Goal: Task Accomplishment & Management: Manage account settings

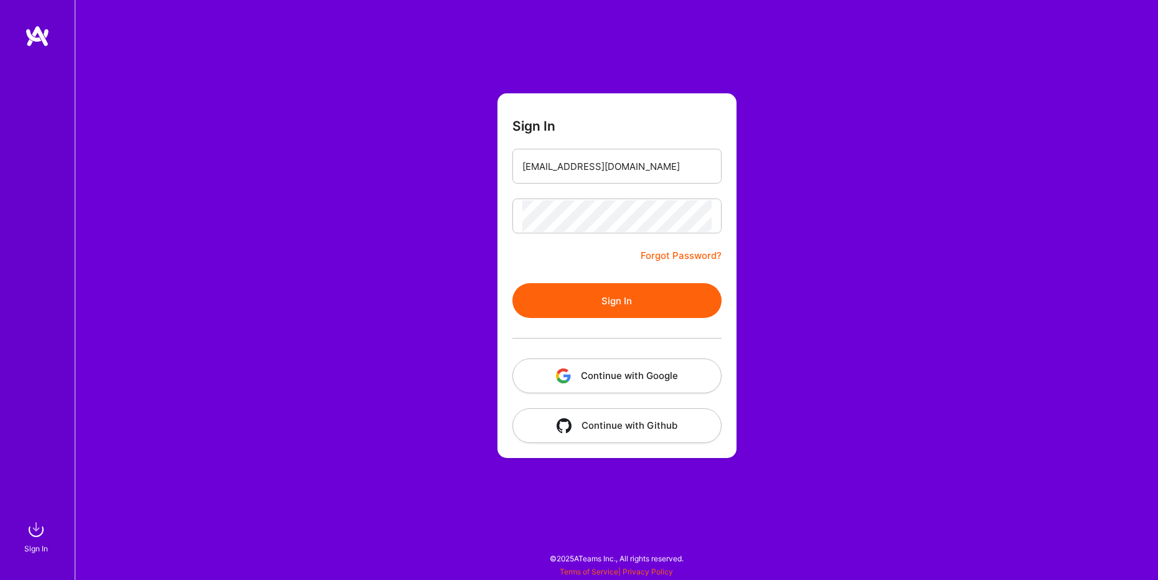
click at [645, 383] on button "Continue with Google" at bounding box center [616, 375] width 209 height 35
click at [644, 296] on button "Sign In" at bounding box center [616, 300] width 209 height 35
click at [620, 362] on button "Continue with Google" at bounding box center [616, 375] width 209 height 35
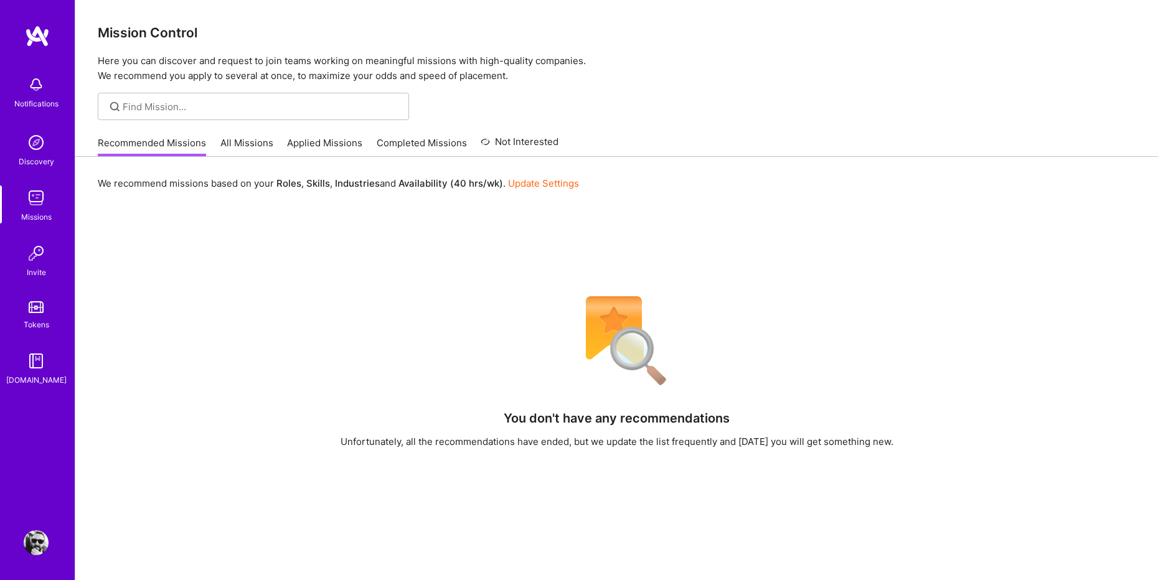
click at [236, 146] on link "All Missions" at bounding box center [246, 146] width 53 height 21
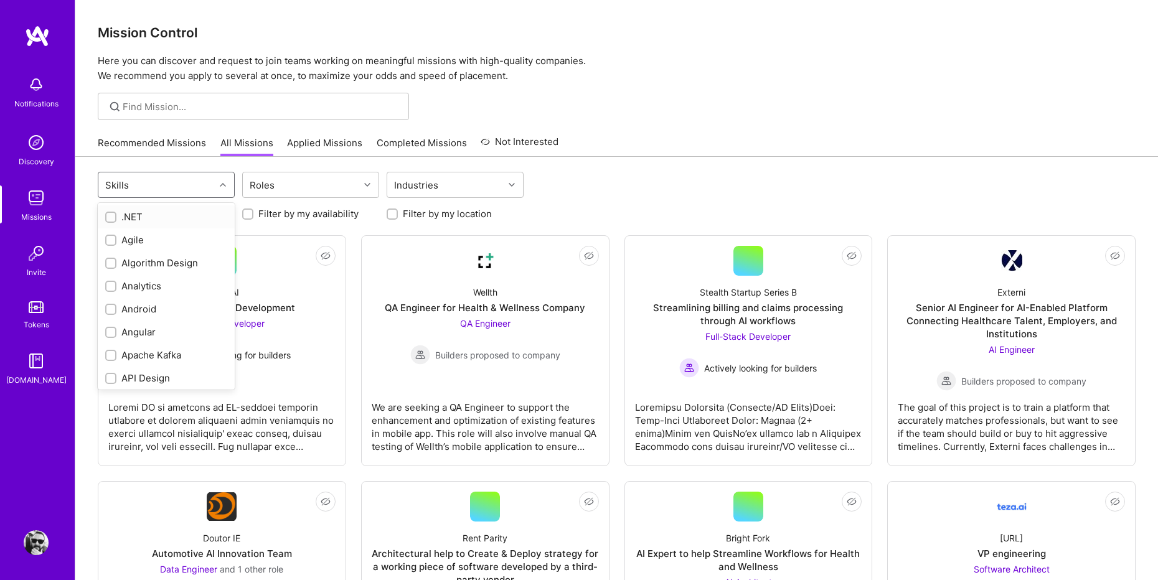
click at [220, 180] on div at bounding box center [224, 185] width 19 height 16
click at [111, 244] on input "checkbox" at bounding box center [112, 245] width 9 height 9
checkbox input "true"
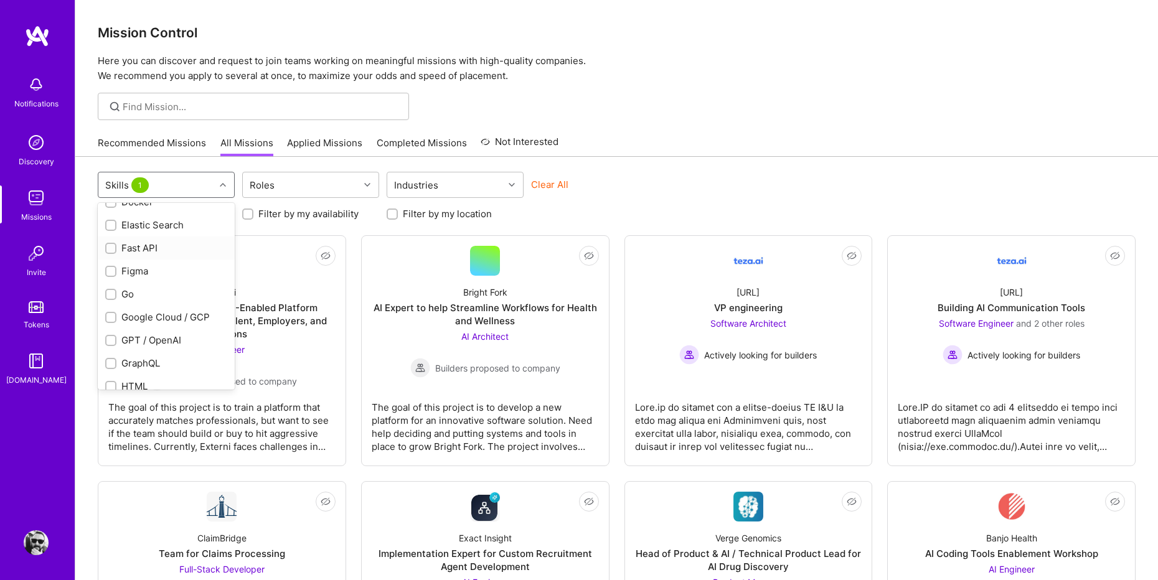
scroll to position [566, 0]
click at [161, 265] on div "Figma" at bounding box center [166, 262] width 122 height 13
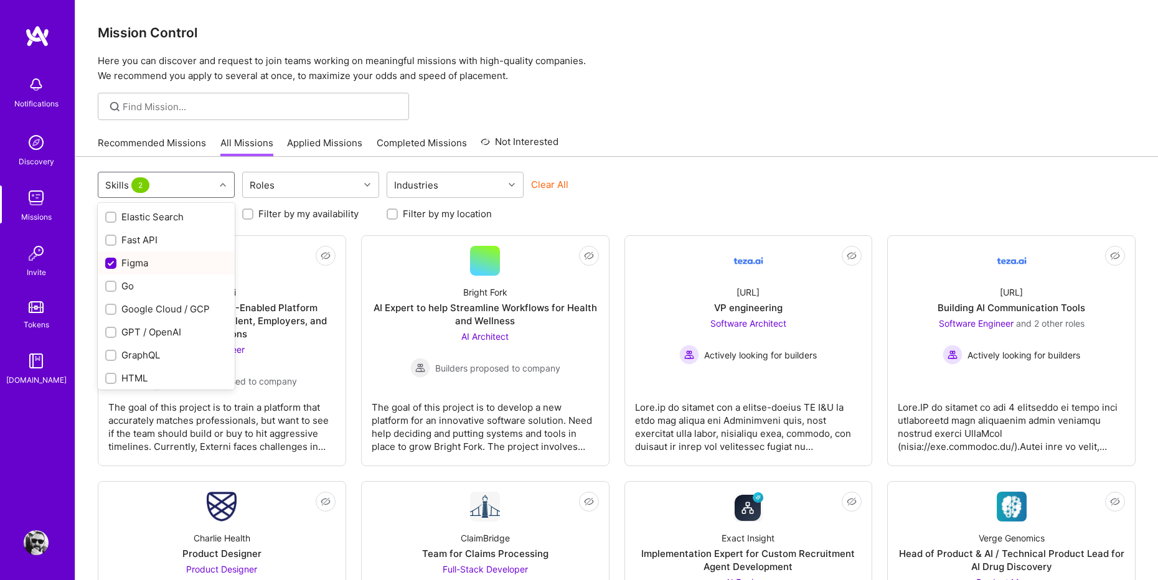
click at [161, 265] on div "Figma" at bounding box center [166, 262] width 122 height 13
checkbox input "false"
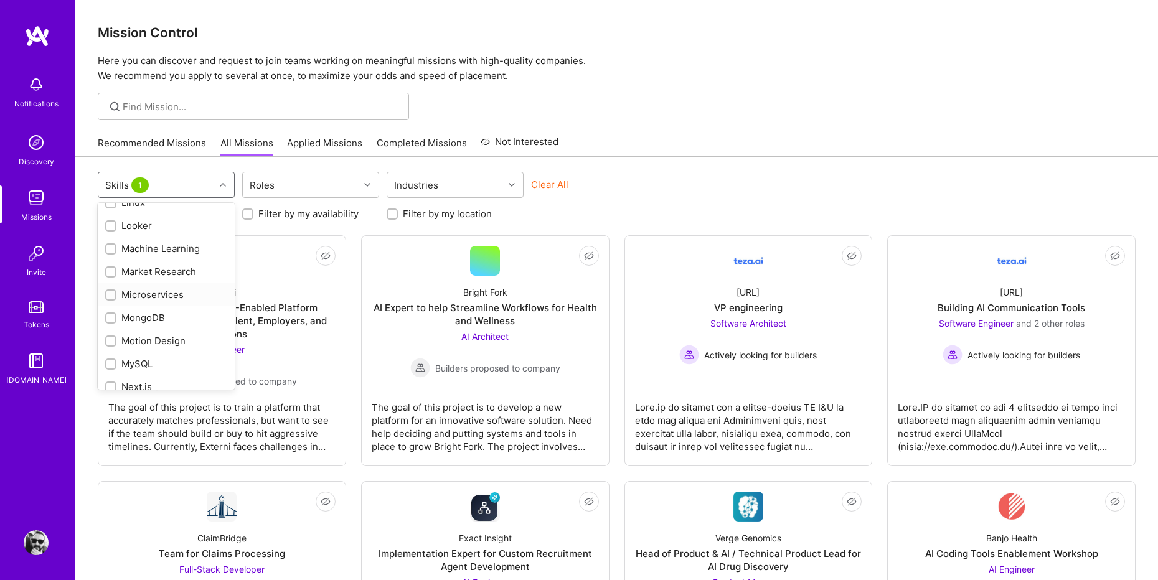
scroll to position [973, 0]
click at [176, 247] on div "Market Research" at bounding box center [166, 247] width 122 height 13
checkbox input "true"
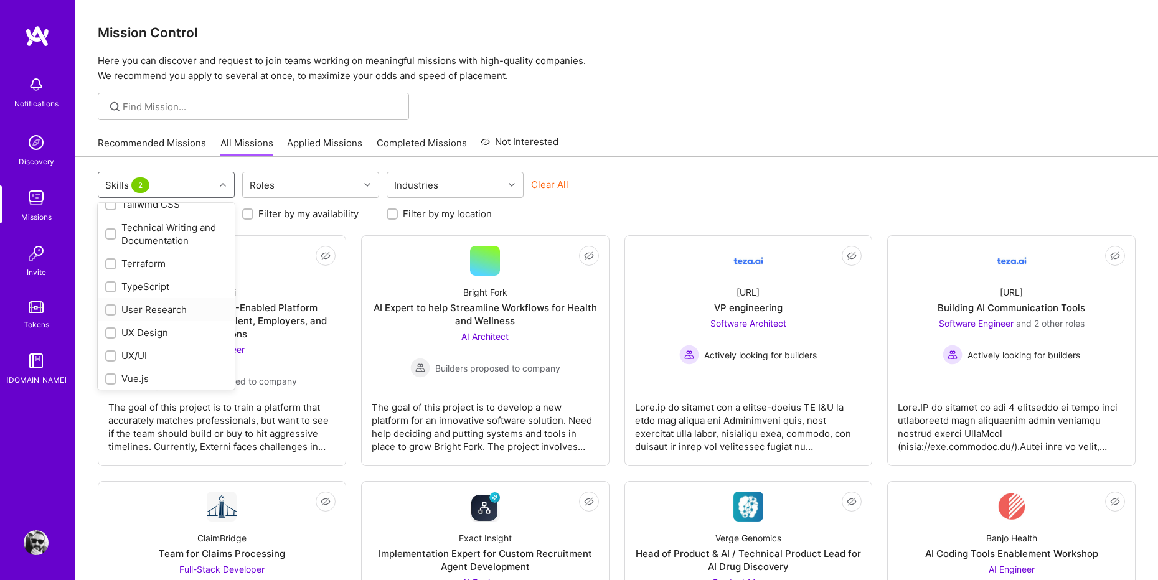
scroll to position [1838, 0]
click at [164, 286] on div "UX Design" at bounding box center [166, 283] width 122 height 13
checkbox input "true"
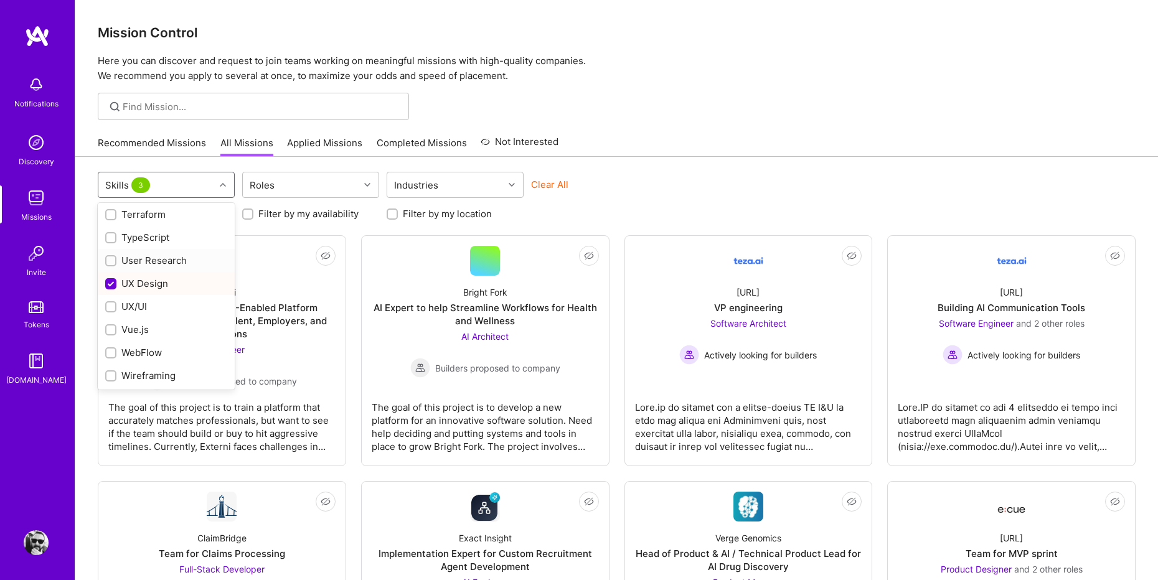
click at [167, 265] on div "User Research" at bounding box center [166, 260] width 122 height 13
checkbox input "true"
click at [145, 305] on div "UX/UI" at bounding box center [166, 306] width 122 height 13
checkbox input "true"
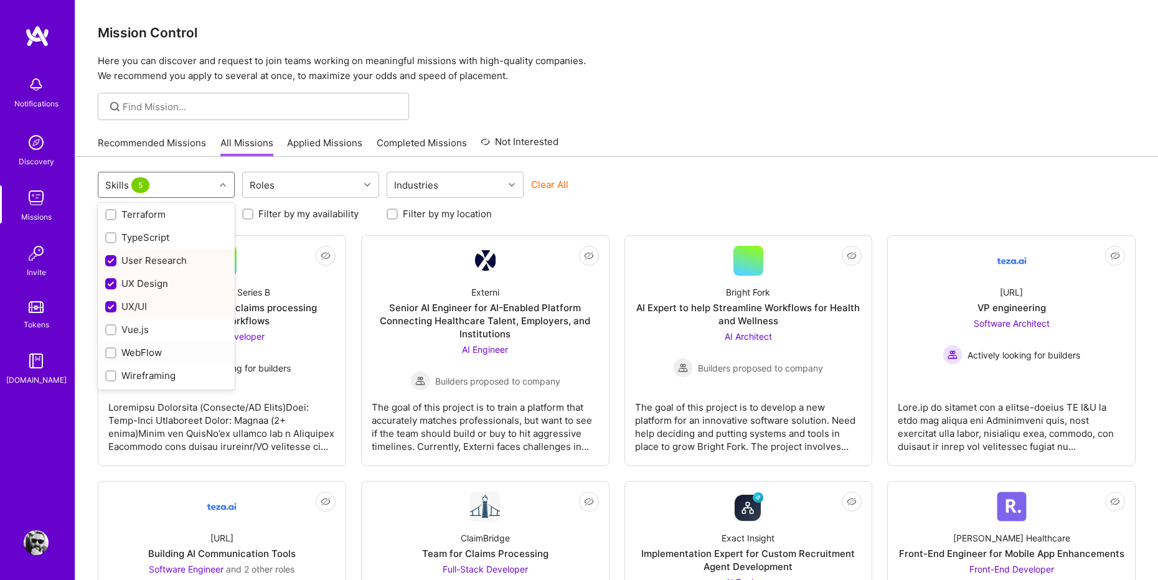
click at [162, 352] on div "WebFlow" at bounding box center [166, 352] width 122 height 13
checkbox input "true"
click at [184, 377] on div "Wireframing" at bounding box center [166, 375] width 122 height 13
checkbox input "true"
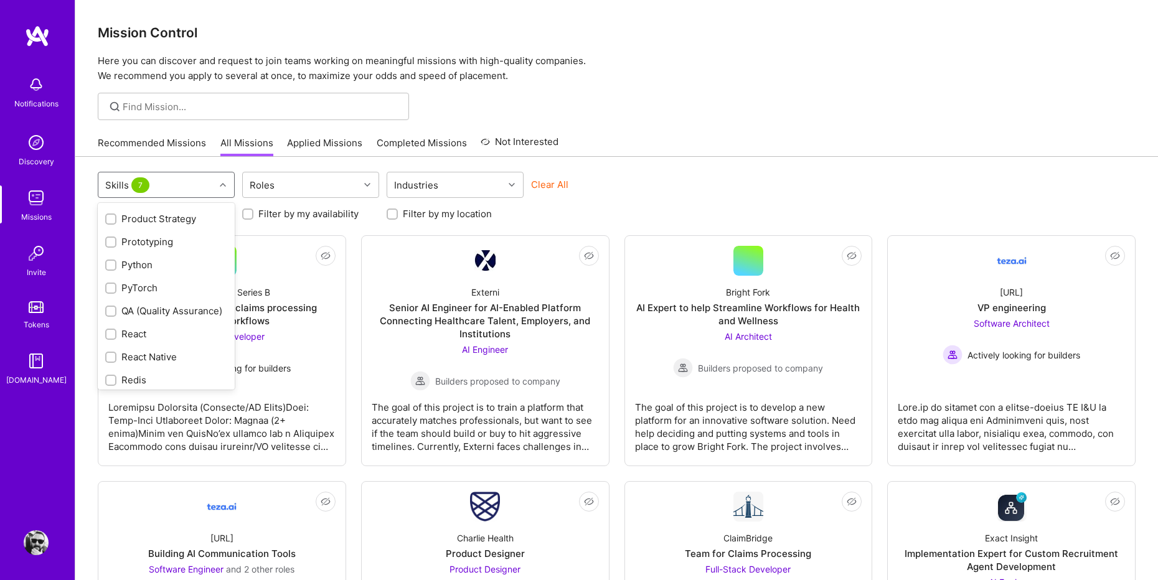
scroll to position [1316, 0]
click at [167, 253] on div "Prototyping" at bounding box center [166, 249] width 122 height 13
checkbox input "true"
click at [179, 358] on div "Product Strategy" at bounding box center [166, 359] width 122 height 13
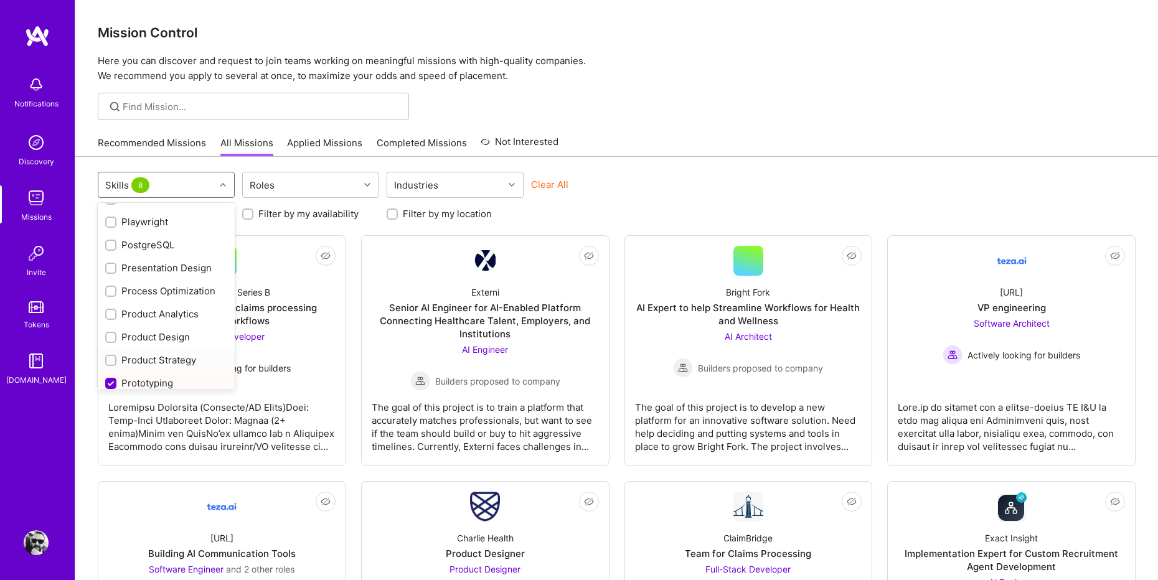
checkbox input "true"
click at [179, 331] on div "Product Design" at bounding box center [166, 336] width 122 height 13
checkbox input "true"
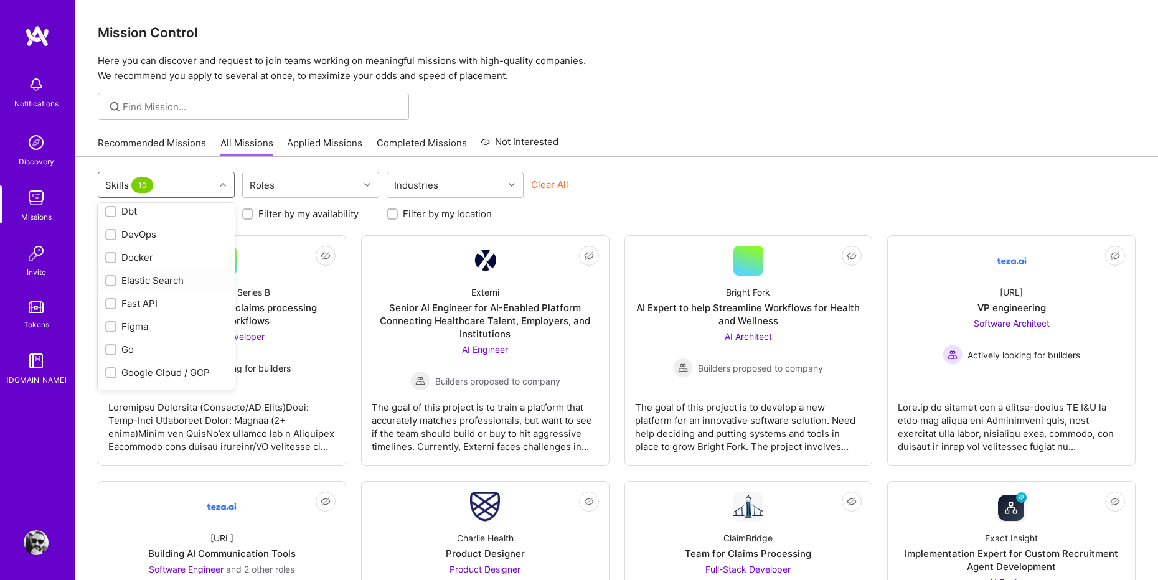
scroll to position [510, 0]
click at [114, 319] on input "checkbox" at bounding box center [112, 319] width 9 height 9
checkbox input "true"
click at [629, 149] on div "Recommended Missions All Missions Applied Missions Completed Missions Not Inter…" at bounding box center [616, 142] width 1037 height 27
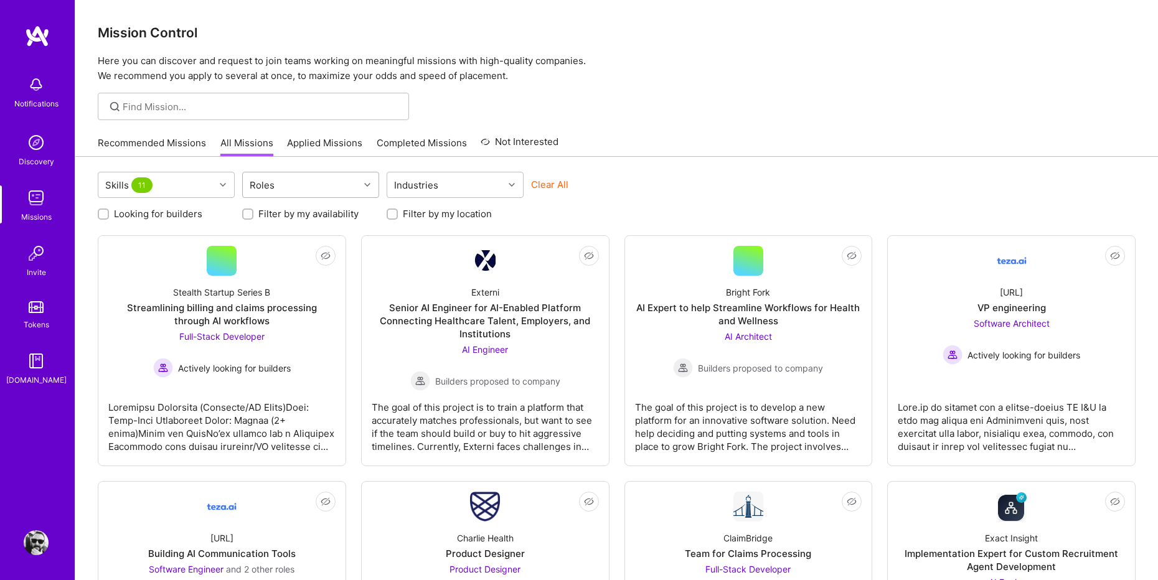
click at [344, 184] on div "Roles" at bounding box center [301, 184] width 116 height 25
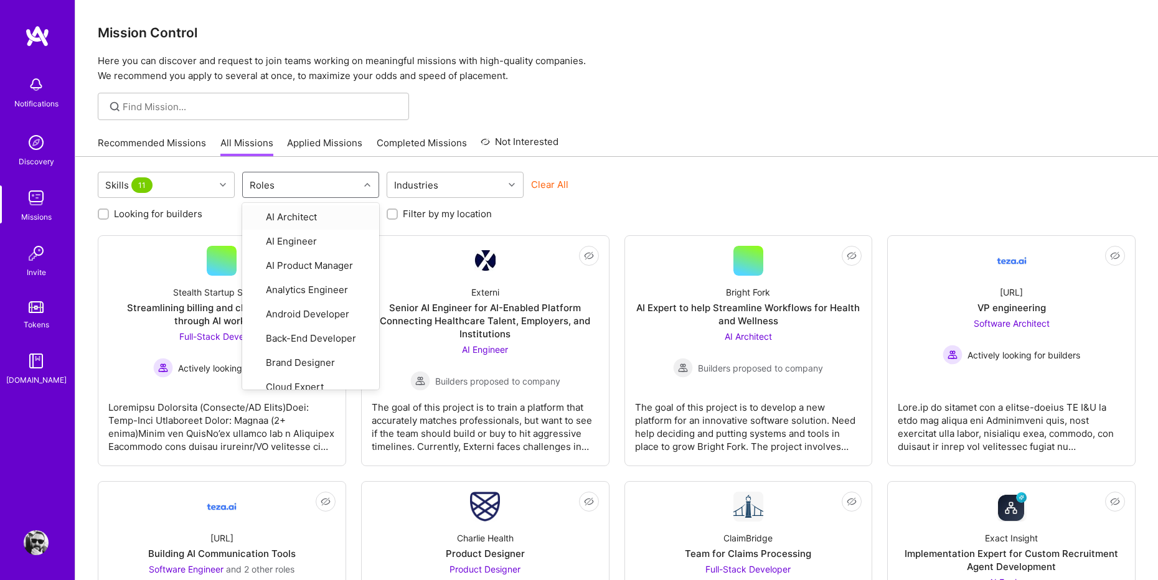
click at [629, 129] on div "Recommended Missions All Missions Applied Missions Completed Missions Not Inter…" at bounding box center [616, 142] width 1037 height 27
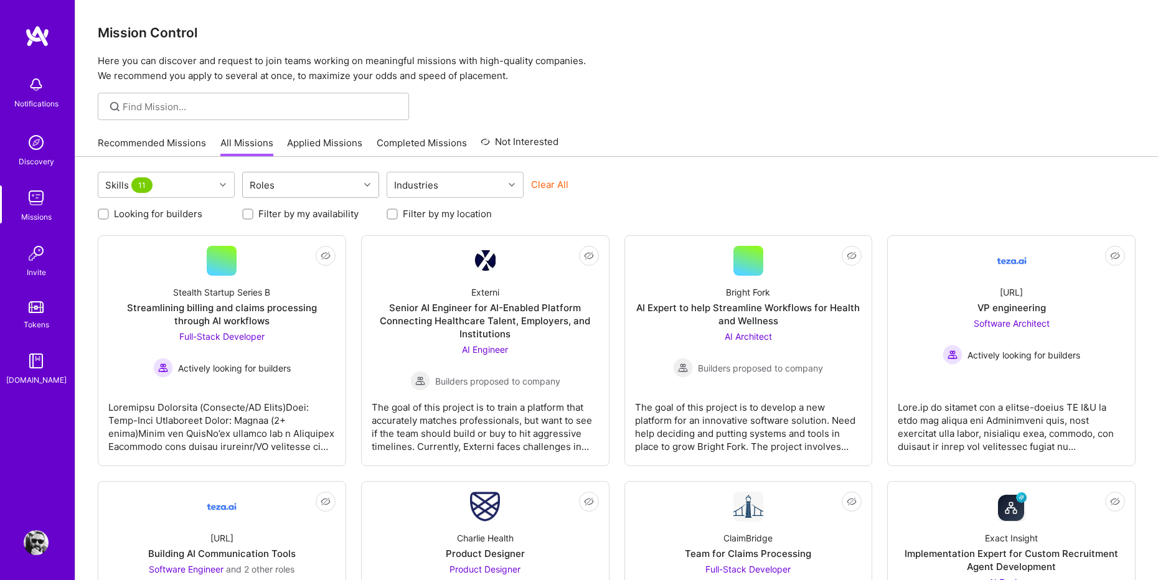
click at [347, 183] on div "Roles" at bounding box center [301, 184] width 116 height 25
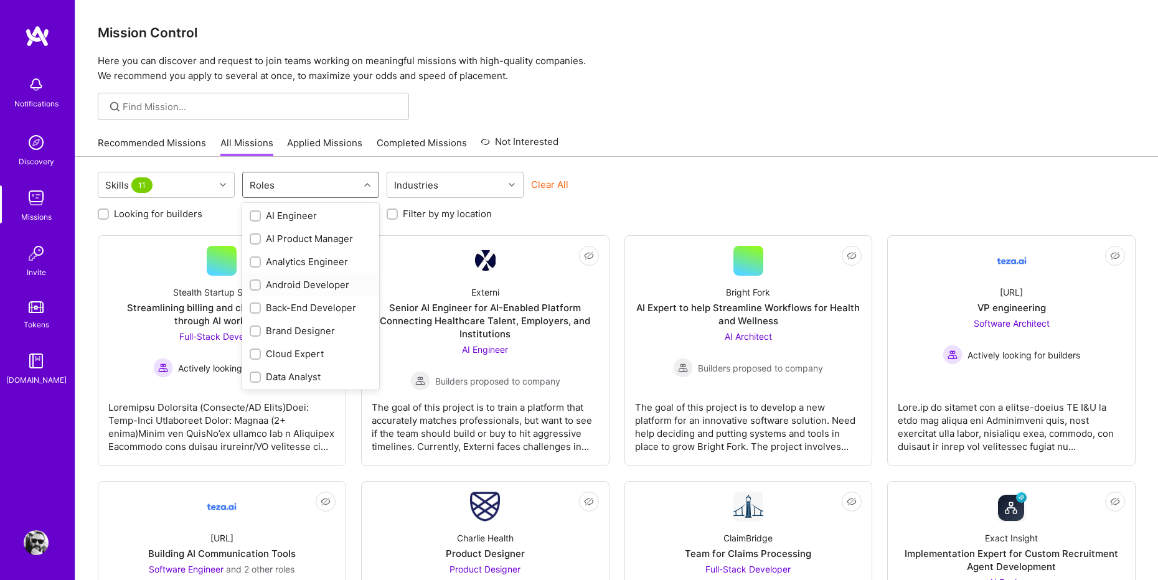
scroll to position [40, 0]
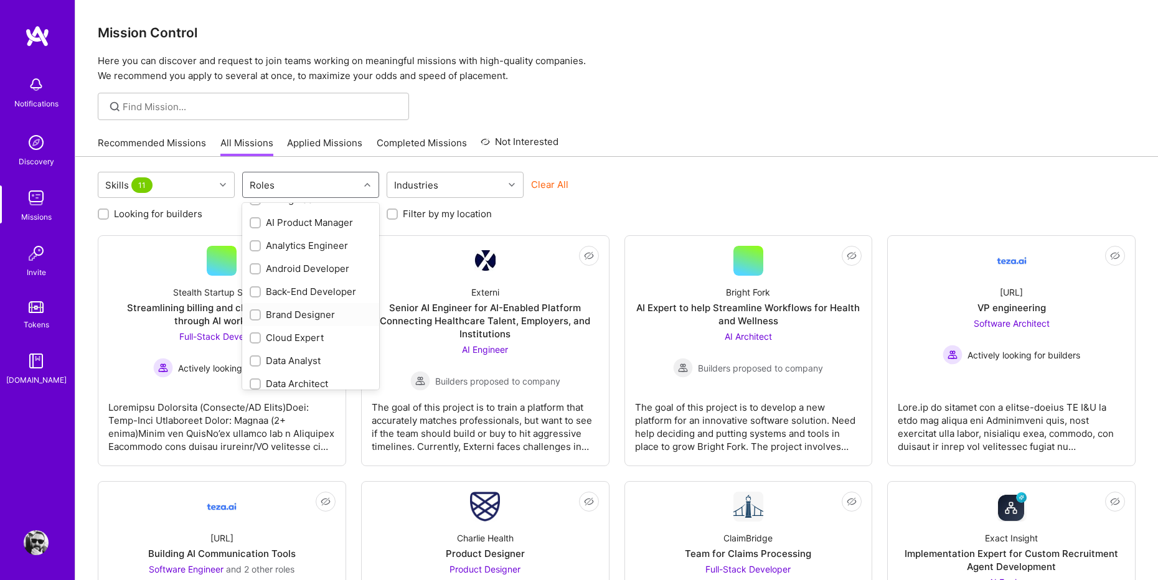
click at [257, 319] on div at bounding box center [255, 314] width 11 height 11
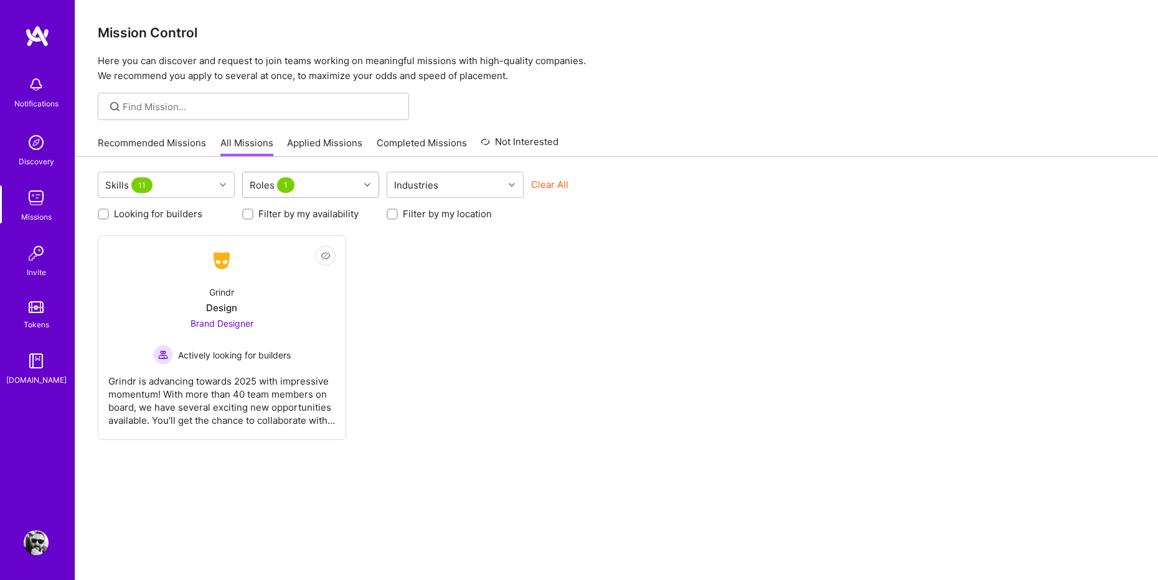
click at [307, 188] on div "Roles 1" at bounding box center [301, 184] width 116 height 25
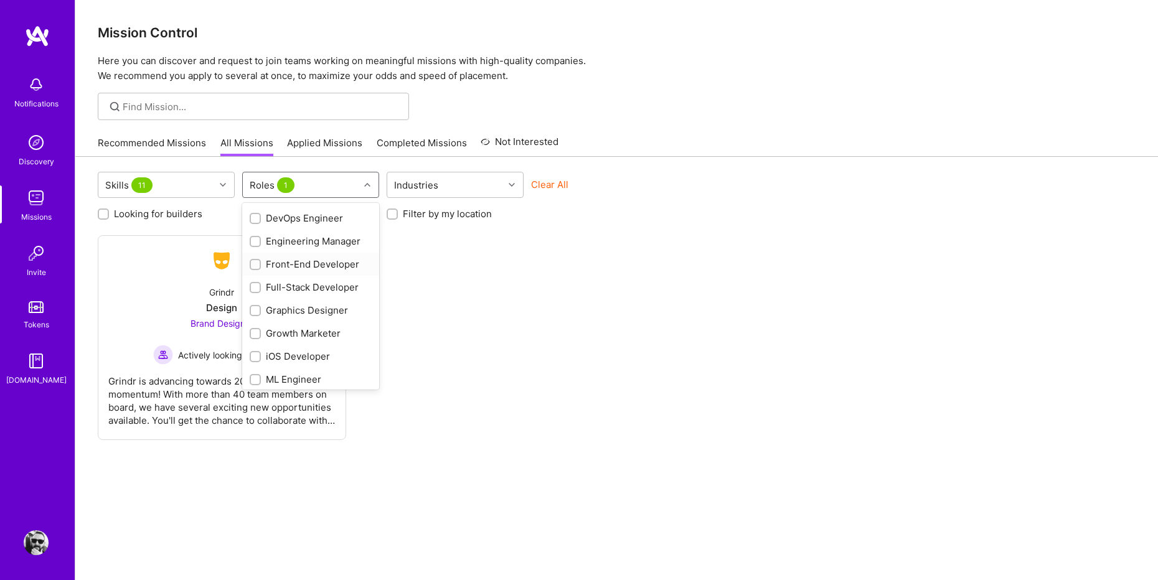
scroll to position [283, 0]
click at [309, 327] on div "Growth Marketer" at bounding box center [311, 325] width 122 height 13
checkbox input "true"
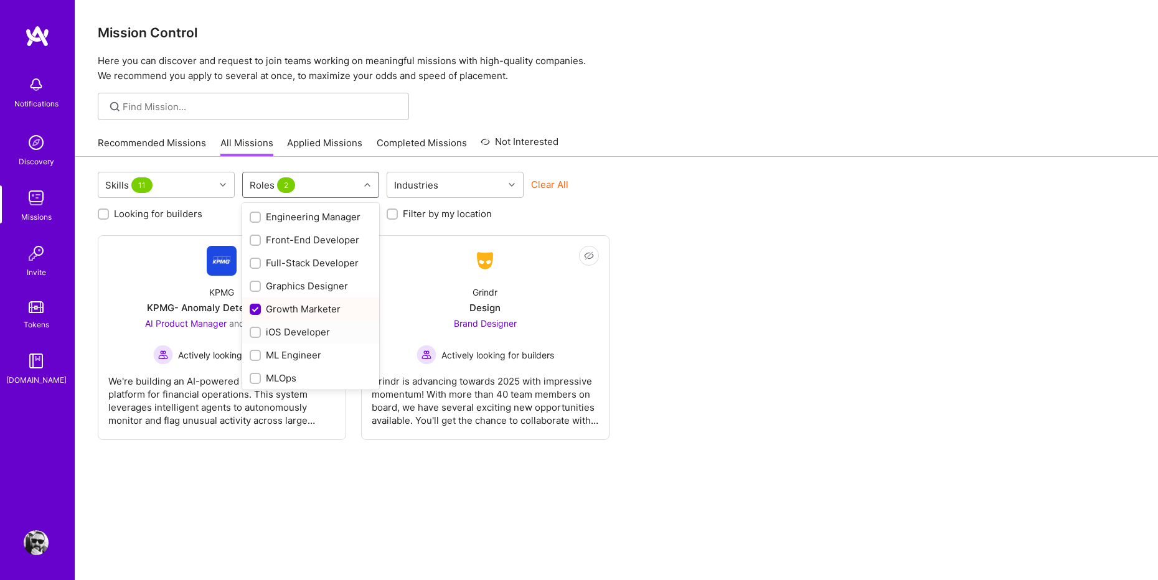
scroll to position [307, 0]
click at [311, 327] on div "iOS Developer" at bounding box center [311, 324] width 122 height 13
checkbox input "true"
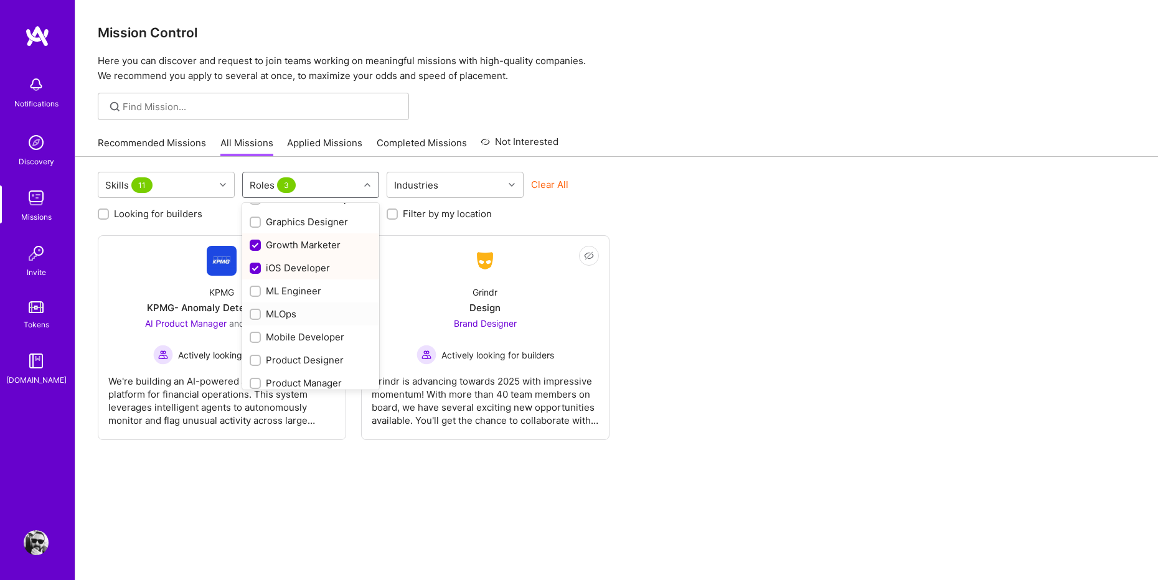
scroll to position [375, 0]
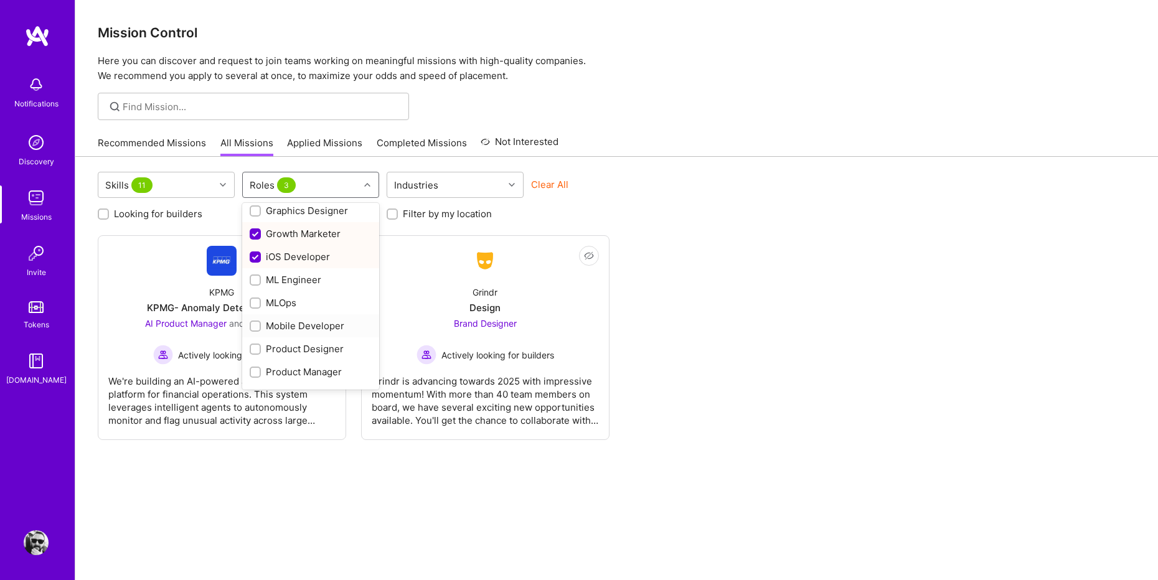
click at [307, 324] on div "Mobile Developer" at bounding box center [311, 325] width 122 height 13
checkbox input "false"
click at [297, 353] on div "Product Designer" at bounding box center [311, 348] width 122 height 13
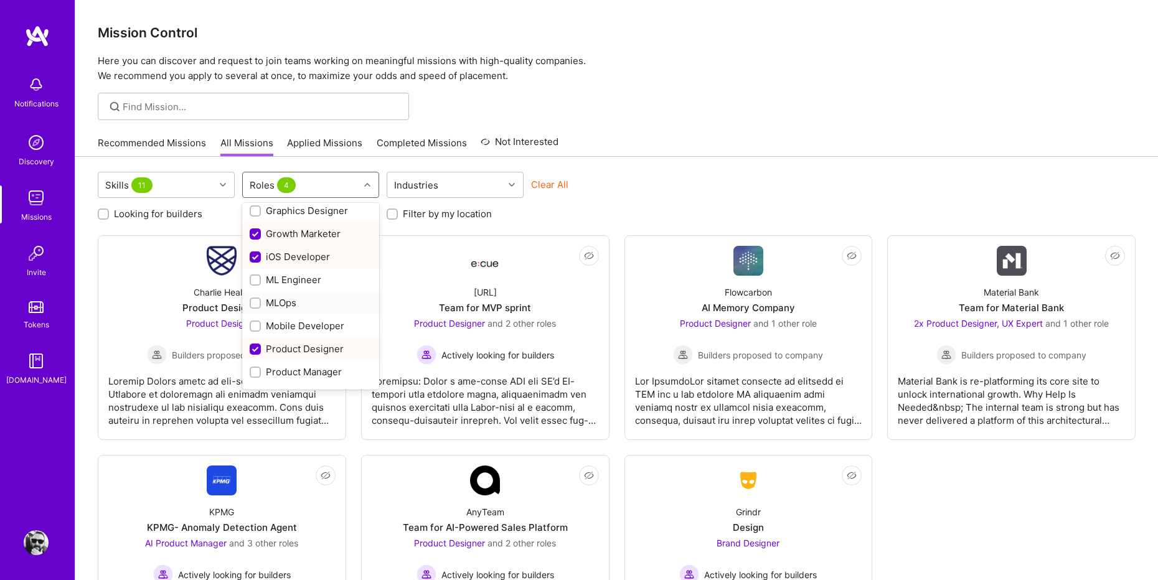
scroll to position [400, 0]
click at [297, 324] on div "Product Designer" at bounding box center [311, 323] width 122 height 13
checkbox input "false"
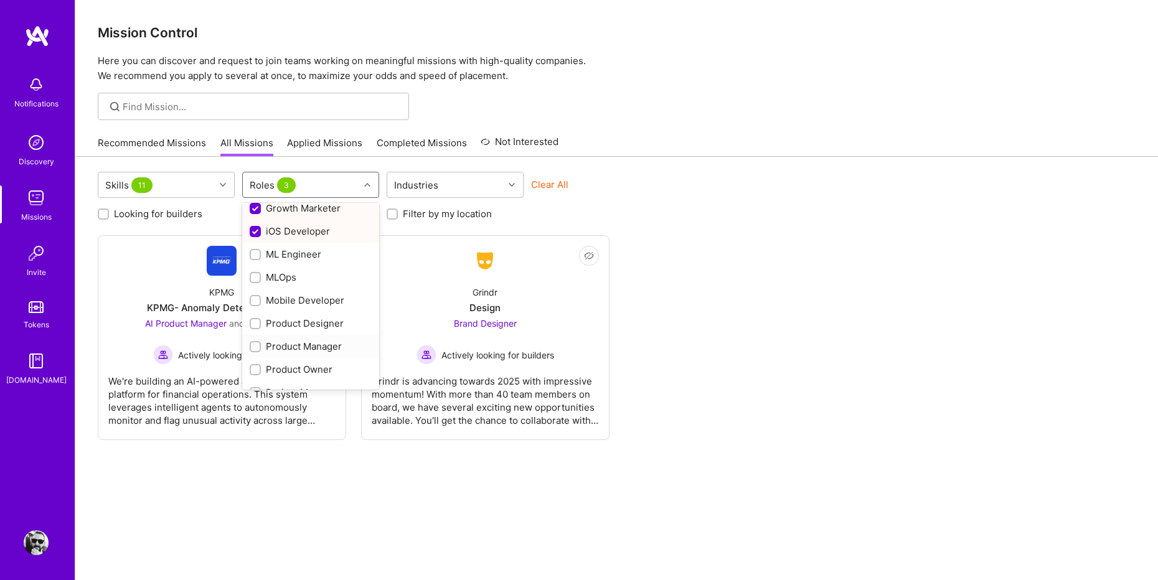
click at [296, 344] on div "Product Manager" at bounding box center [311, 346] width 122 height 13
checkbox input "true"
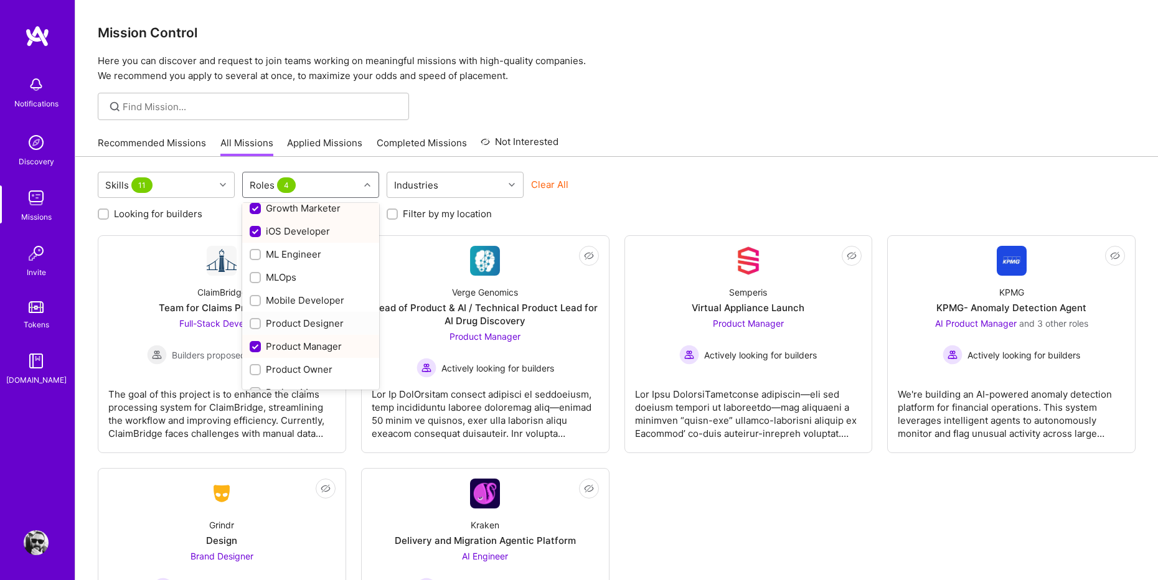
click at [300, 329] on div "Product Designer" at bounding box center [311, 323] width 122 height 13
checkbox input "true"
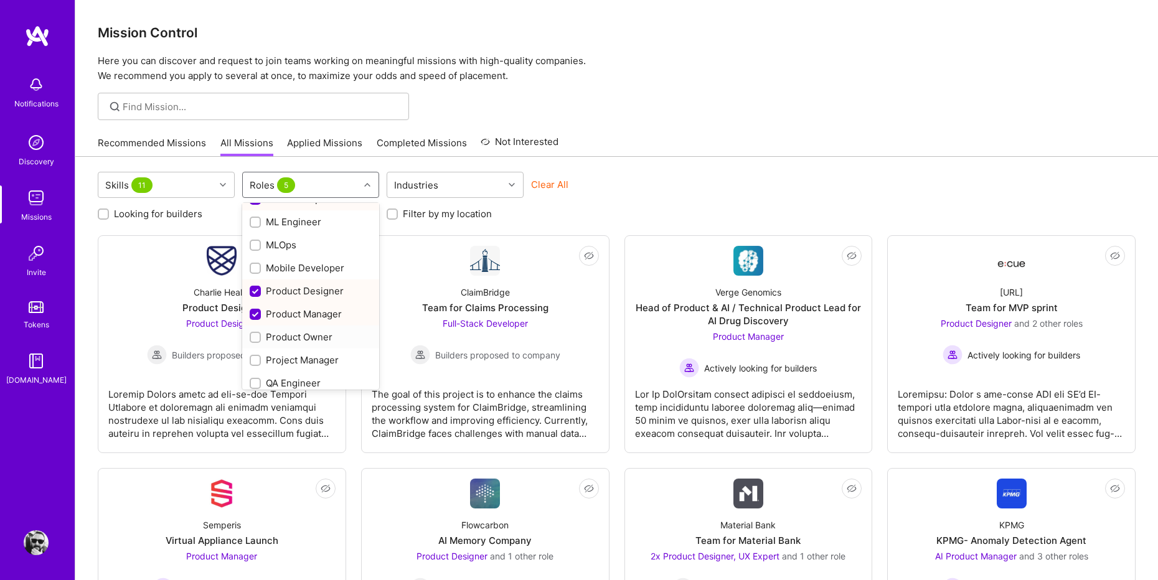
drag, startPoint x: 299, startPoint y: 334, endPoint x: 302, endPoint y: 327, distance: 7.9
click at [299, 335] on div "Product Owner" at bounding box center [311, 336] width 122 height 13
checkbox input "true"
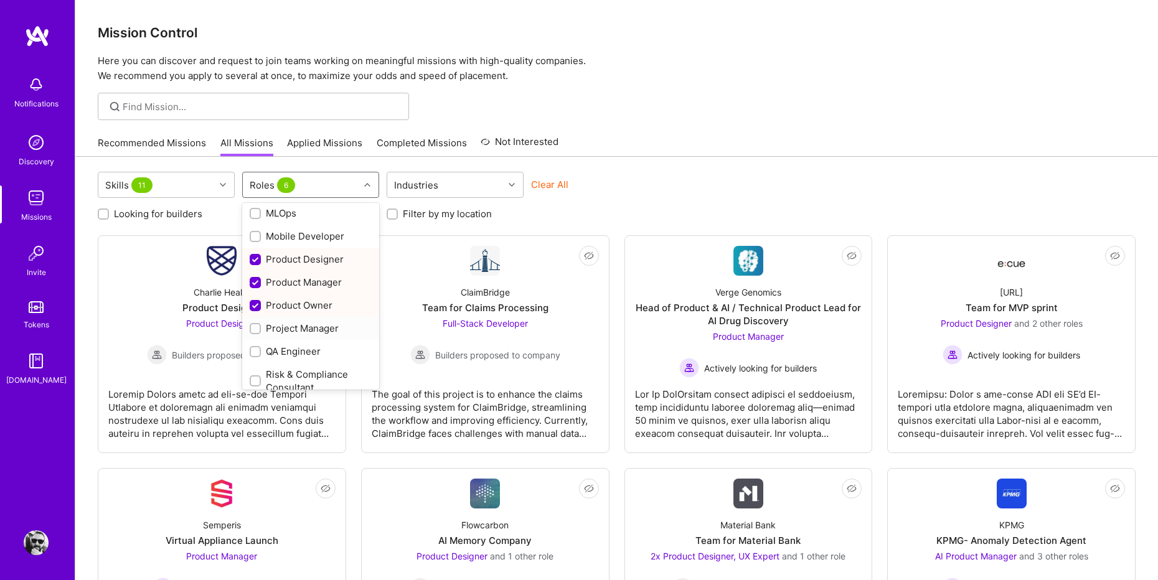
scroll to position [591, 0]
click at [302, 373] on div "UX Expert" at bounding box center [311, 375] width 122 height 13
checkbox input "true"
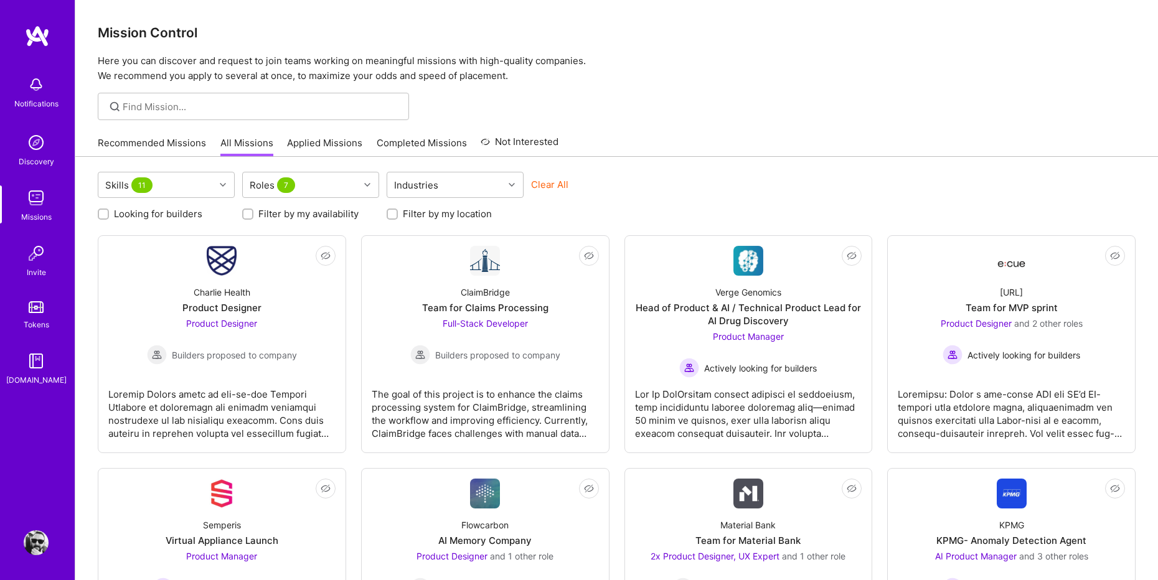
click at [603, 147] on div "Recommended Missions All Missions Applied Missions Completed Missions Not Inter…" at bounding box center [616, 142] width 1037 height 27
click at [175, 183] on div "Skills 11" at bounding box center [156, 184] width 116 height 25
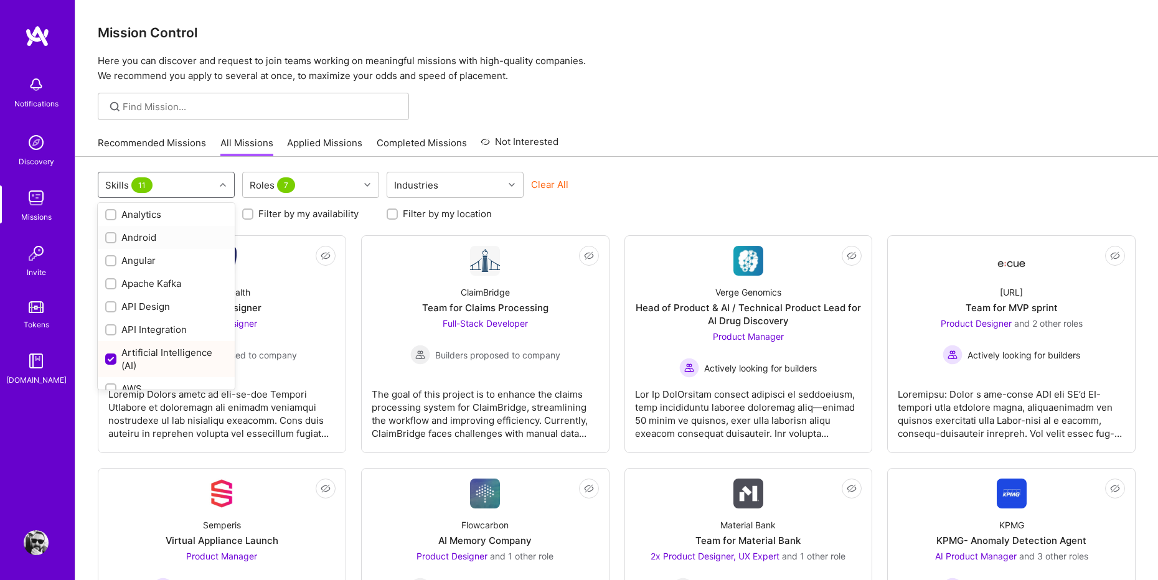
scroll to position [111, 0]
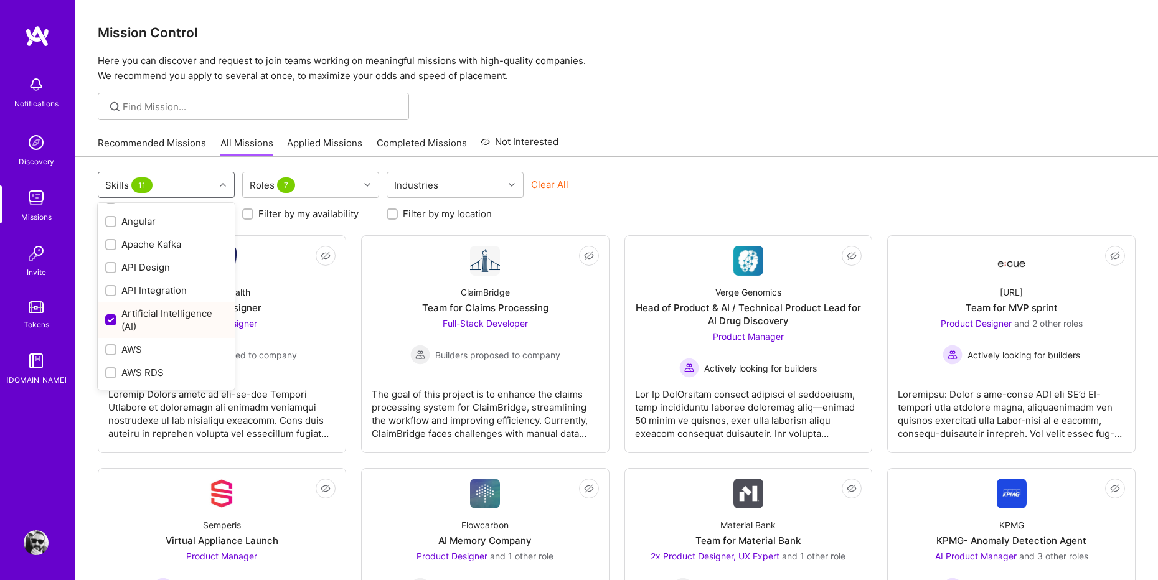
click at [109, 319] on input "checkbox" at bounding box center [111, 320] width 11 height 11
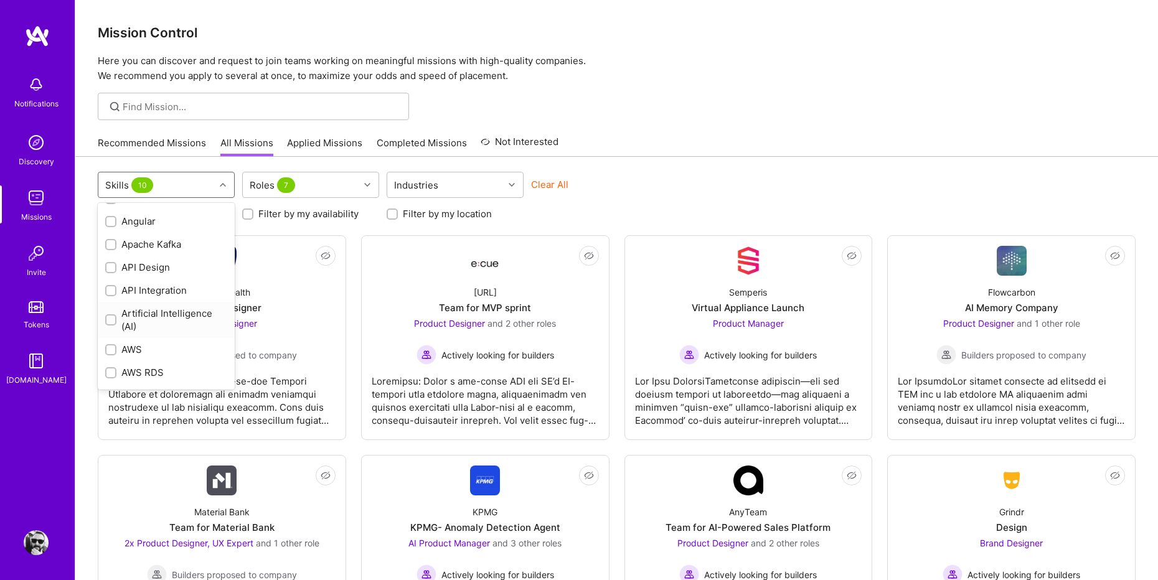
click at [109, 321] on input "checkbox" at bounding box center [112, 320] width 9 height 9
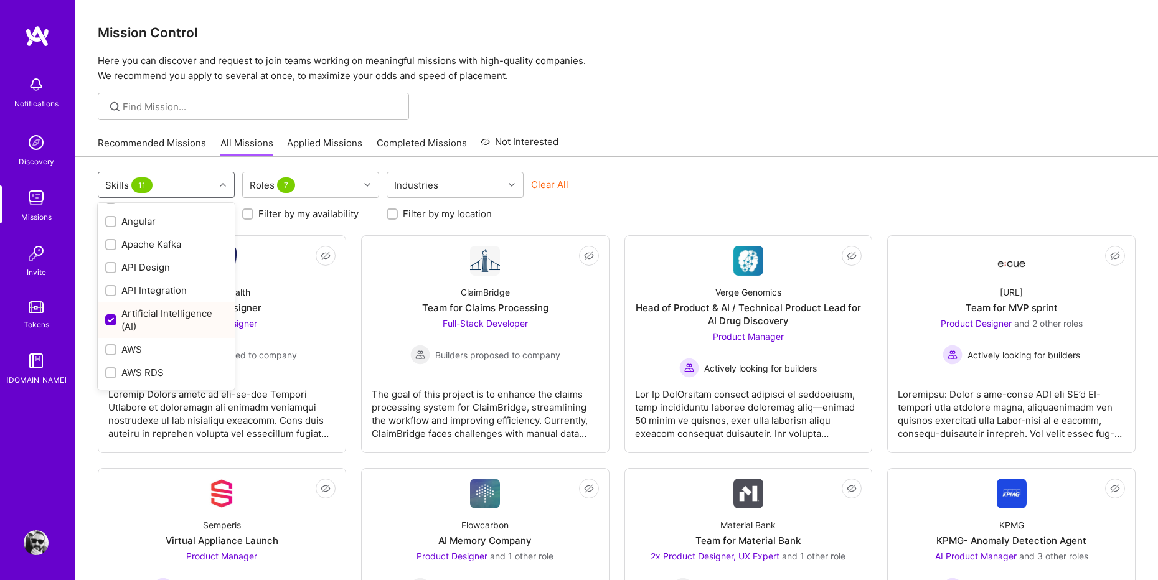
click at [109, 321] on input "checkbox" at bounding box center [111, 320] width 11 height 11
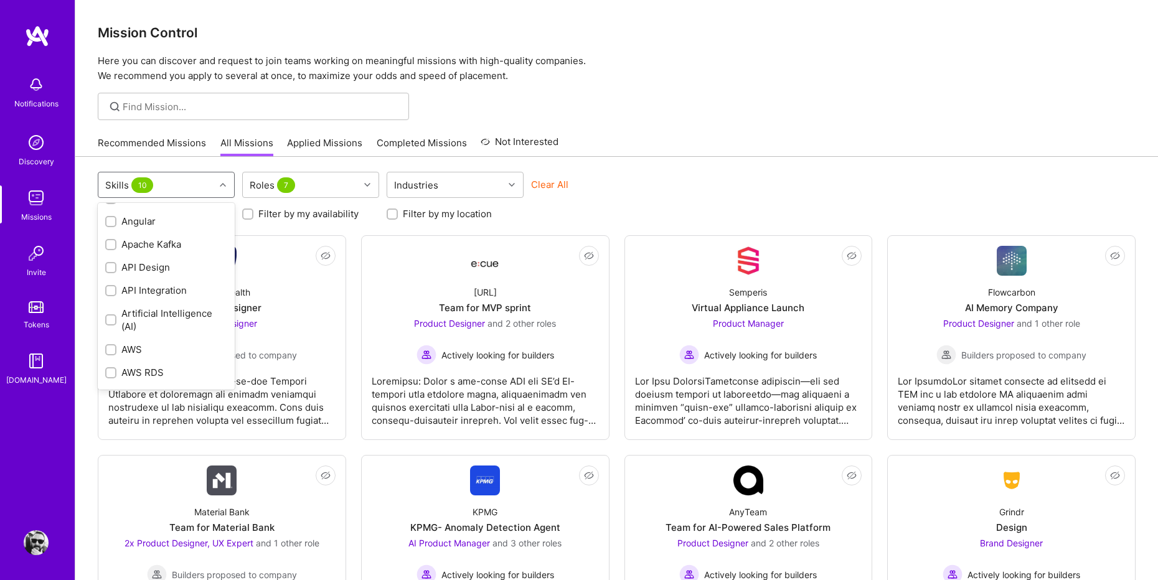
click at [109, 321] on input "checkbox" at bounding box center [112, 320] width 9 height 9
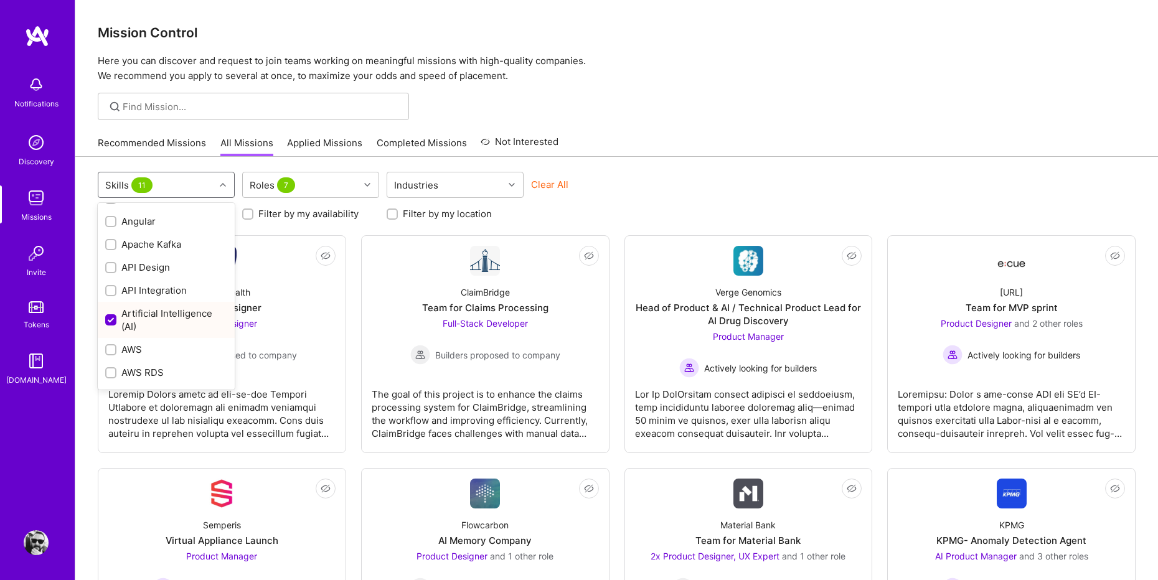
click at [109, 321] on input "checkbox" at bounding box center [111, 320] width 11 height 11
checkbox input "false"
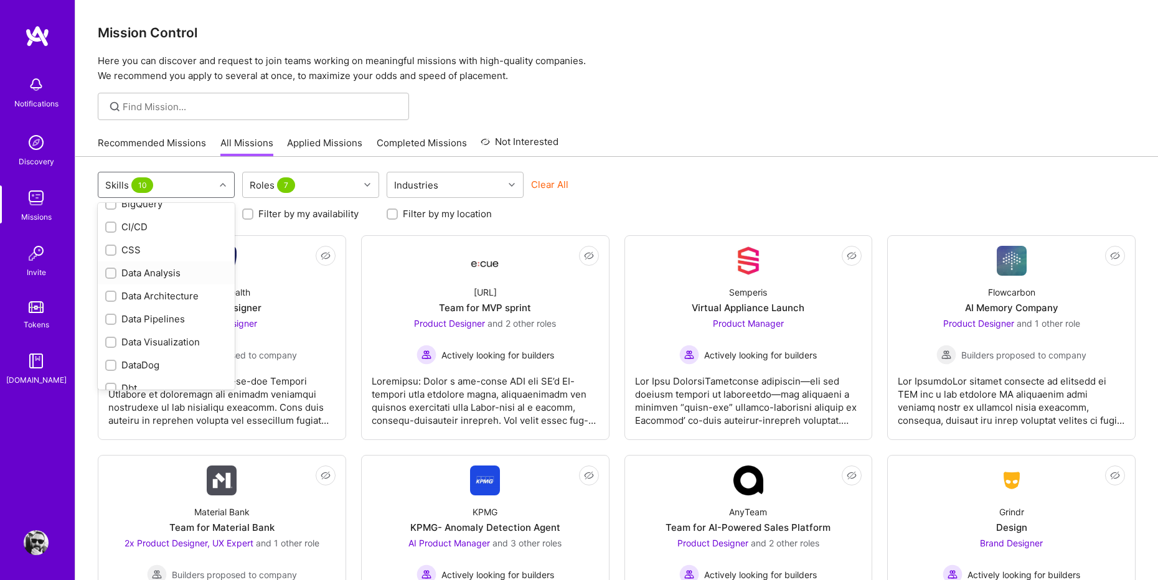
scroll to position [511, 0]
click at [113, 319] on input "checkbox" at bounding box center [111, 318] width 11 height 11
checkbox input "false"
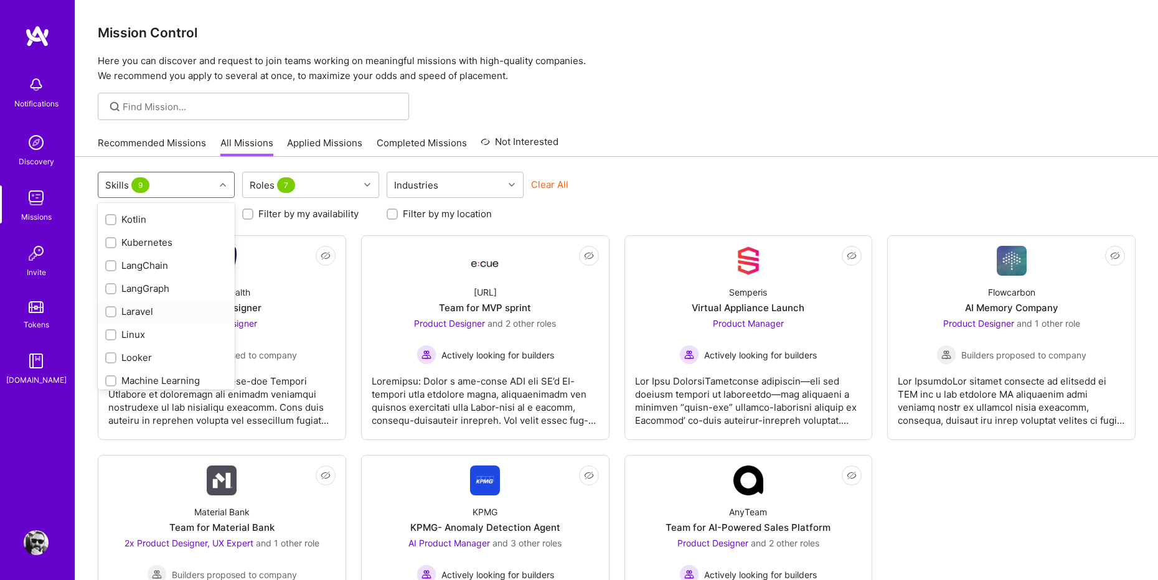
scroll to position [937, 0]
click at [113, 285] on input "checkbox" at bounding box center [111, 284] width 11 height 11
checkbox input "false"
click at [112, 222] on input "checkbox" at bounding box center [111, 223] width 11 height 11
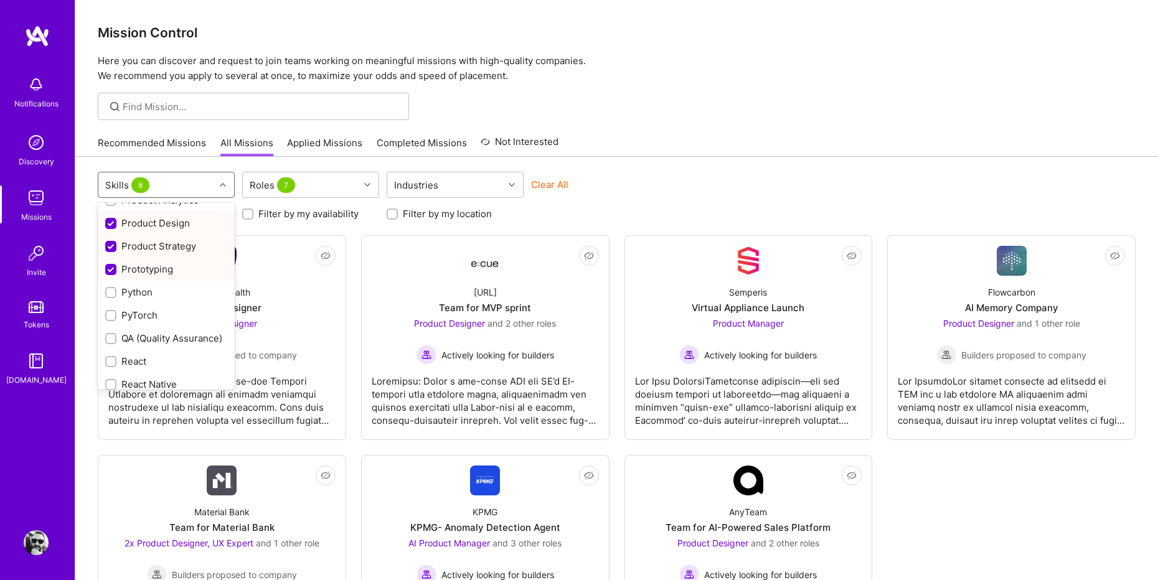
checkbox input "false"
click at [113, 250] on input "checkbox" at bounding box center [111, 246] width 11 height 11
checkbox input "false"
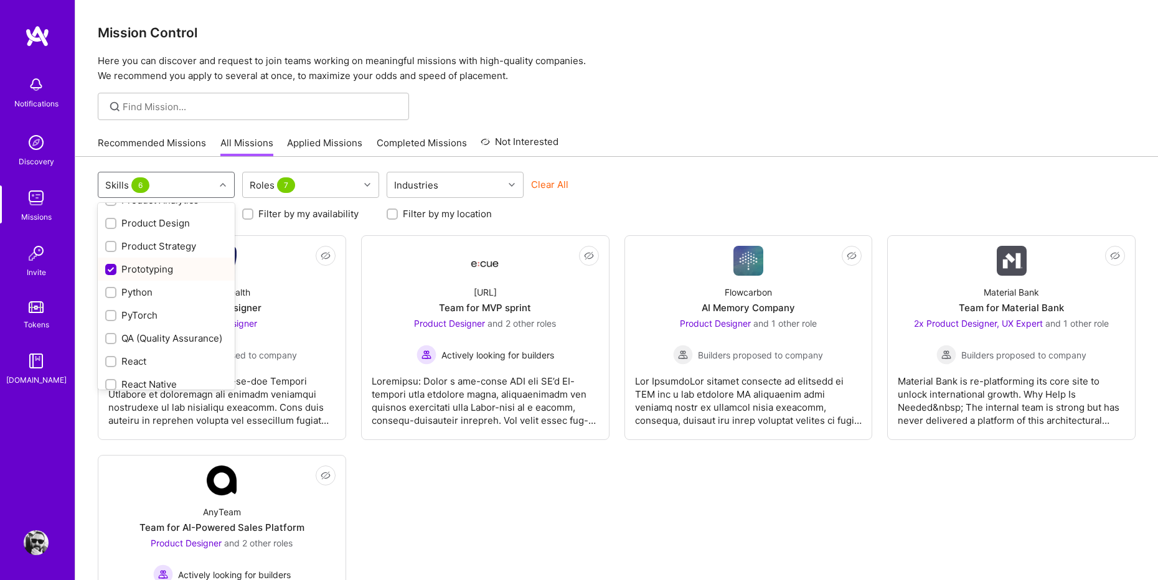
click at [111, 269] on input "checkbox" at bounding box center [111, 269] width 11 height 11
checkbox input "false"
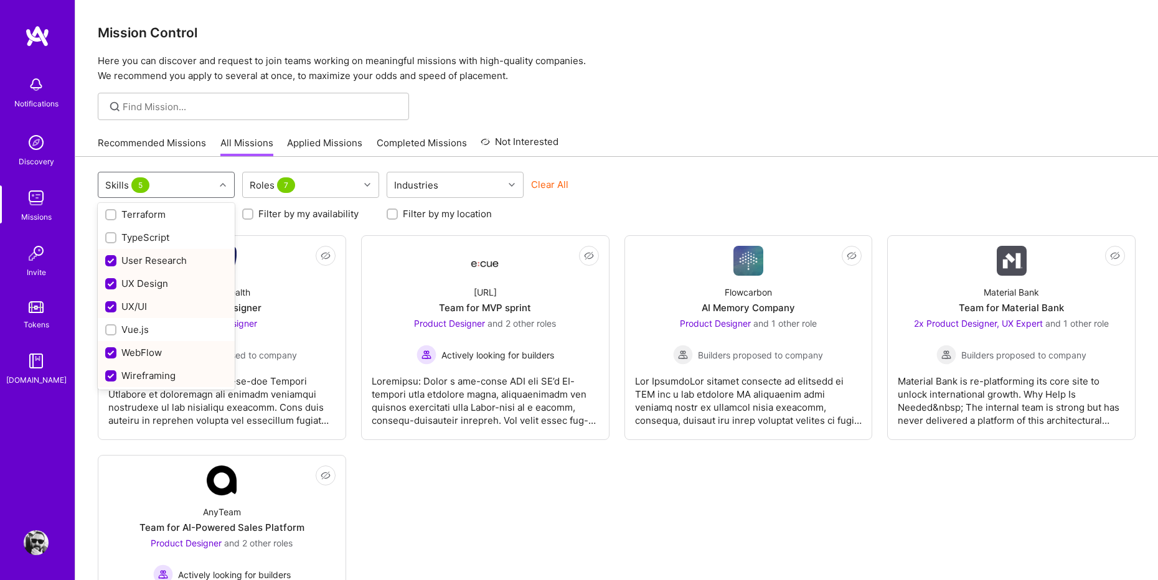
click at [113, 263] on input "checkbox" at bounding box center [111, 261] width 11 height 11
checkbox input "false"
click at [113, 287] on input "checkbox" at bounding box center [111, 284] width 11 height 11
checkbox input "false"
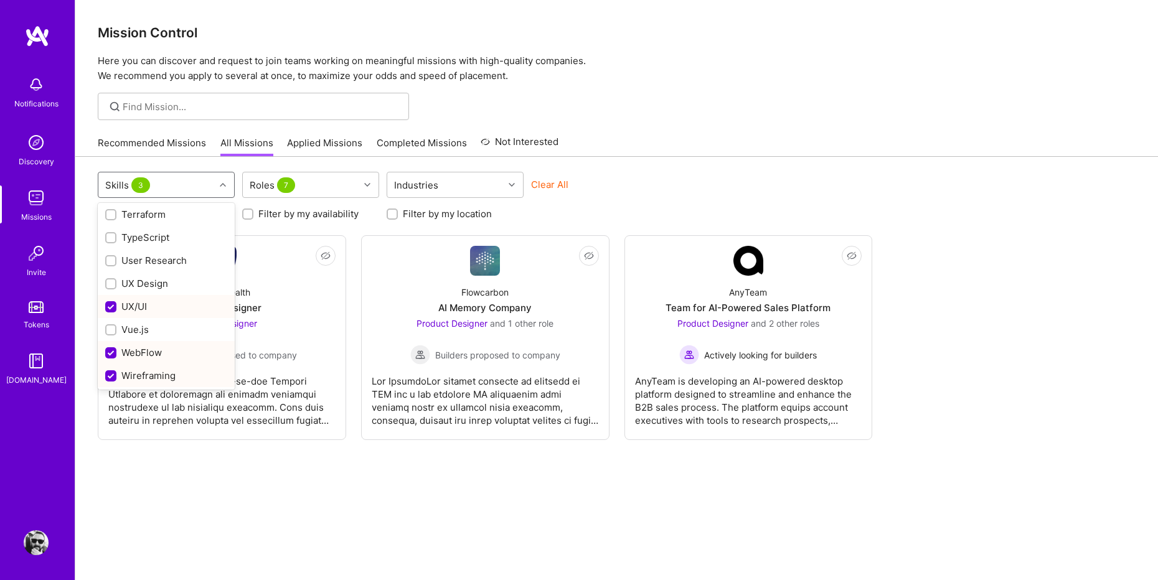
click at [110, 304] on input "checkbox" at bounding box center [111, 307] width 11 height 11
checkbox input "false"
click at [111, 350] on input "checkbox" at bounding box center [111, 353] width 11 height 11
checkbox input "false"
click at [111, 381] on input "checkbox" at bounding box center [111, 376] width 11 height 11
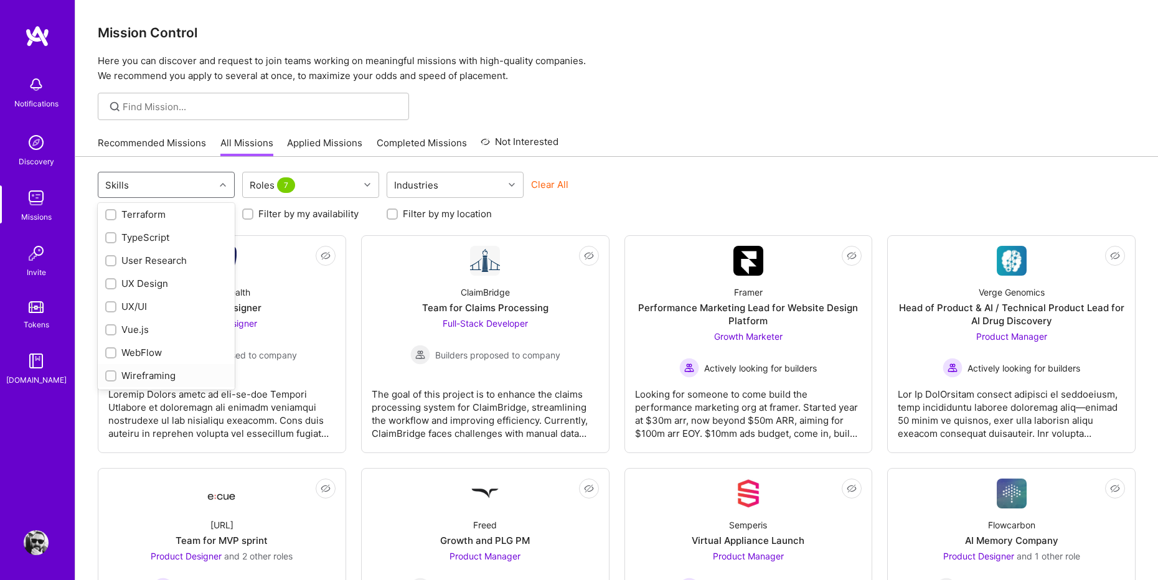
click at [111, 378] on input "checkbox" at bounding box center [112, 376] width 9 height 9
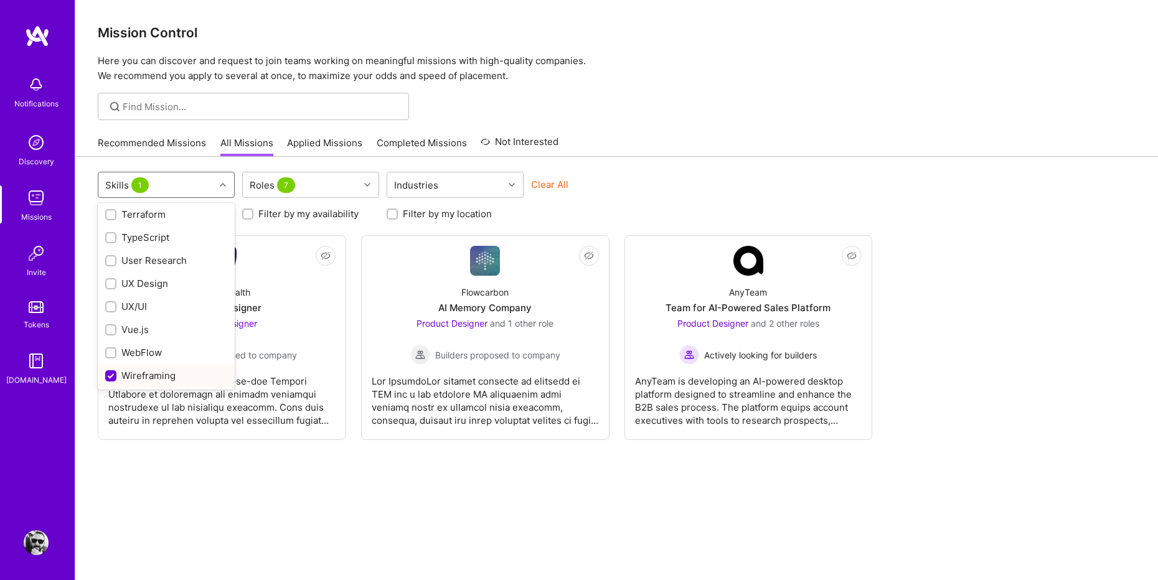
click at [111, 374] on input "checkbox" at bounding box center [111, 376] width 11 height 11
checkbox input "false"
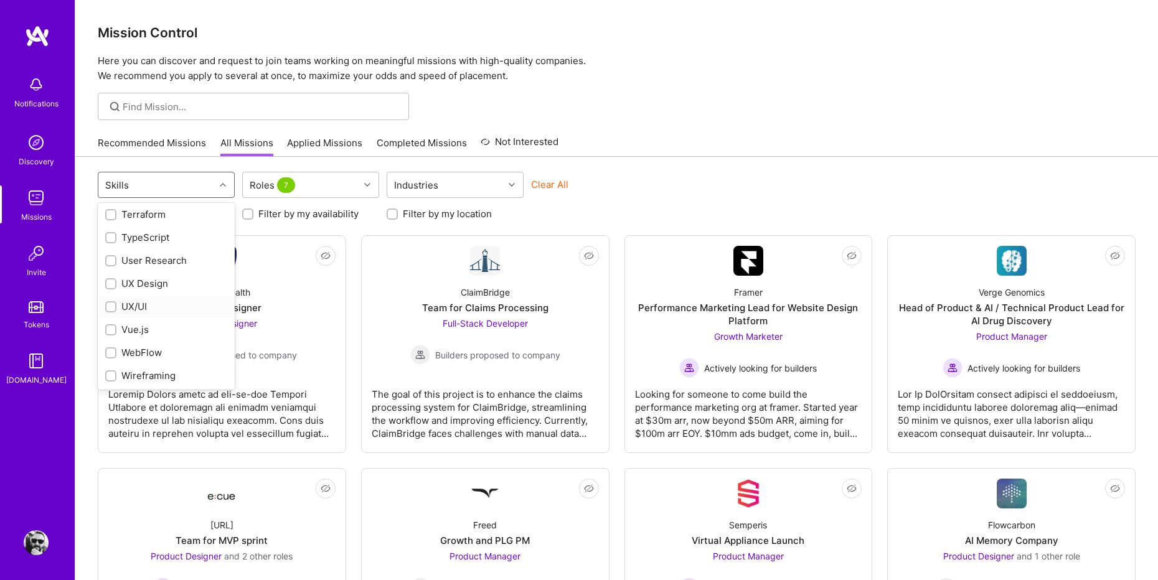
click at [113, 308] on input "checkbox" at bounding box center [112, 307] width 9 height 9
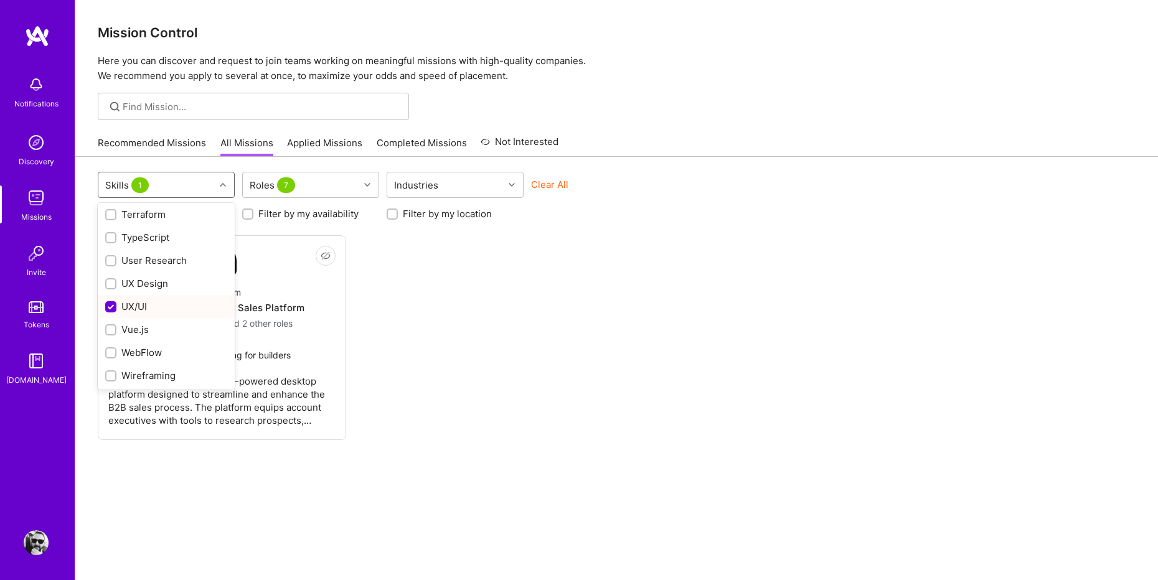
click at [113, 308] on input "checkbox" at bounding box center [111, 307] width 11 height 11
checkbox input "false"
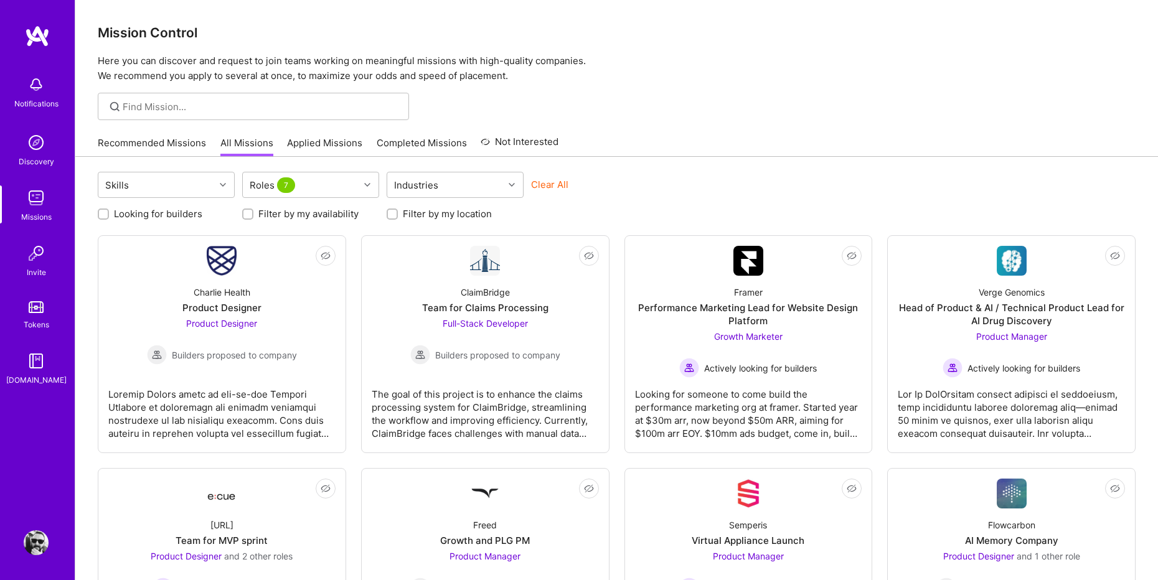
click at [1006, 264] on img at bounding box center [1011, 261] width 30 height 30
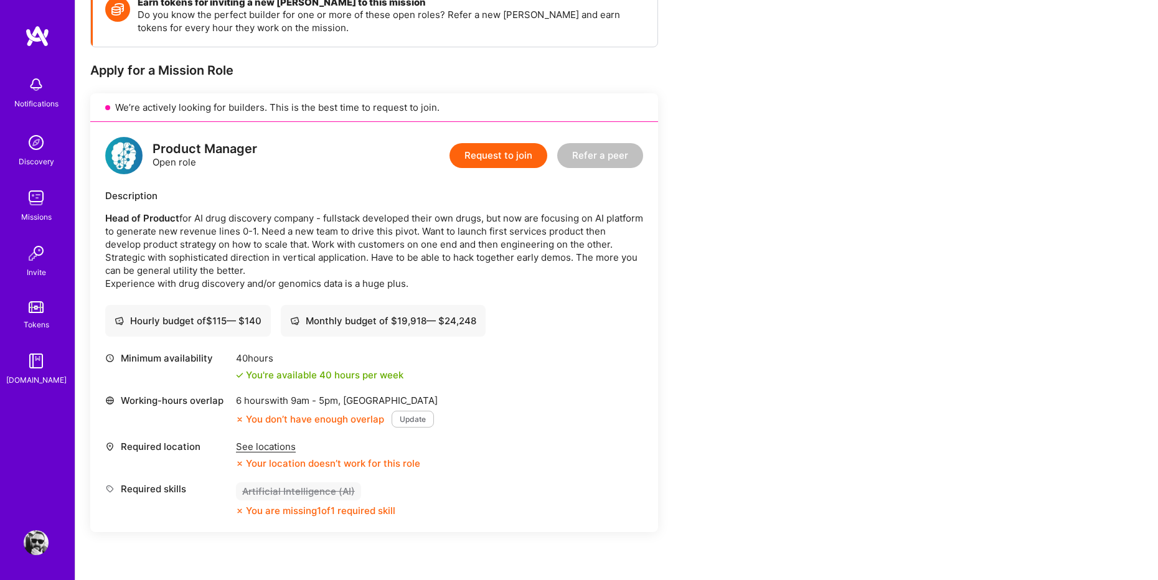
scroll to position [220, 0]
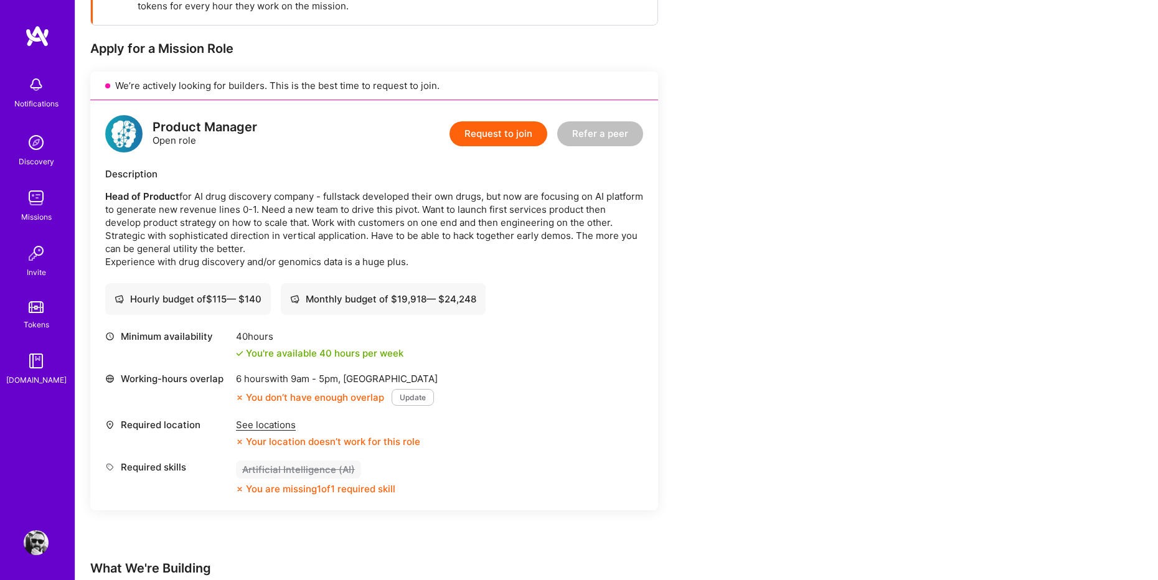
click at [406, 395] on button "Update" at bounding box center [412, 397] width 42 height 17
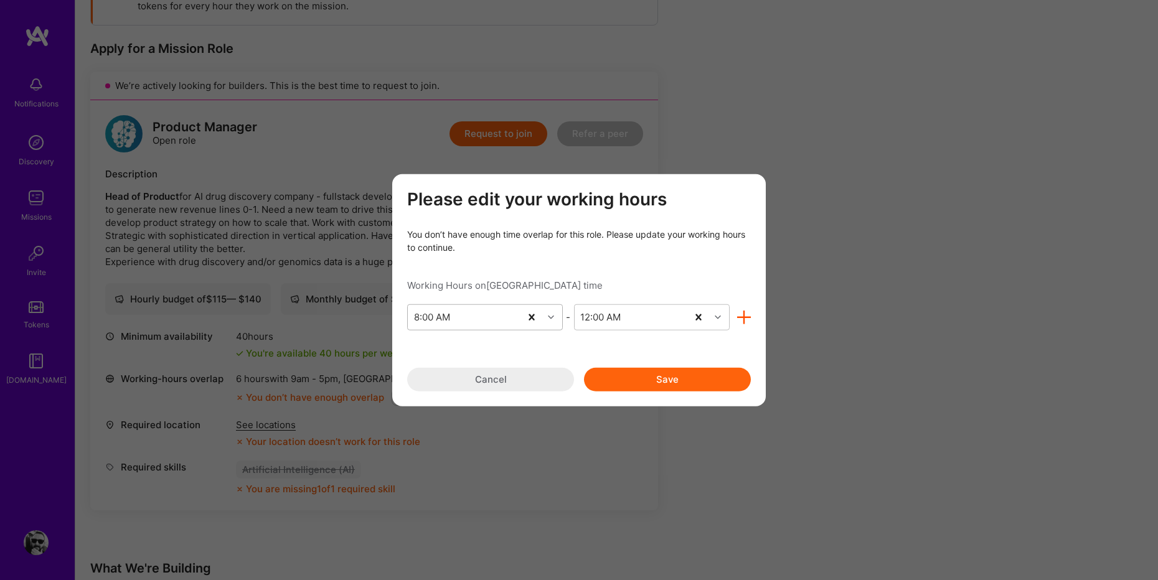
click at [546, 316] on div "modal" at bounding box center [552, 317] width 19 height 16
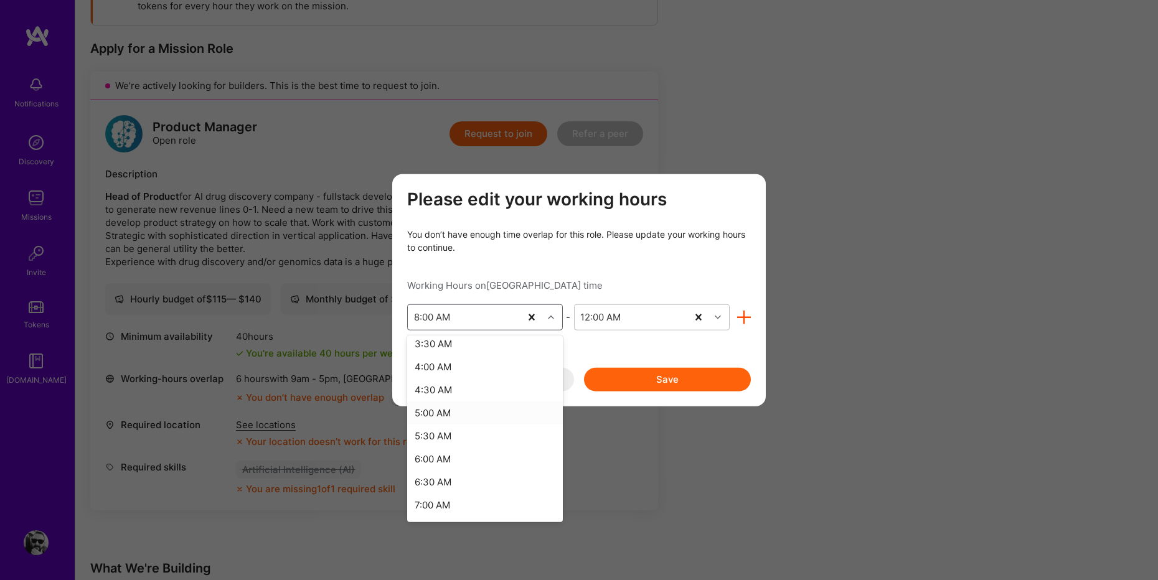
scroll to position [0, 0]
click at [525, 355] on div "12:00 AM" at bounding box center [485, 348] width 156 height 23
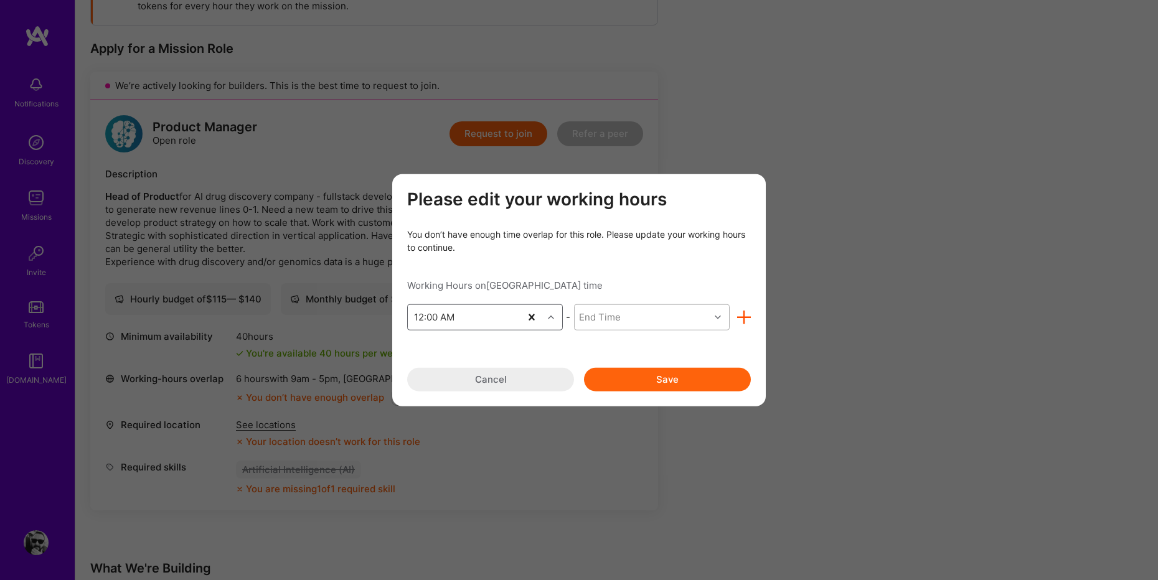
click at [653, 320] on div "End Time" at bounding box center [641, 316] width 135 height 25
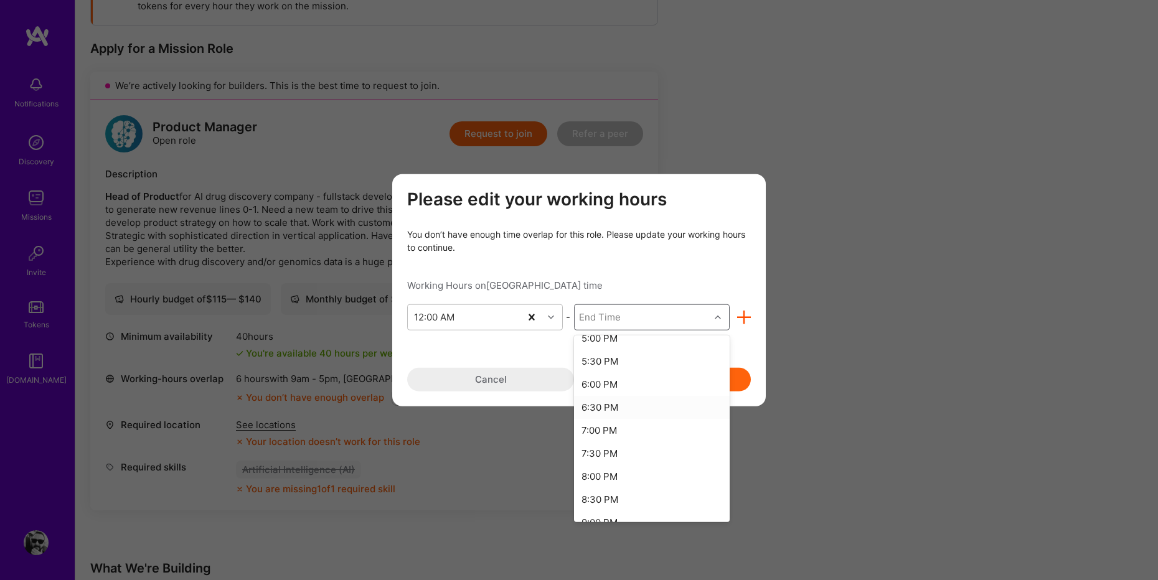
scroll to position [924, 0]
click at [658, 503] on div "11:30 PM" at bounding box center [652, 507] width 156 height 23
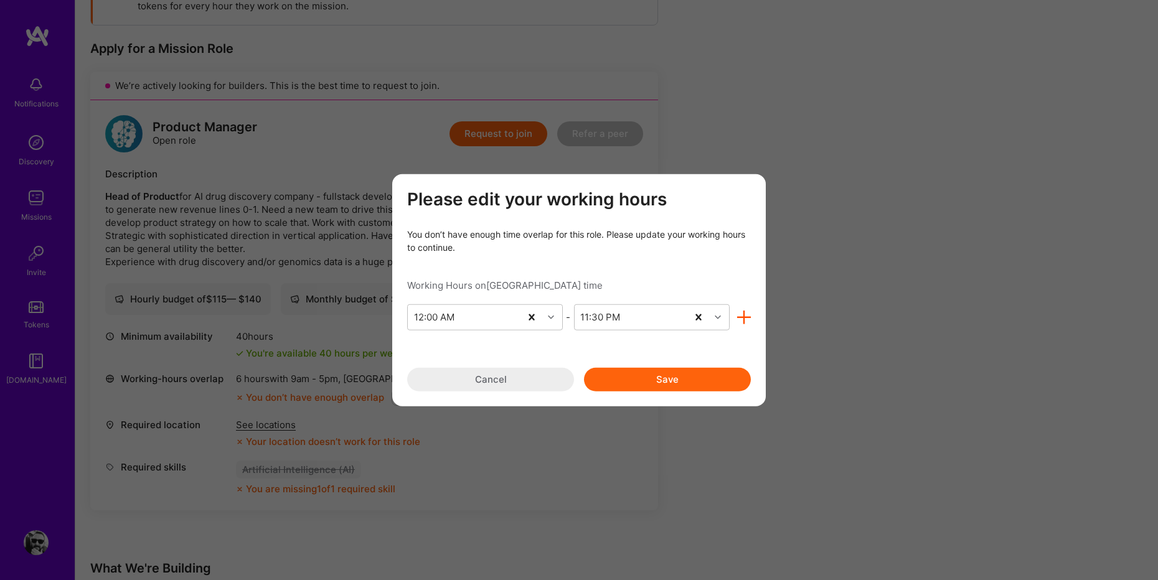
click at [680, 381] on button "Save" at bounding box center [667, 379] width 167 height 24
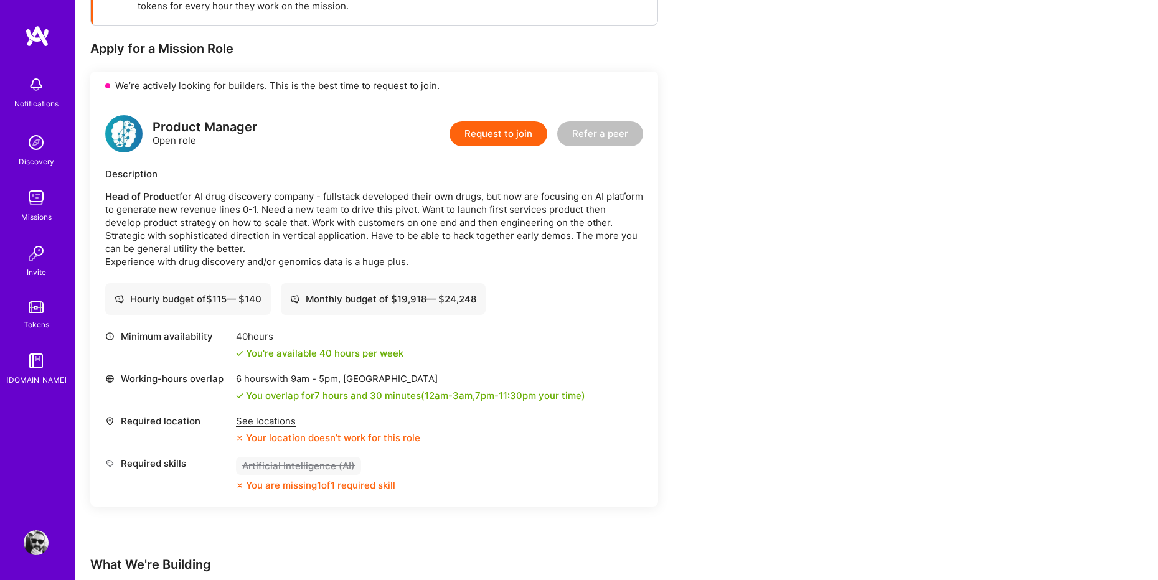
click at [284, 421] on div "See locations" at bounding box center [328, 420] width 184 height 13
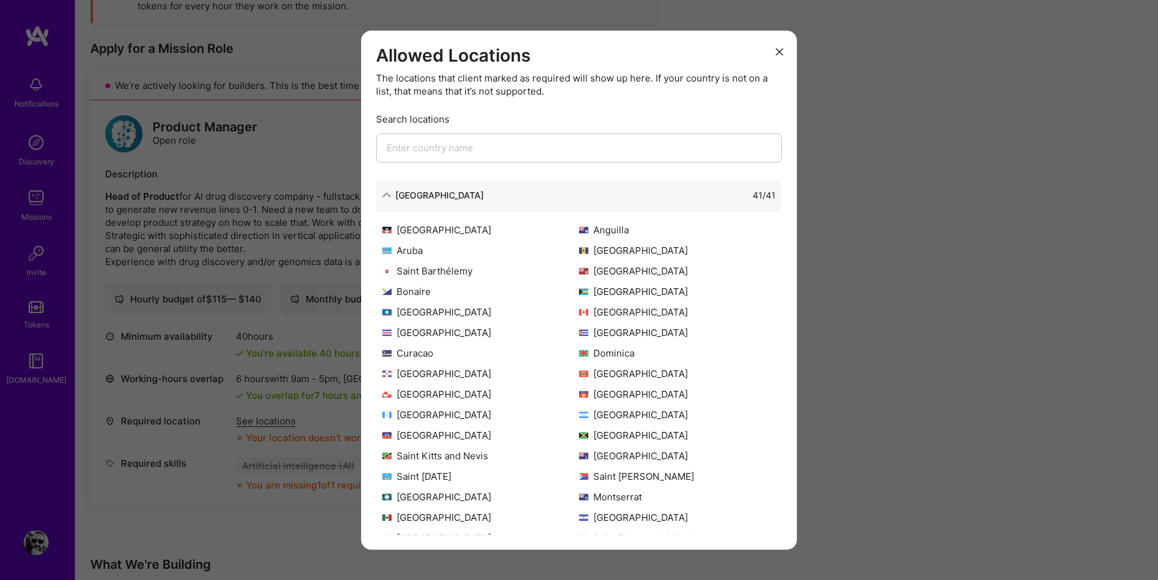
scroll to position [120, 0]
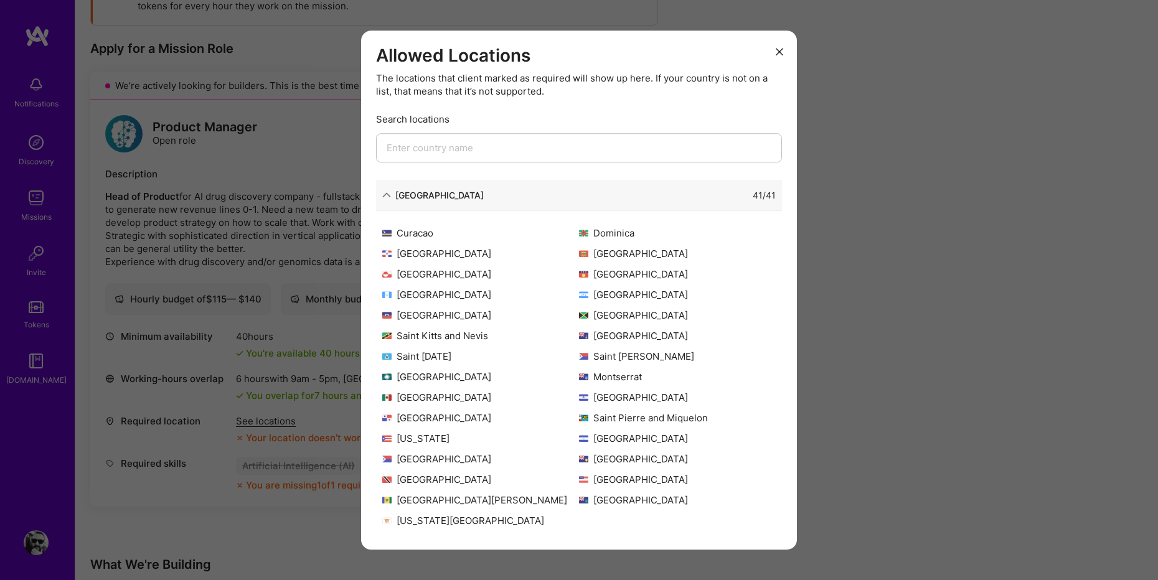
click at [884, 357] on div "Allowed Locations The locations that client marked as required will show up her…" at bounding box center [579, 290] width 1158 height 580
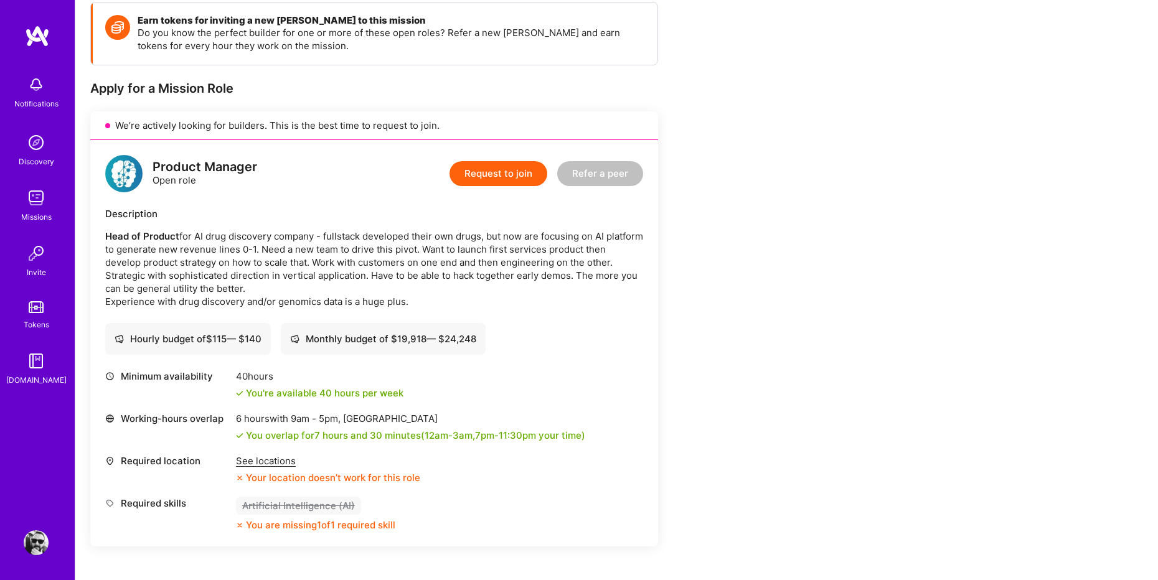
scroll to position [0, 0]
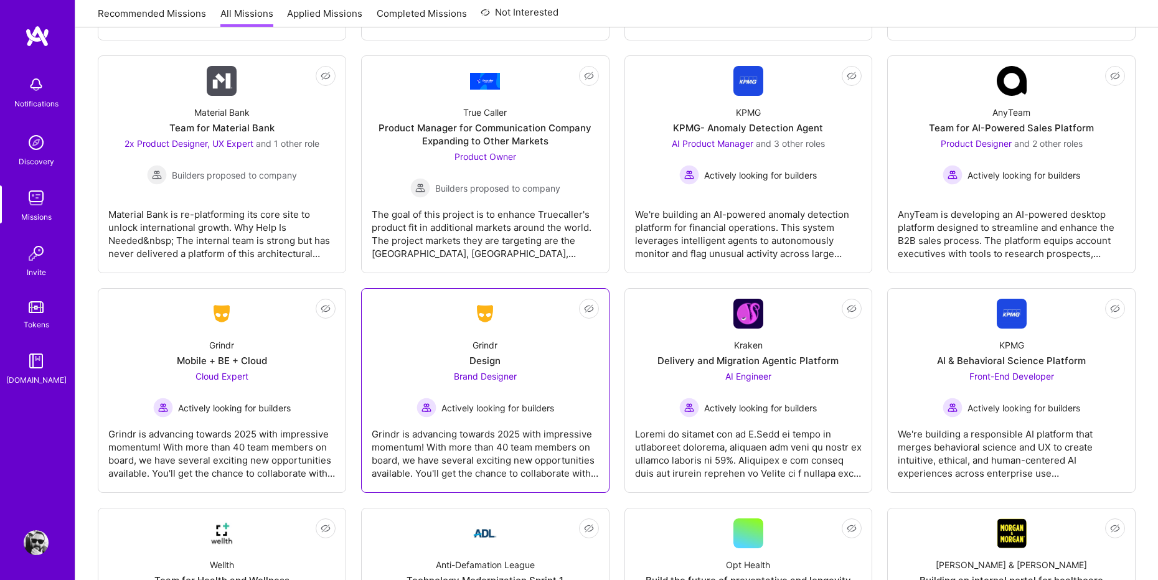
scroll to position [624, 0]
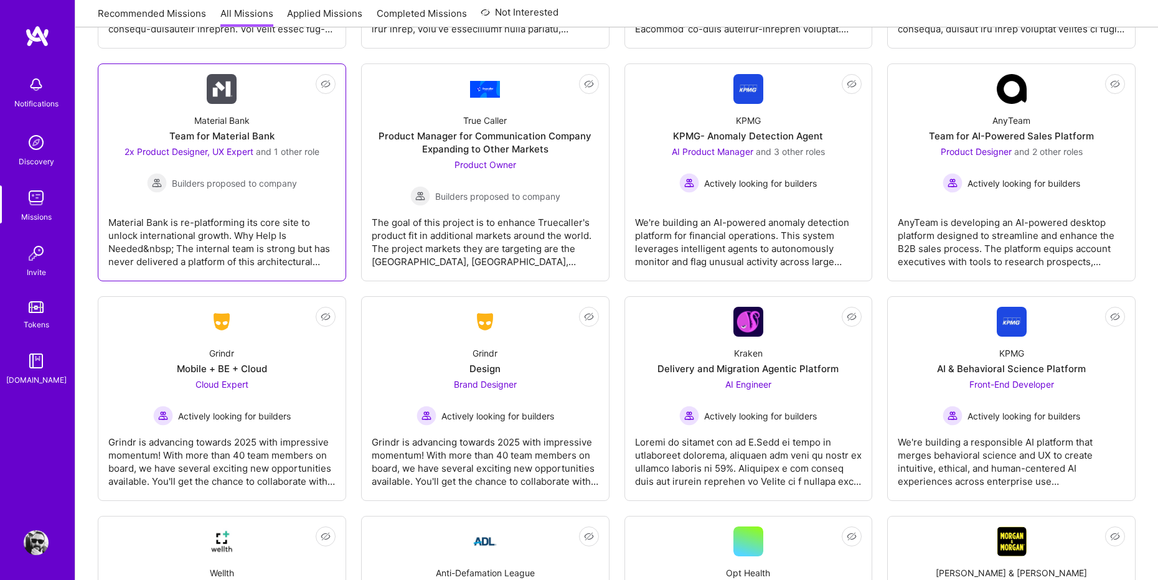
click at [220, 138] on div "Team for Material Bank" at bounding box center [221, 135] width 105 height 13
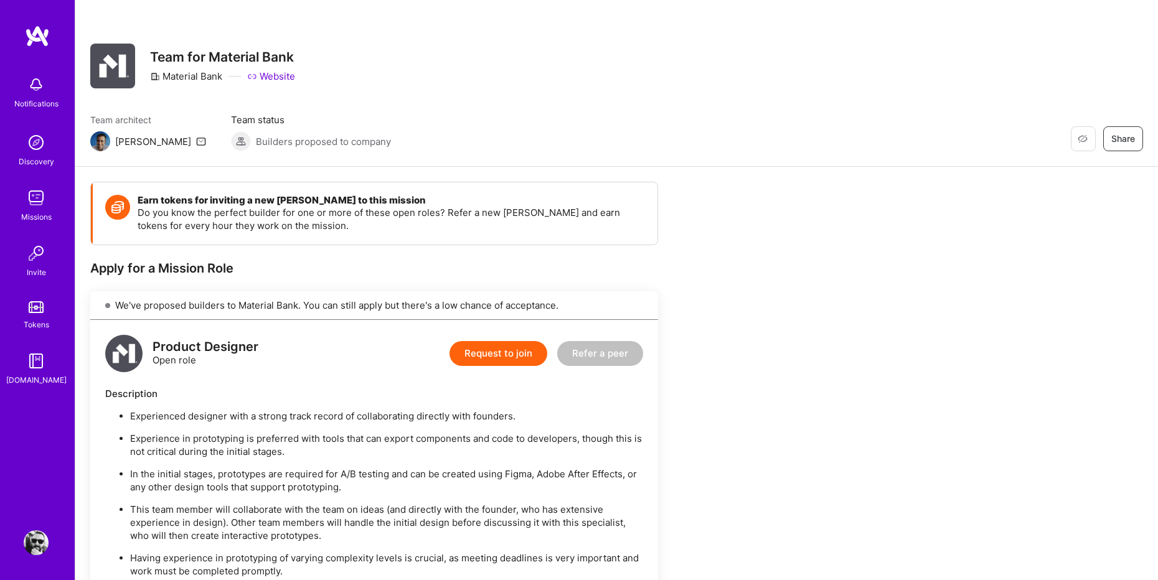
click at [279, 77] on link "Website" at bounding box center [271, 76] width 48 height 13
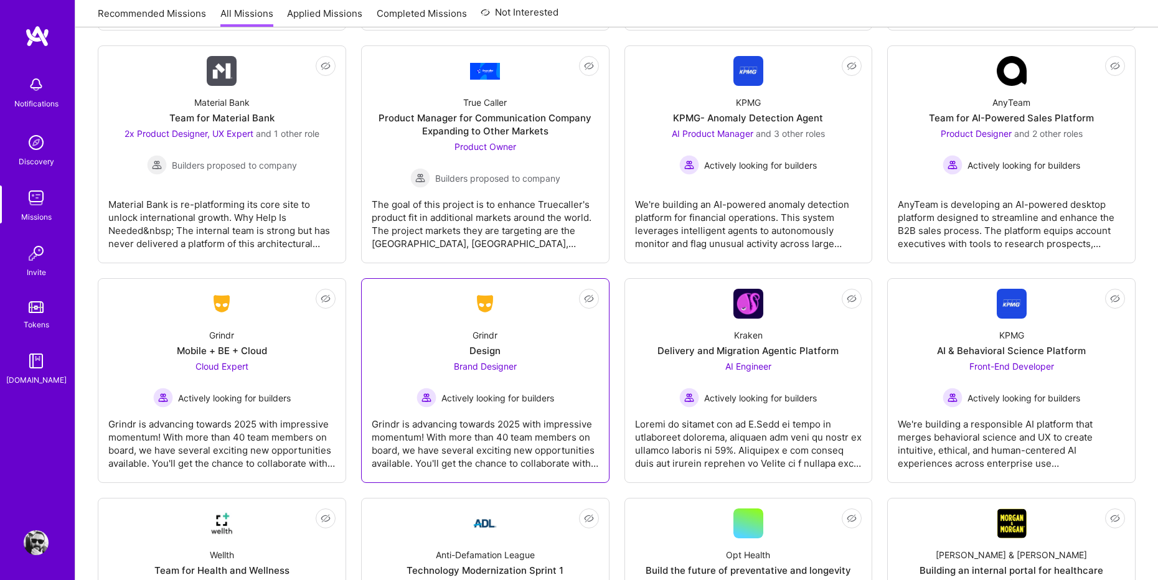
scroll to position [626, 0]
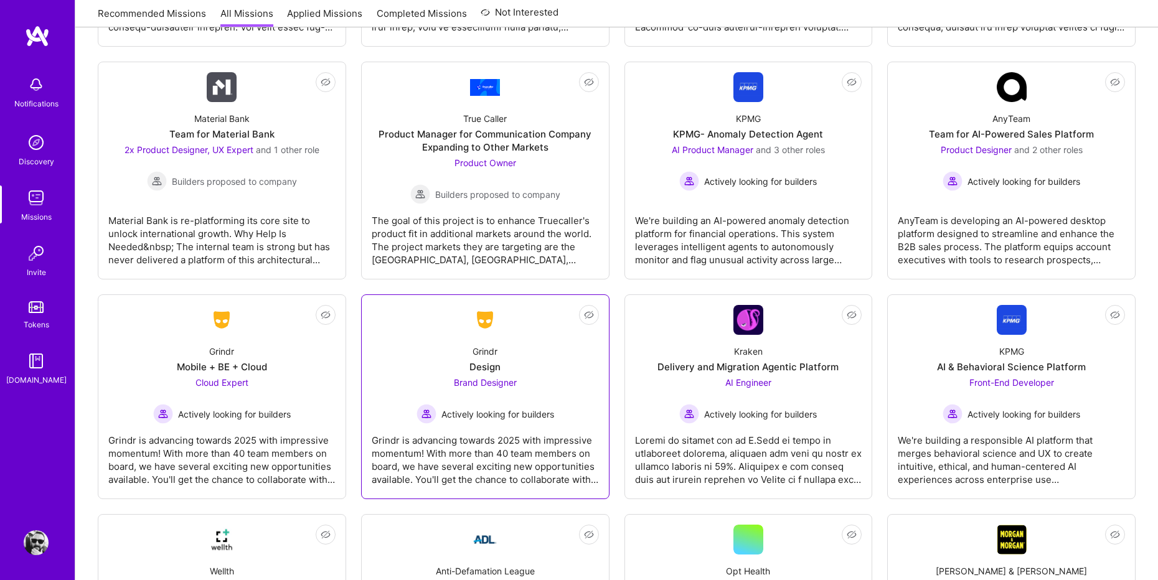
click at [564, 459] on div "Grindr is advancing towards 2025 with impressive momentum! With more than 40 te…" at bounding box center [485, 455] width 227 height 62
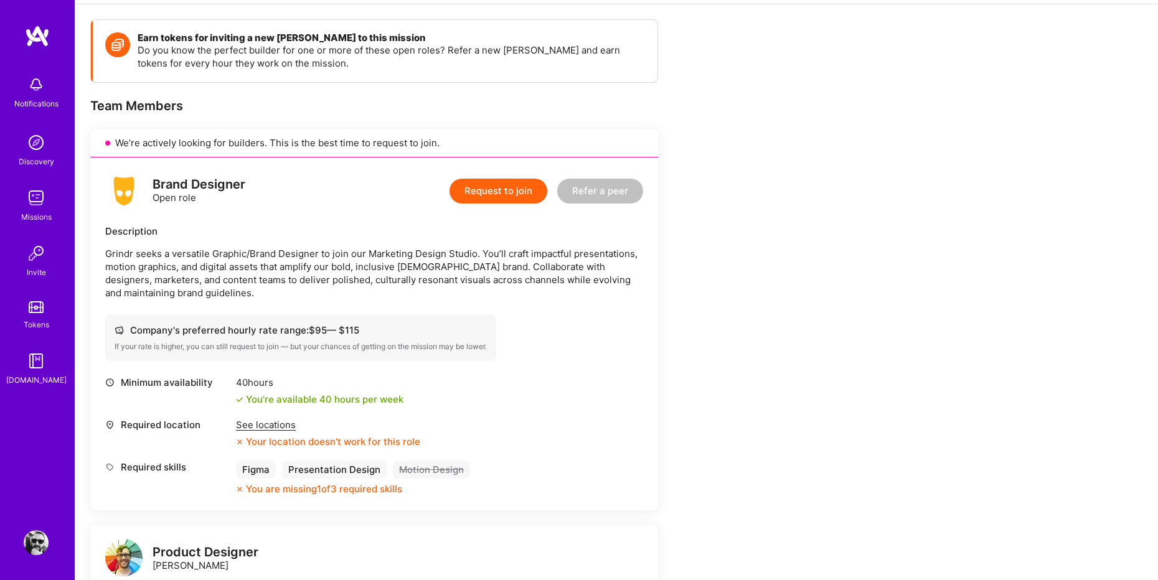
scroll to position [171, 0]
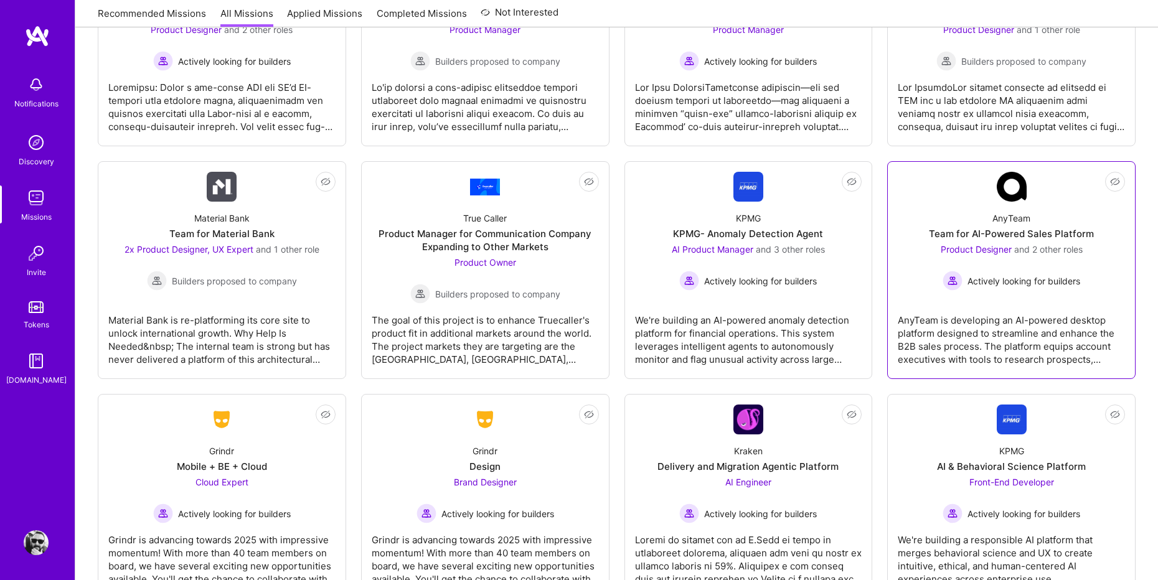
scroll to position [462, 0]
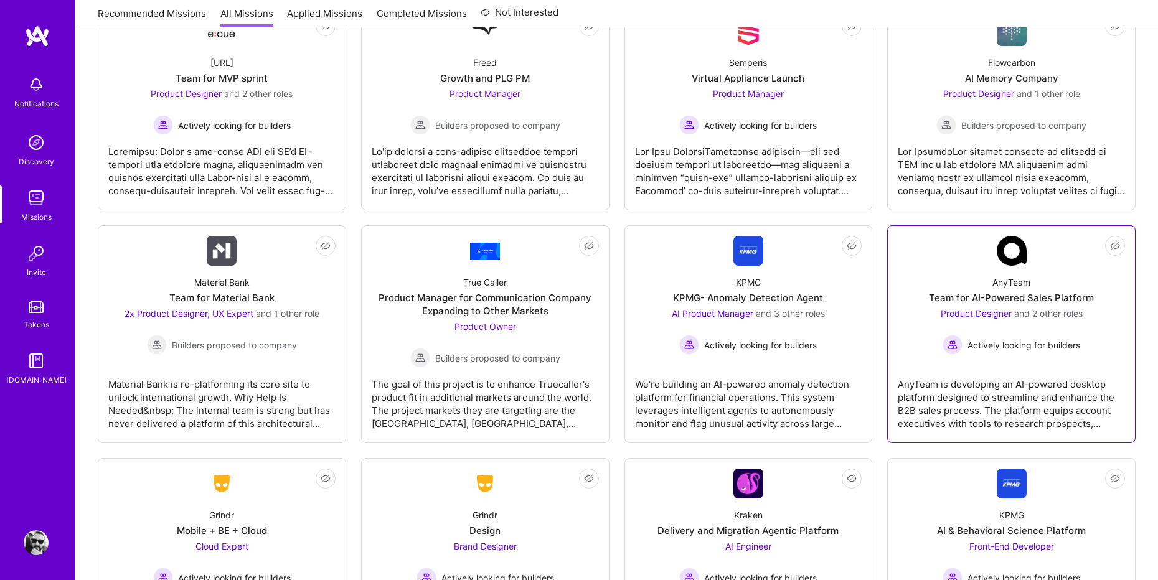
click at [1040, 332] on div "Product Designer and 2 other roles Actively looking for builders" at bounding box center [1011, 331] width 142 height 48
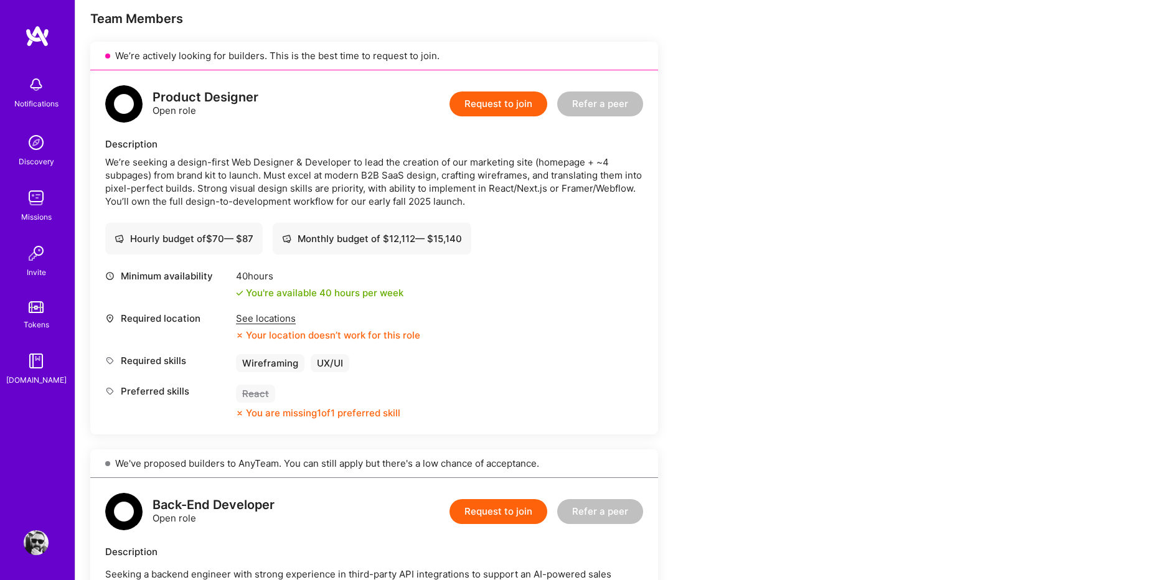
scroll to position [313, 0]
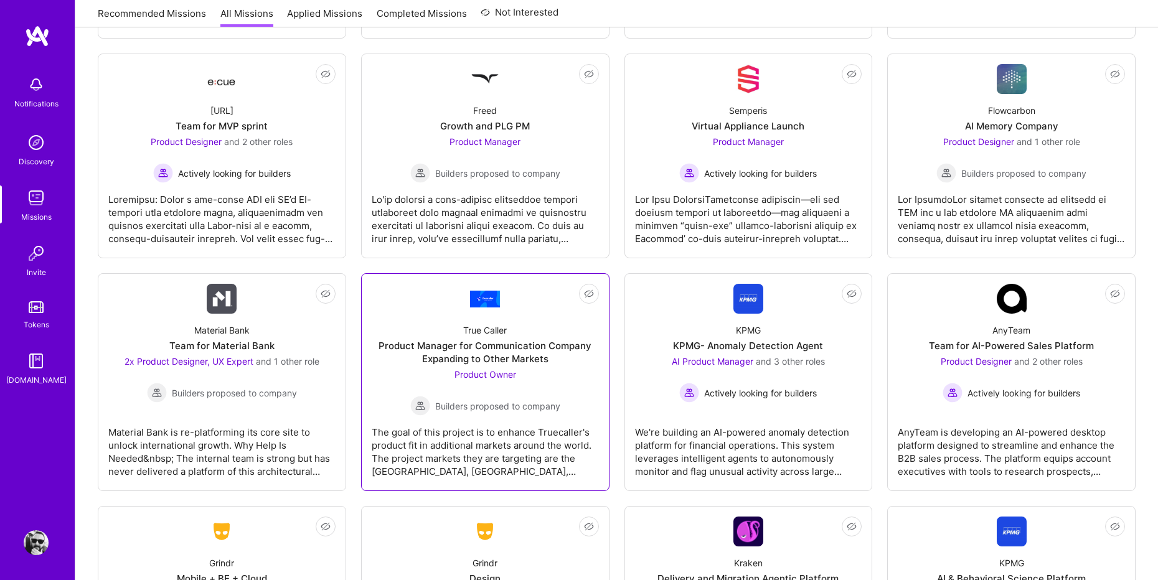
scroll to position [398, 0]
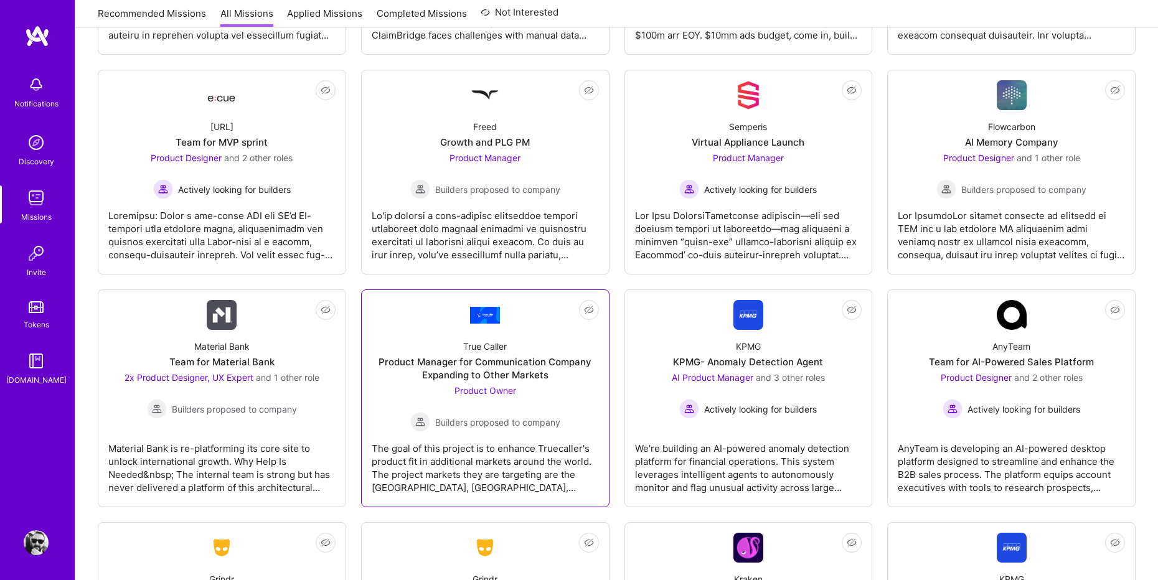
click at [469, 370] on div "Product Manager for Communication Company Expanding to Other Markets" at bounding box center [485, 368] width 227 height 26
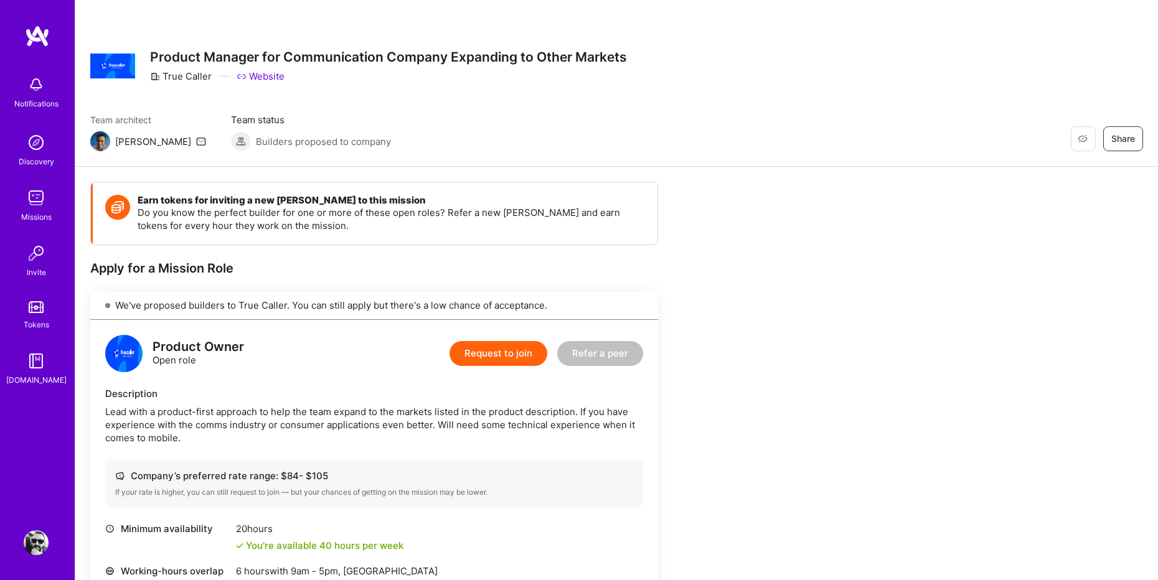
scroll to position [202, 0]
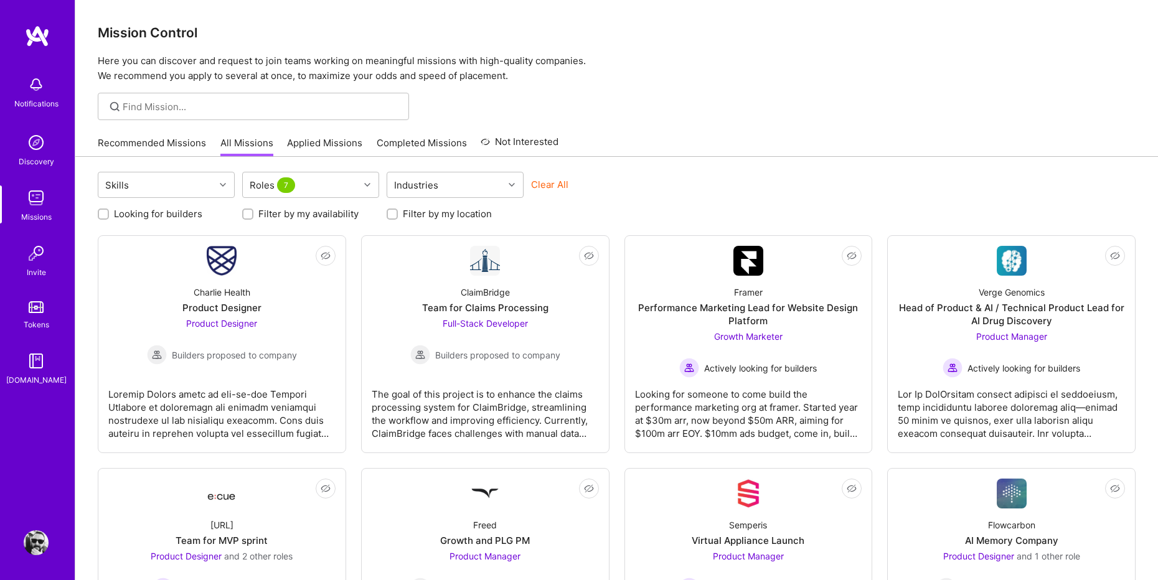
click at [31, 366] on img at bounding box center [36, 361] width 25 height 25
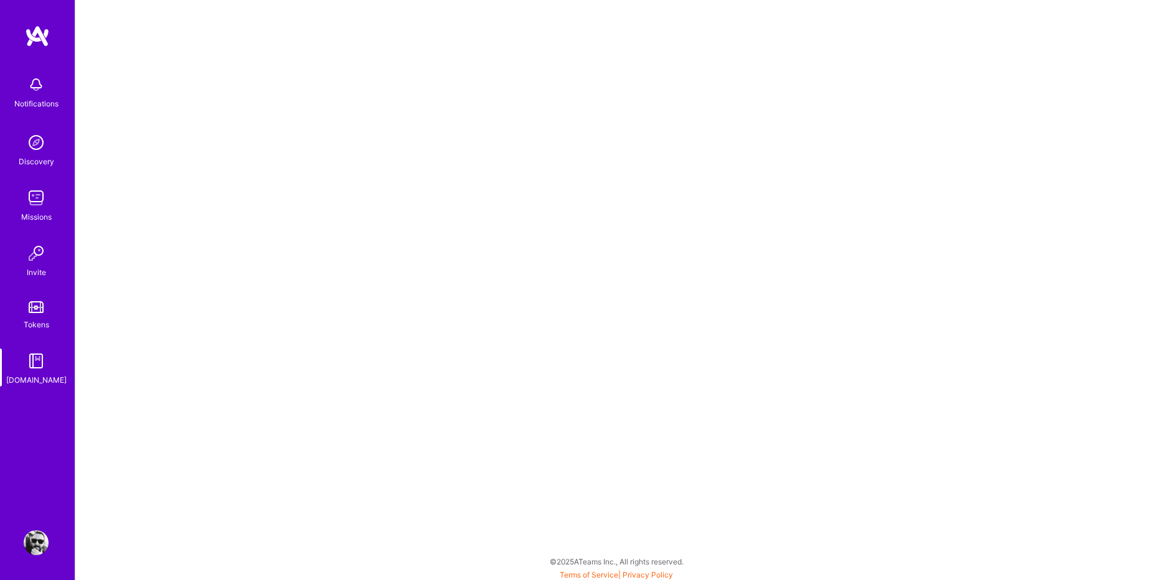
click at [39, 545] on img at bounding box center [36, 542] width 25 height 25
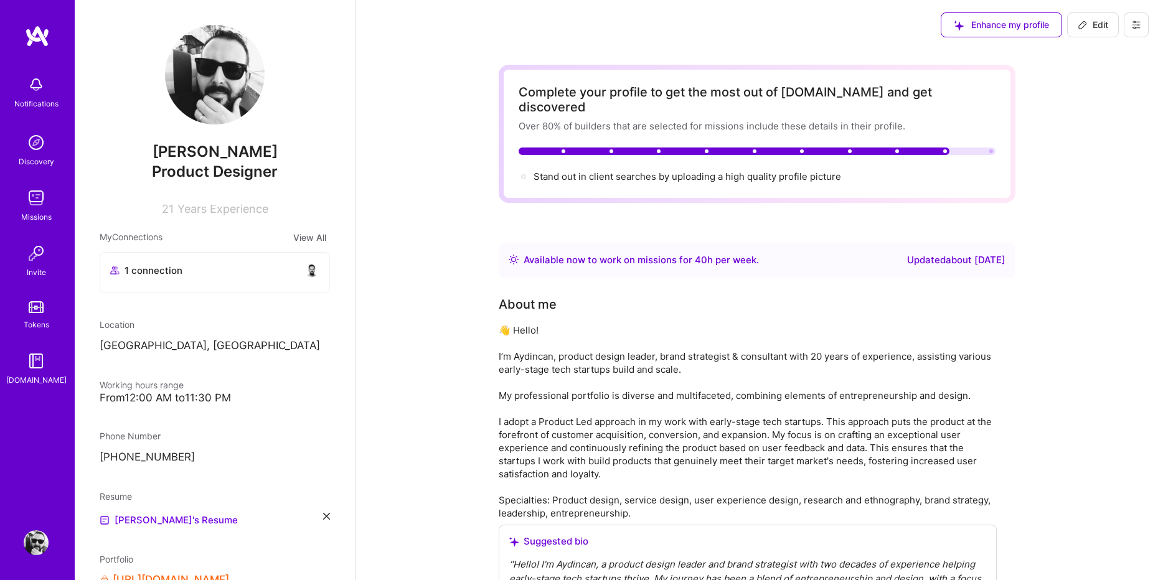
click at [207, 266] on div "1 connection" at bounding box center [214, 270] width 209 height 15
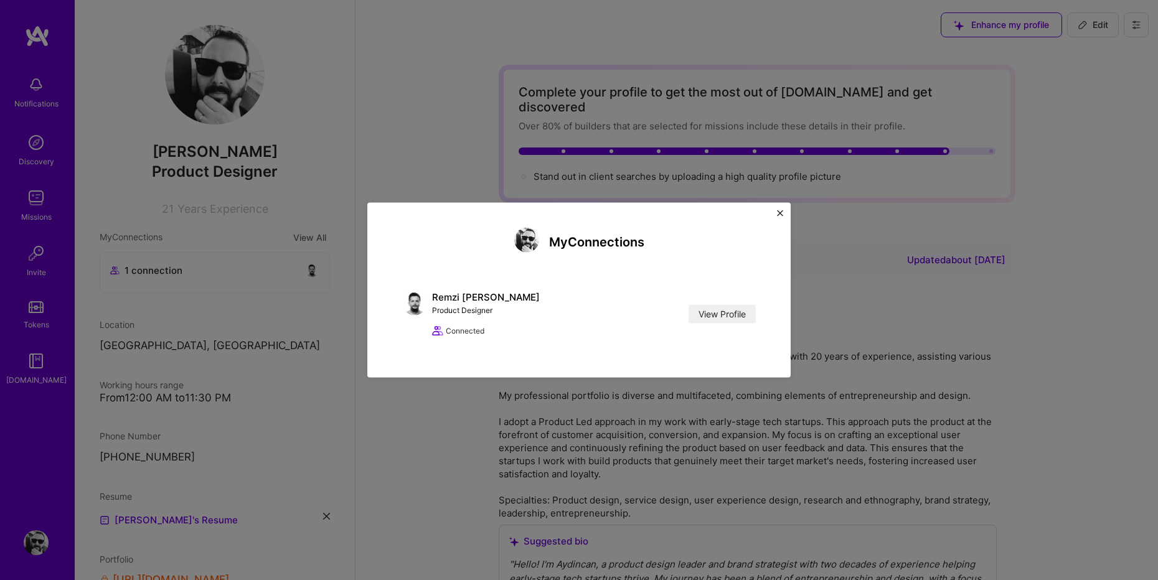
click at [780, 210] on img "Close" at bounding box center [780, 213] width 6 height 6
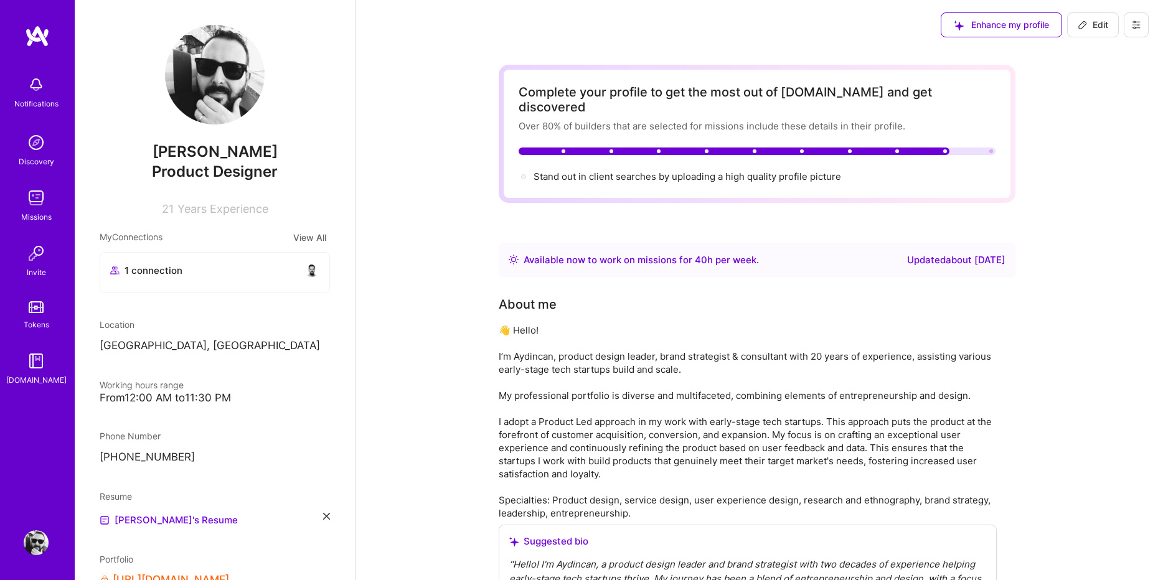
click at [253, 177] on span "Product Designer" at bounding box center [215, 171] width 126 height 18
click at [237, 215] on span "Years Experience" at bounding box center [222, 208] width 91 height 13
click at [138, 88] on div "Aydincan Ataberk Product Designer 21 Years Experience" at bounding box center [215, 120] width 230 height 190
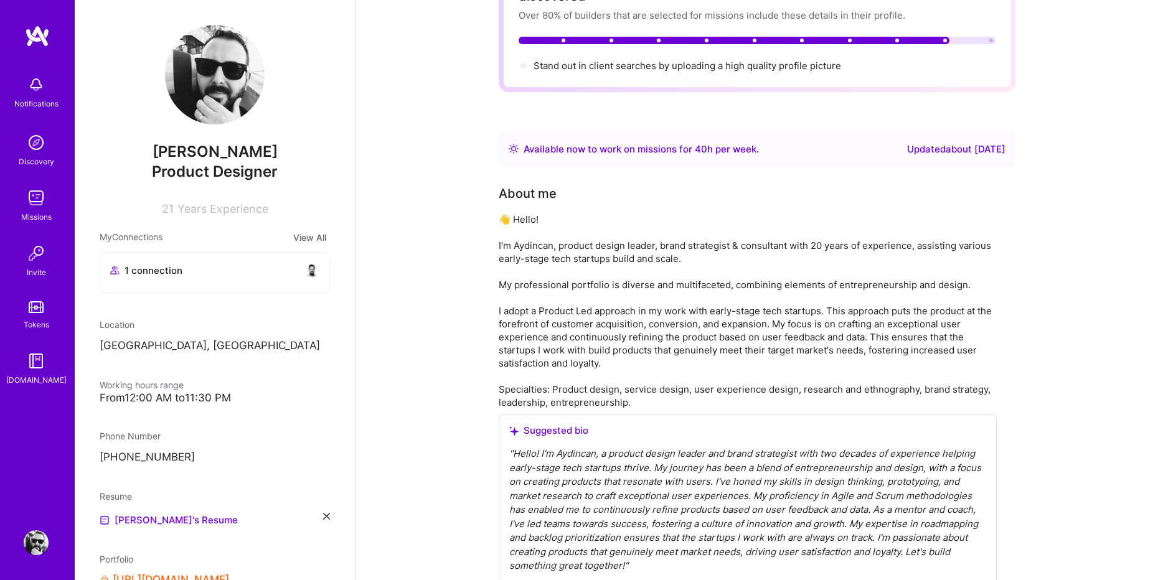
scroll to position [328, 0]
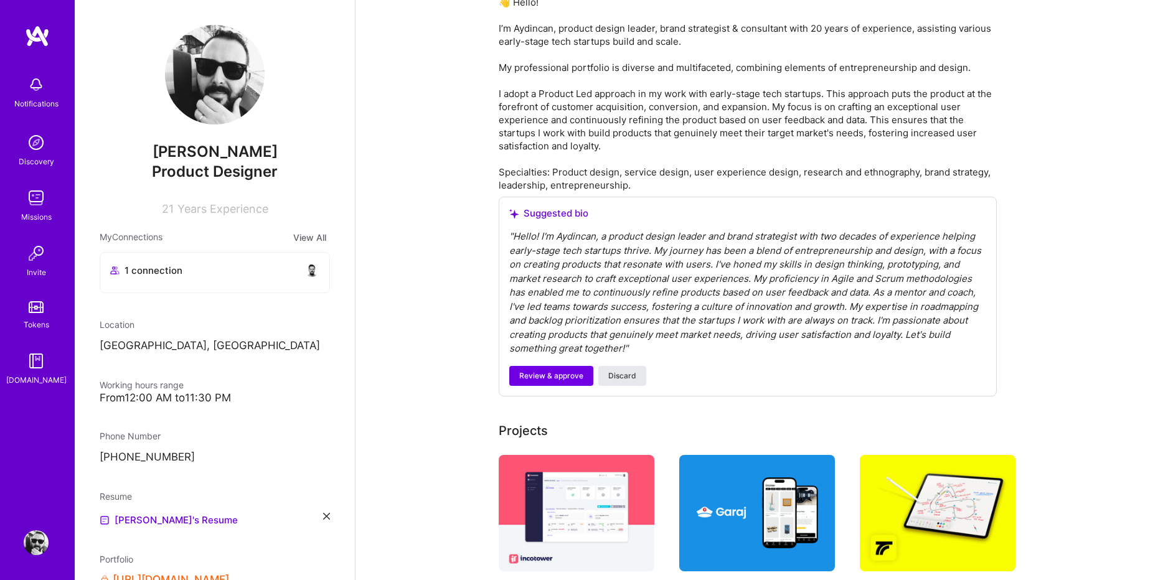
click at [637, 366] on button "Discard" at bounding box center [622, 376] width 48 height 20
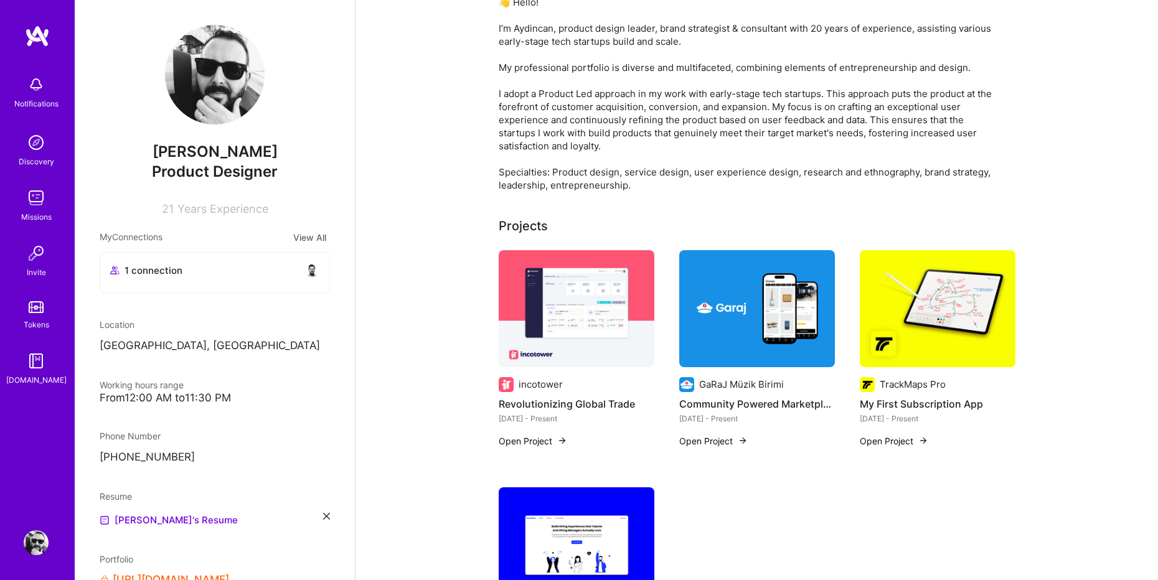
click at [617, 360] on div "incotower Revolutionizing Global Trade [DATE] - Present Open Project" at bounding box center [577, 337] width 156 height 175
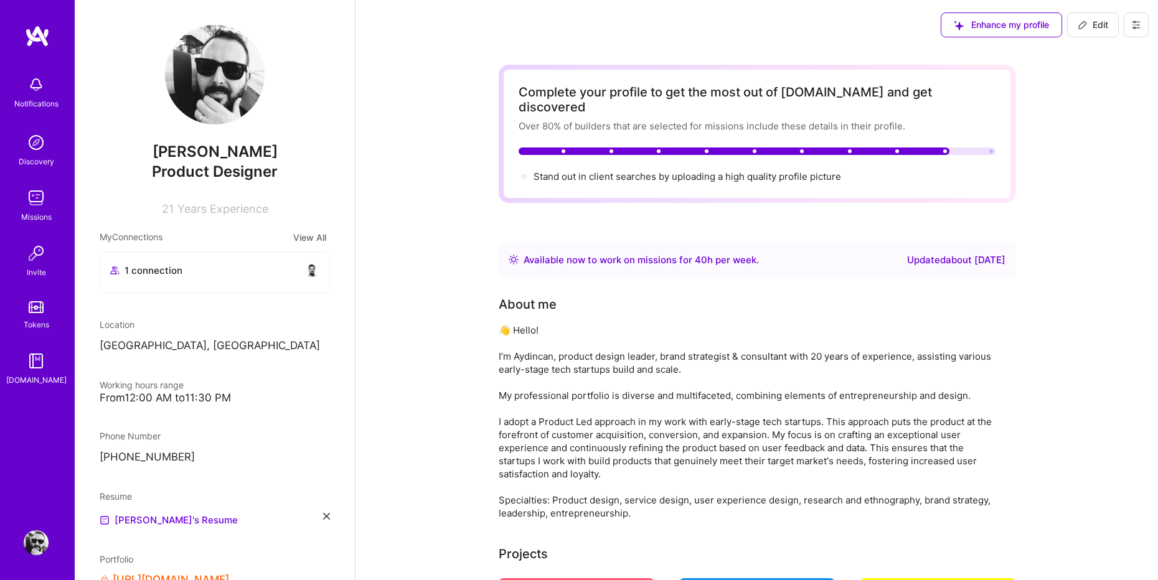
scroll to position [7, 0]
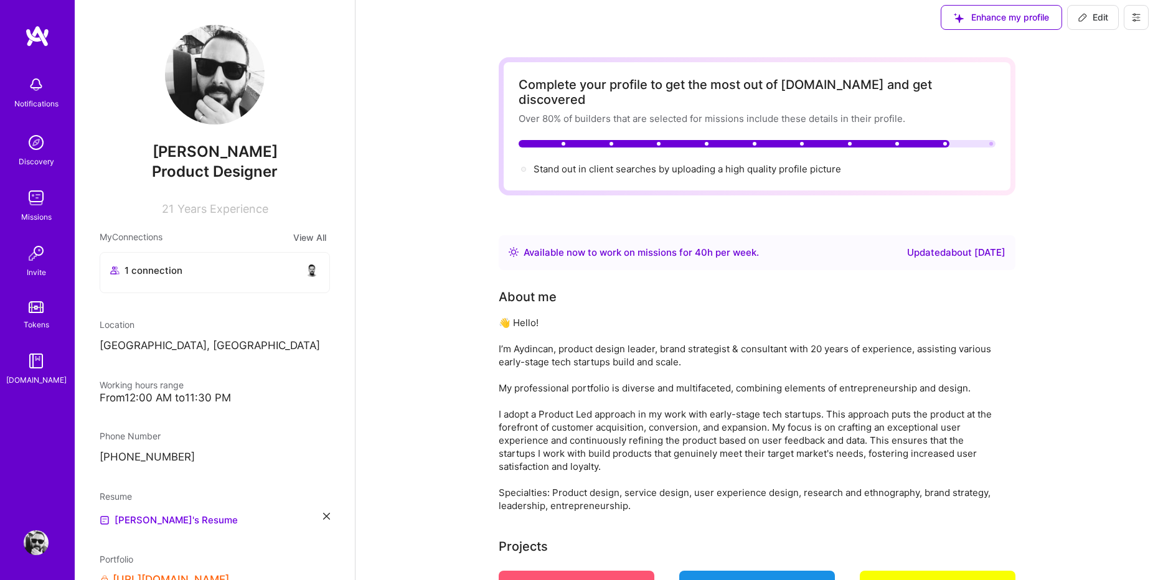
click at [1084, 21] on icon at bounding box center [1082, 17] width 10 height 10
select select "TR"
select select "Right Now"
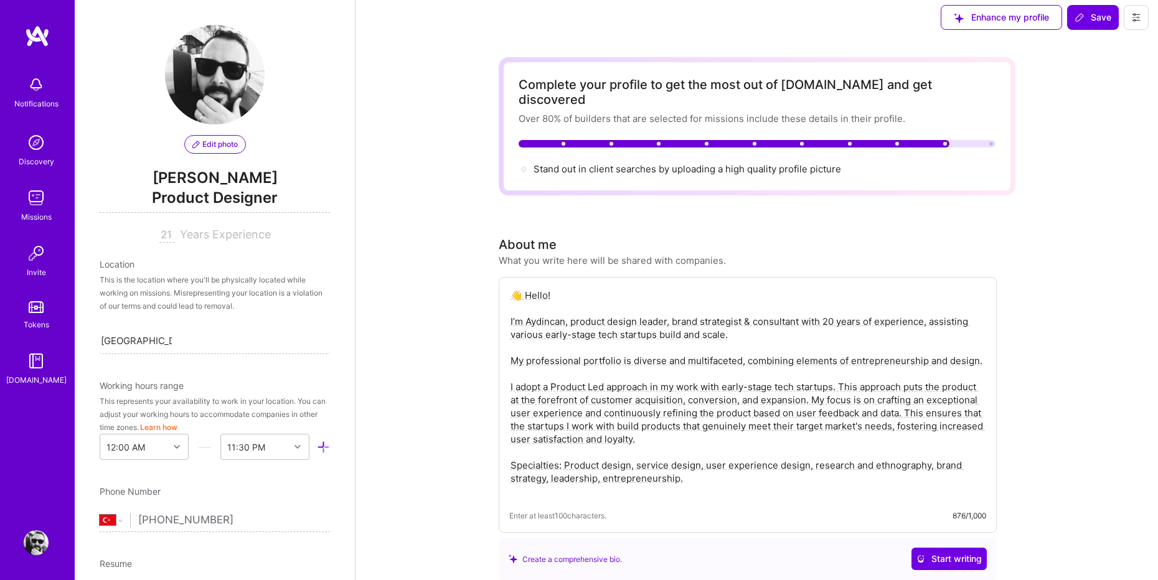
scroll to position [646, 0]
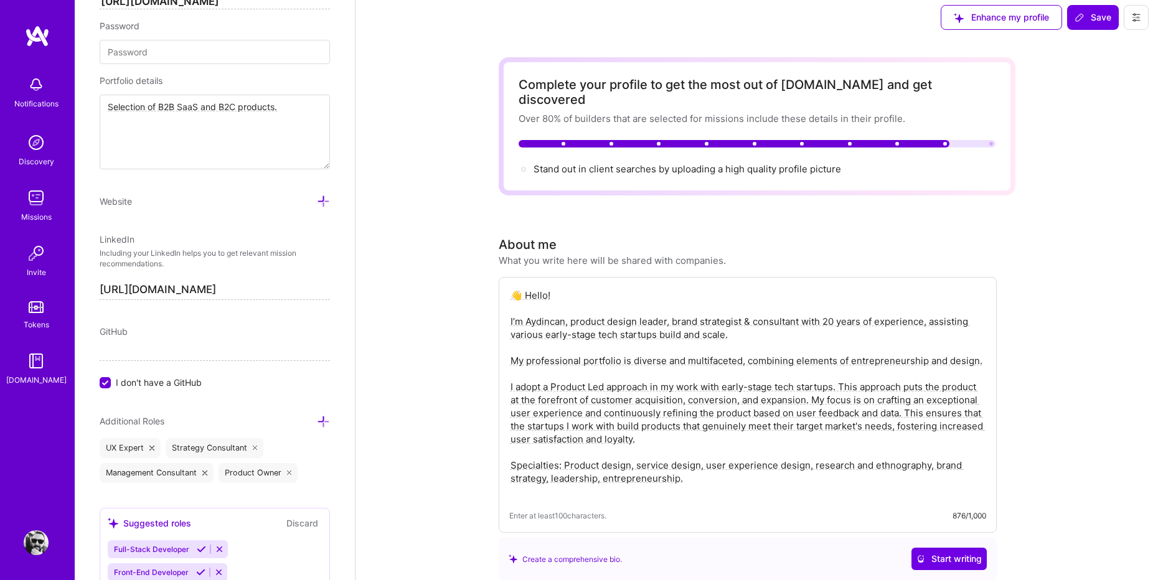
click at [676, 316] on textarea "👋 Hello! I’m Aydincan, product design leader, brand strategist & consultant wit…" at bounding box center [747, 394] width 477 height 212
drag, startPoint x: 510, startPoint y: 308, endPoint x: 712, endPoint y: 473, distance: 261.0
click at [712, 473] on textarea "👋 Hello! I’m Aydincan, product design leader, brand strategist & consultant wit…" at bounding box center [747, 394] width 477 height 212
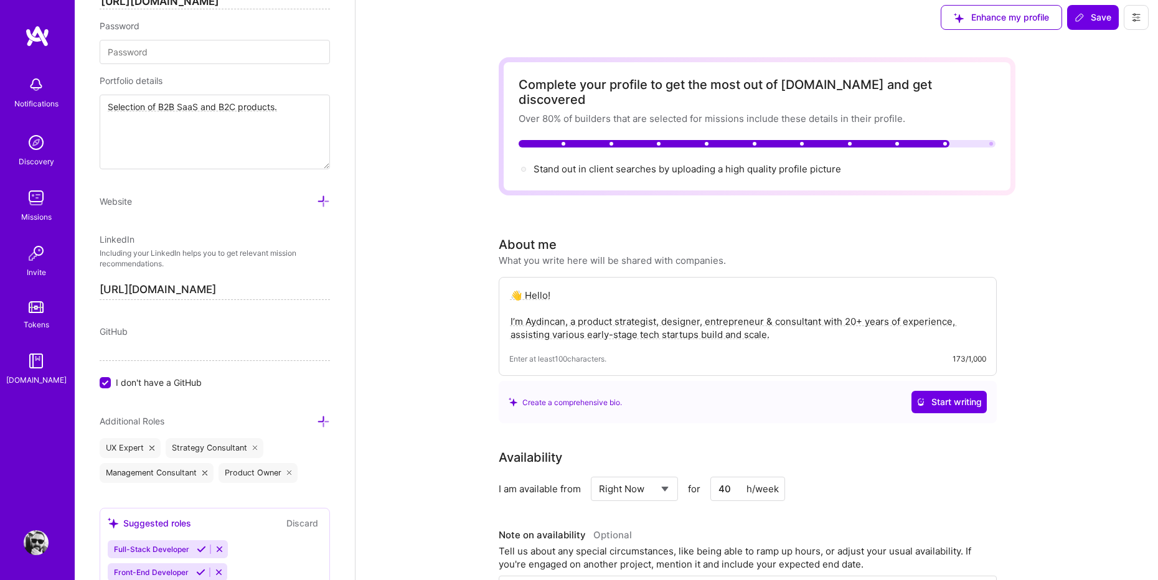
click at [784, 307] on textarea "👋 Hello! I’m Aydincan, a product strategist, designer, entrepreneur & consultan…" at bounding box center [747, 315] width 477 height 55
click at [663, 306] on textarea "👋 Hello! I’m Aydincan, a product strategist, designer, entrepreneur & advisor w…" at bounding box center [747, 315] width 477 height 55
click at [741, 319] on textarea "👋 Hello! I’m Aydincan, a product strategist, designer, entrepreneur & advisor w…" at bounding box center [747, 315] width 477 height 55
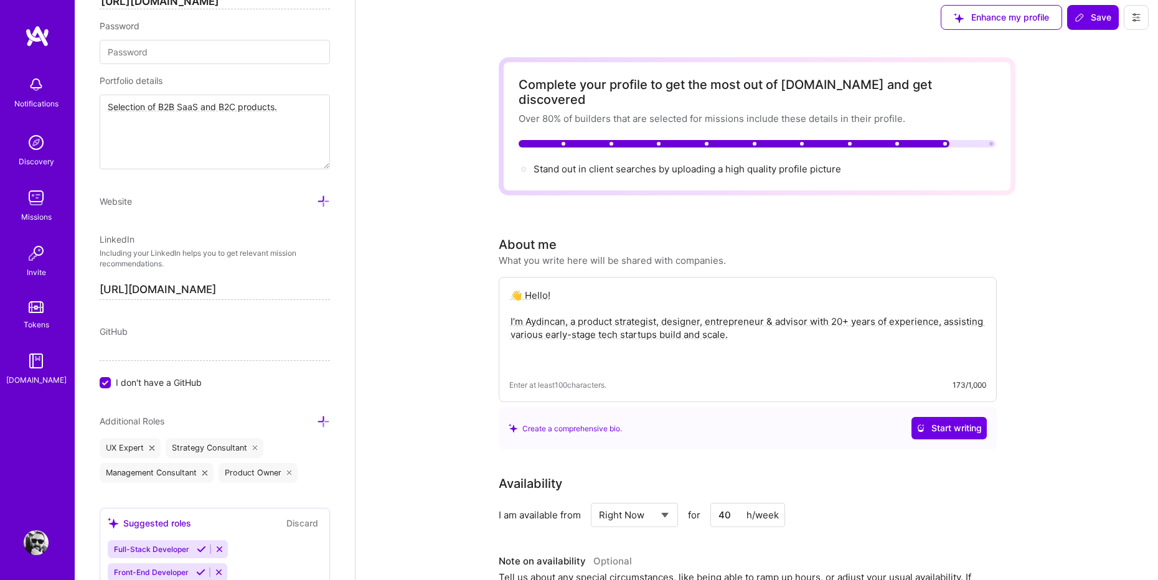
paste textarea "I adopt a Product Led approach in my work with early-stage tech startups. This …"
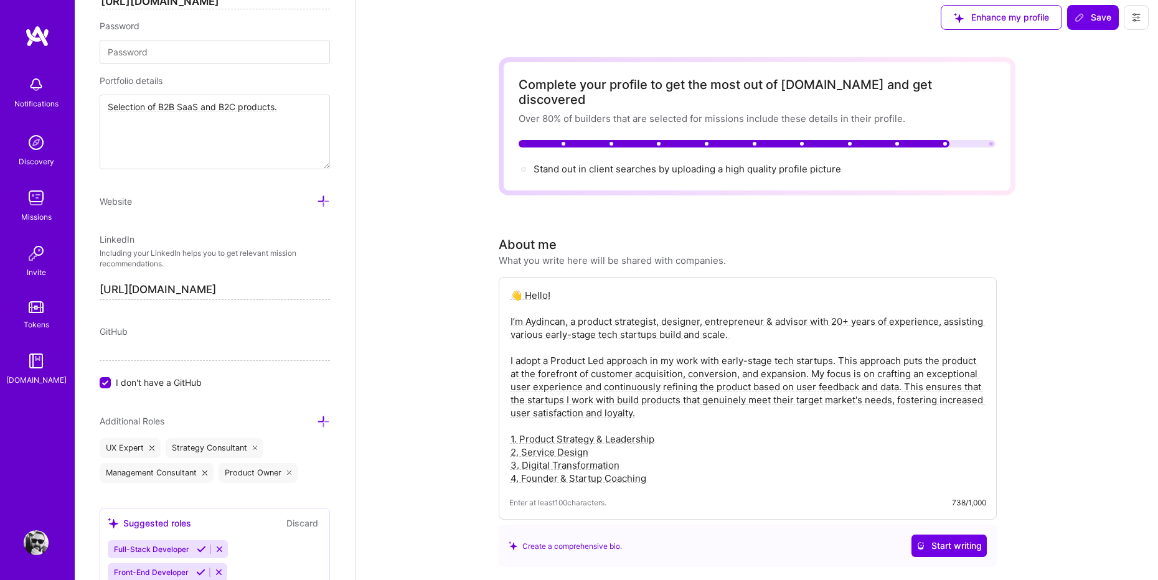
click at [607, 424] on textarea "👋 Hello! I’m Aydincan, a product strategist, designer, entrepreneur & advisor w…" at bounding box center [747, 387] width 477 height 199
click at [695, 424] on textarea "👋 Hello! I’m Aydincan, a product strategist, designer, entrepreneur & advisor w…" at bounding box center [747, 387] width 477 height 199
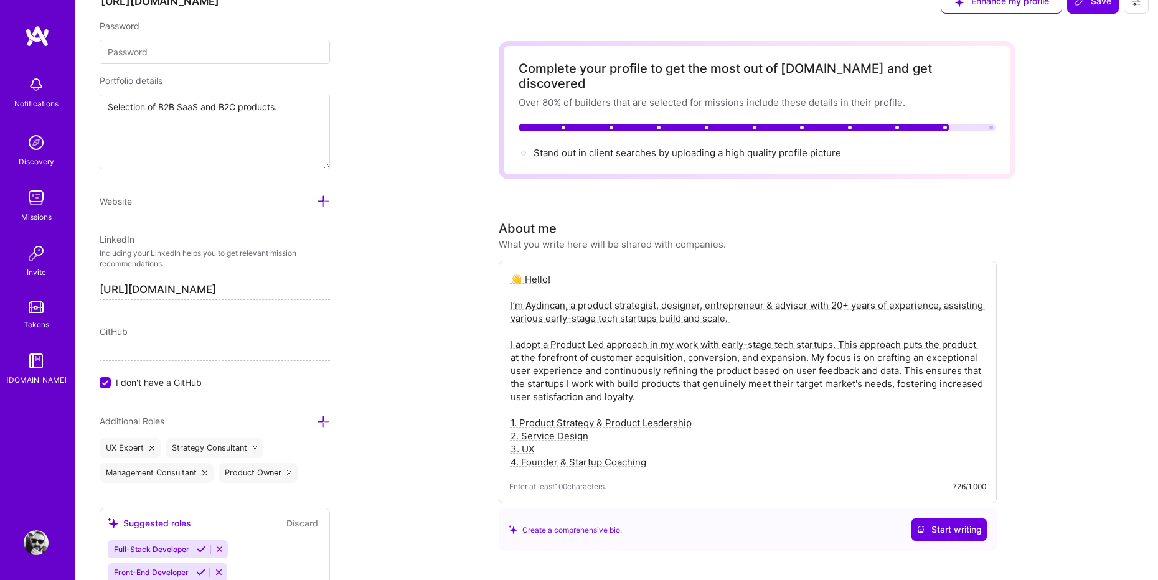
scroll to position [32, 0]
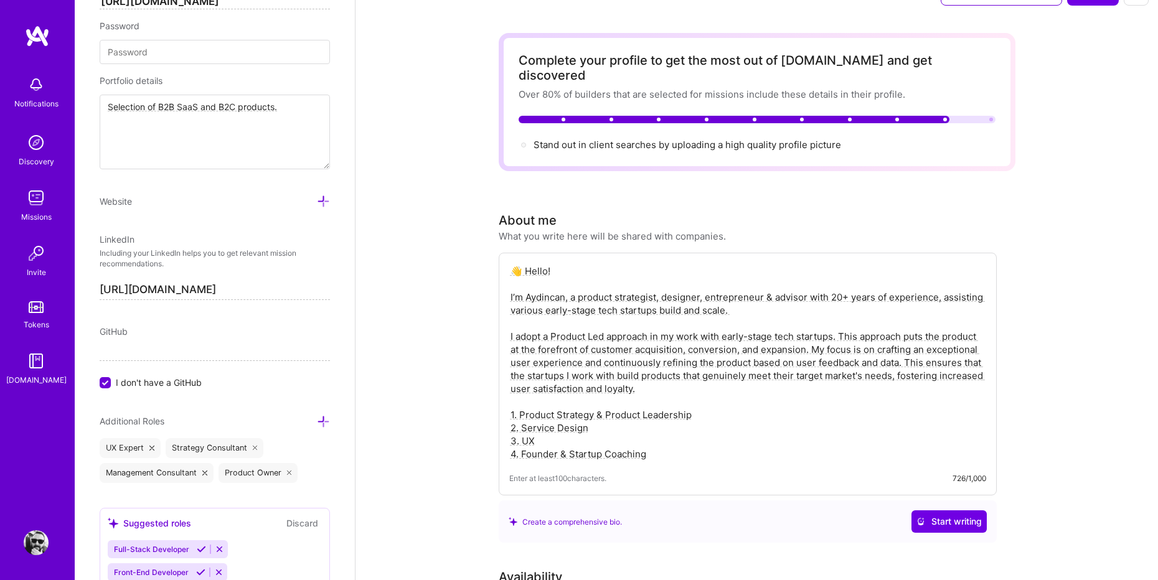
drag, startPoint x: 652, startPoint y: 440, endPoint x: 485, endPoint y: 436, distance: 167.5
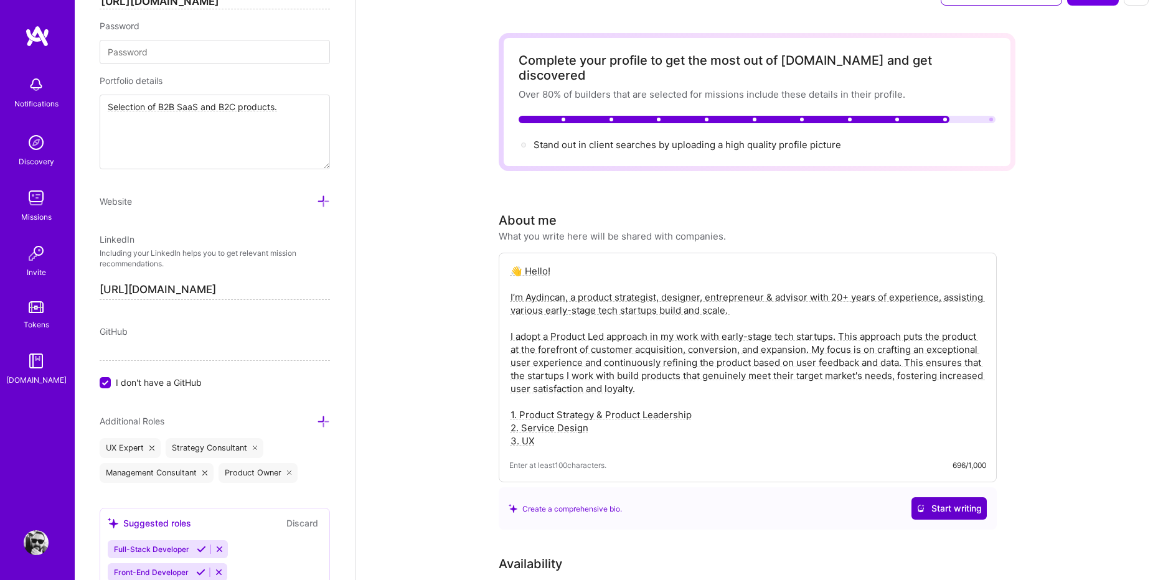
click at [929, 502] on span "Start writing" at bounding box center [948, 508] width 65 height 12
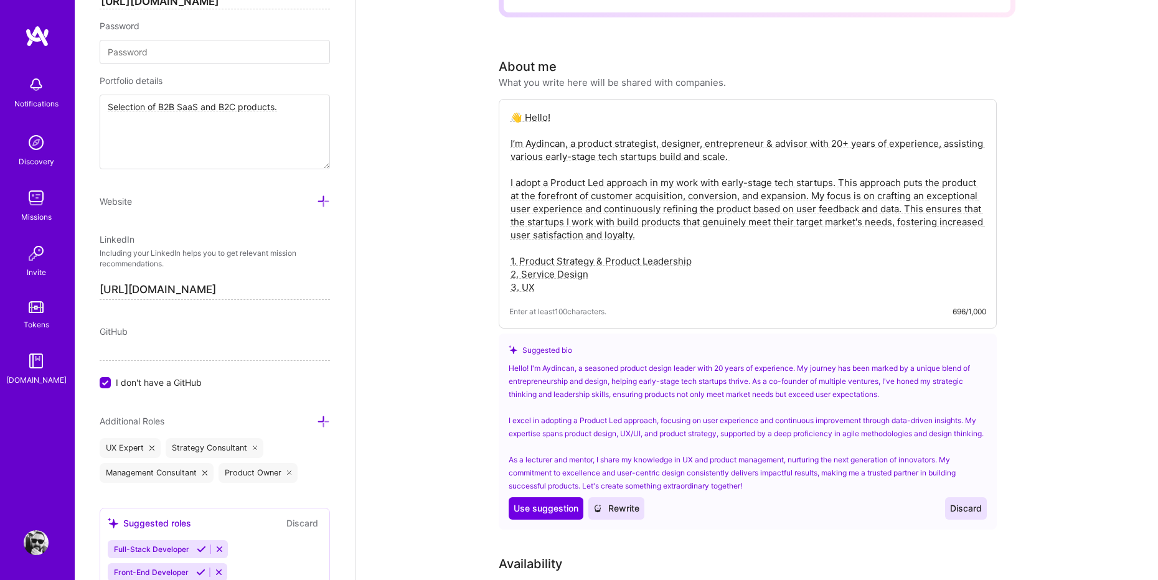
scroll to position [202, 0]
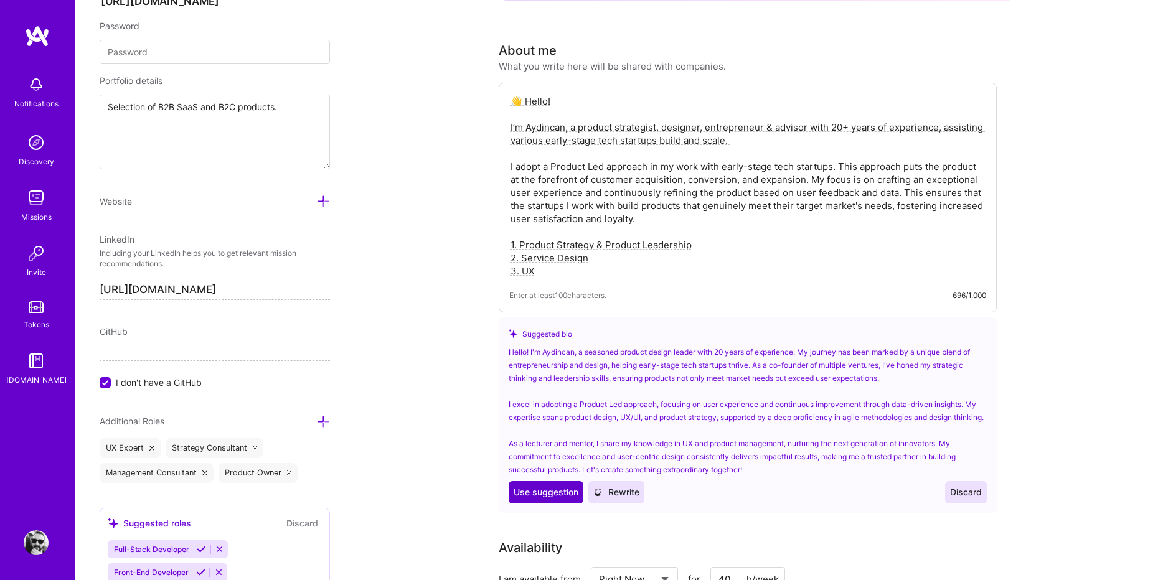
click at [549, 490] on span "Use suggestion" at bounding box center [545, 492] width 65 height 12
type textarea "Hello! I'm Aydincan, a seasoned product design leader with 20 years of experien…"
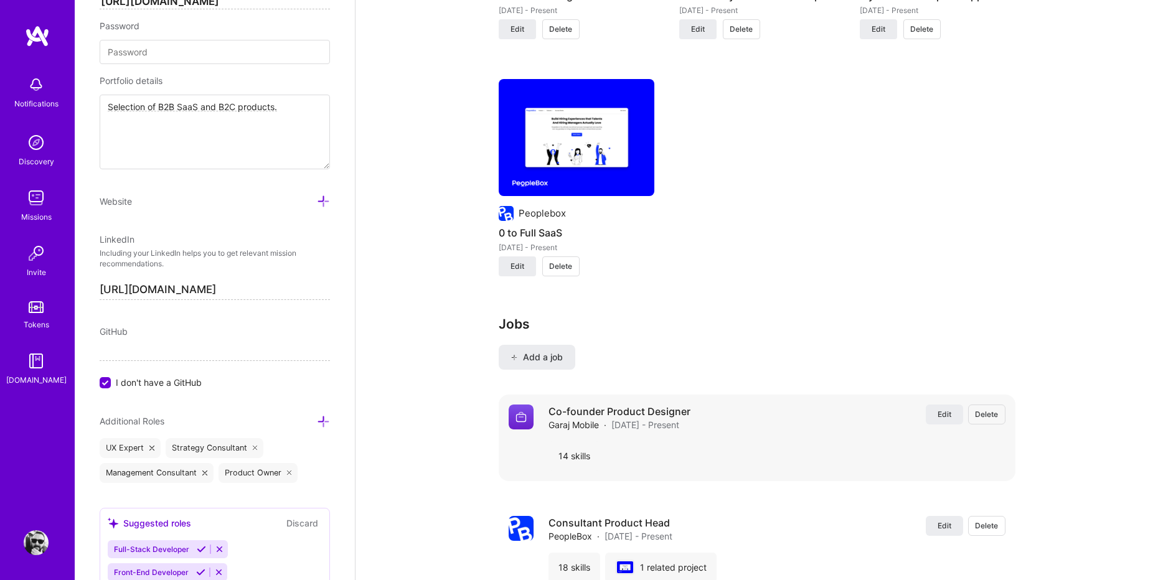
scroll to position [1342, 0]
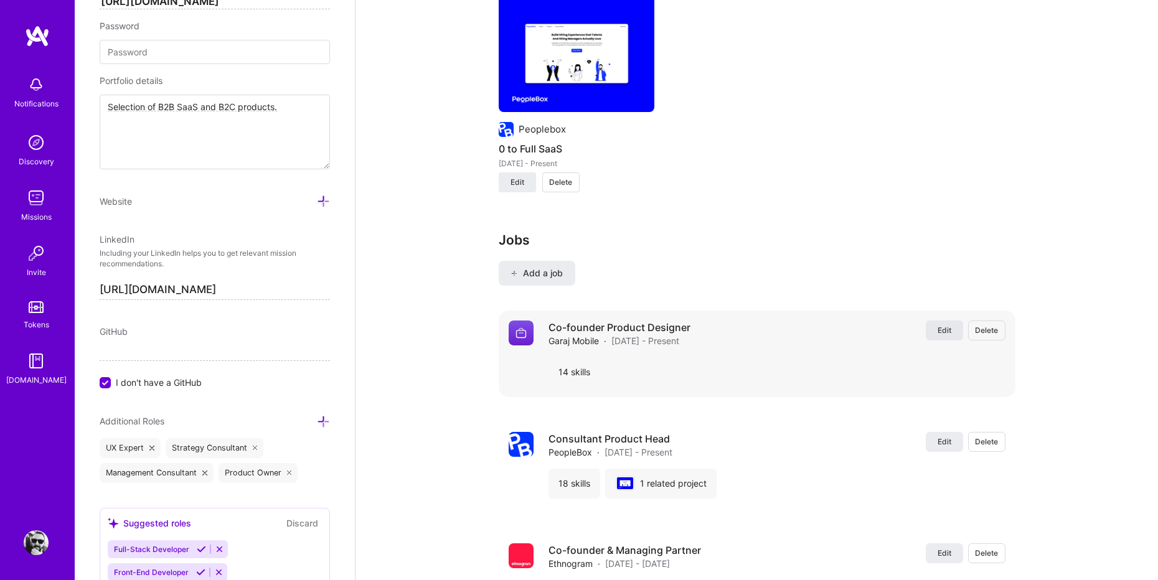
click at [937, 325] on span "Edit" at bounding box center [944, 330] width 14 height 11
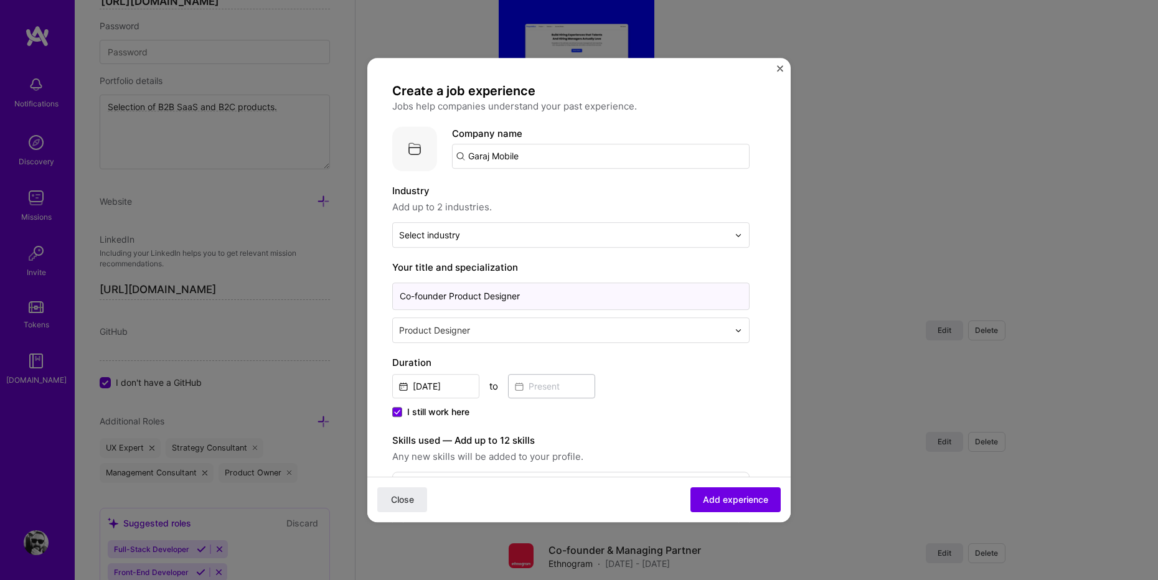
click at [502, 297] on input "Co-founder Product Designer" at bounding box center [570, 296] width 357 height 27
type input "Co-founder - Product"
click at [457, 324] on input "text" at bounding box center [565, 330] width 332 height 13
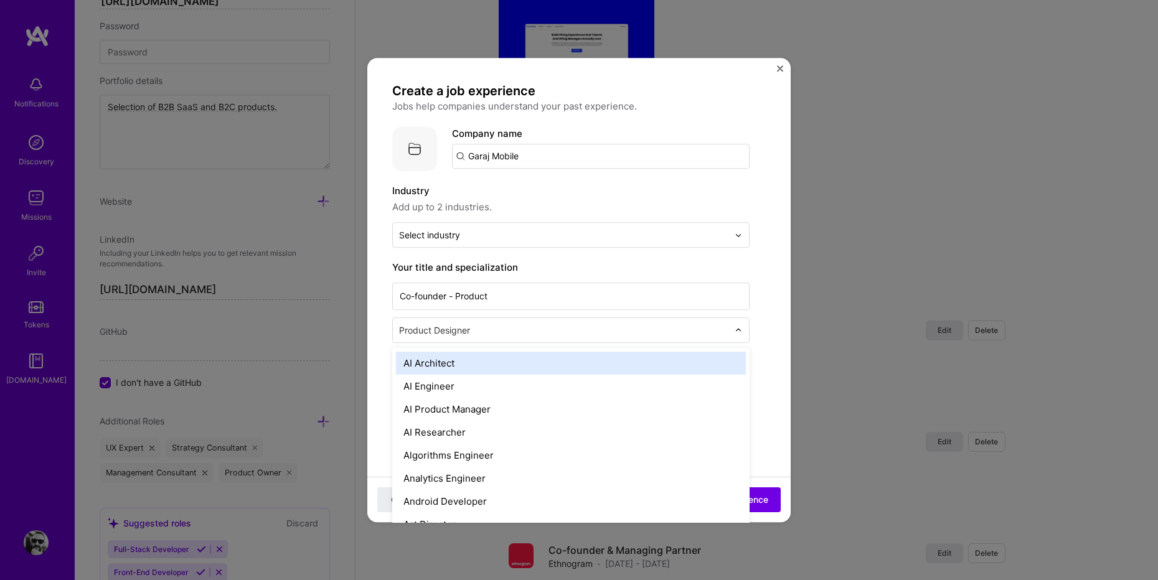
click at [457, 324] on input "text" at bounding box center [565, 330] width 332 height 13
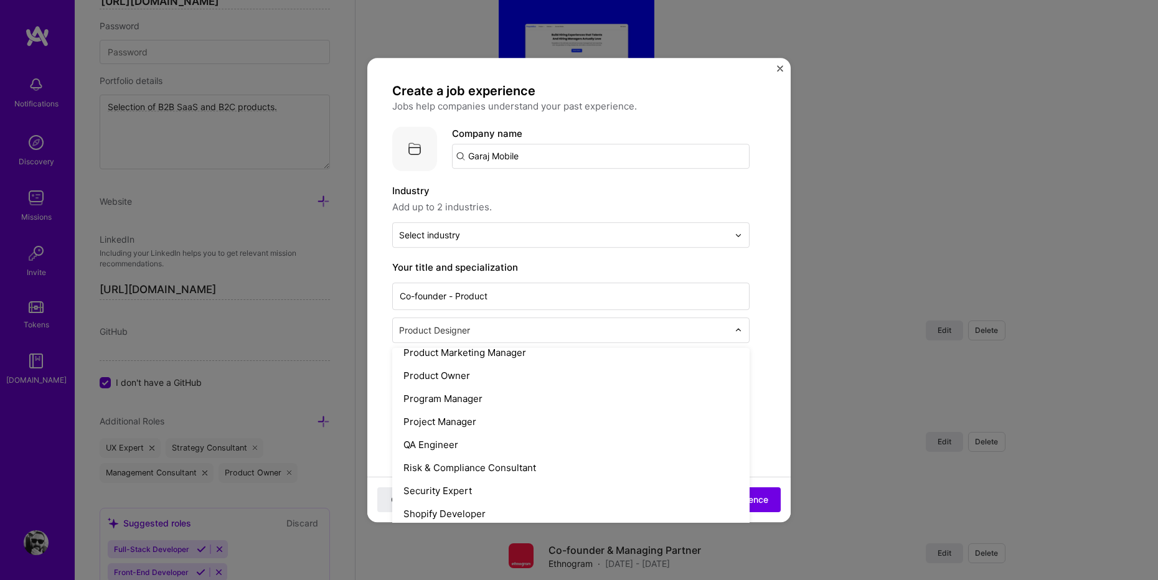
scroll to position [1154, 0]
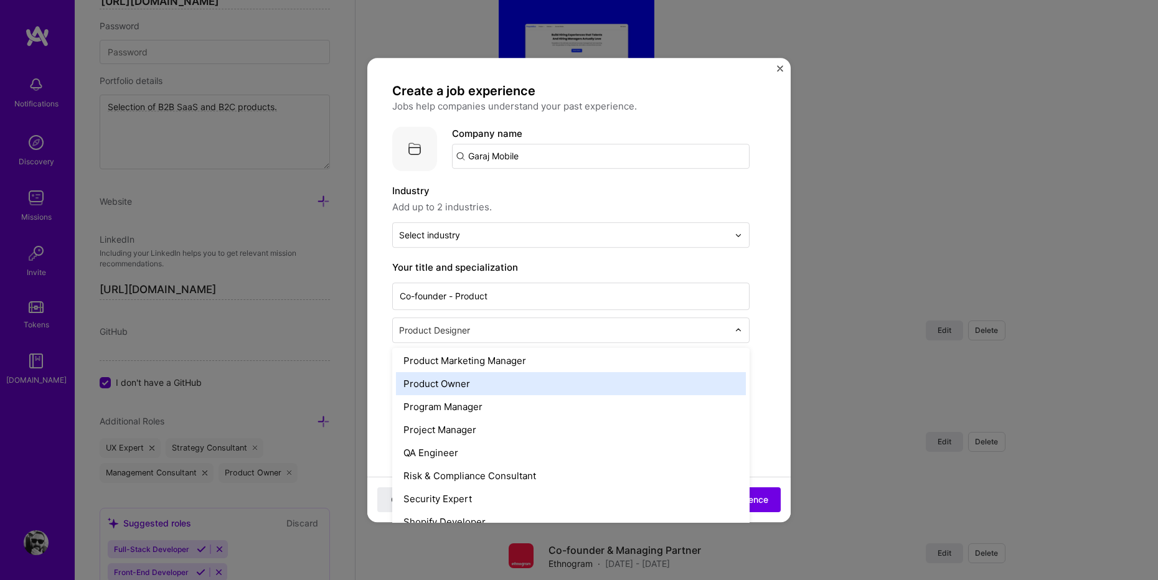
click at [503, 391] on div "Product Owner" at bounding box center [571, 383] width 350 height 23
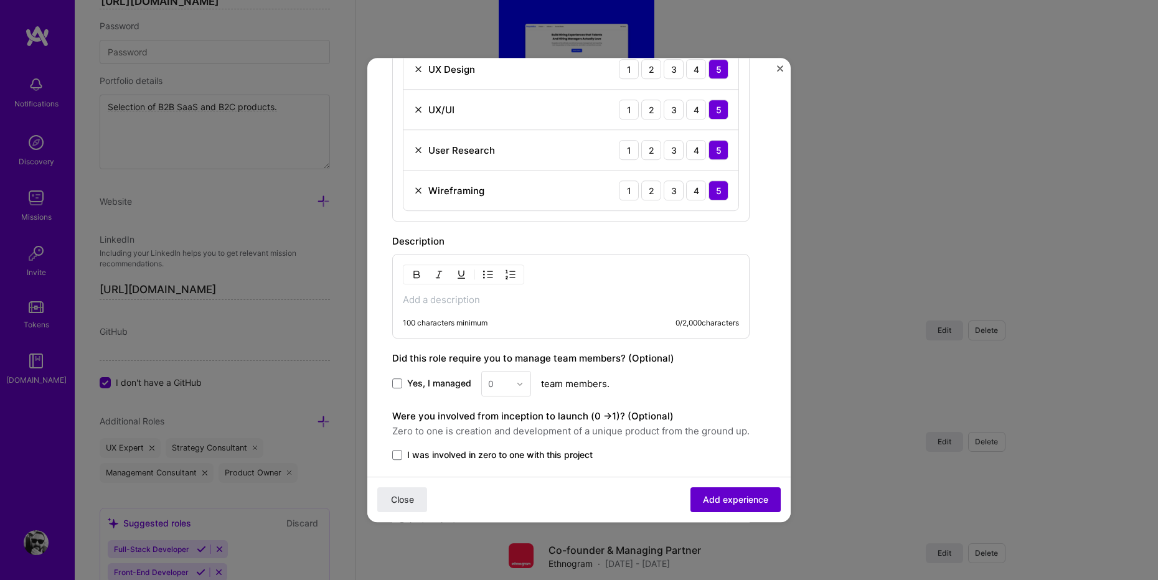
scroll to position [955, 0]
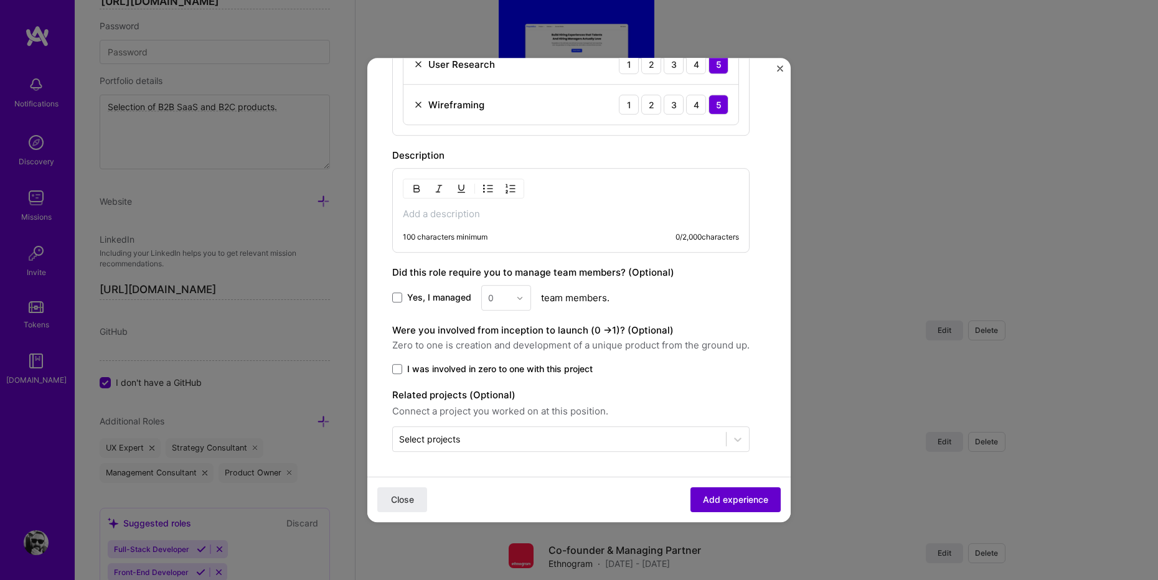
click at [741, 503] on span "Add experience" at bounding box center [735, 500] width 65 height 12
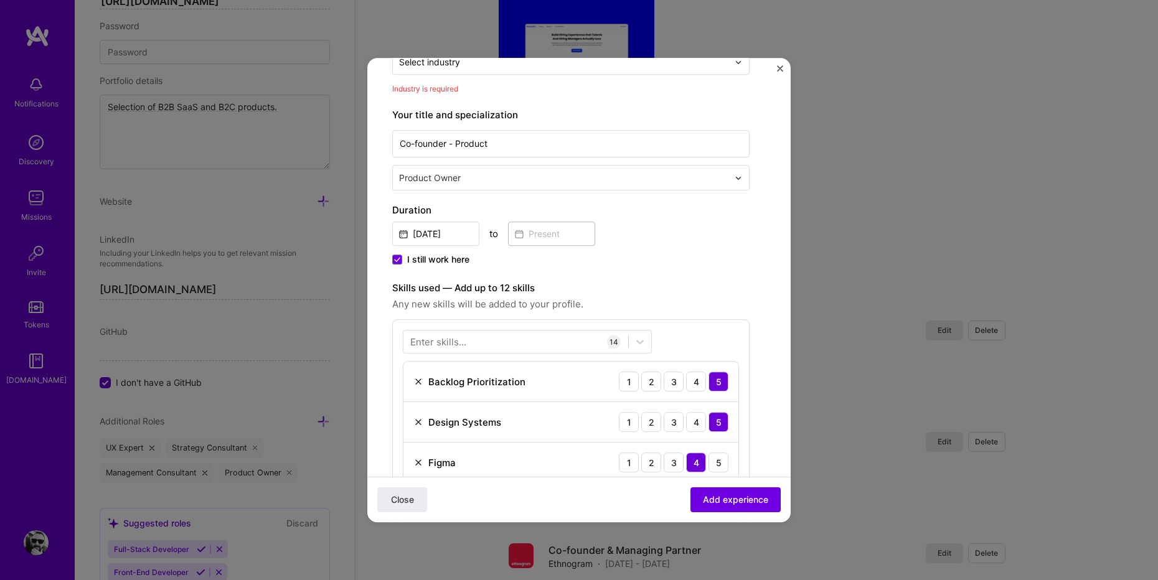
scroll to position [68, 0]
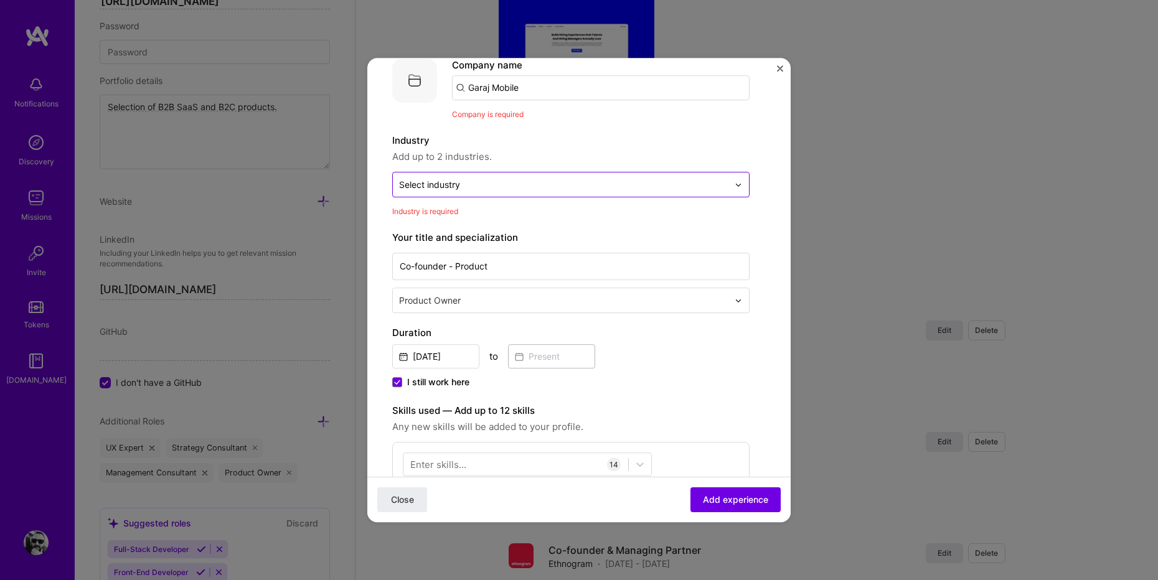
click at [422, 185] on div "Select industry 0" at bounding box center [429, 184] width 61 height 13
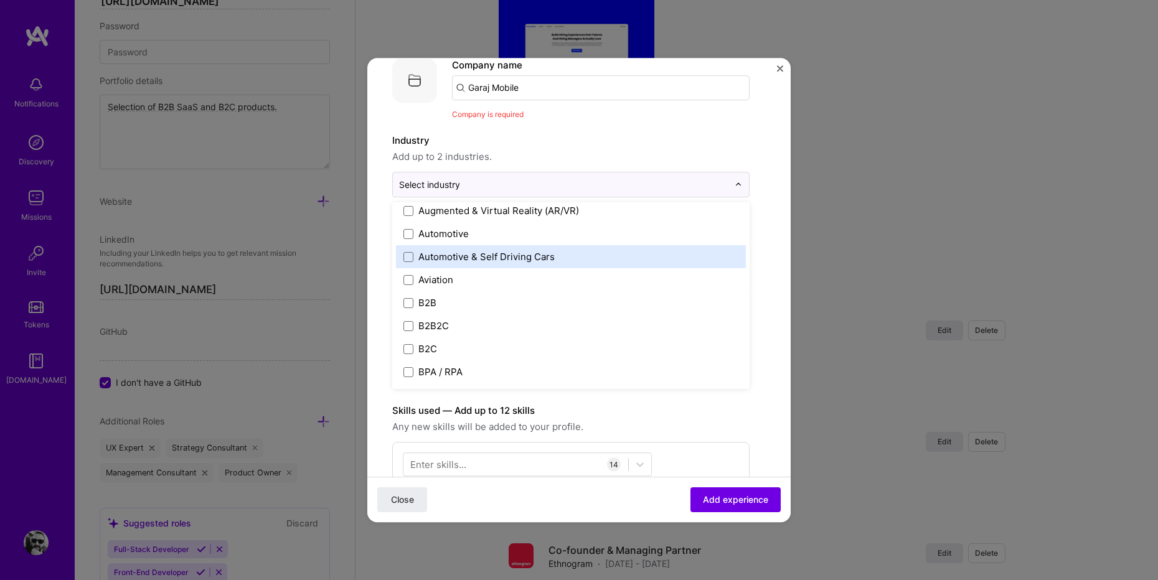
scroll to position [294, 0]
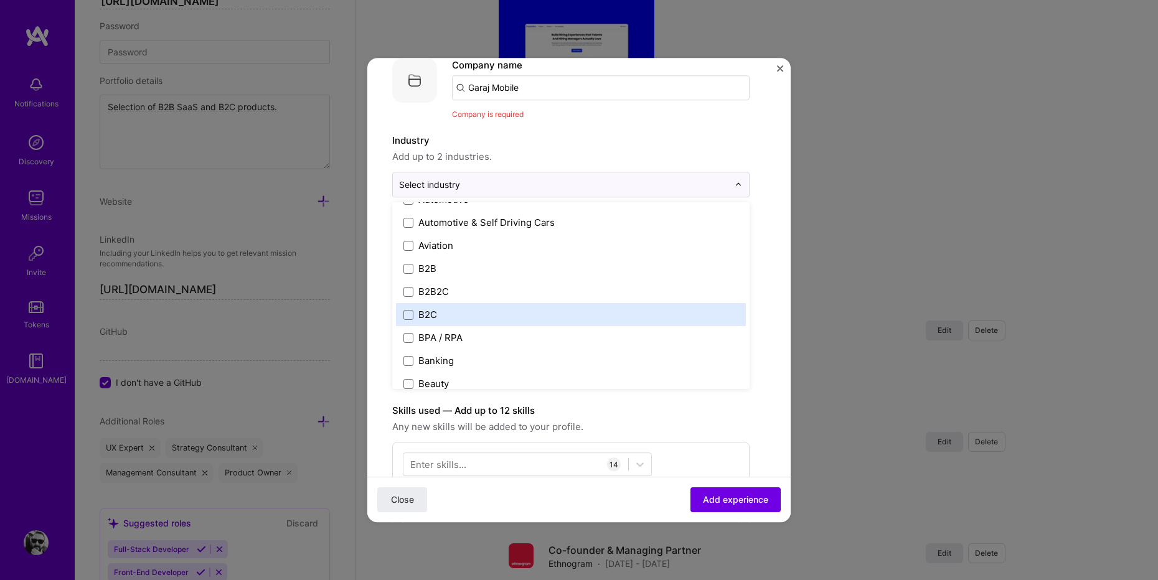
drag, startPoint x: 462, startPoint y: 313, endPoint x: 485, endPoint y: 321, distance: 24.2
click at [461, 313] on label "B2C" at bounding box center [570, 314] width 335 height 13
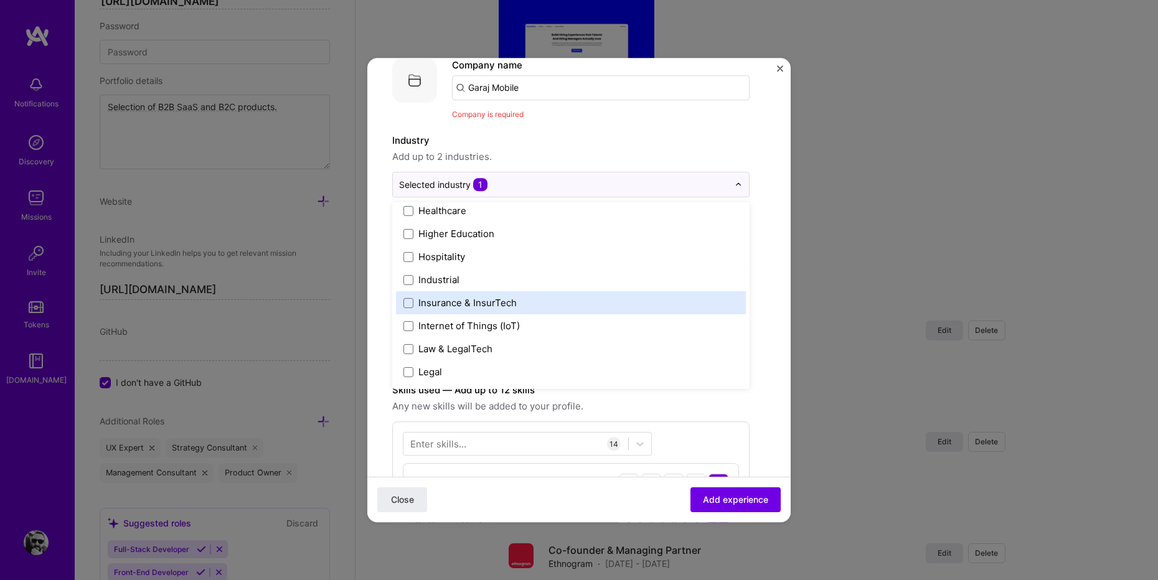
scroll to position [1772, 0]
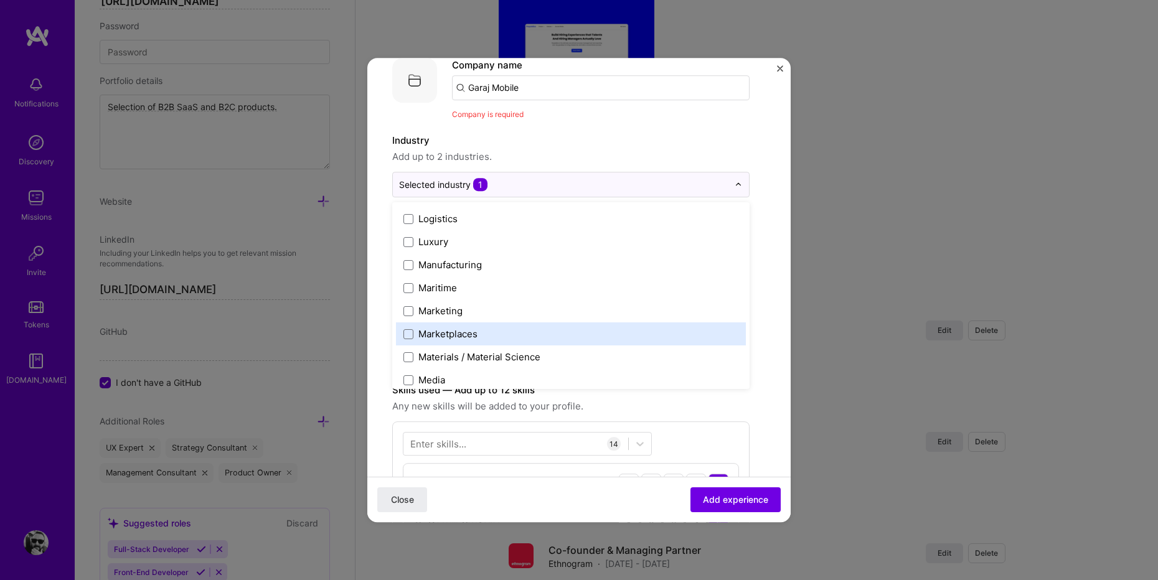
click at [516, 334] on label "Marketplaces" at bounding box center [570, 333] width 335 height 13
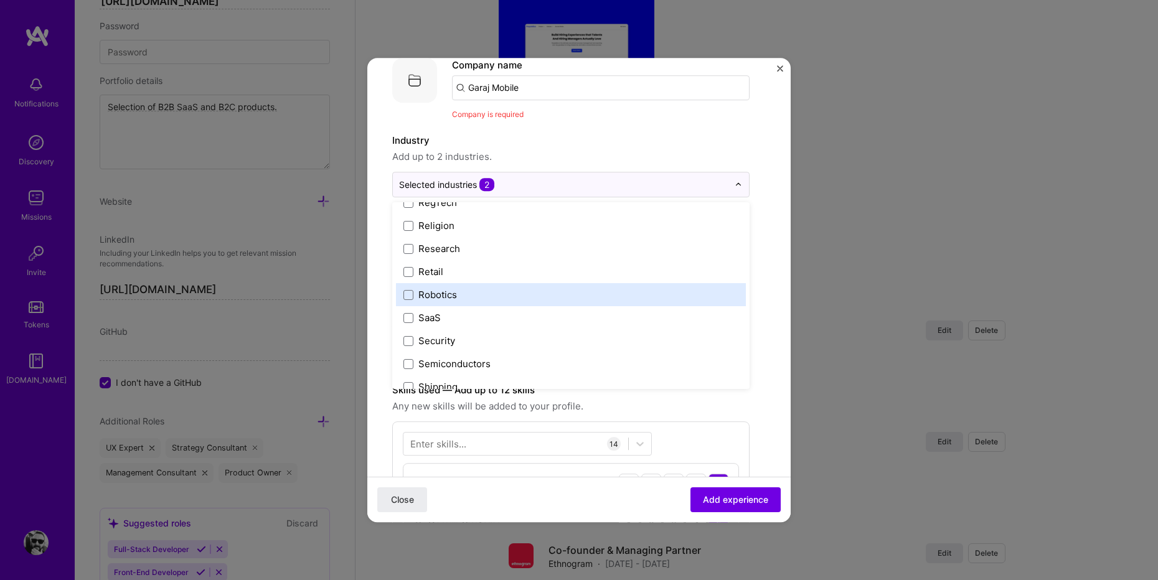
scroll to position [2464, 0]
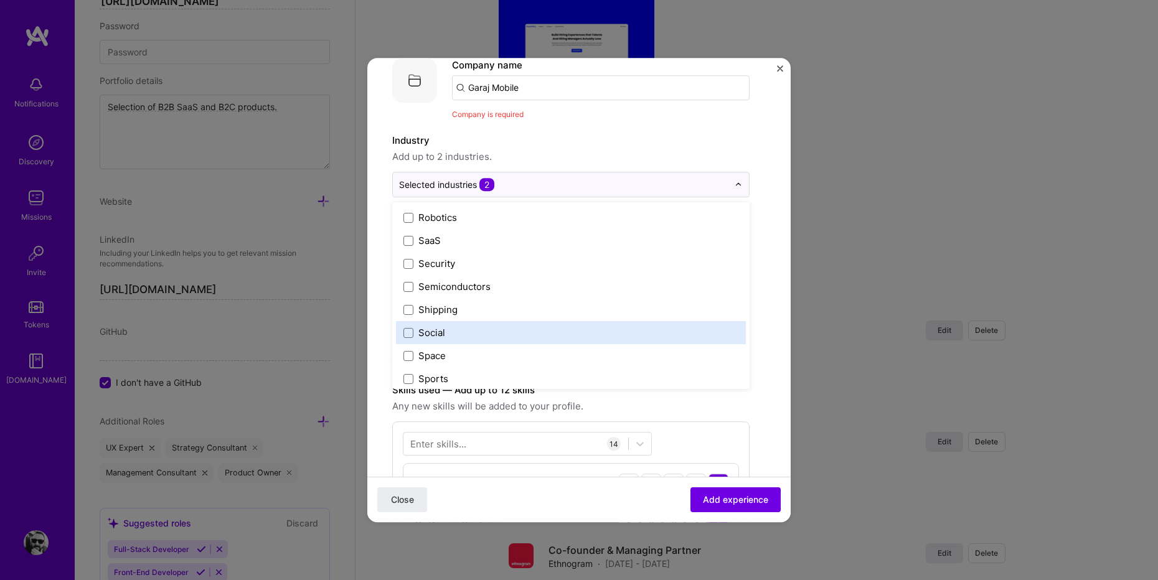
click at [533, 327] on label "Social" at bounding box center [570, 332] width 335 height 13
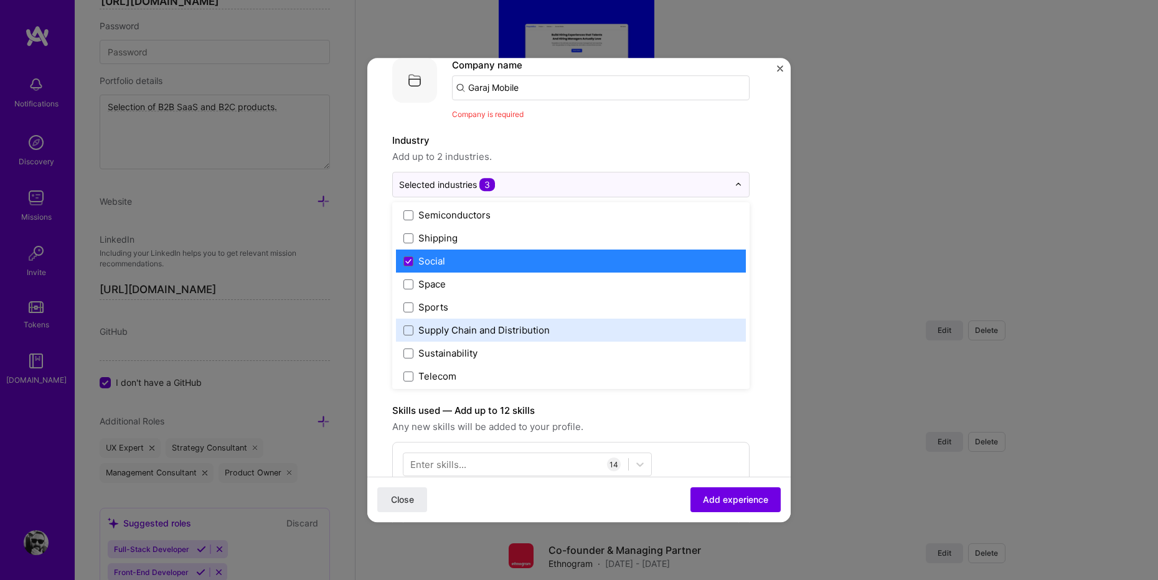
scroll to position [2584, 0]
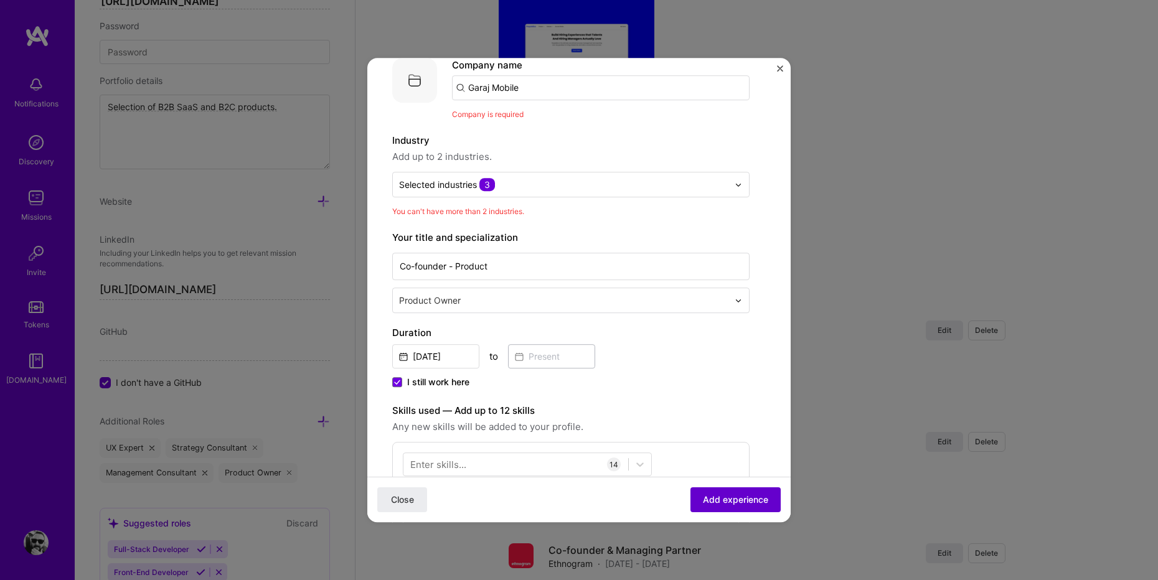
click at [742, 501] on span "Add experience" at bounding box center [735, 500] width 65 height 12
click at [539, 188] on input "text" at bounding box center [563, 184] width 329 height 13
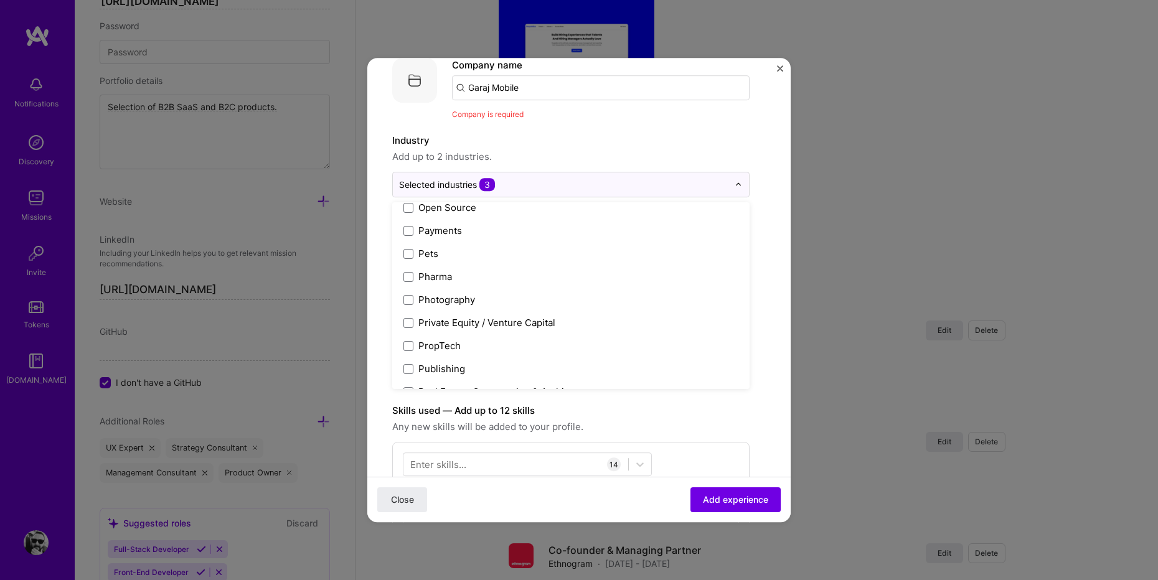
scroll to position [2423, 0]
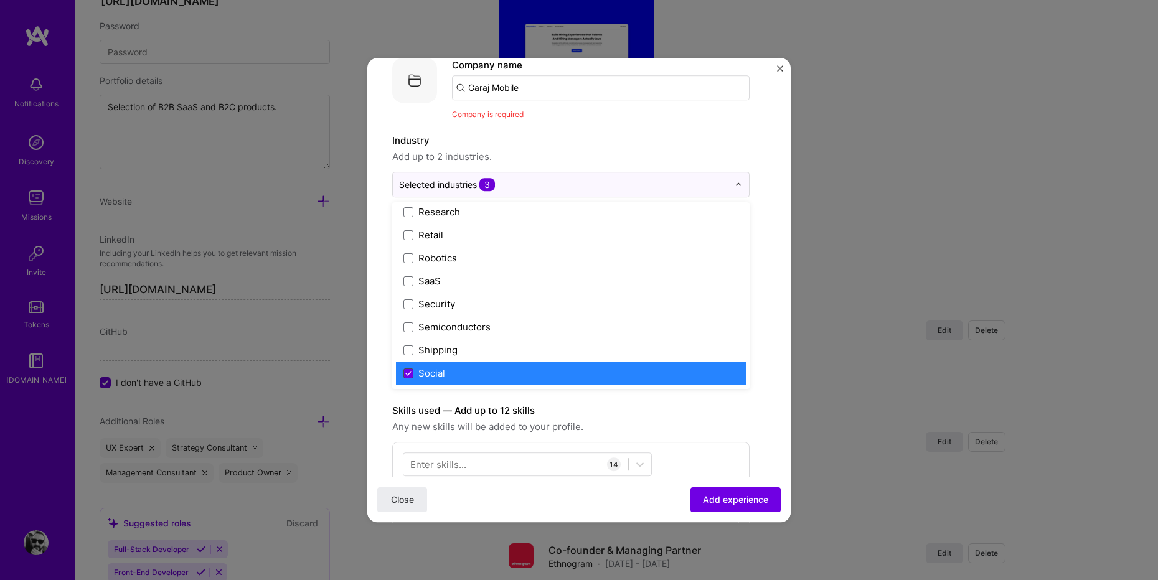
click at [407, 371] on icon at bounding box center [408, 373] width 6 height 5
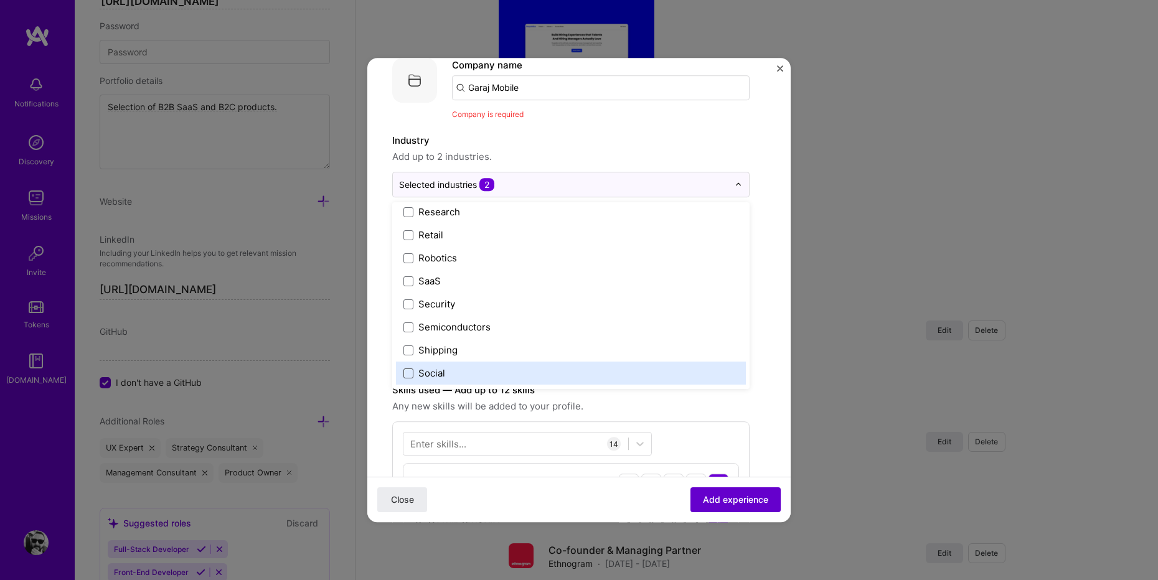
drag, startPoint x: 724, startPoint y: 501, endPoint x: 720, endPoint y: 494, distance: 8.3
click at [724, 501] on span "Add experience" at bounding box center [735, 500] width 65 height 12
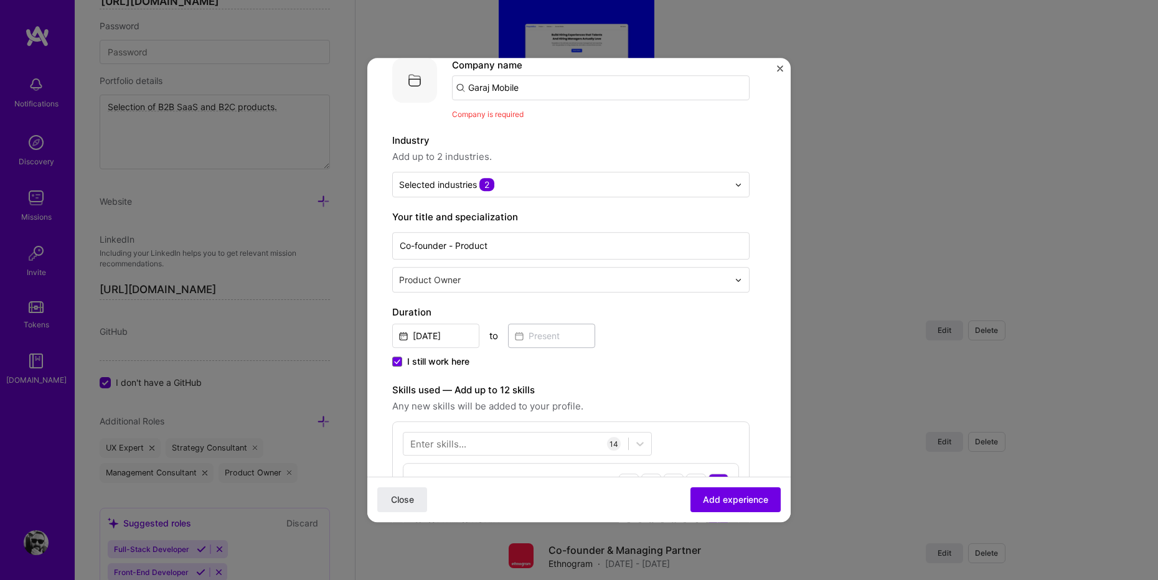
scroll to position [33, 0]
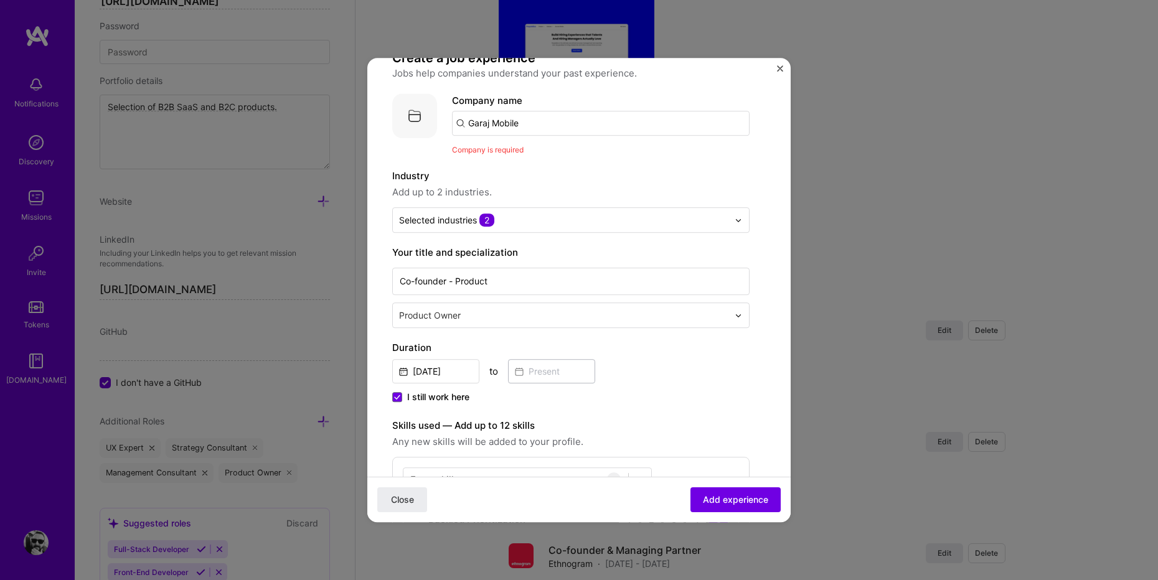
click at [538, 127] on input "Garaj Mobile" at bounding box center [600, 123] width 297 height 25
click at [537, 127] on input "Garaj Mobile" at bounding box center [600, 123] width 297 height 25
type input "Garaj"
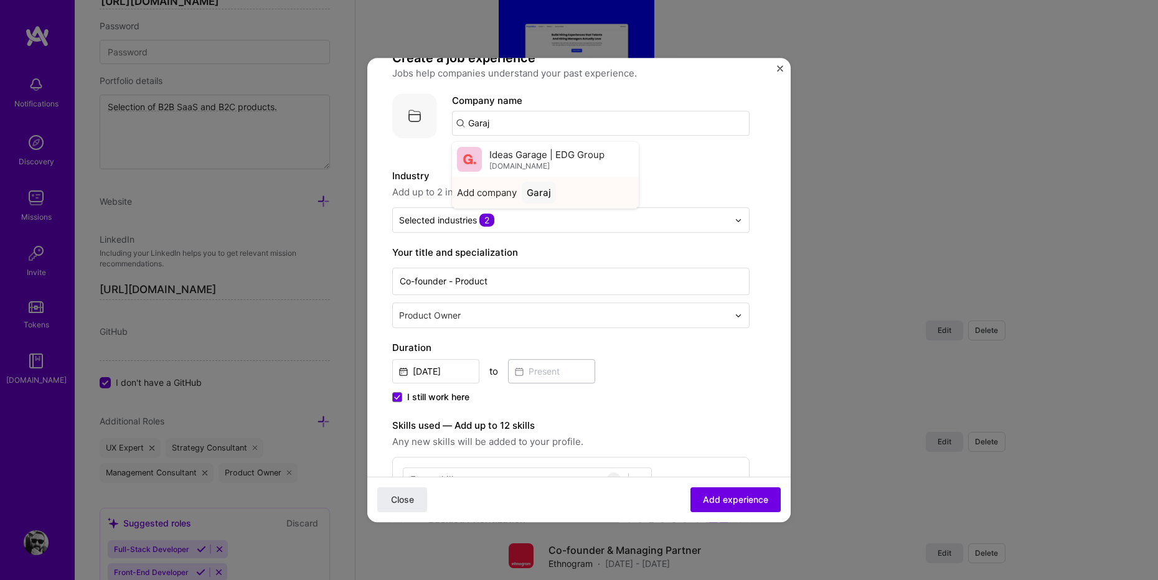
click at [538, 196] on div "Garaj" at bounding box center [539, 193] width 34 height 22
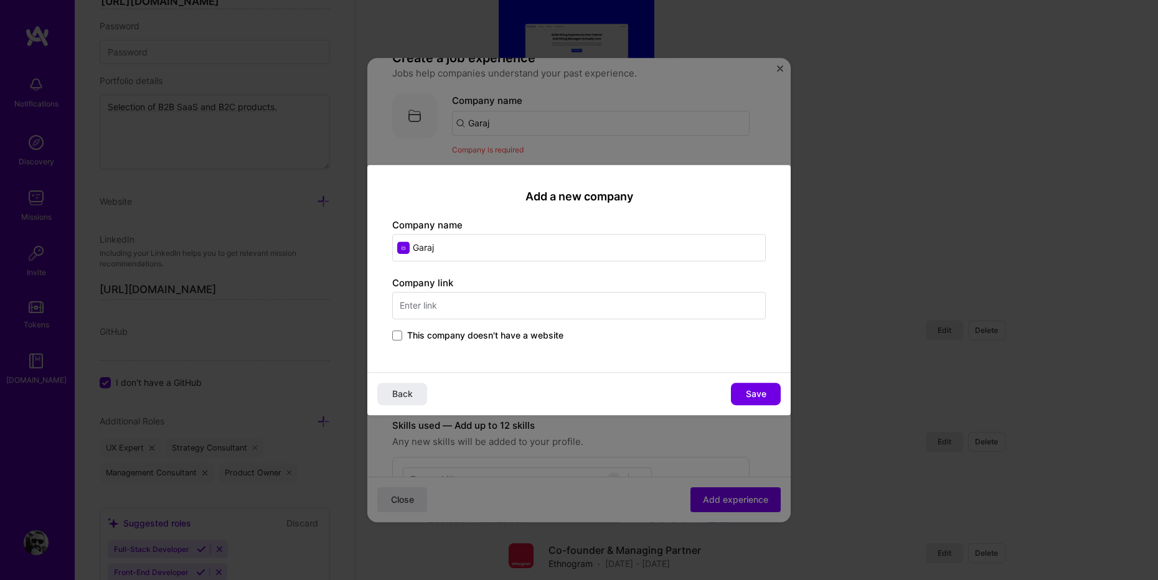
click at [502, 310] on input "text" at bounding box center [578, 305] width 373 height 27
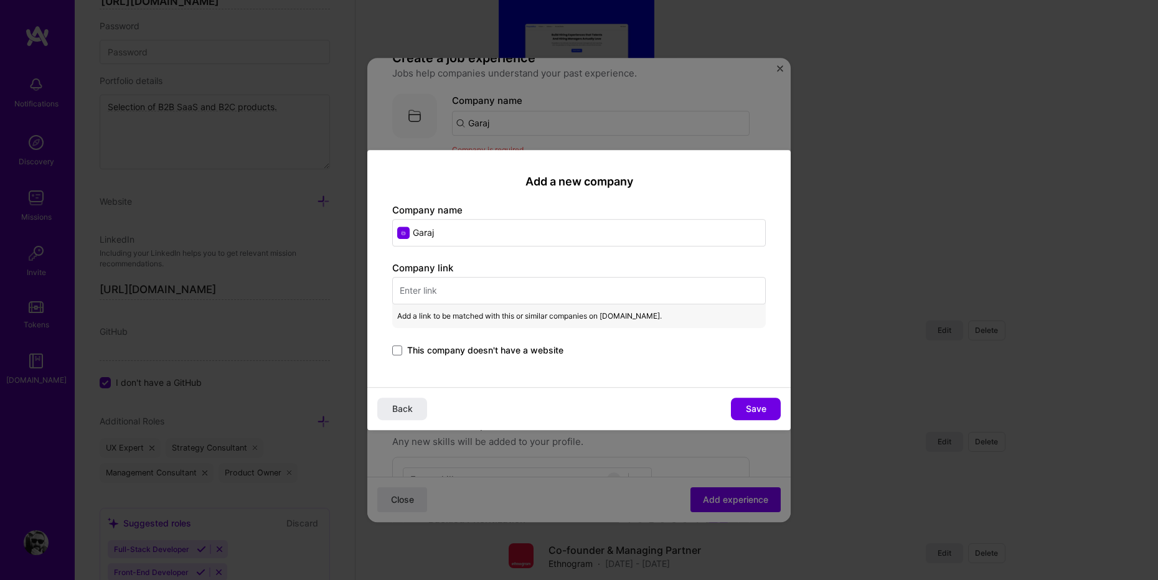
paste input "[URL][DOMAIN_NAME]"
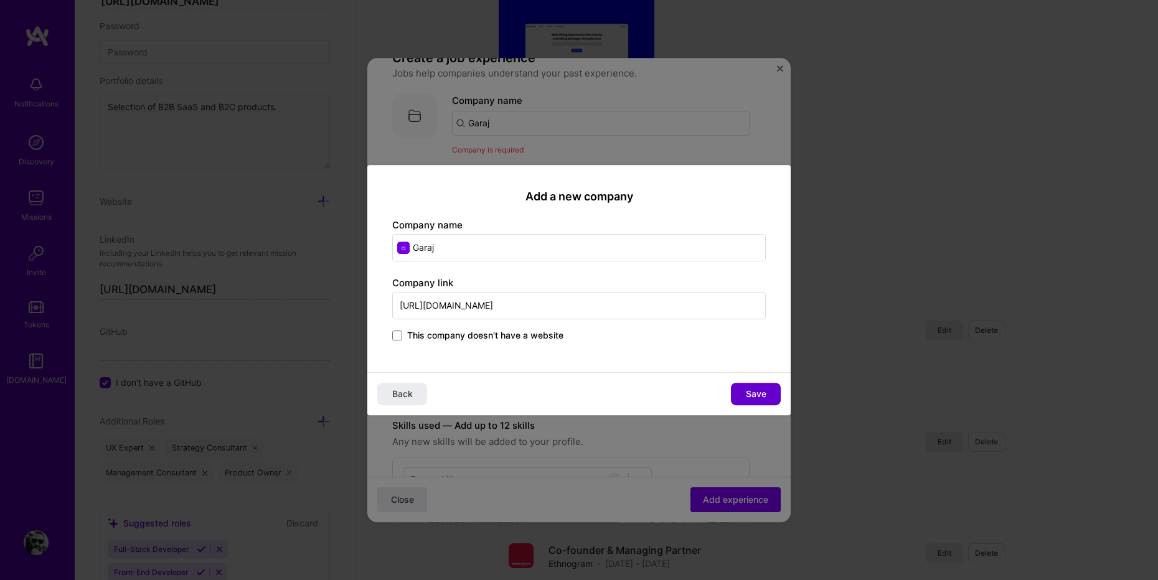
type input "[URL][DOMAIN_NAME]"
click at [761, 399] on span "Save" at bounding box center [756, 394] width 21 height 12
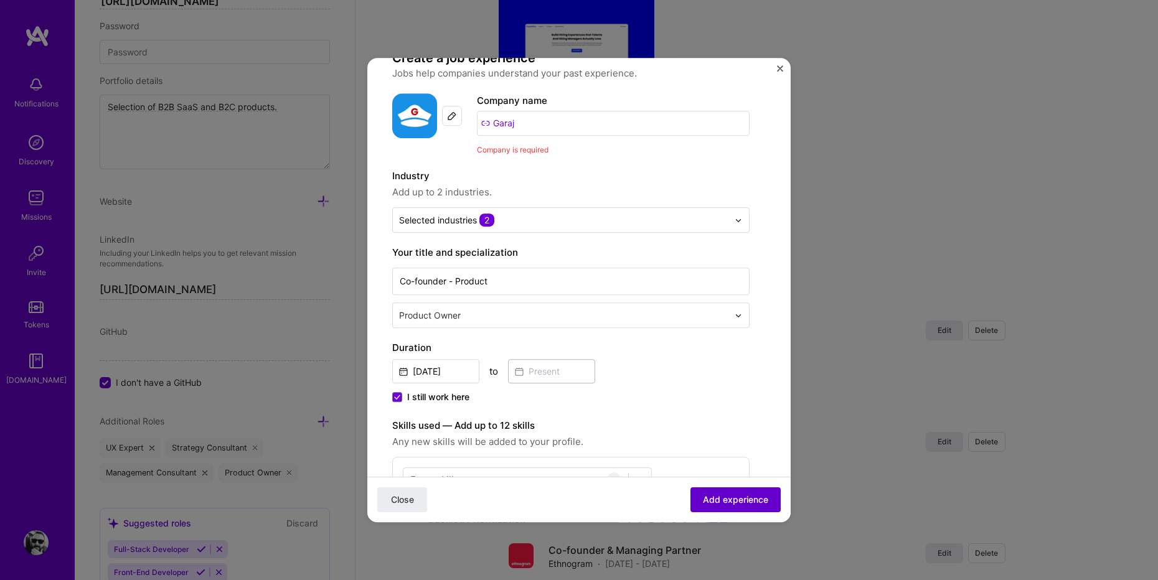
click at [739, 495] on span "Add experience" at bounding box center [735, 500] width 65 height 12
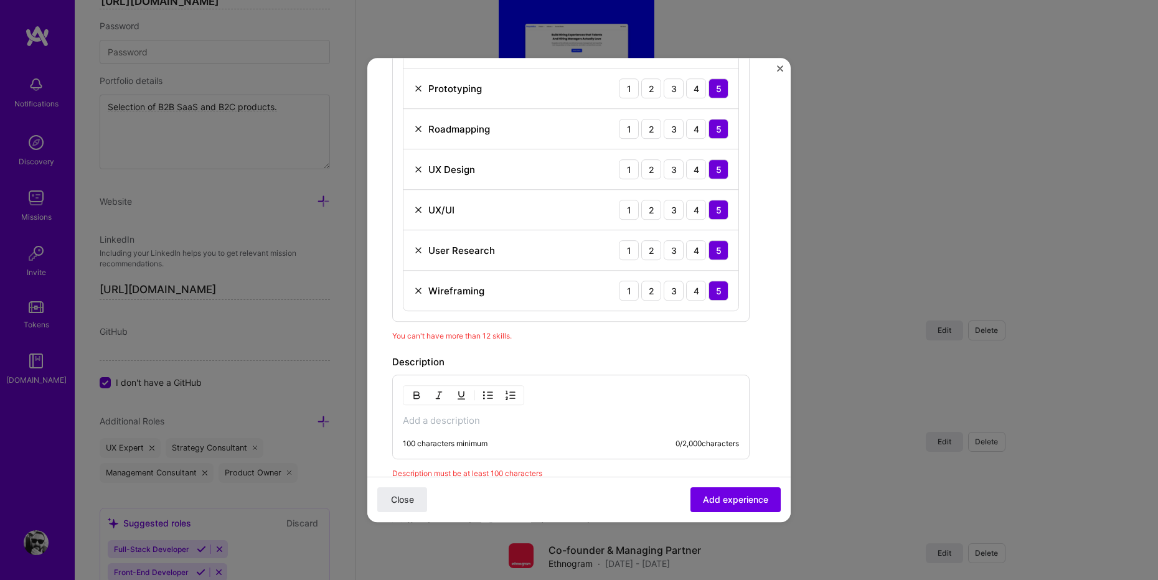
scroll to position [897, 0]
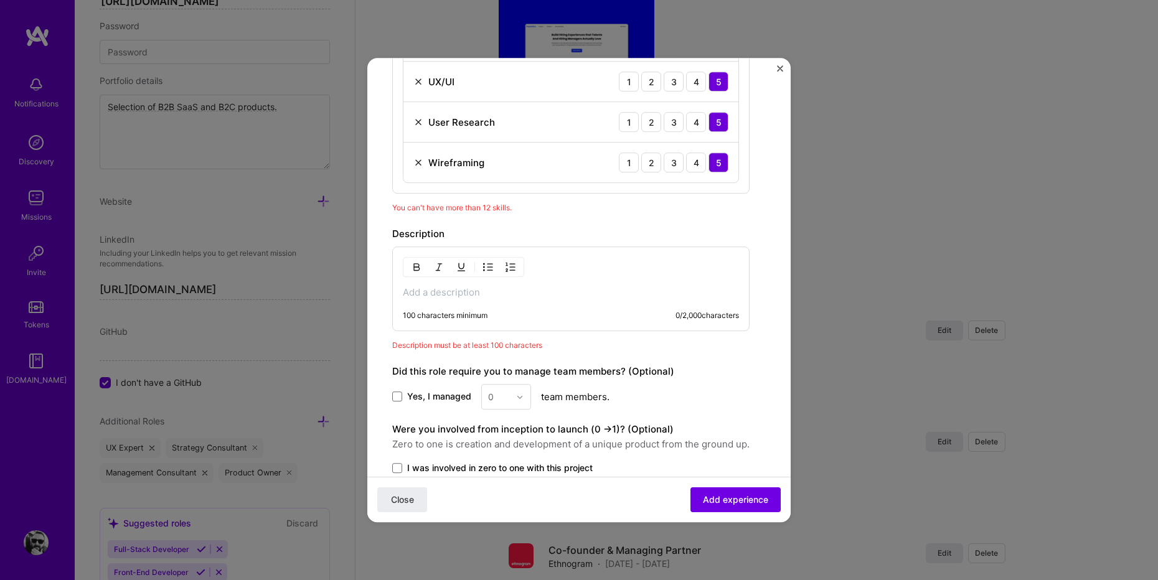
click at [530, 290] on p at bounding box center [571, 292] width 336 height 12
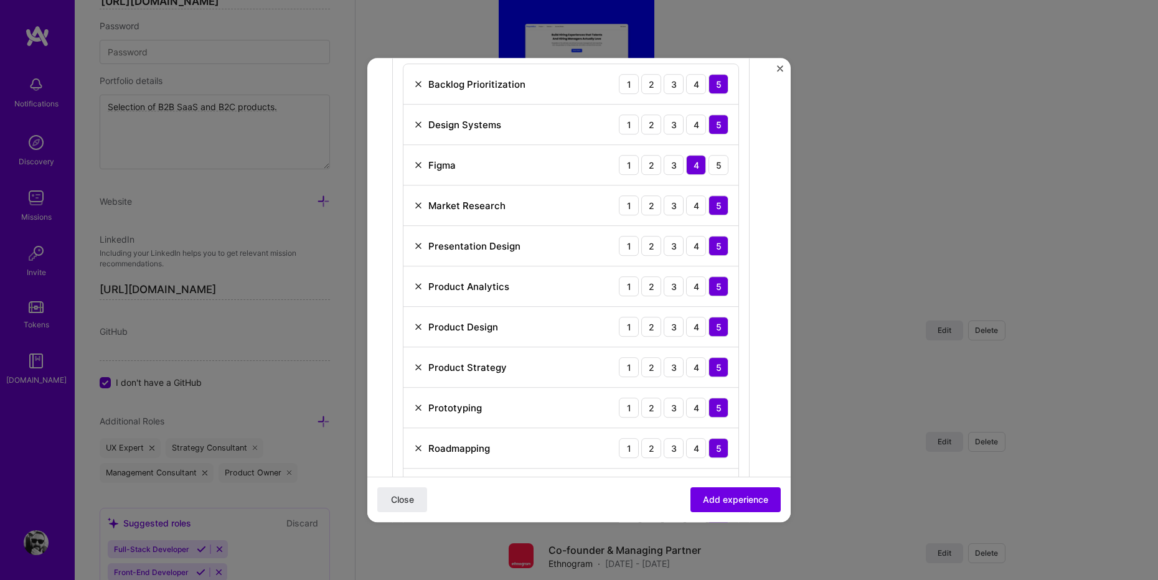
scroll to position [472, 0]
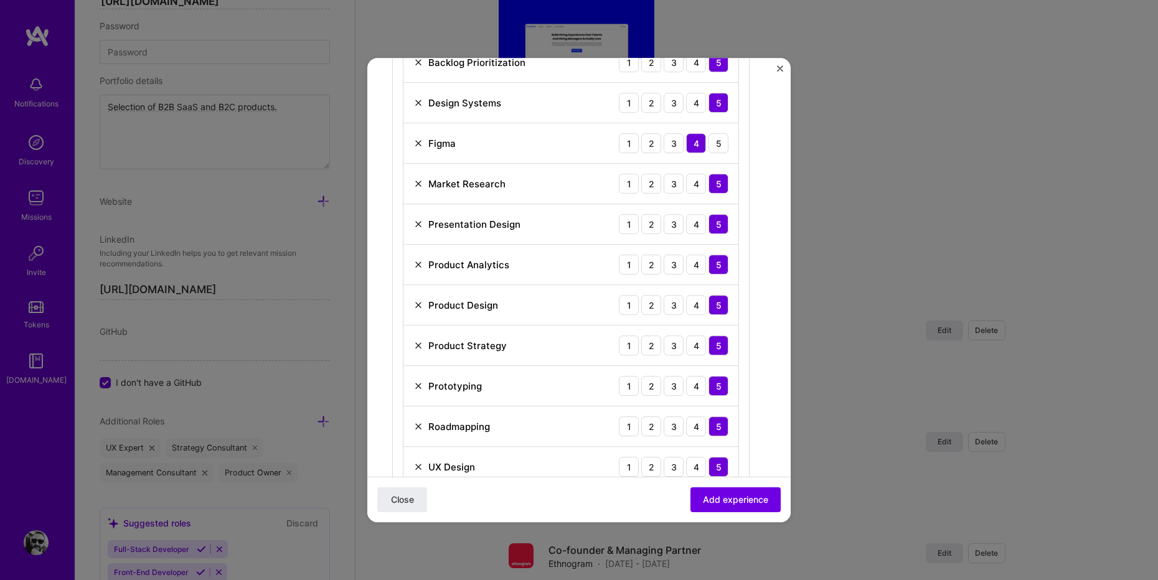
click at [418, 184] on img at bounding box center [418, 184] width 10 height 10
click at [418, 185] on img at bounding box center [418, 184] width 10 height 10
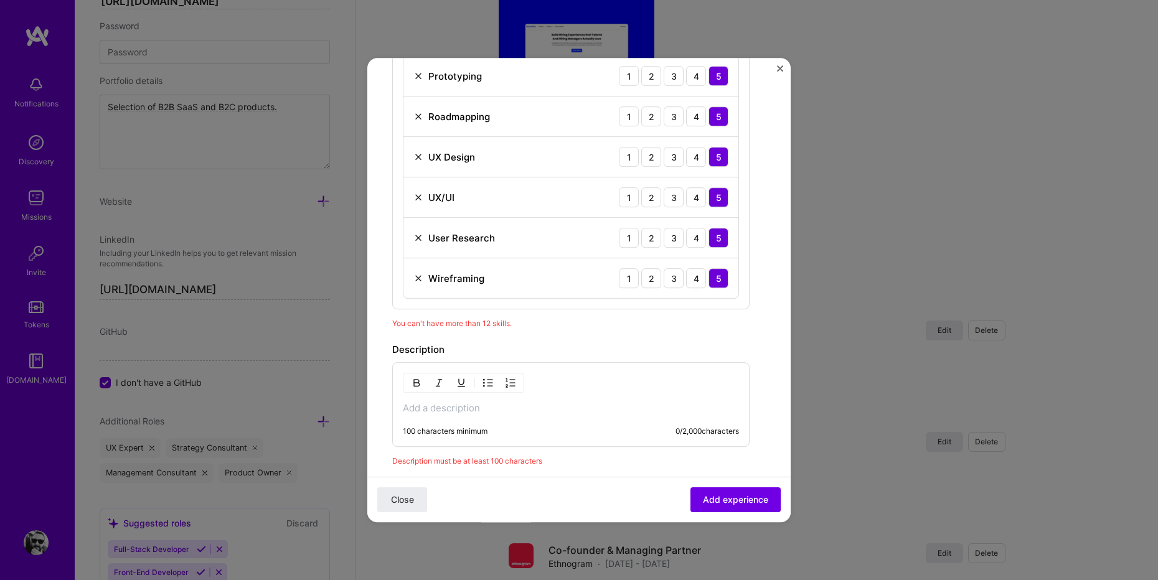
scroll to position [693, 0]
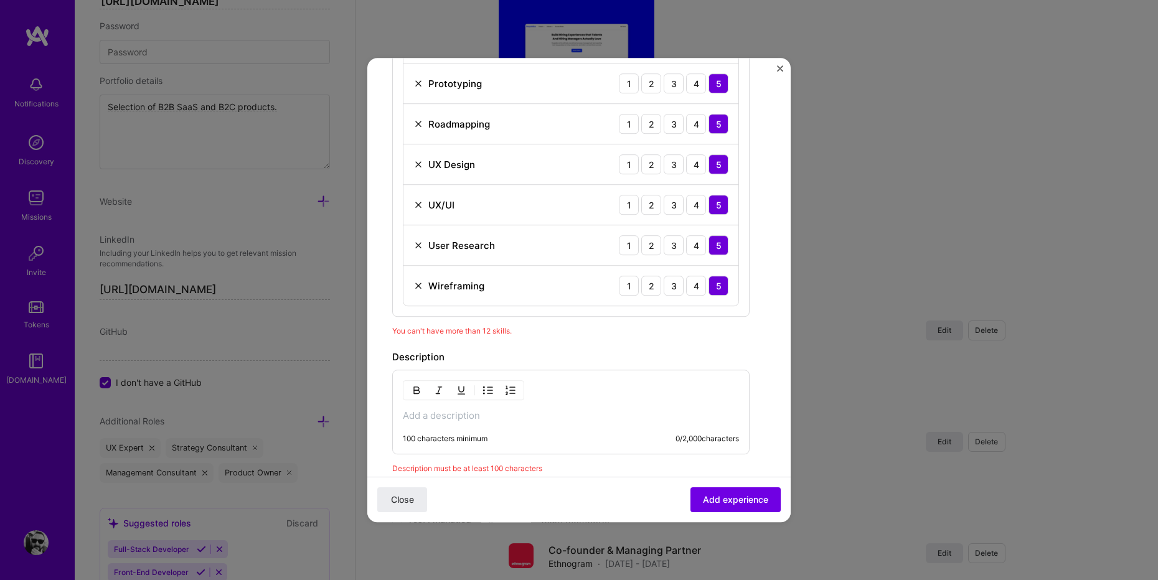
click at [419, 284] on img at bounding box center [418, 286] width 10 height 10
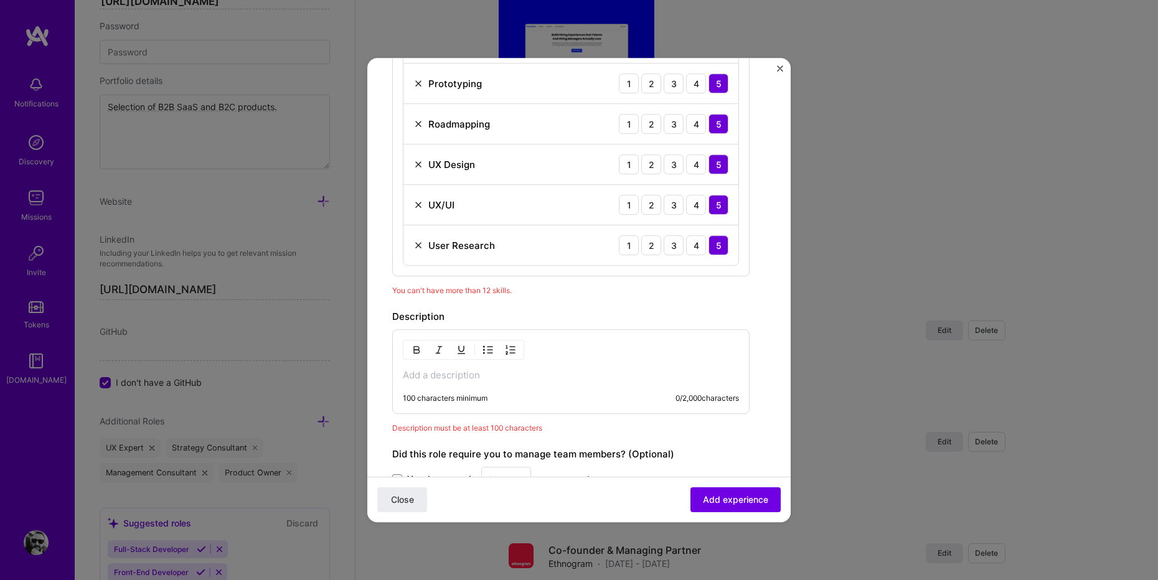
click at [418, 203] on img at bounding box center [418, 205] width 10 height 10
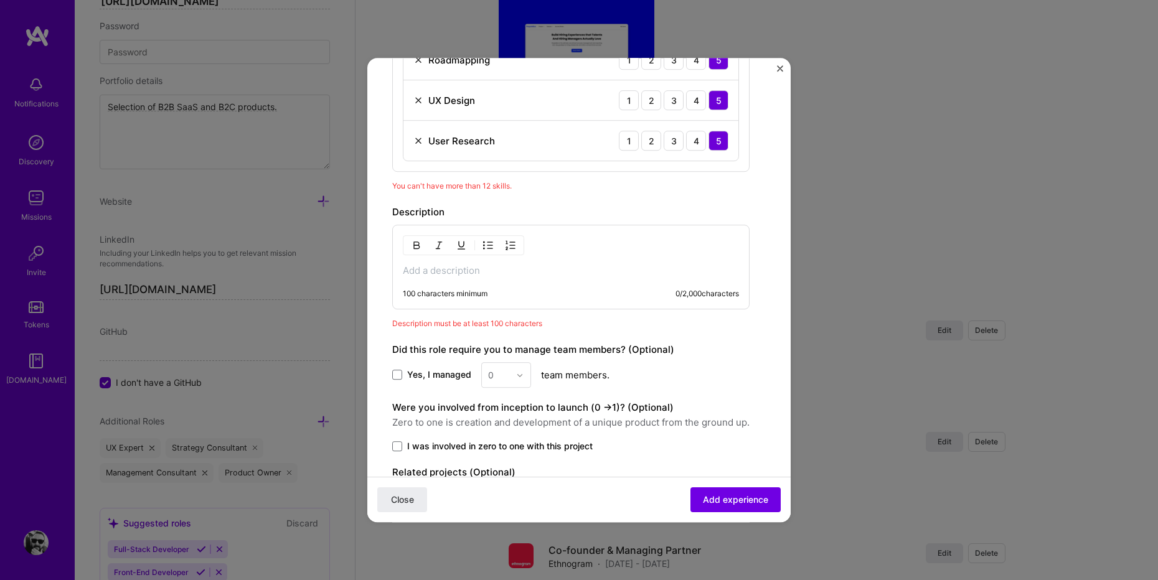
scroll to position [808, 0]
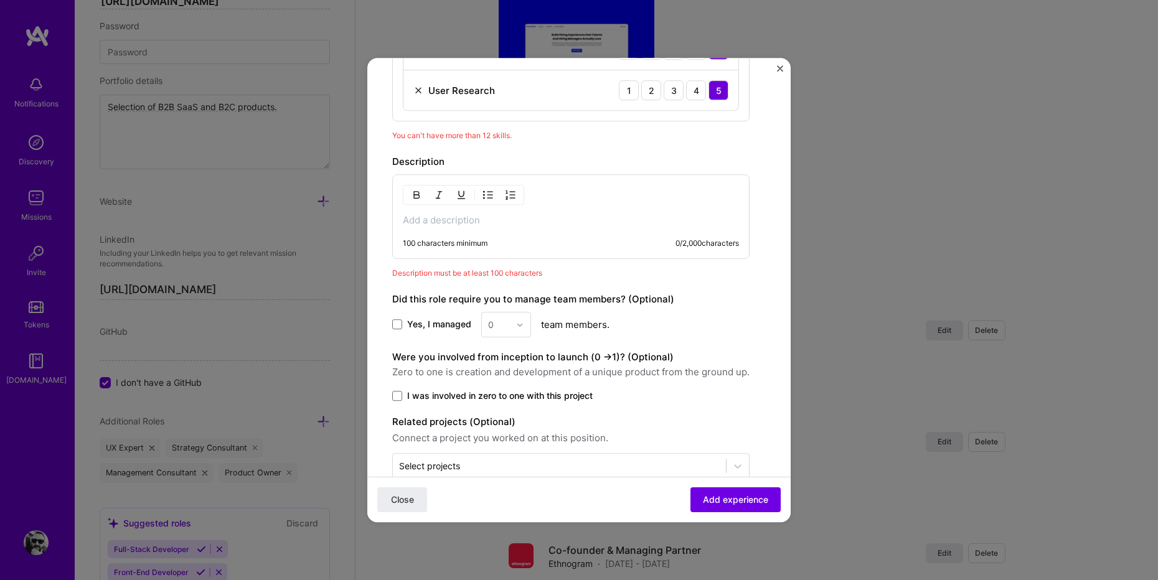
click at [443, 221] on p at bounding box center [571, 220] width 336 height 12
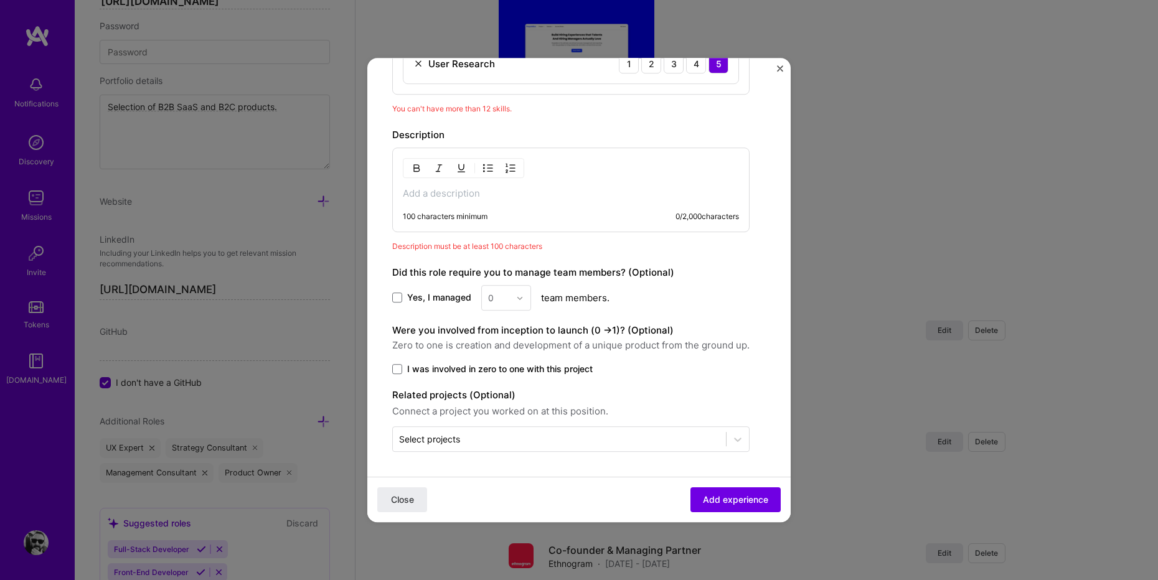
click at [490, 201] on div "100 characters minimum 0 / 2,000 characters" at bounding box center [570, 189] width 357 height 85
click at [452, 193] on p at bounding box center [571, 193] width 336 height 12
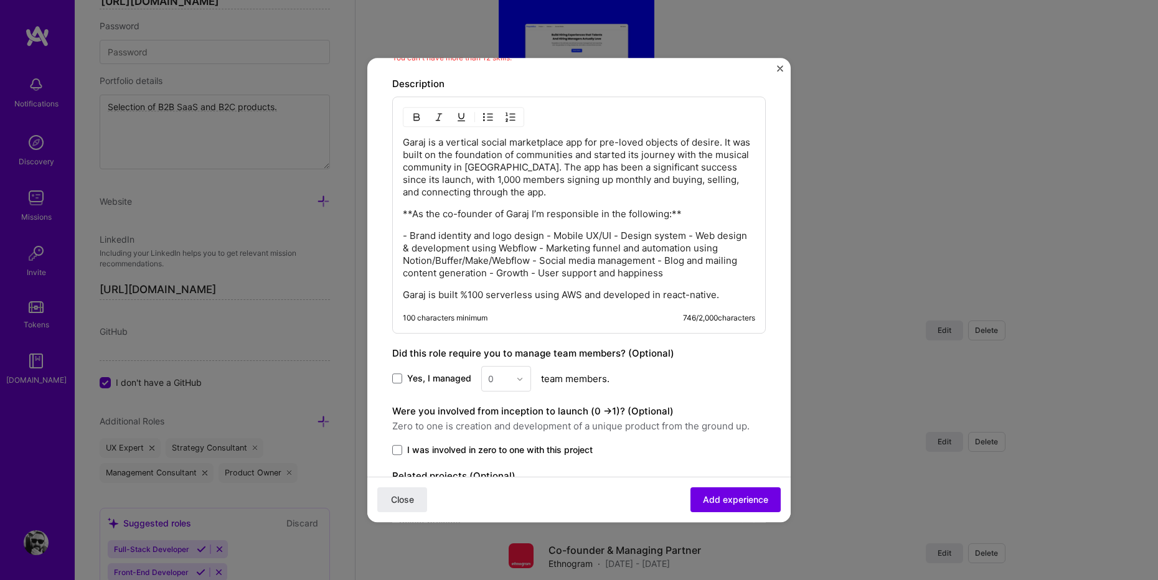
scroll to position [922, 0]
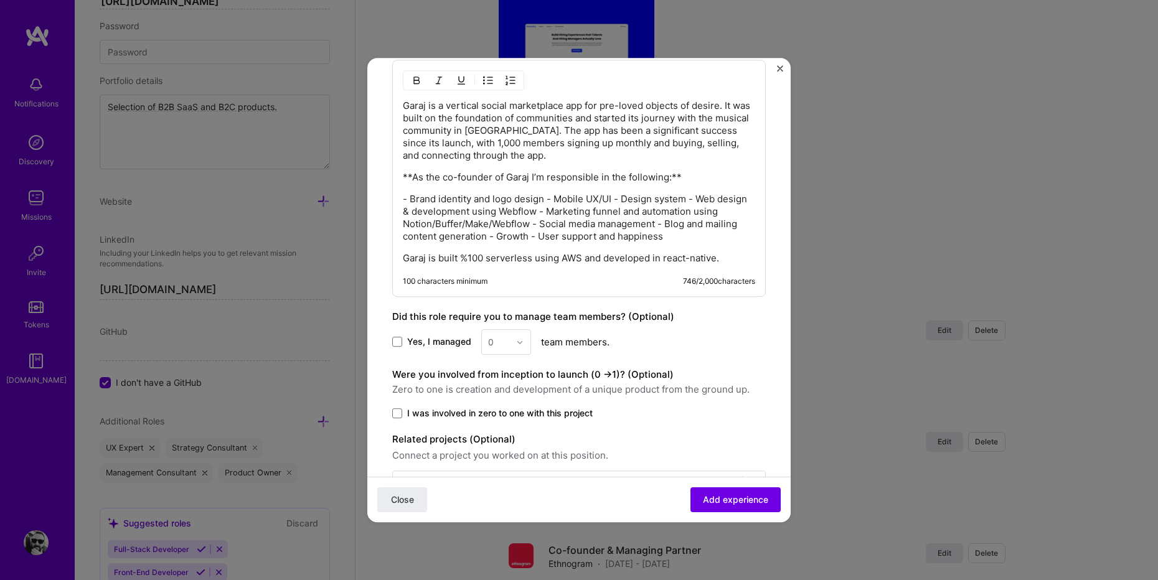
drag, startPoint x: 548, startPoint y: 197, endPoint x: 564, endPoint y: 195, distance: 17.0
click at [548, 197] on p "- Brand identity and logo design - Mobile UX/UI - Design system - Web design & …" at bounding box center [579, 218] width 352 height 50
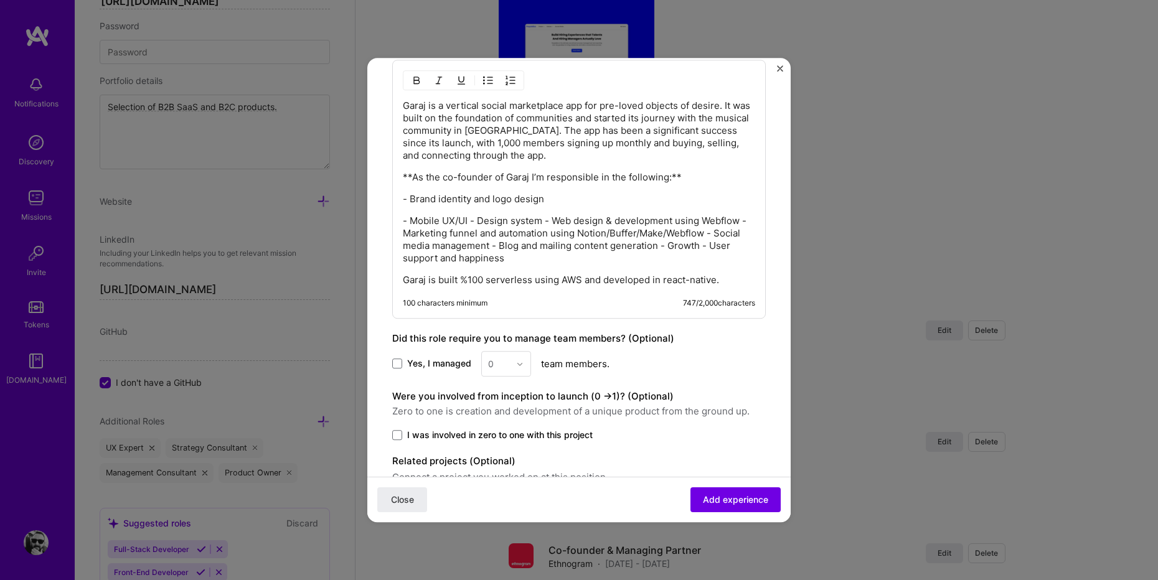
click at [545, 222] on p "- Mobile UX/UI - Design system - Web design & development using Webflow - Marke…" at bounding box center [579, 240] width 352 height 50
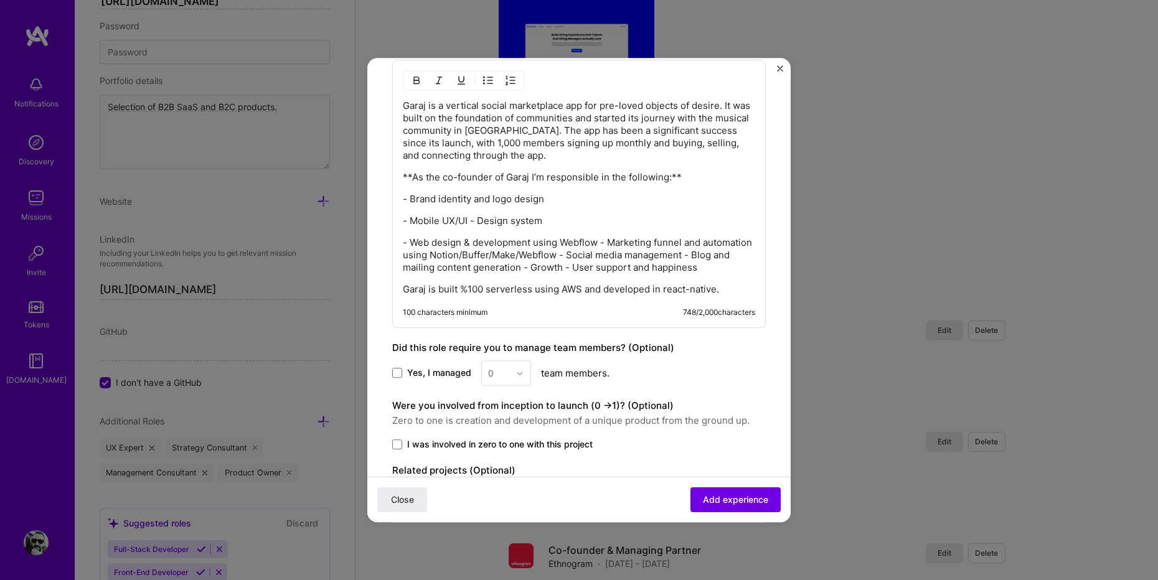
click at [601, 241] on p "- Web design & development using Webflow - Marketing funnel and automation usin…" at bounding box center [579, 254] width 352 height 37
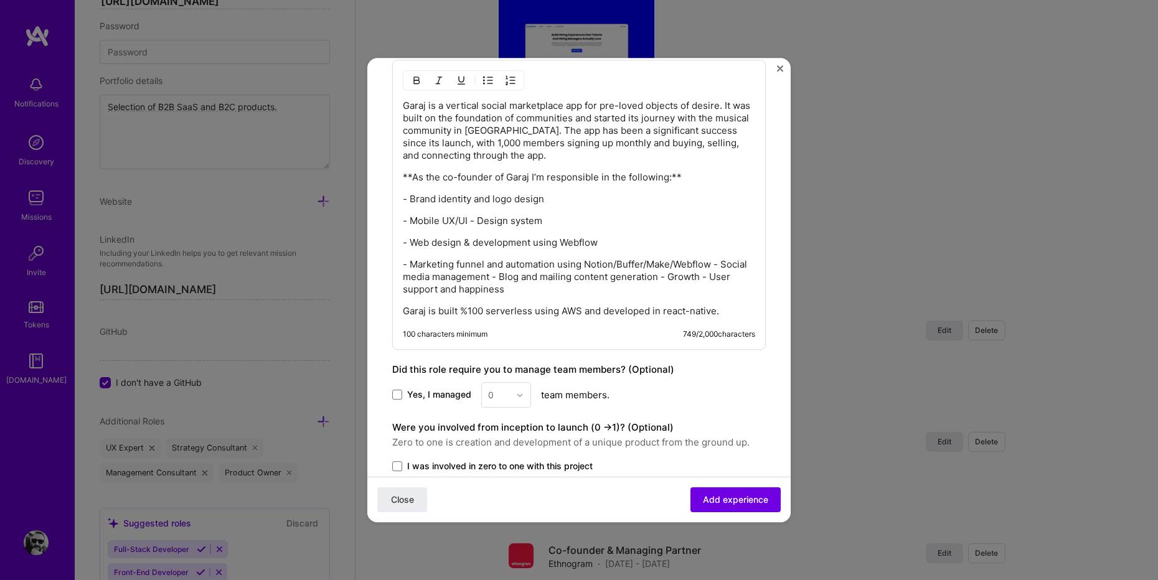
click at [715, 264] on p "- Marketing funnel and automation using Notion/Buffer/Make/Webflow - Social med…" at bounding box center [579, 276] width 352 height 37
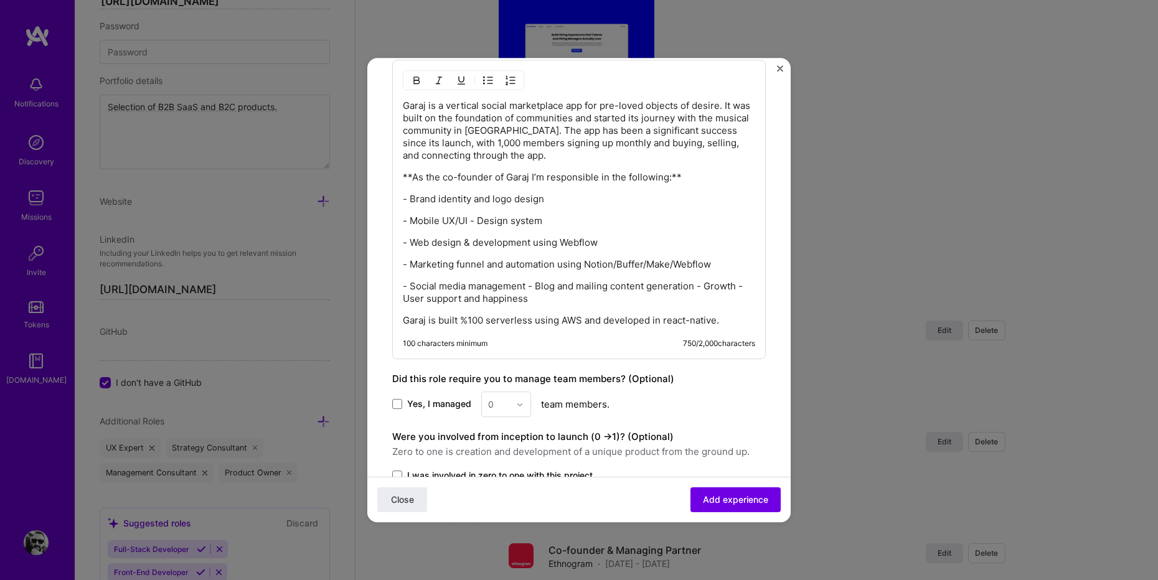
click at [530, 285] on p "- Social media management - Blog and mailing content generation - Growth - User…" at bounding box center [579, 292] width 352 height 25
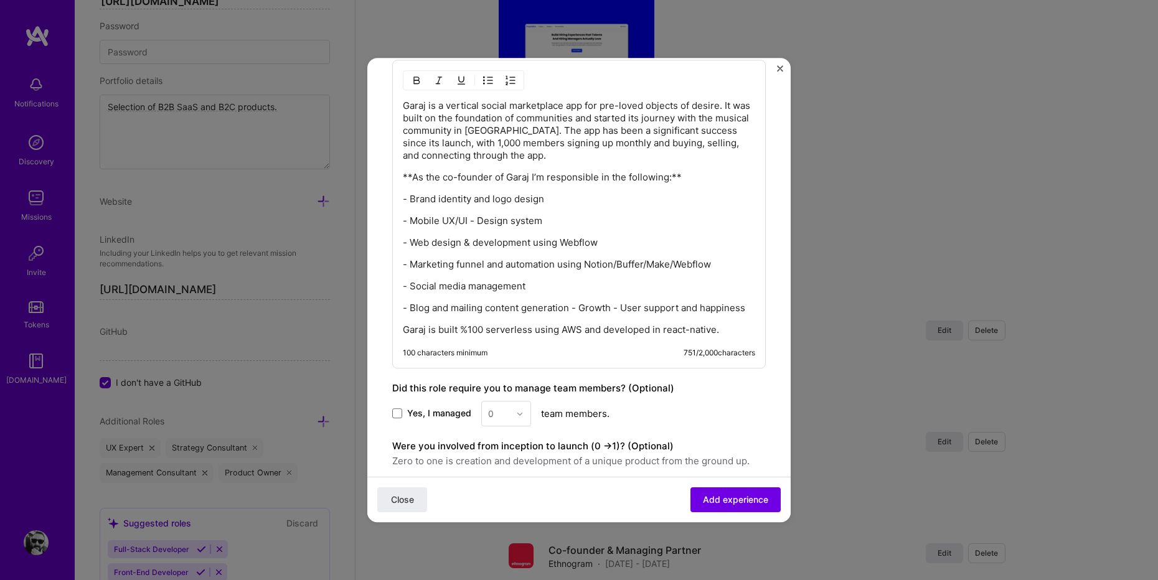
click at [573, 307] on p "- Blog and mailing content generation - Growth - User support and happiness" at bounding box center [579, 308] width 352 height 12
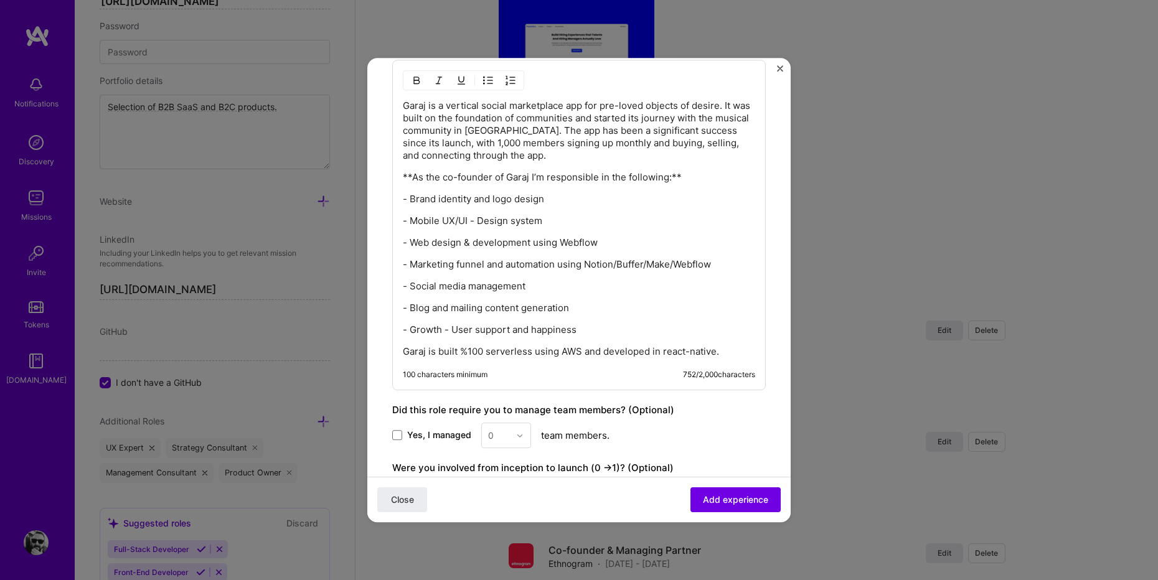
click at [446, 329] on p "- Growth - User support and happiness" at bounding box center [579, 330] width 352 height 12
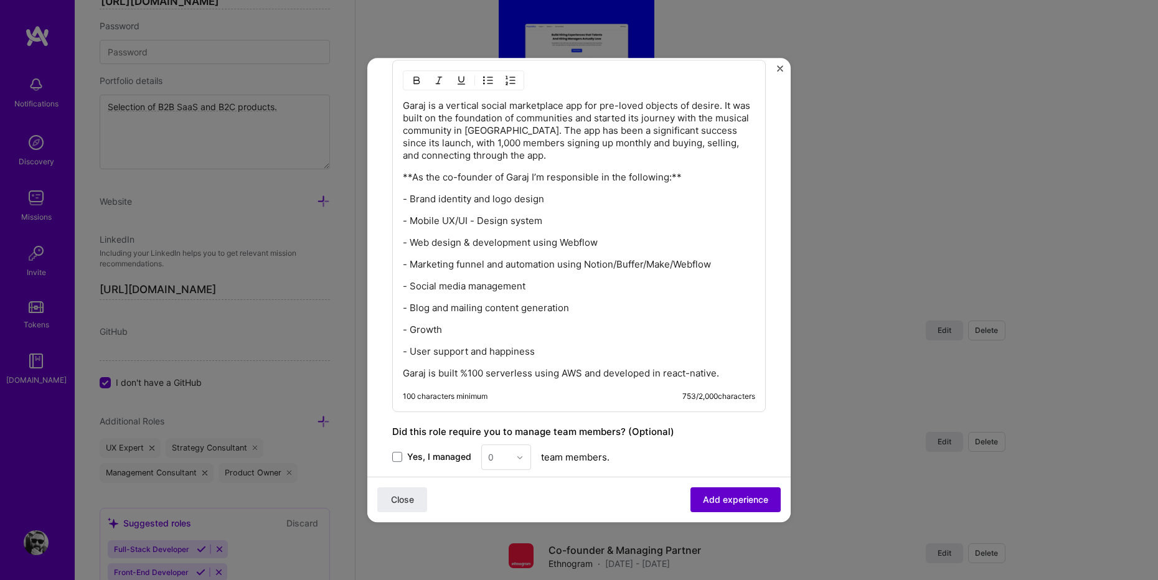
click at [736, 509] on button "Add experience" at bounding box center [735, 499] width 90 height 25
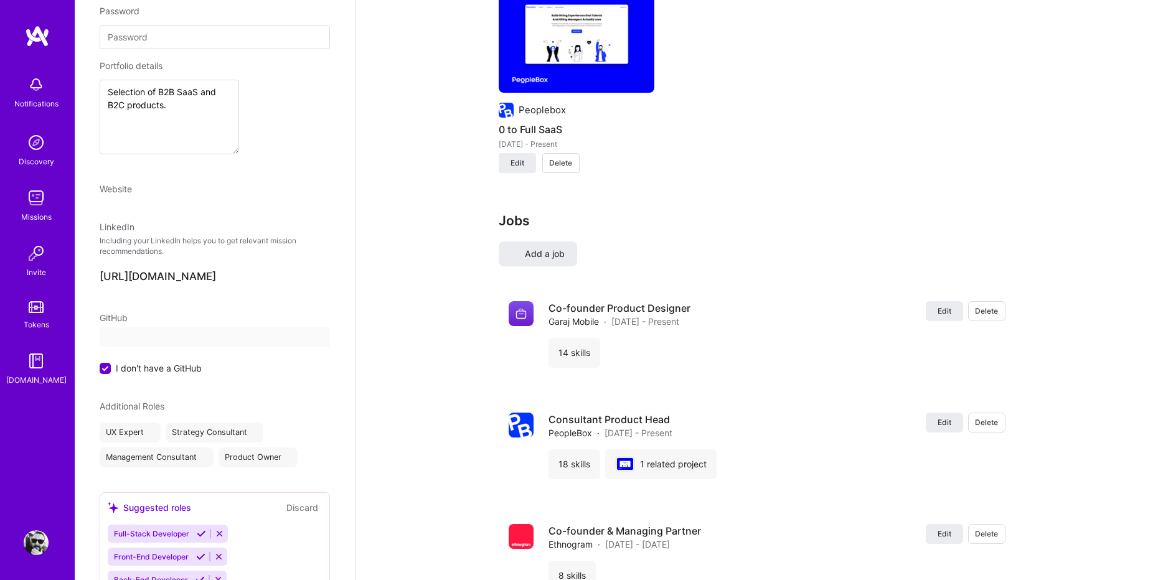
scroll to position [0, 0]
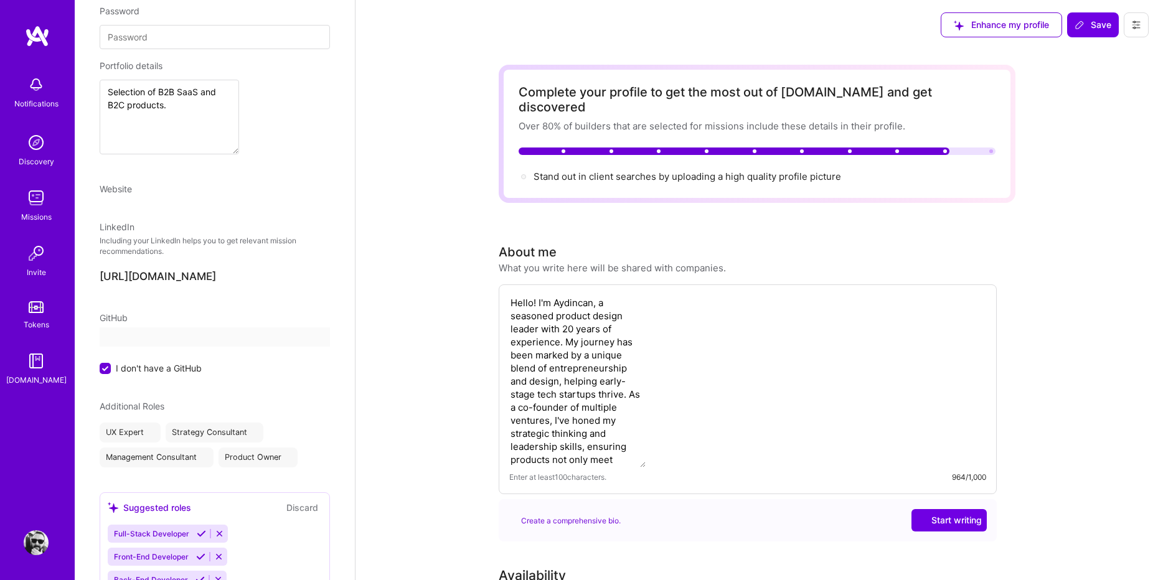
select select "TR"
select select "Right Now"
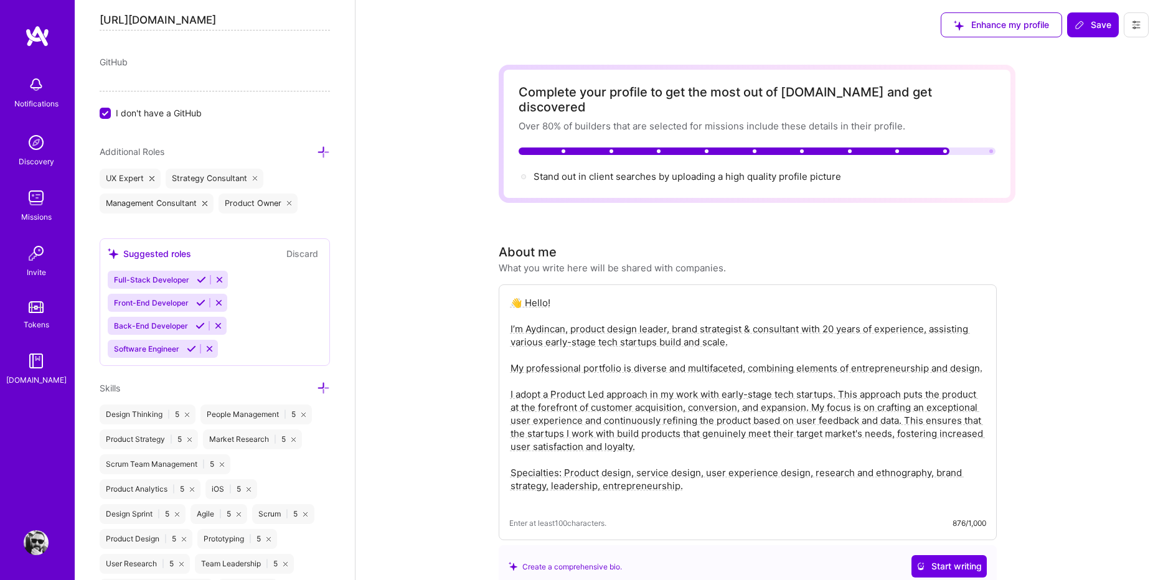
scroll to position [1031, 0]
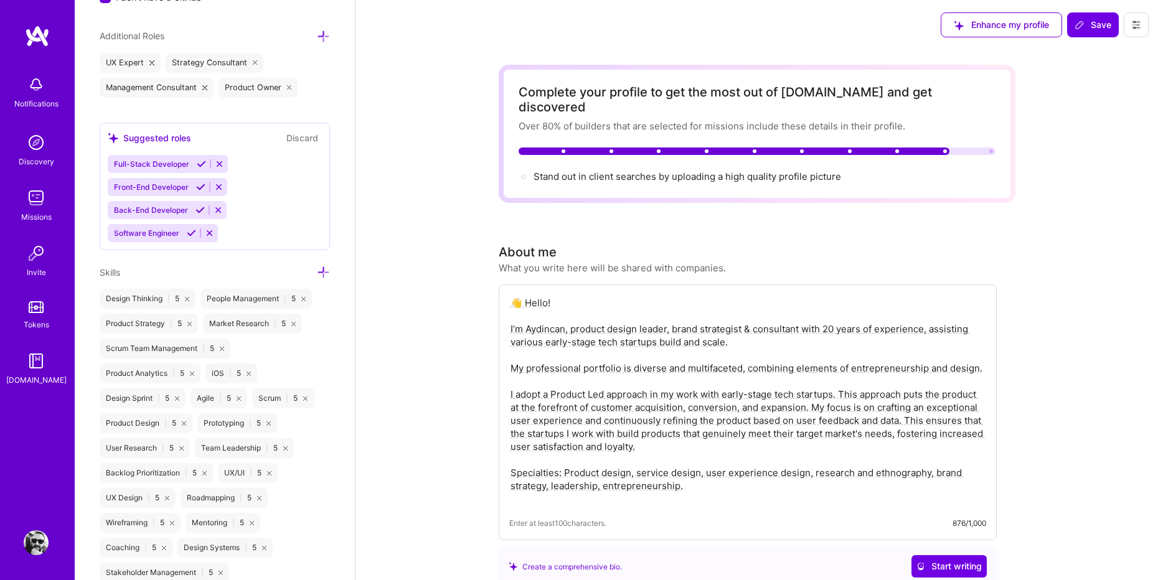
click at [319, 272] on icon at bounding box center [323, 272] width 13 height 13
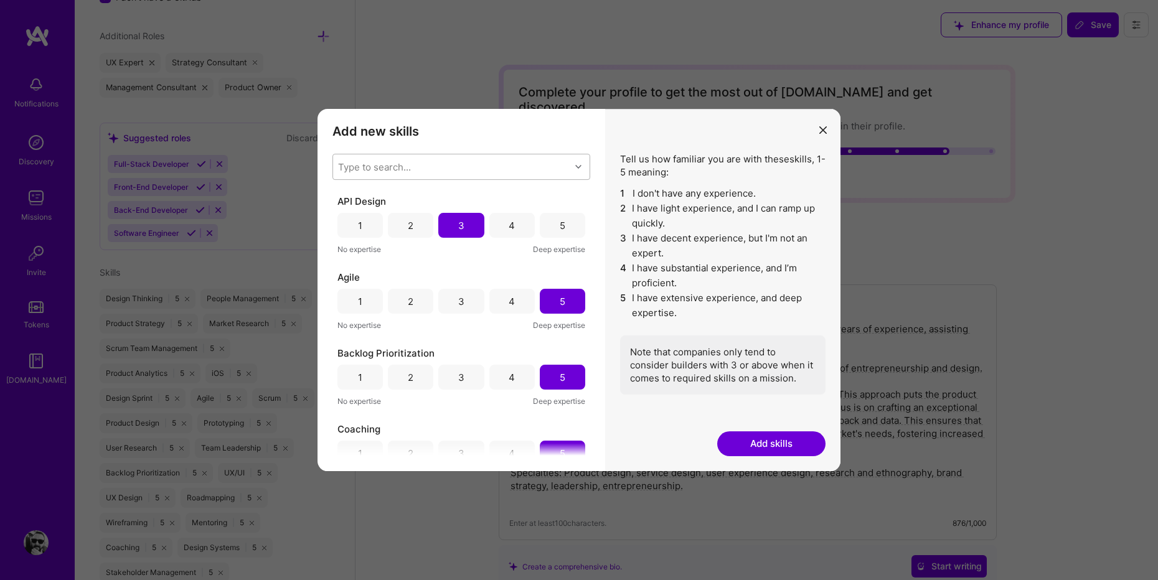
click at [360, 161] on div "Type to search..." at bounding box center [374, 167] width 73 height 13
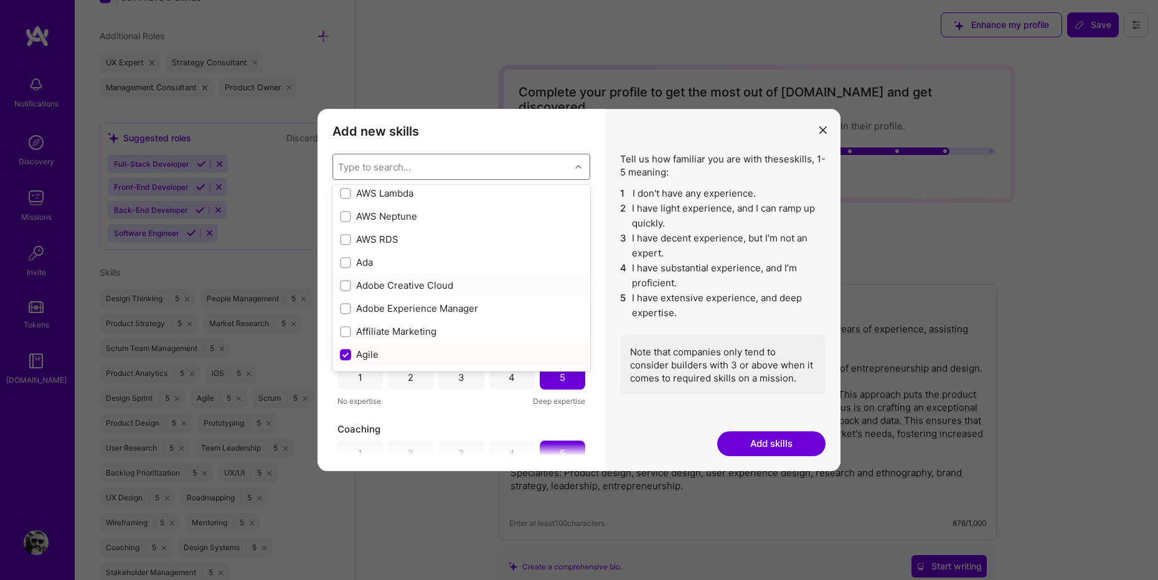
scroll to position [329, 0]
click at [344, 259] on input "modal" at bounding box center [346, 262] width 9 height 9
checkbox input "true"
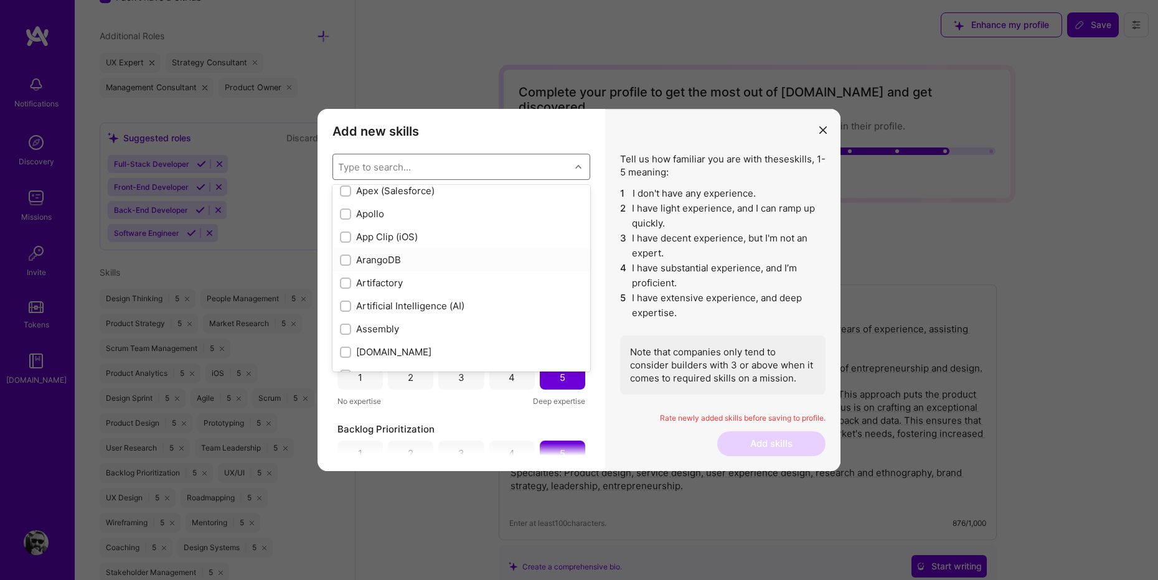
scroll to position [776, 0]
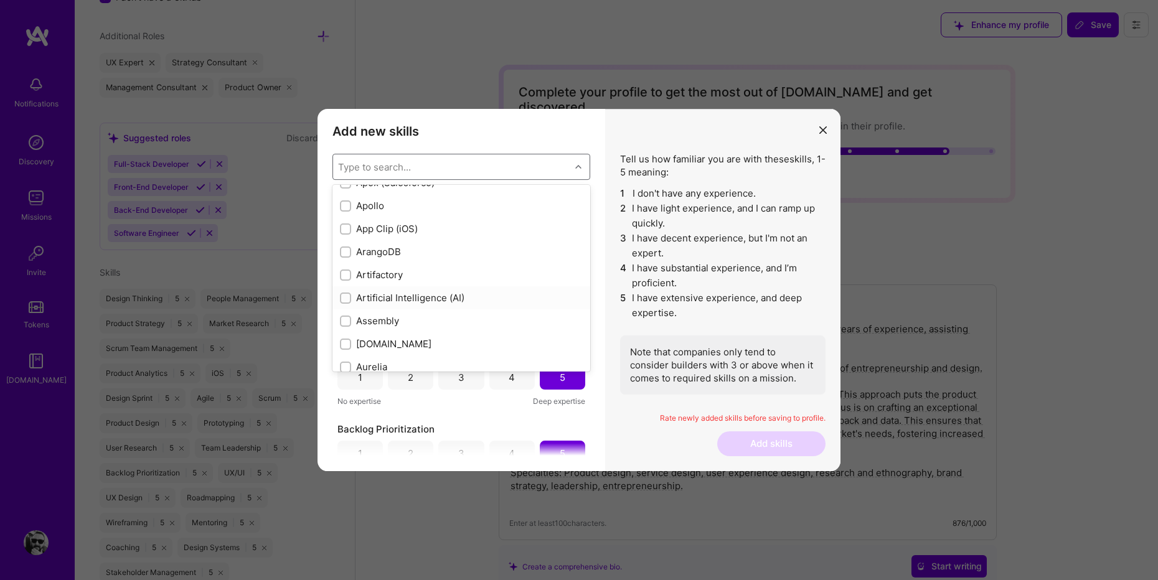
click at [345, 297] on input "modal" at bounding box center [346, 298] width 9 height 9
checkbox input "true"
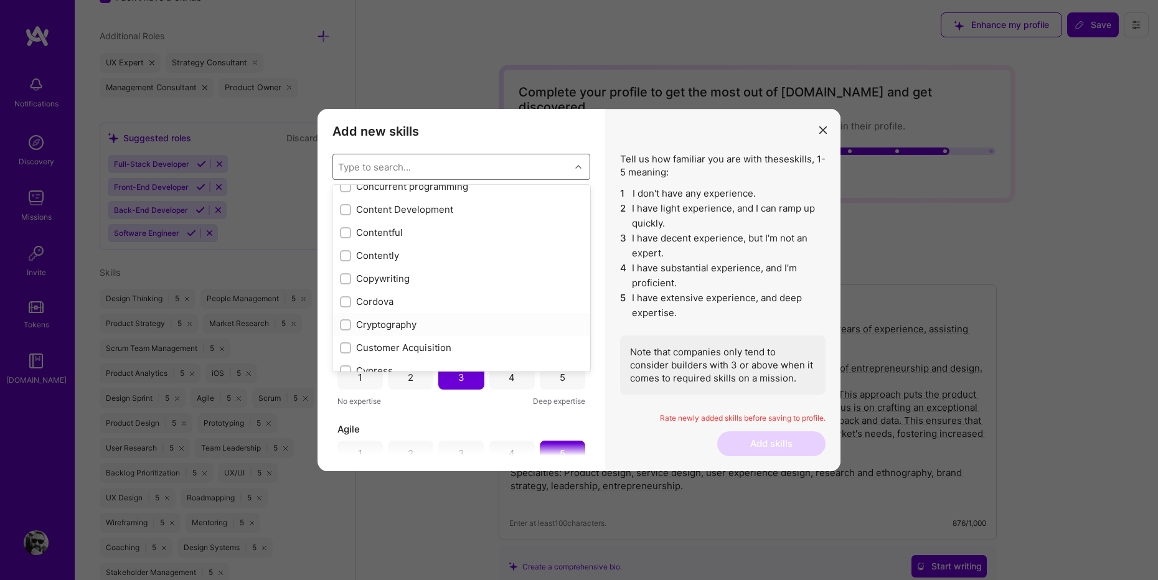
scroll to position [1652, 0]
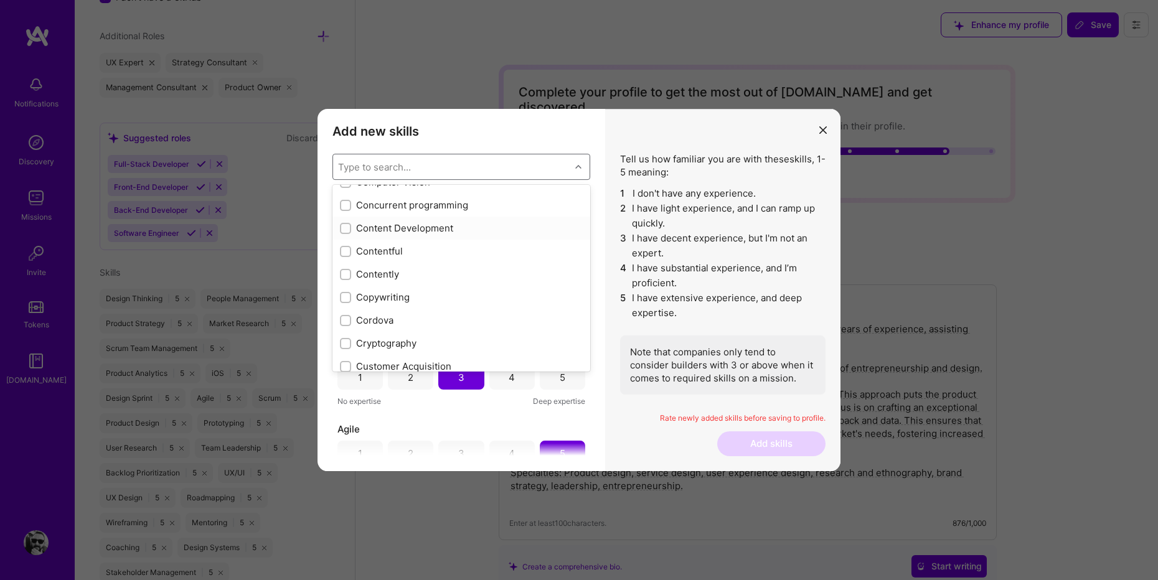
click at [345, 230] on input "modal" at bounding box center [346, 229] width 9 height 9
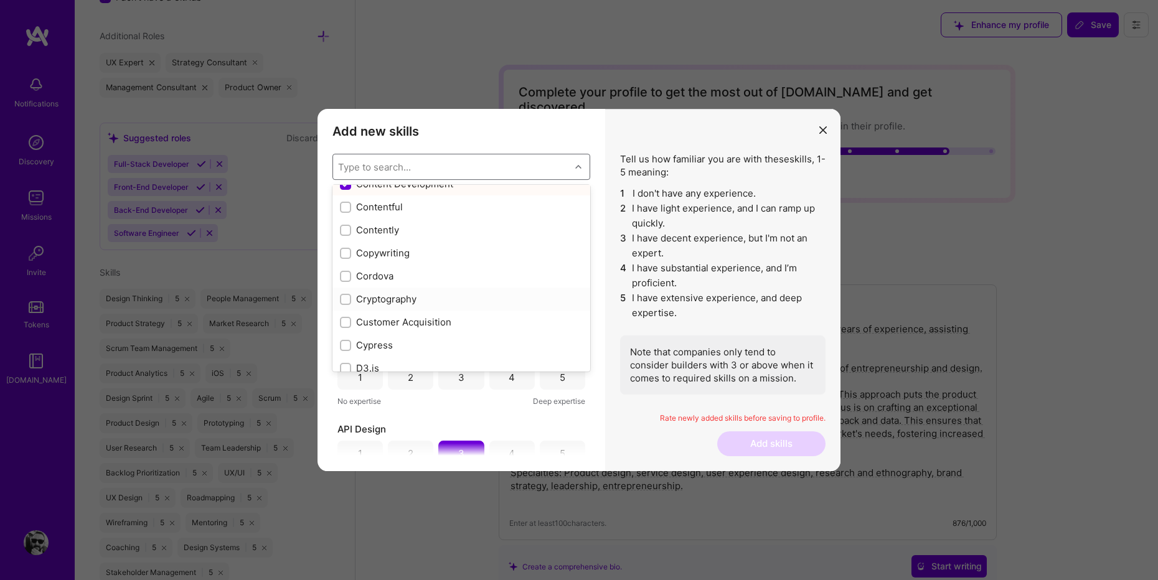
scroll to position [1646, 0]
click at [347, 232] on input "modal" at bounding box center [346, 234] width 11 height 11
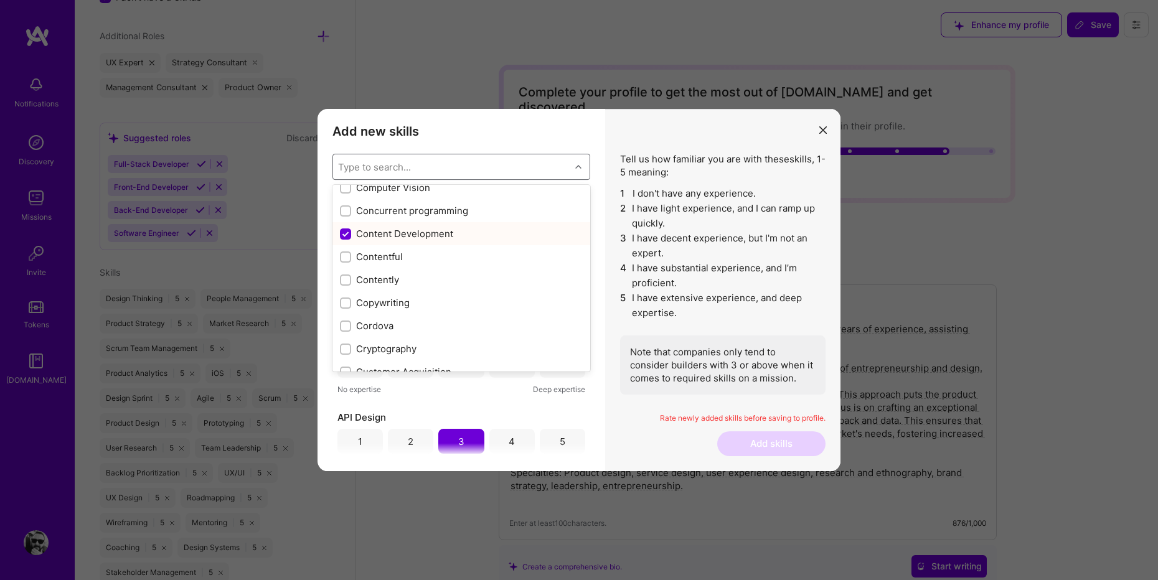
checkbox input "false"
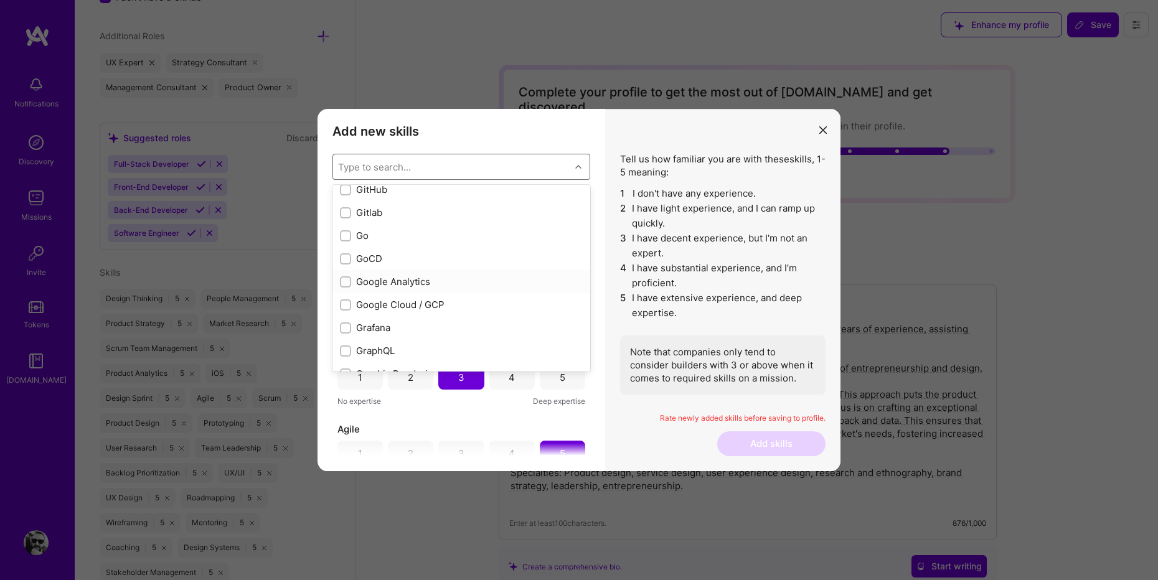
scroll to position [3341, 0]
click at [347, 202] on div "modal" at bounding box center [345, 197] width 11 height 11
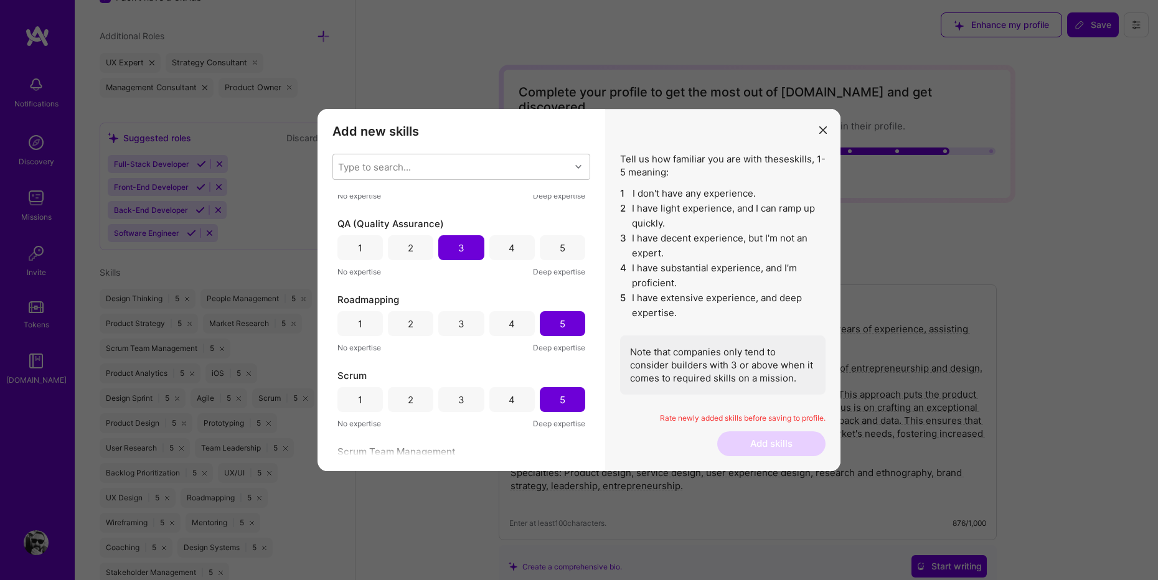
scroll to position [1362, 0]
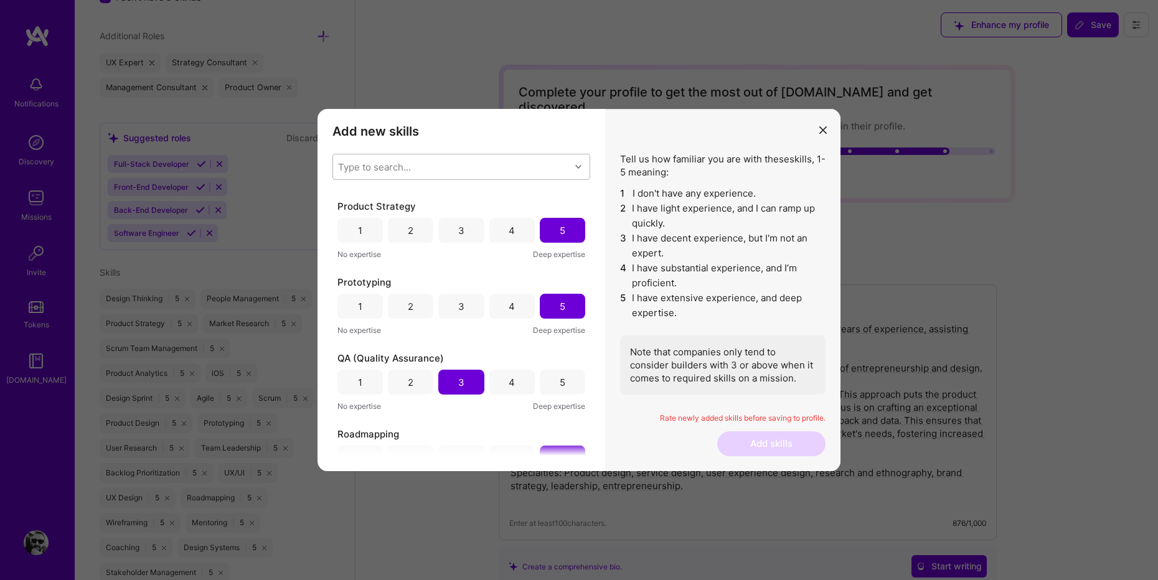
click at [398, 157] on div "Type to search..." at bounding box center [451, 166] width 237 height 25
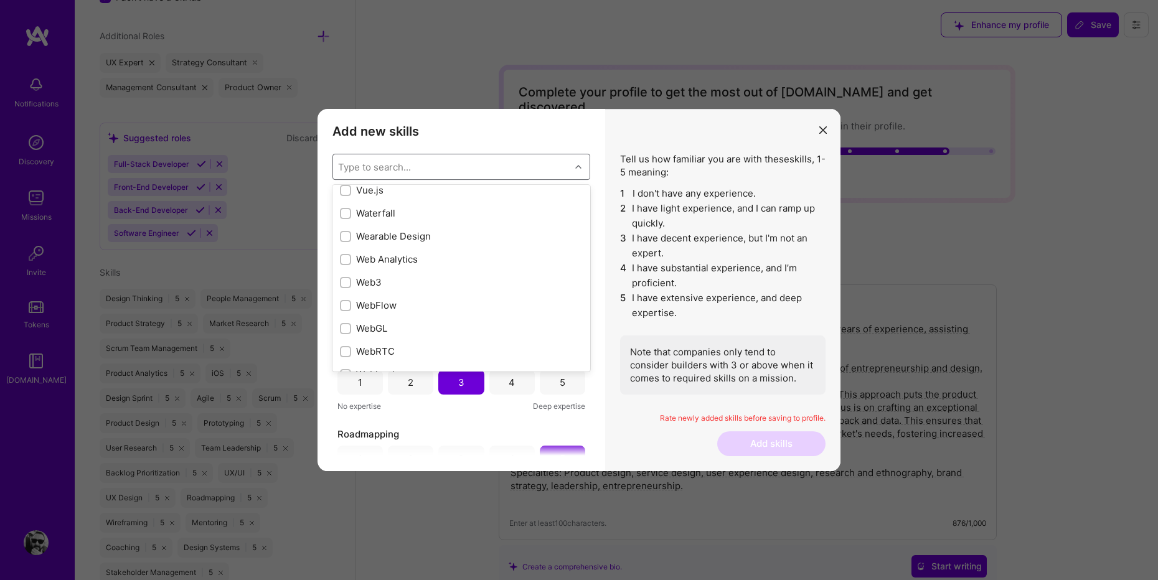
scroll to position [8106, 0]
click at [365, 317] on div "WebFlow" at bounding box center [461, 313] width 243 height 13
checkbox input "true"
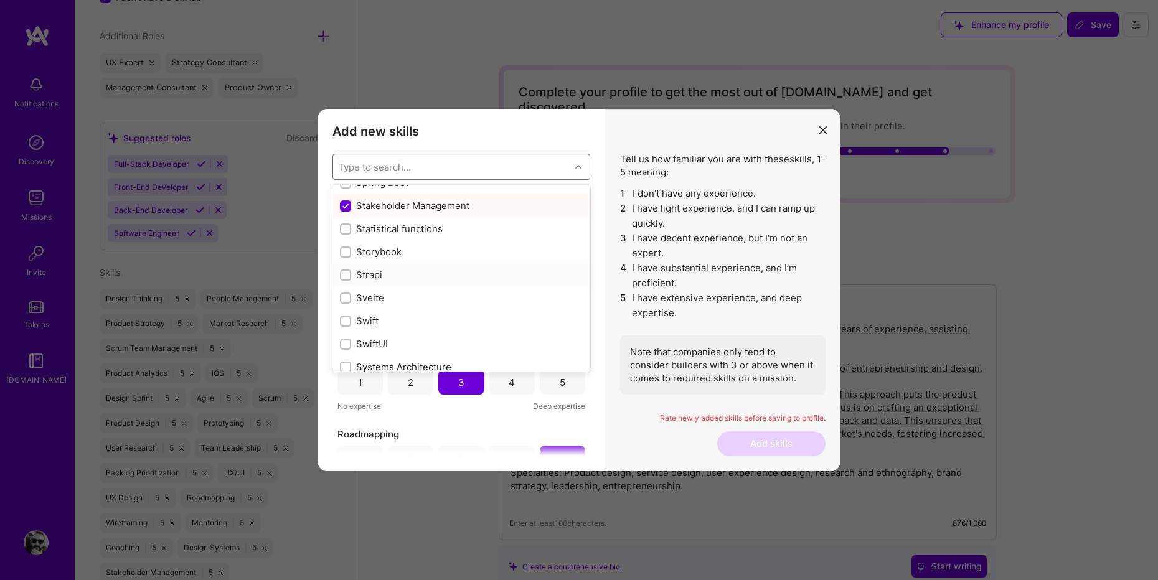
scroll to position [7354, 0]
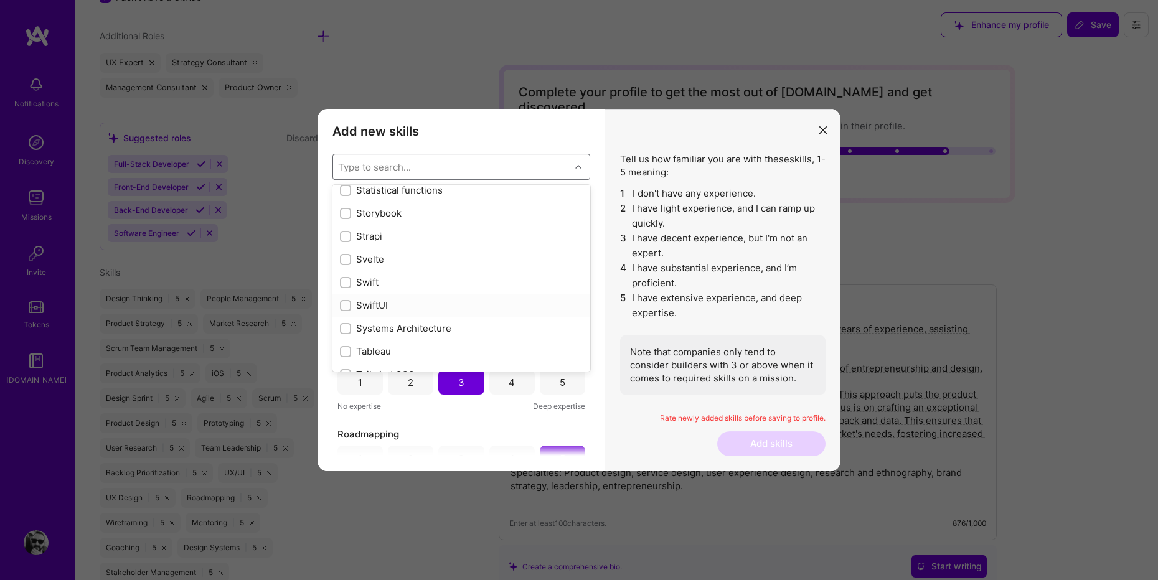
click at [345, 306] on input "modal" at bounding box center [346, 306] width 9 height 9
checkbox input "true"
click at [346, 284] on input "modal" at bounding box center [346, 283] width 9 height 9
checkbox input "true"
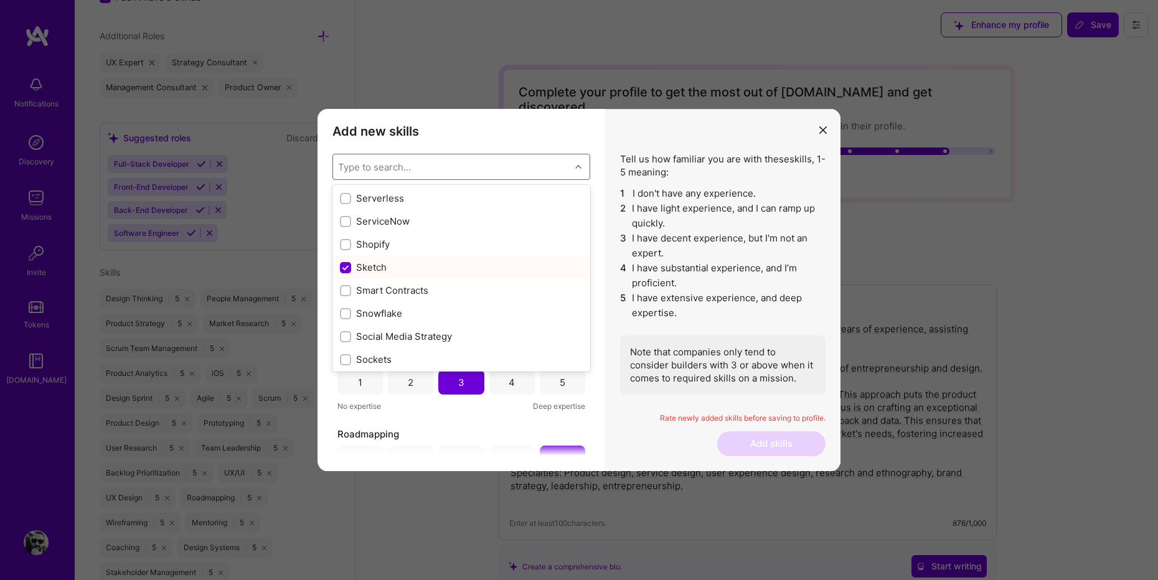
scroll to position [6877, 0]
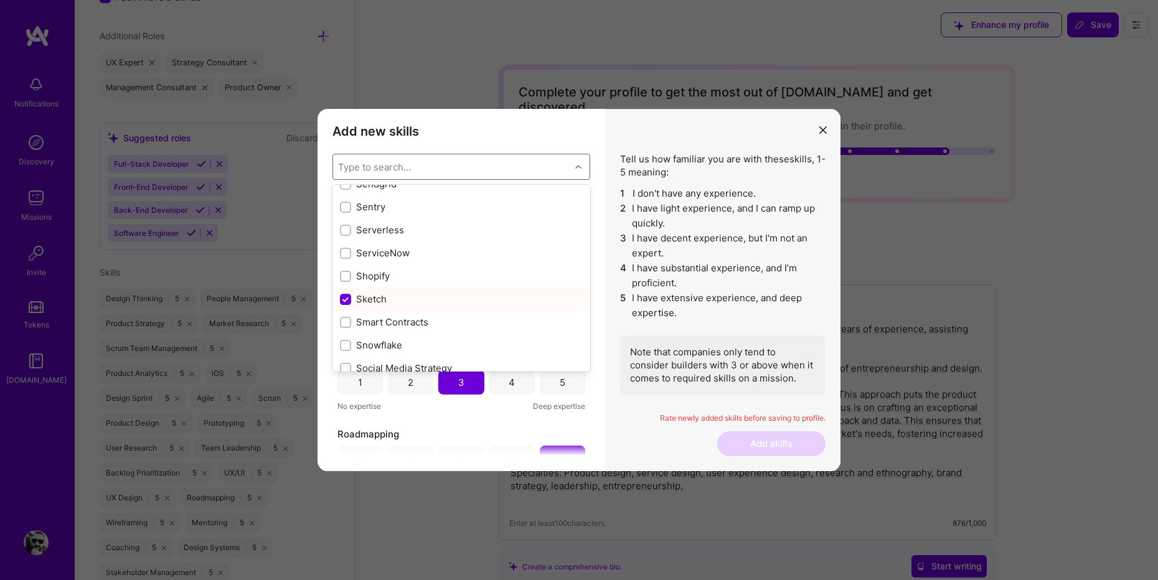
click at [344, 297] on input "modal" at bounding box center [346, 299] width 11 height 11
checkbox input "false"
click at [346, 222] on input "modal" at bounding box center [346, 222] width 11 height 11
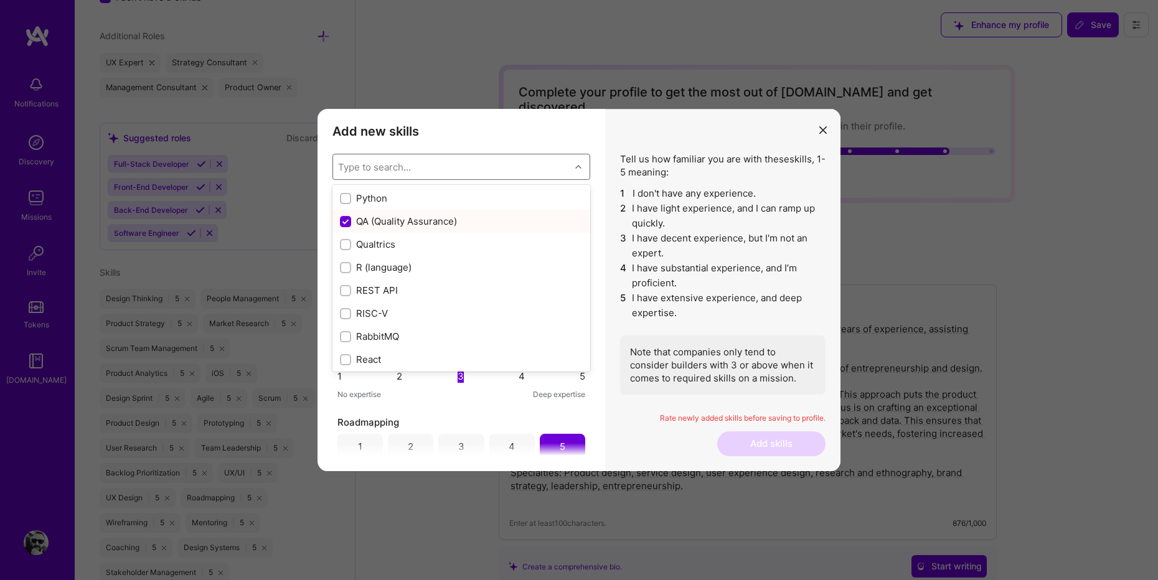
checkbox input "false"
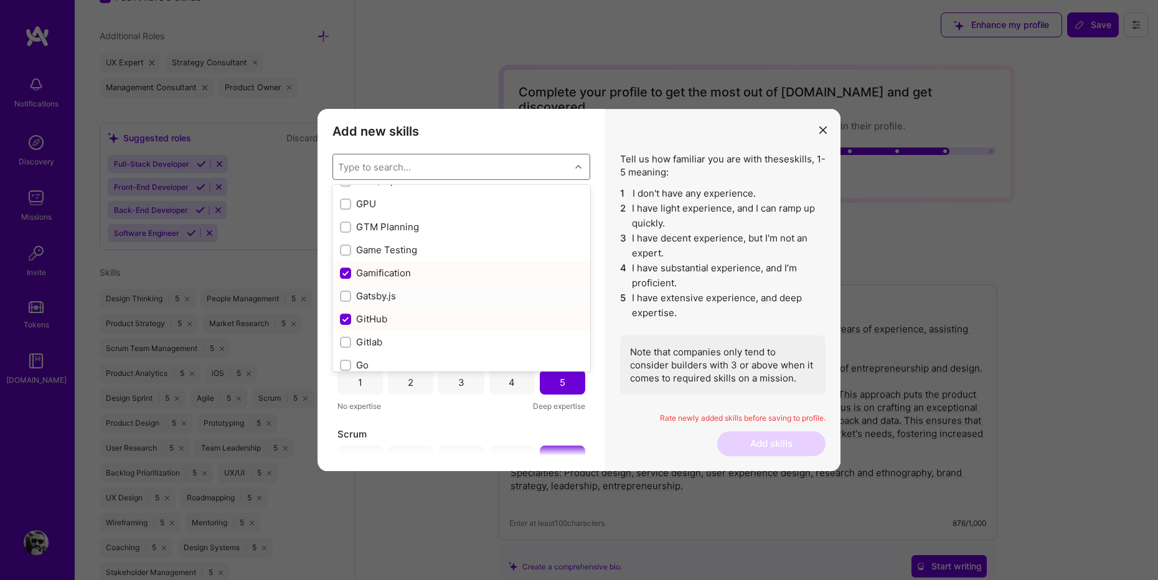
scroll to position [3211, 0]
click at [347, 325] on input "modal" at bounding box center [346, 327] width 11 height 11
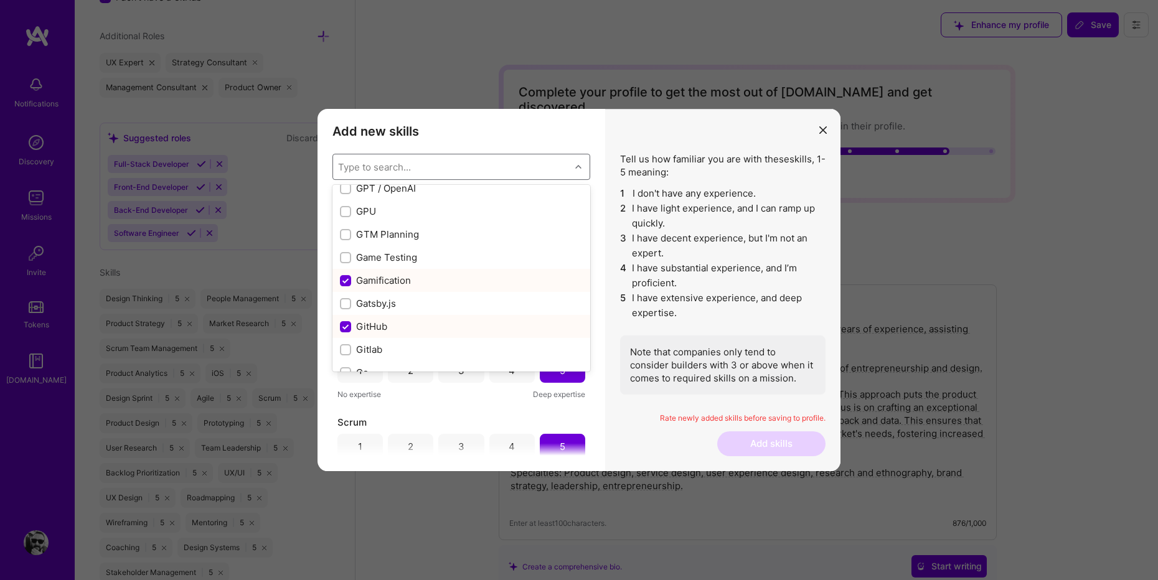
checkbox input "false"
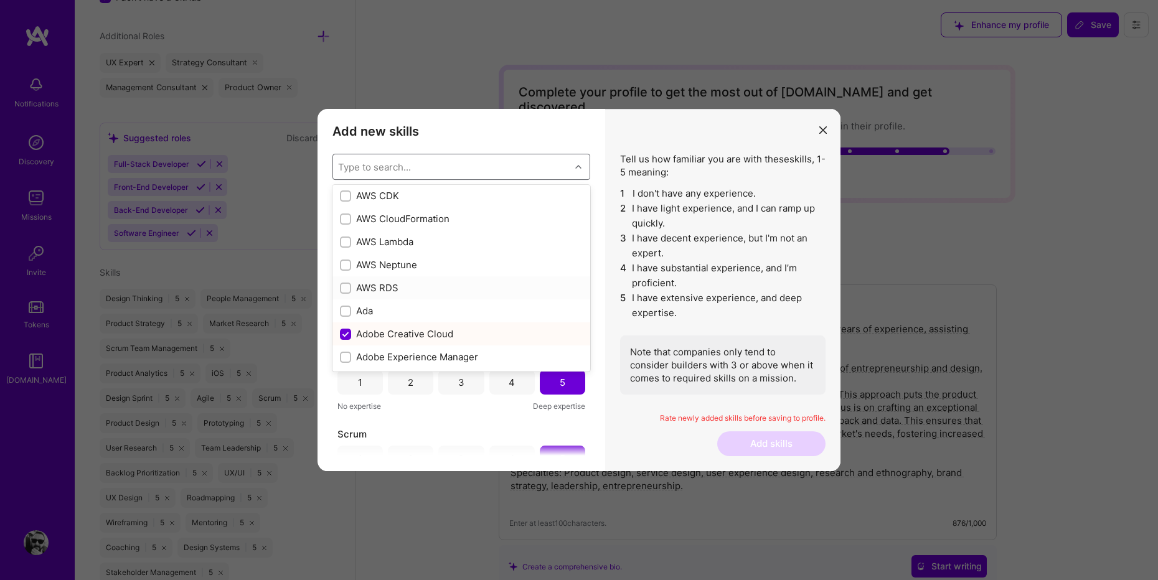
scroll to position [0, 0]
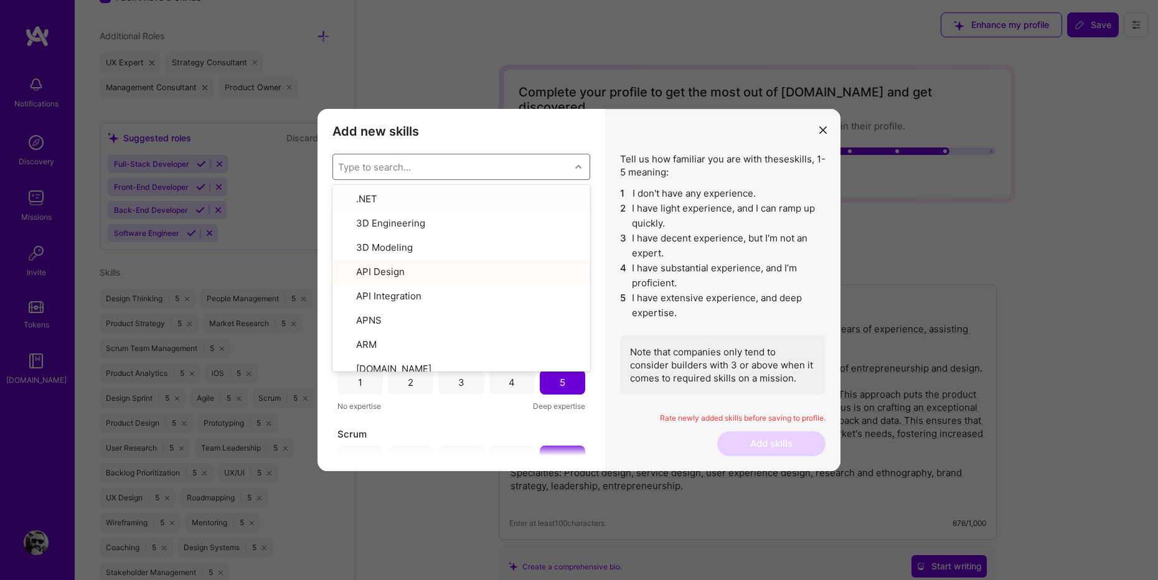
click at [514, 133] on h3 "Add new skills" at bounding box center [461, 131] width 258 height 15
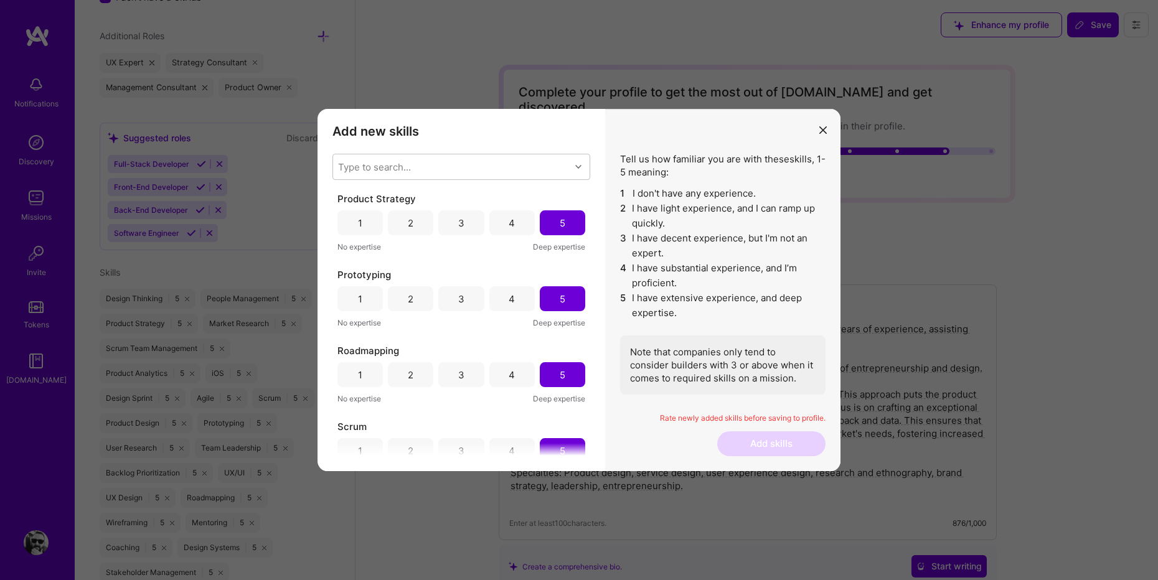
scroll to position [1529, 0]
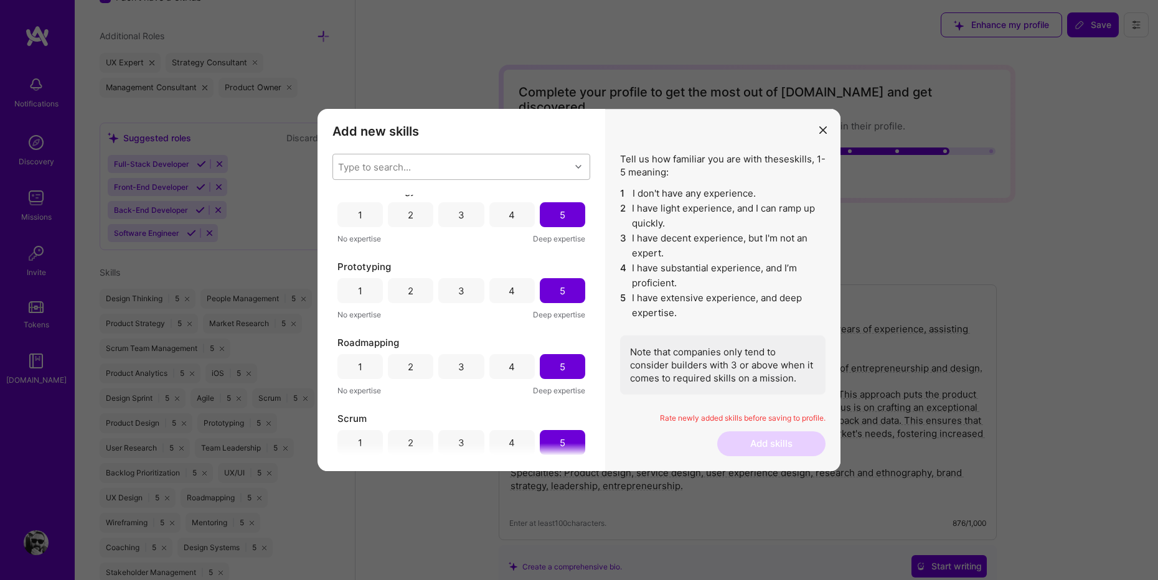
click at [461, 166] on div "Type to search..." at bounding box center [451, 166] width 237 height 25
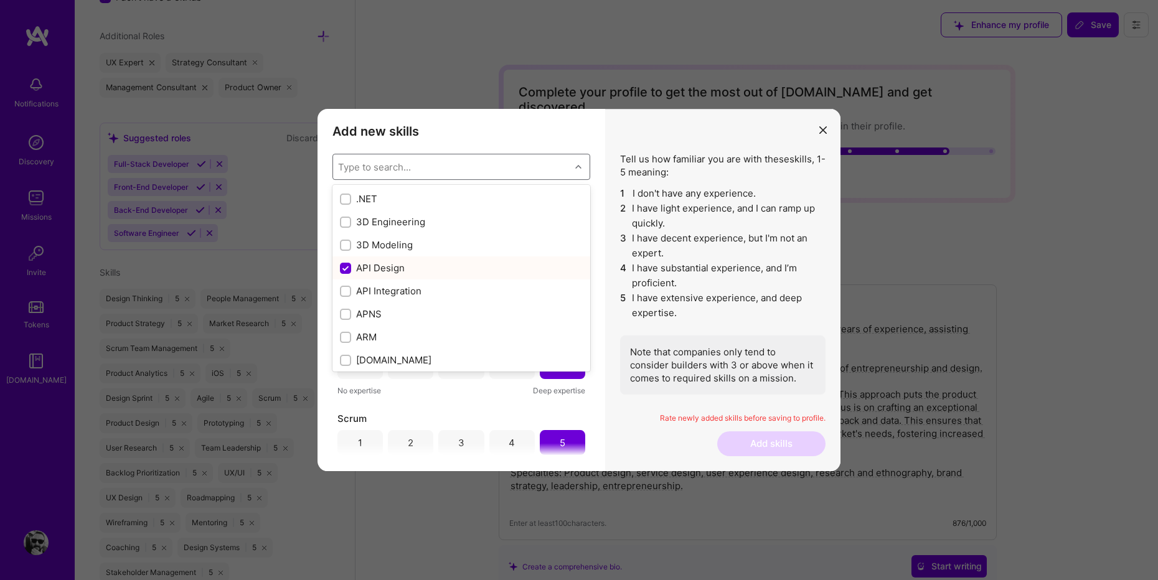
click at [348, 269] on input "modal" at bounding box center [346, 268] width 11 height 11
checkbox input "false"
click at [469, 144] on div "Add new skills Tell us how familiar you are with given skills, using between 1 …" at bounding box center [461, 290] width 288 height 362
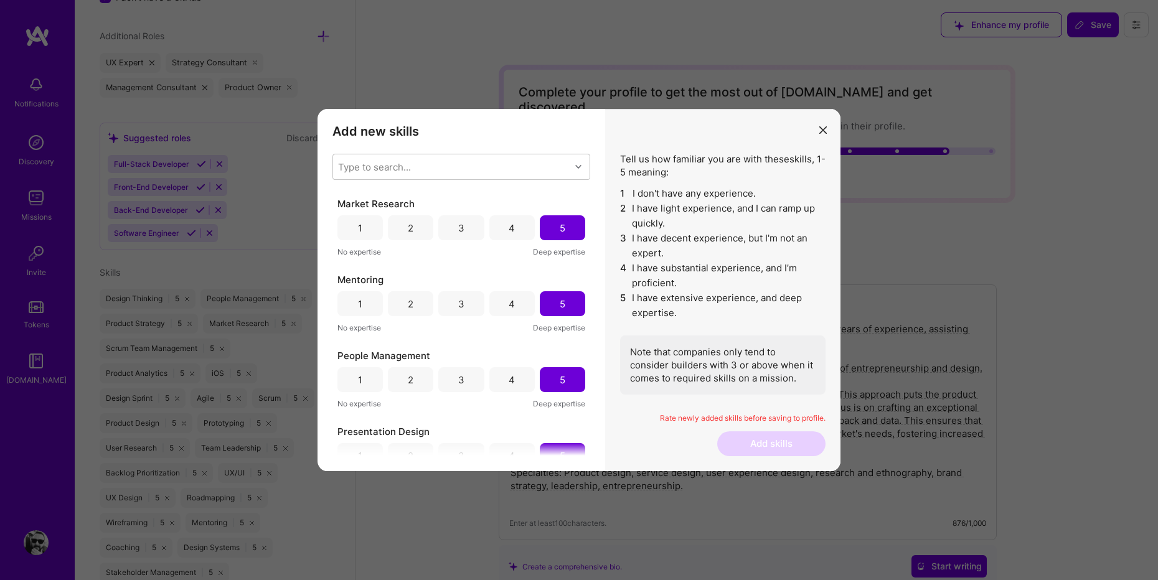
scroll to position [0, 0]
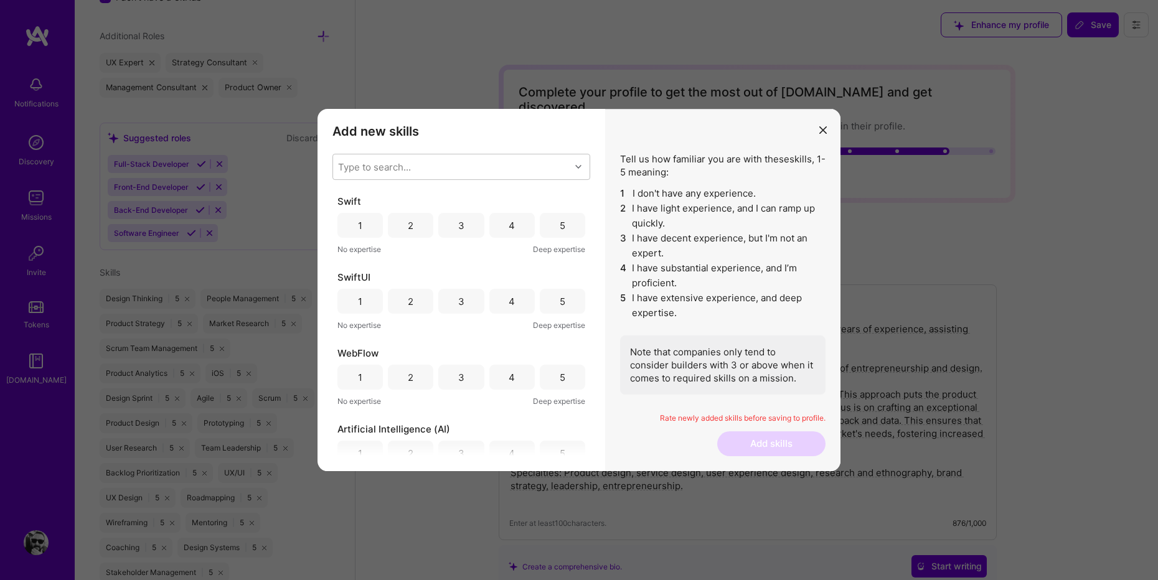
click at [458, 227] on div "3" at bounding box center [461, 225] width 6 height 13
click at [473, 304] on div "3" at bounding box center [460, 301] width 45 height 25
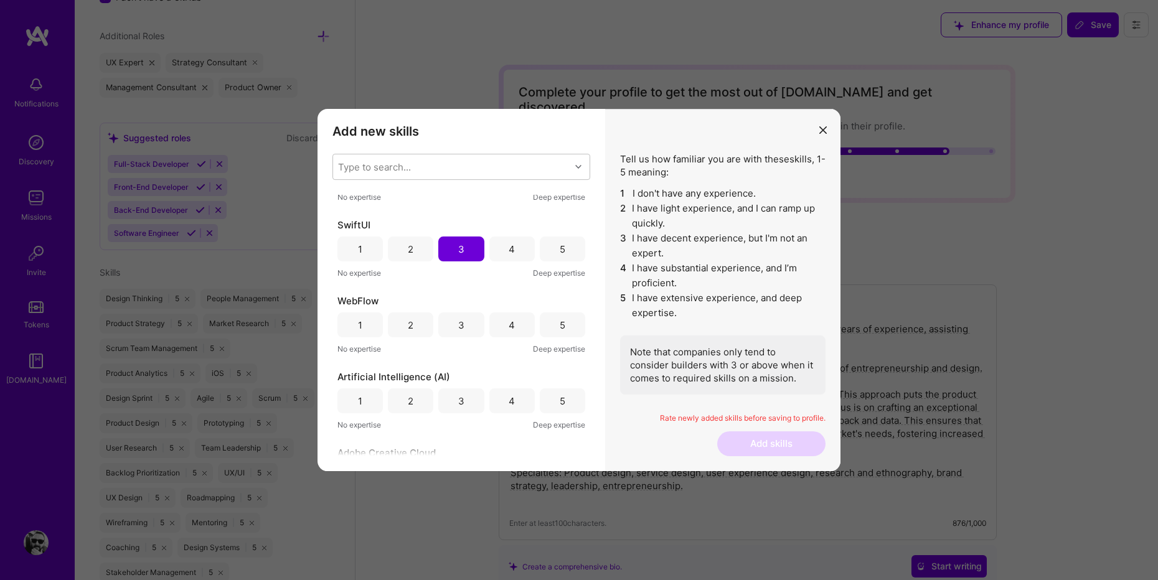
scroll to position [60, 0]
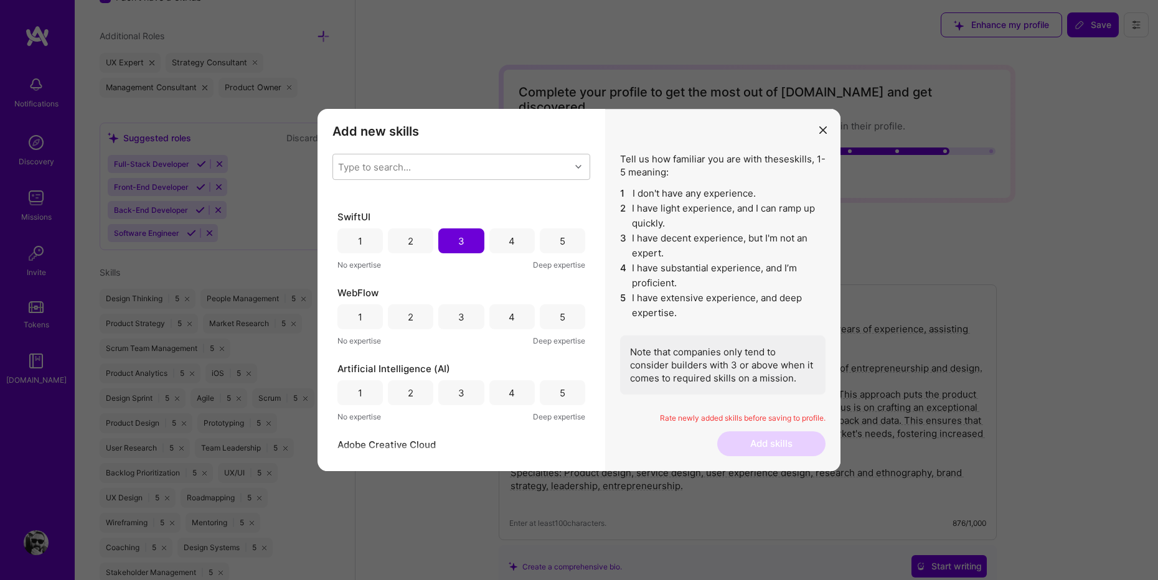
click at [467, 317] on div "3" at bounding box center [460, 316] width 45 height 25
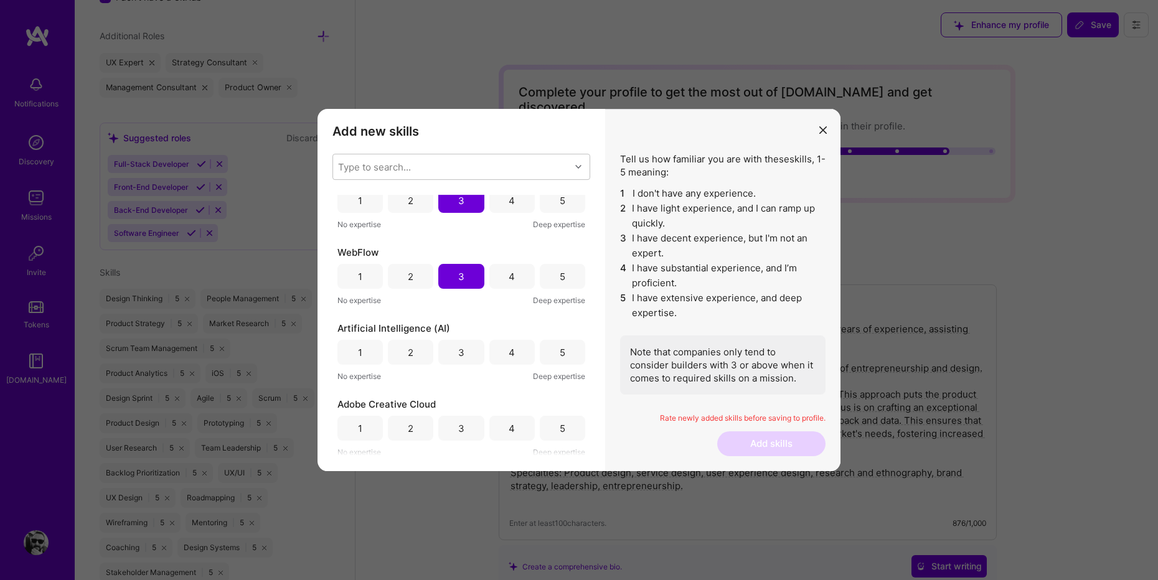
scroll to position [117, 0]
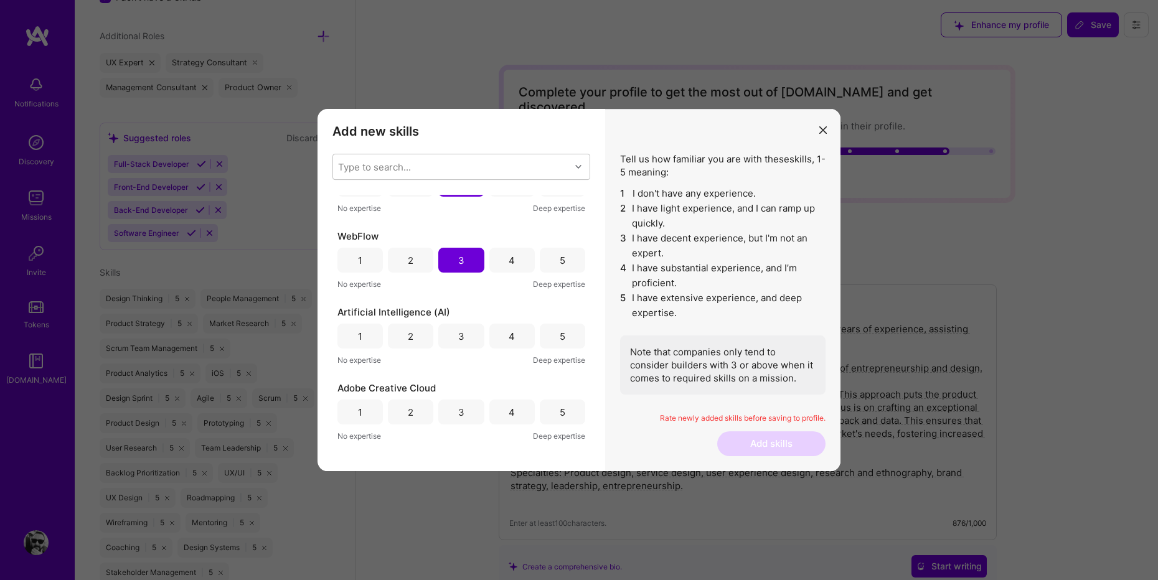
click at [497, 337] on div "4" at bounding box center [511, 336] width 45 height 25
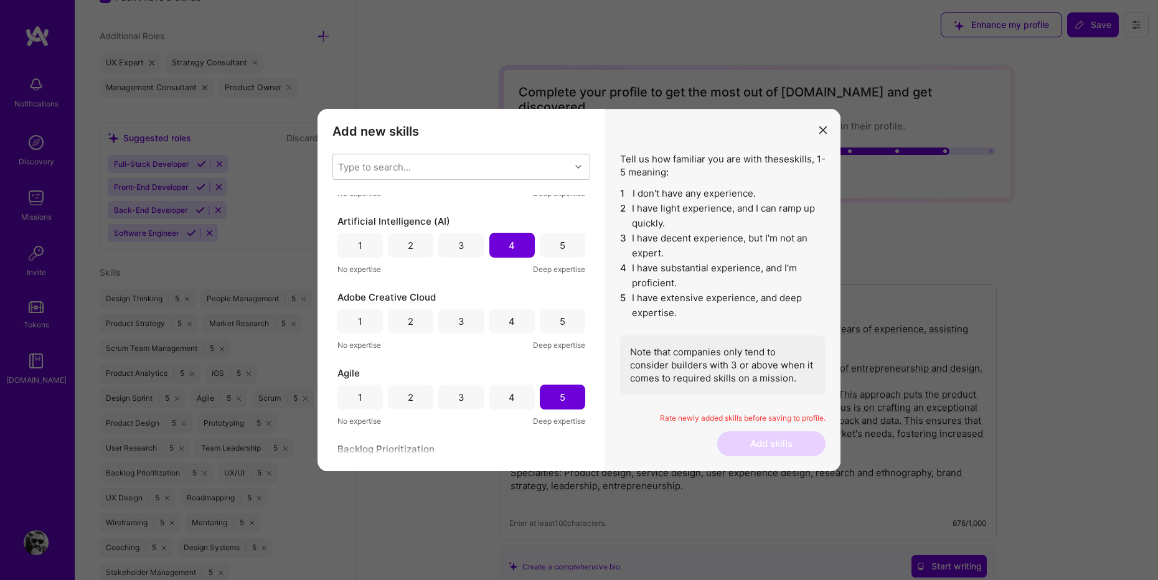
scroll to position [216, 0]
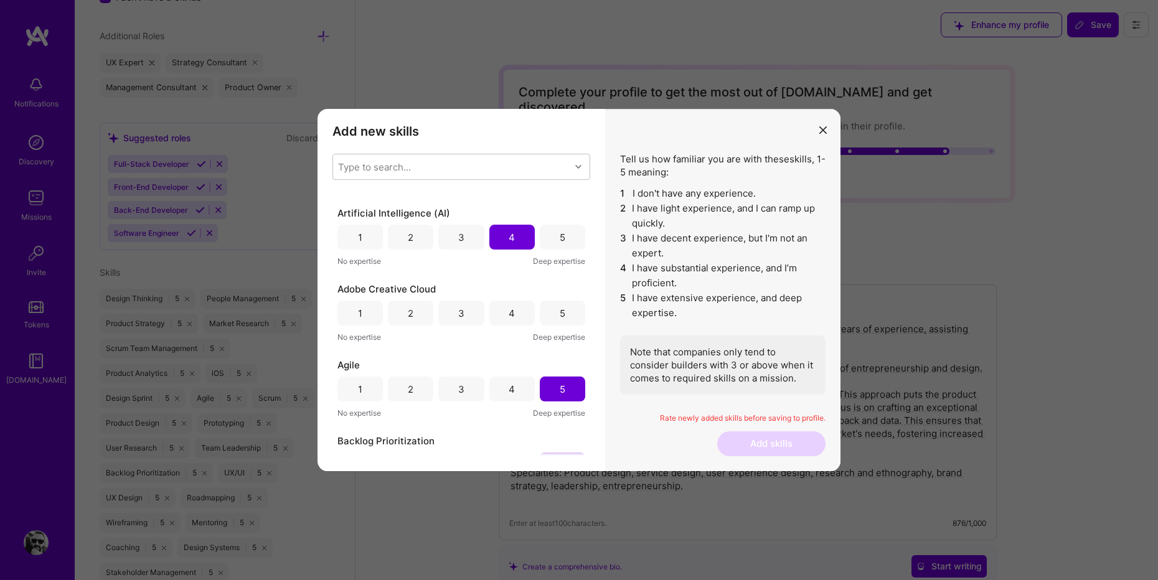
click at [443, 168] on div "Type to search..." at bounding box center [451, 166] width 237 height 25
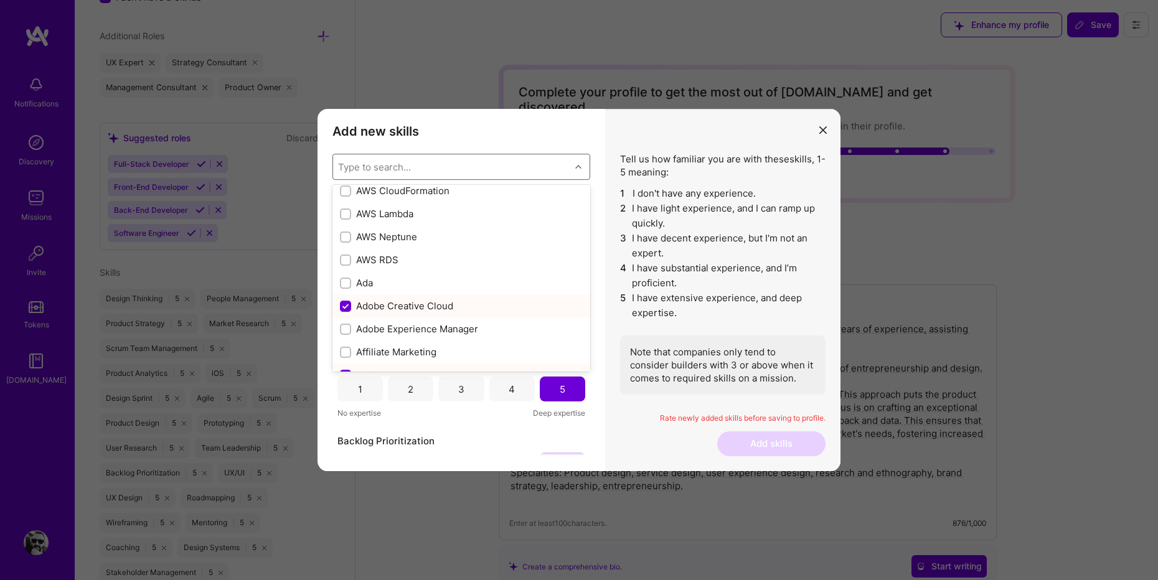
scroll to position [348, 0]
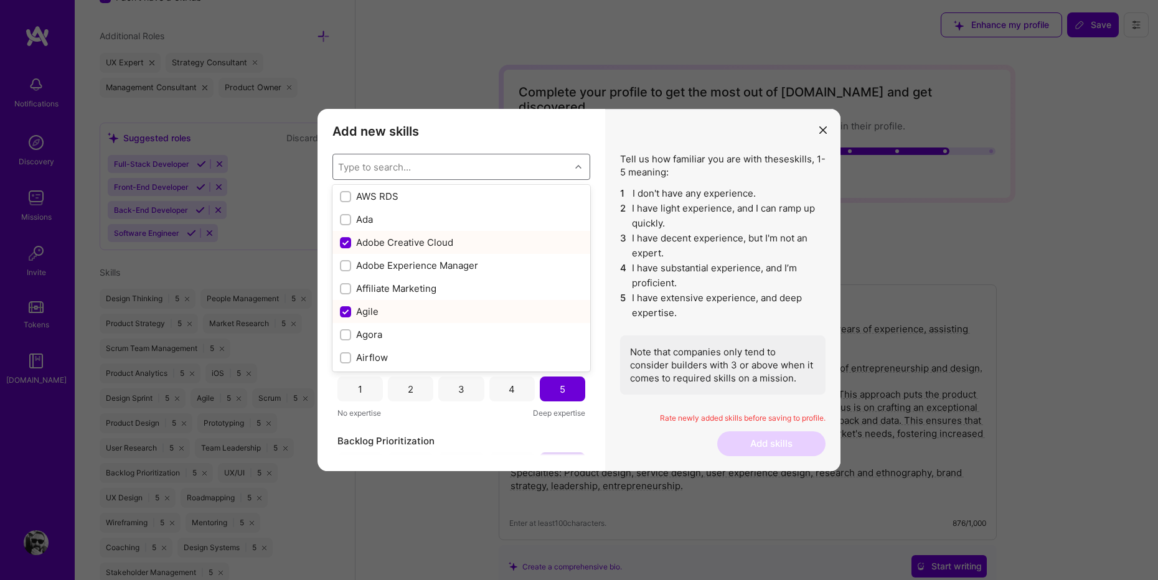
click at [343, 243] on input "modal" at bounding box center [346, 243] width 11 height 11
checkbox input "false"
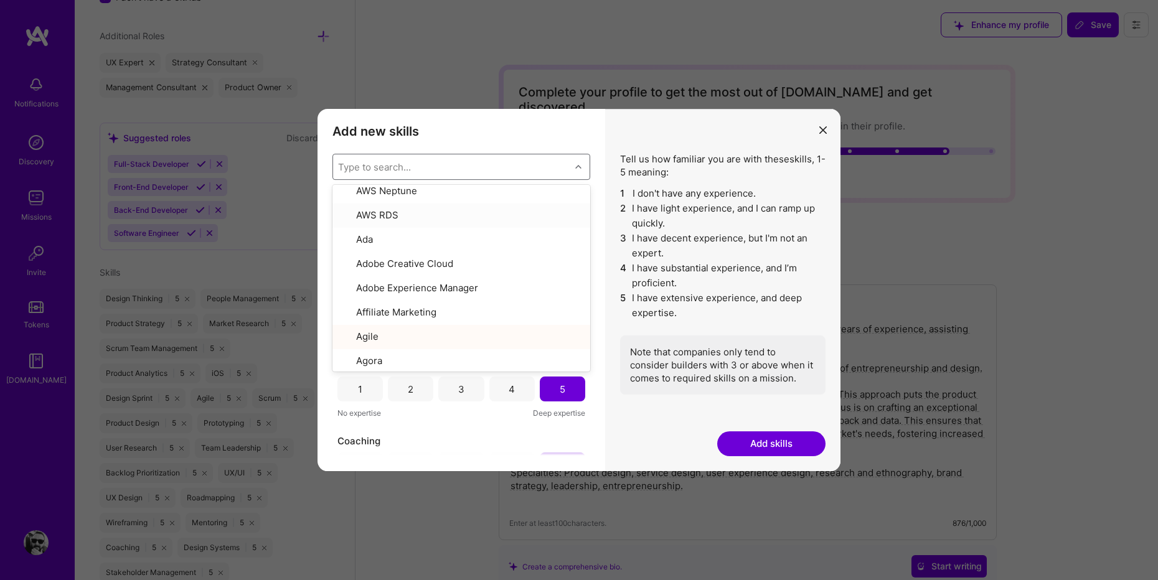
click at [497, 140] on div "Add new skills Tell us how familiar you are with given skills, using between 1 …" at bounding box center [461, 290] width 288 height 362
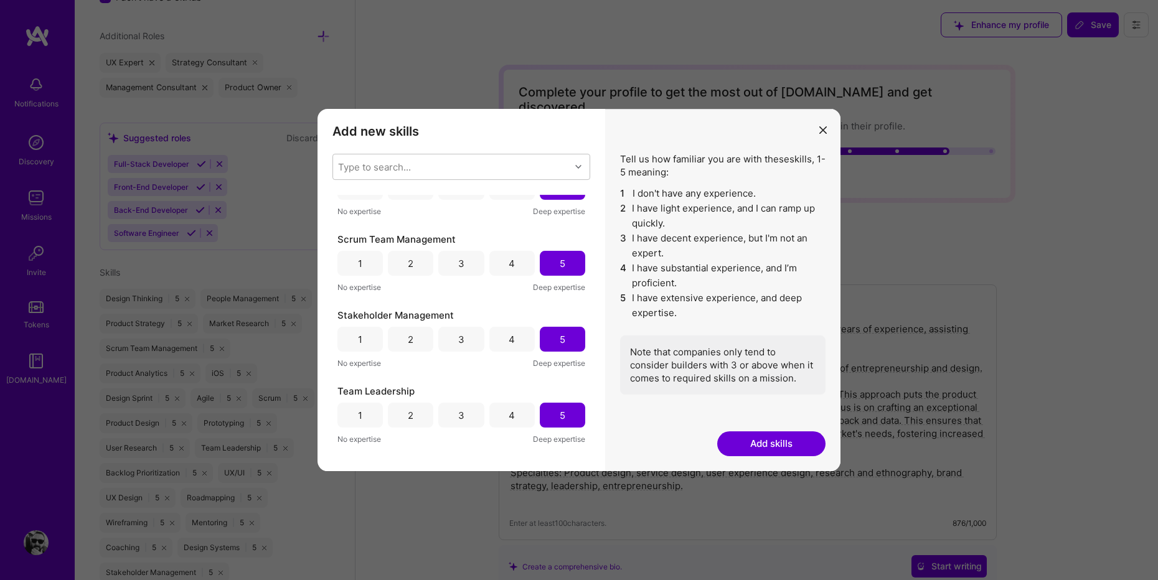
scroll to position [2078, 0]
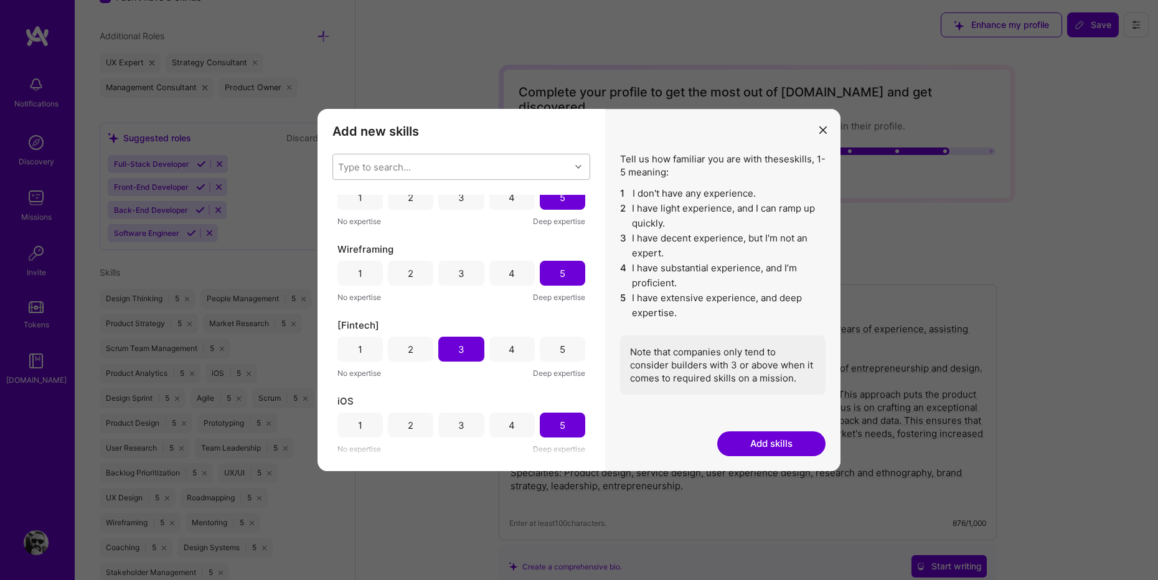
click at [458, 166] on div "Type to search..." at bounding box center [451, 166] width 237 height 25
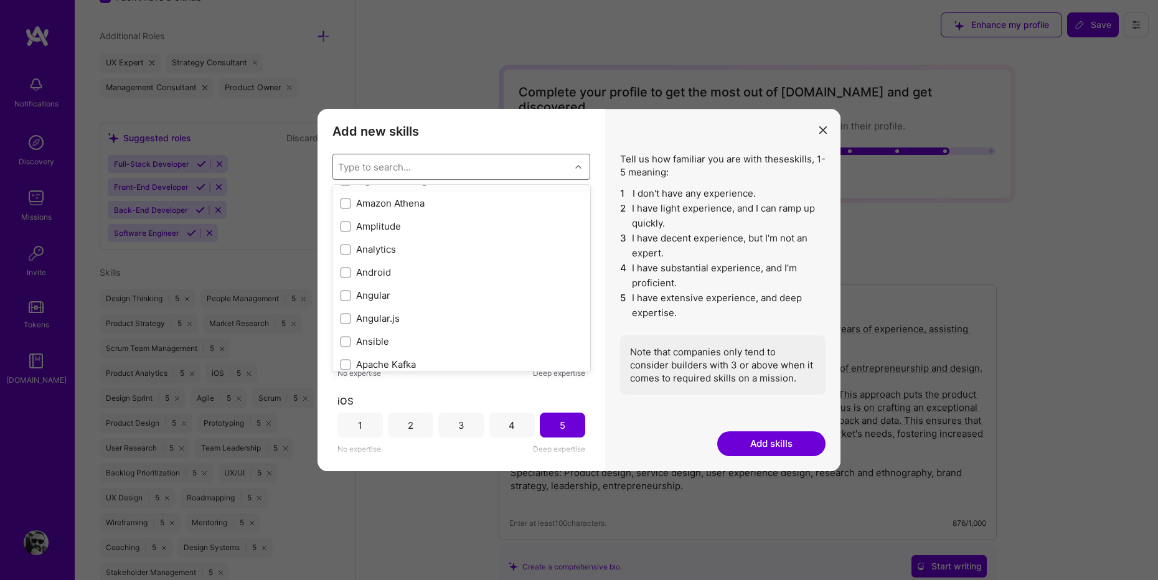
scroll to position [635, 0]
click at [347, 211] on input "modal" at bounding box center [346, 209] width 9 height 9
checkbox input "true"
click at [530, 139] on div "Add new skills Tell us how familiar you are with given skills, using between 1 …" at bounding box center [461, 290] width 288 height 362
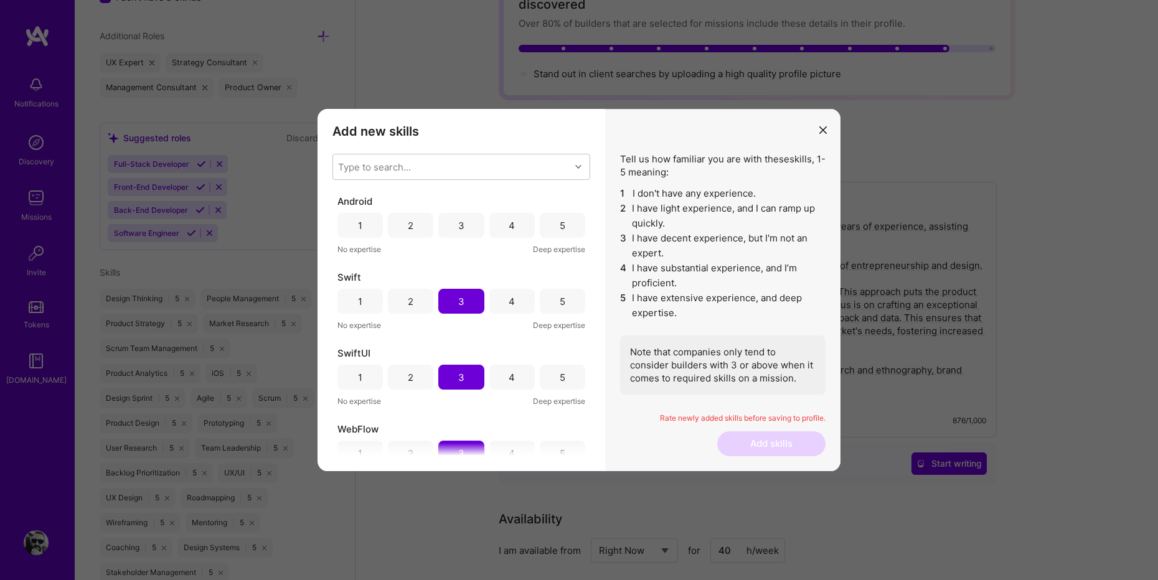
scroll to position [7, 0]
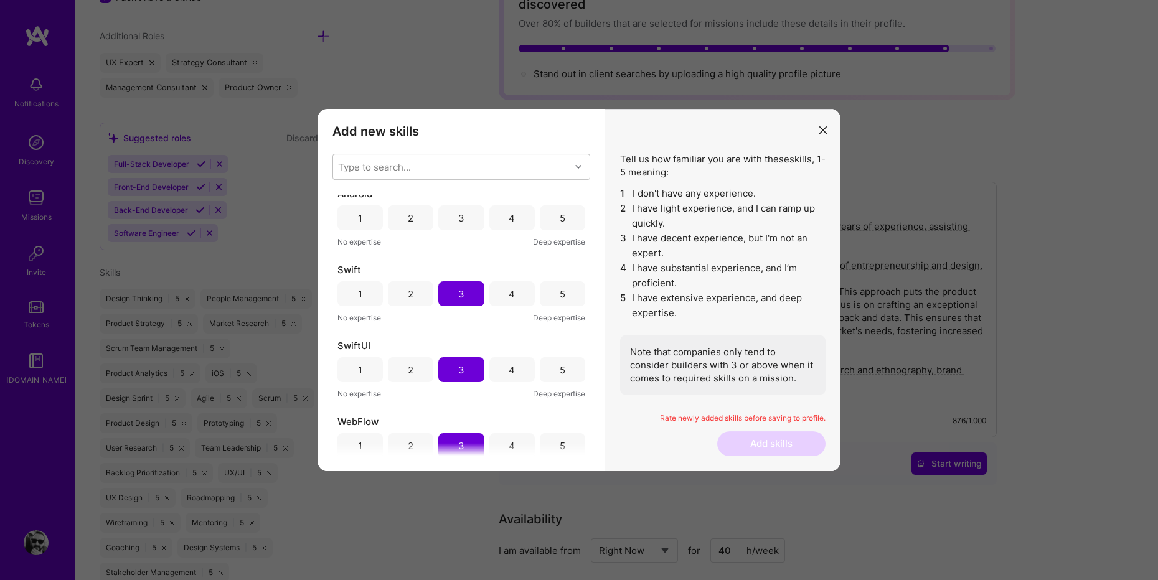
click at [461, 227] on div "3" at bounding box center [460, 217] width 45 height 25
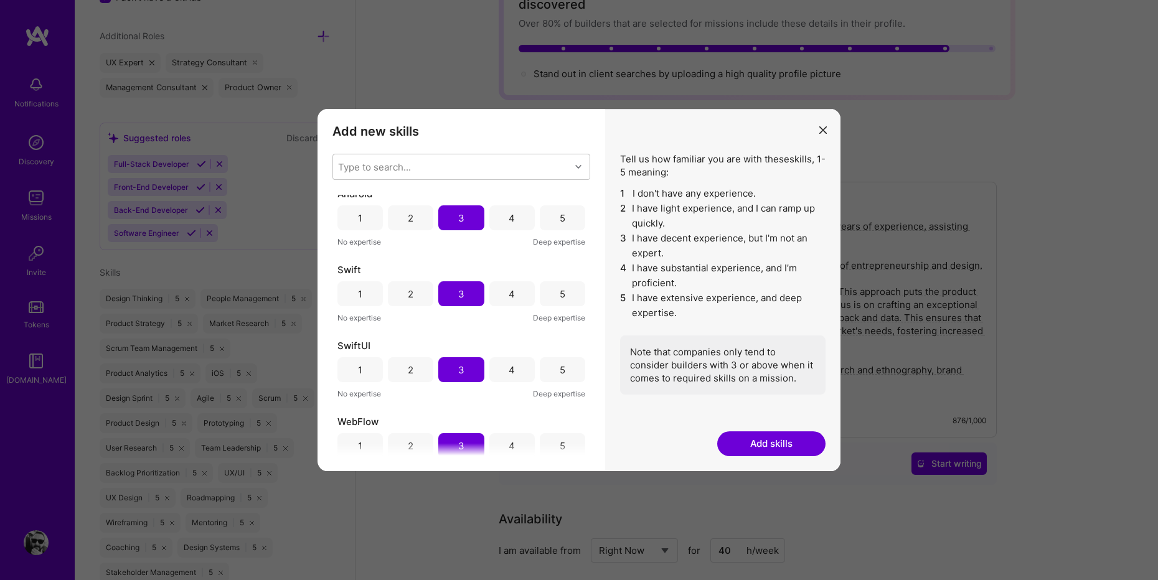
click at [768, 436] on button "Add skills" at bounding box center [771, 443] width 108 height 25
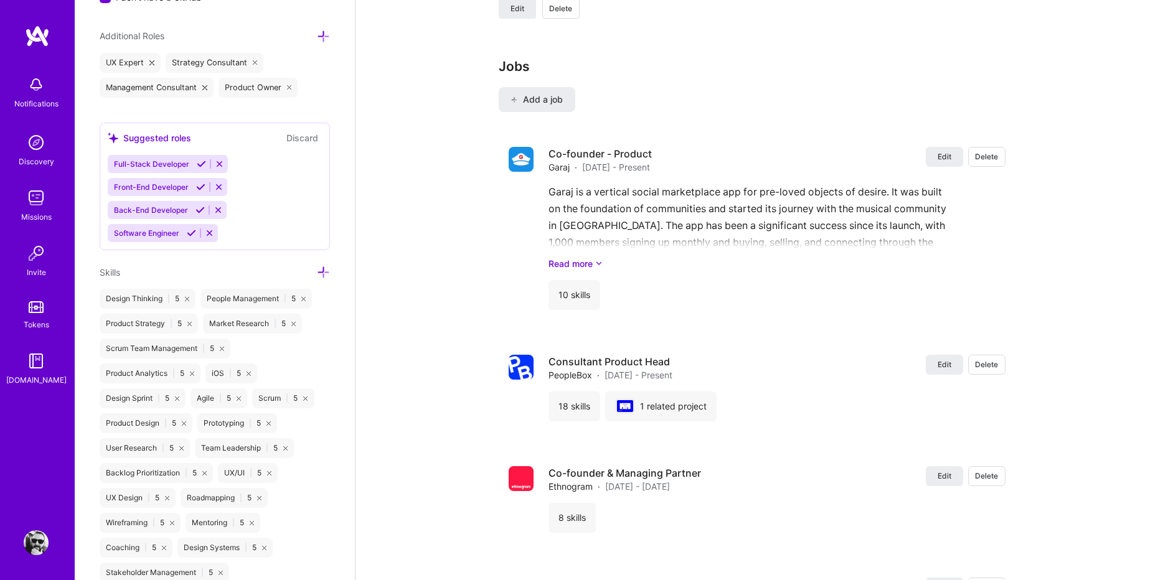
scroll to position [1547, 0]
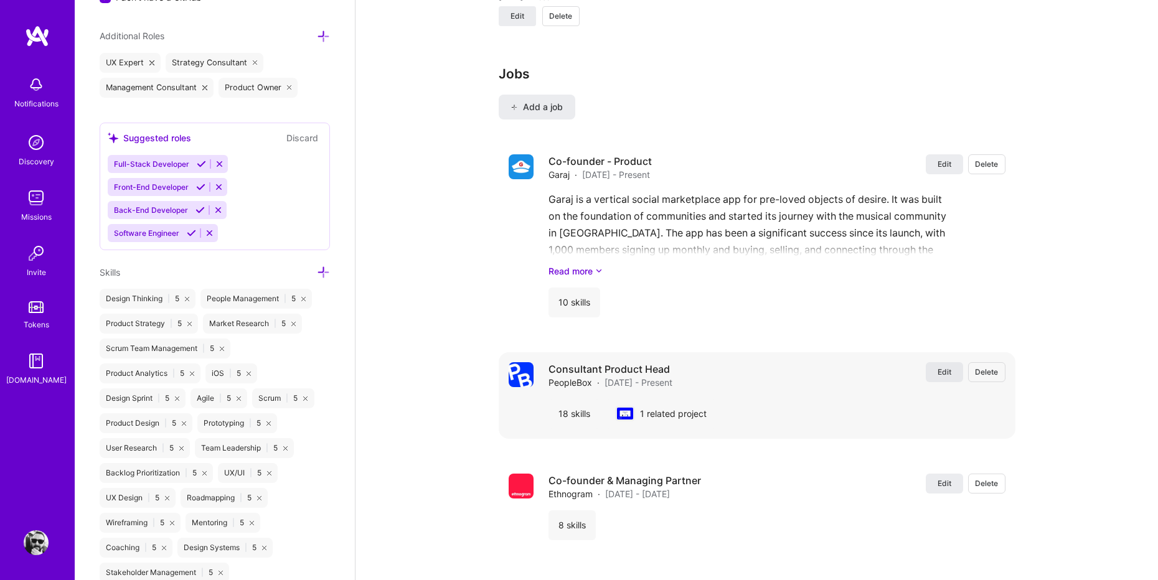
click at [950, 367] on span "Edit" at bounding box center [944, 372] width 14 height 11
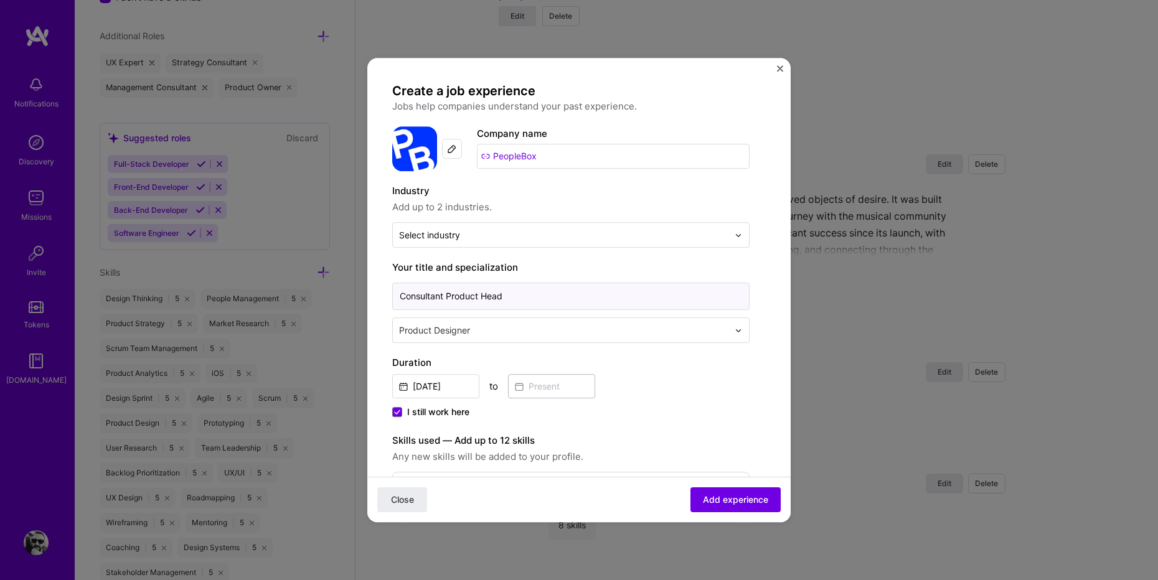
click at [495, 296] on input "Consultant Product Head" at bounding box center [570, 296] width 357 height 27
type input "Advisor, Product"
click at [489, 327] on input "text" at bounding box center [565, 330] width 332 height 13
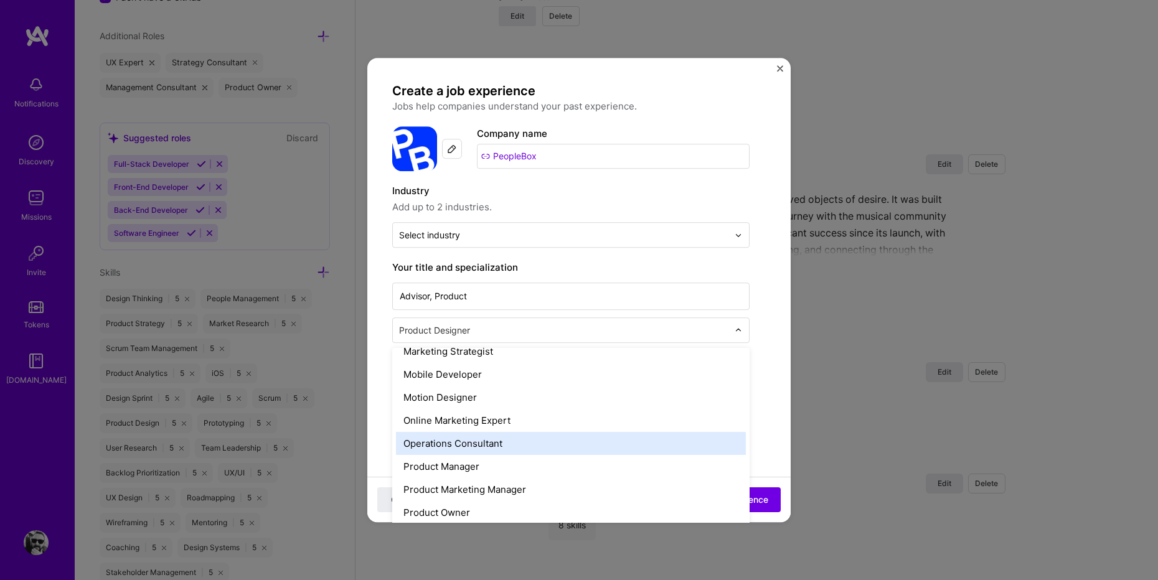
scroll to position [1041, 0]
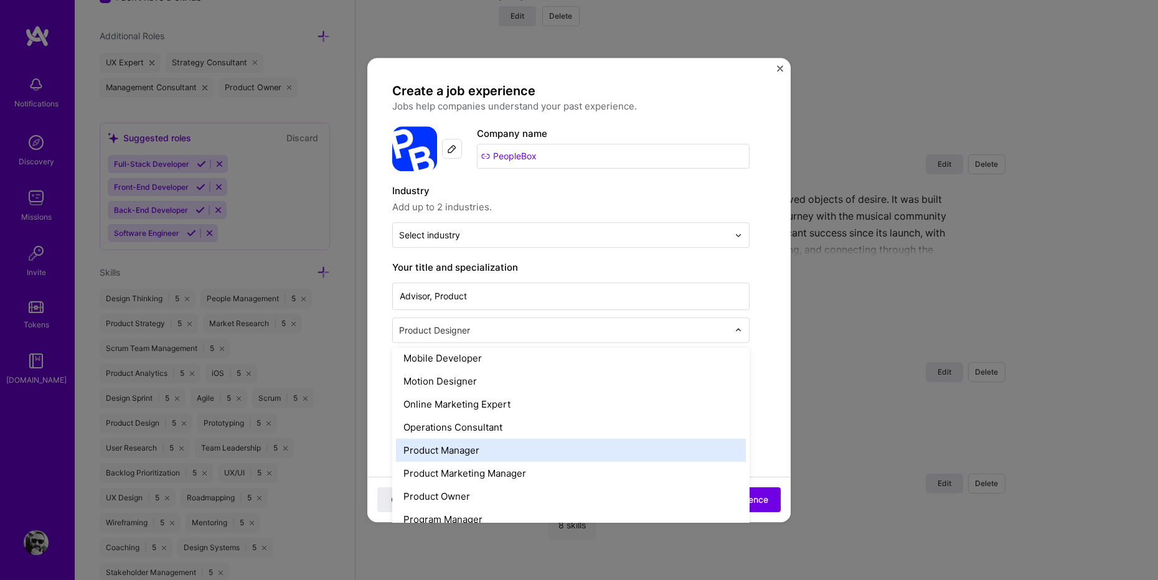
click at [552, 451] on div "Product Manager" at bounding box center [571, 450] width 350 height 23
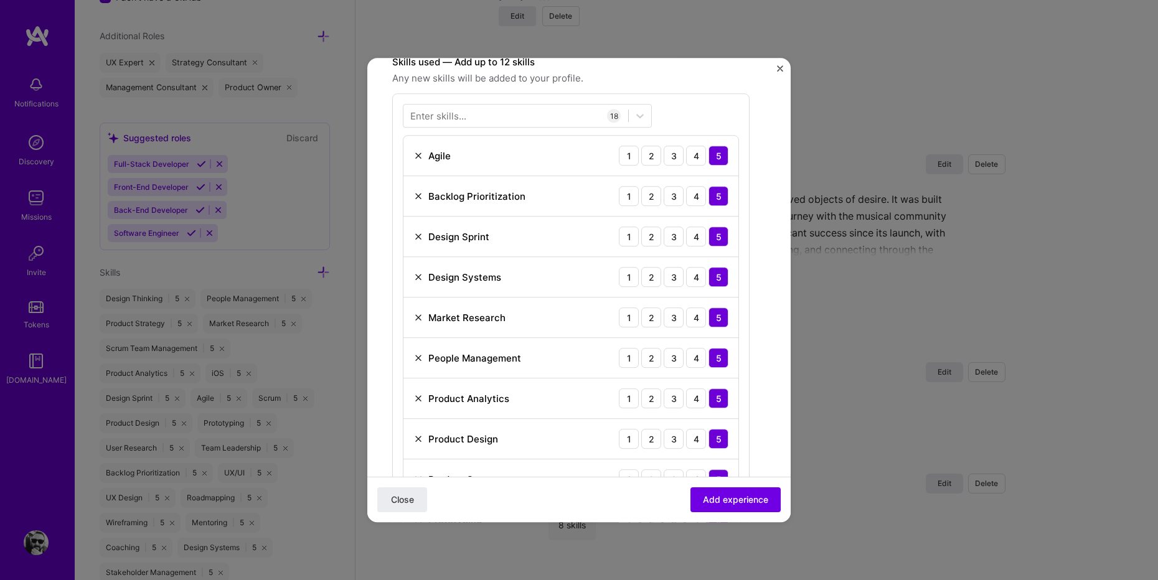
scroll to position [372, 0]
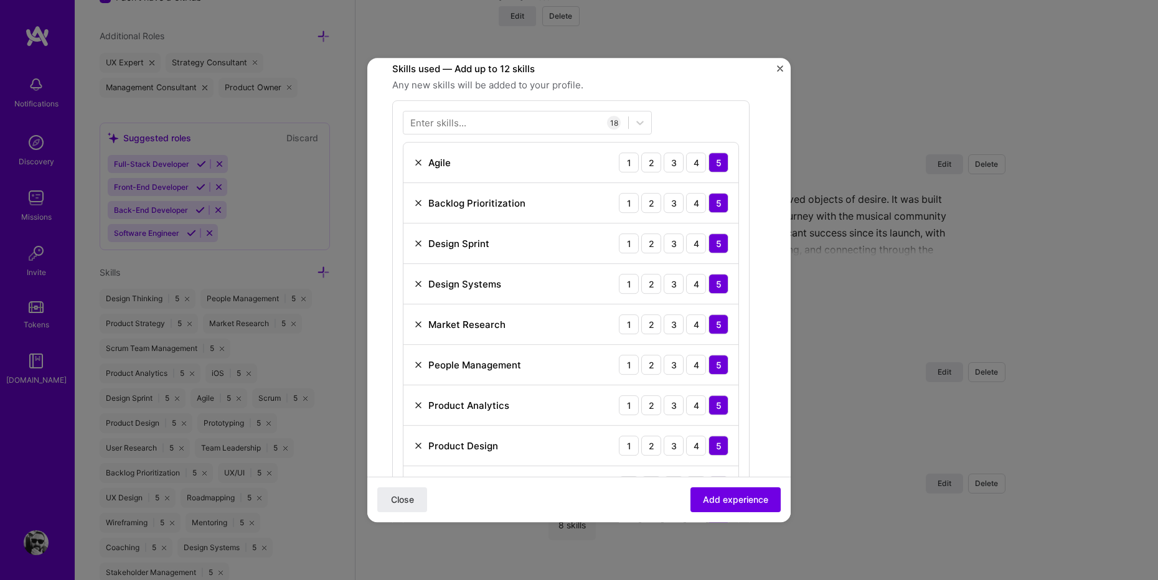
click at [416, 281] on img at bounding box center [418, 284] width 10 height 10
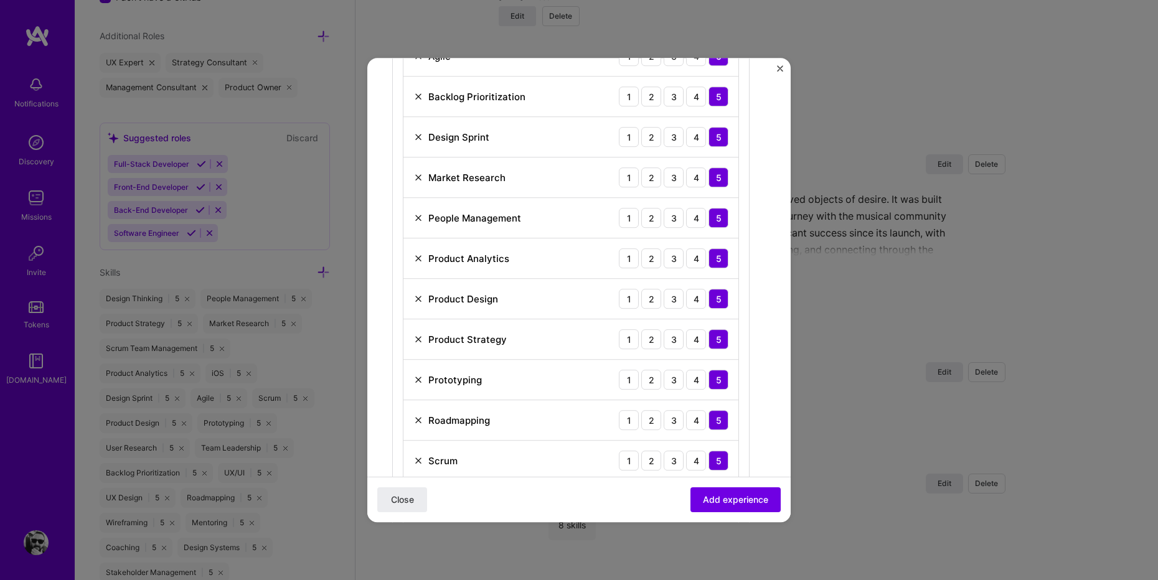
scroll to position [494, 0]
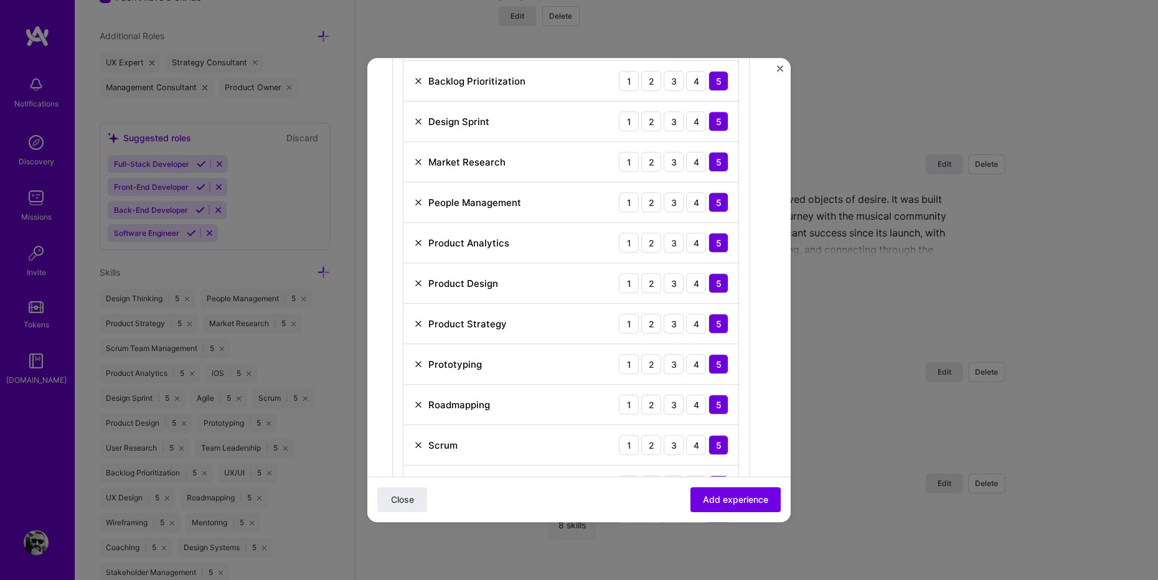
click at [415, 281] on img at bounding box center [418, 283] width 10 height 10
click at [417, 322] on img at bounding box center [418, 324] width 10 height 10
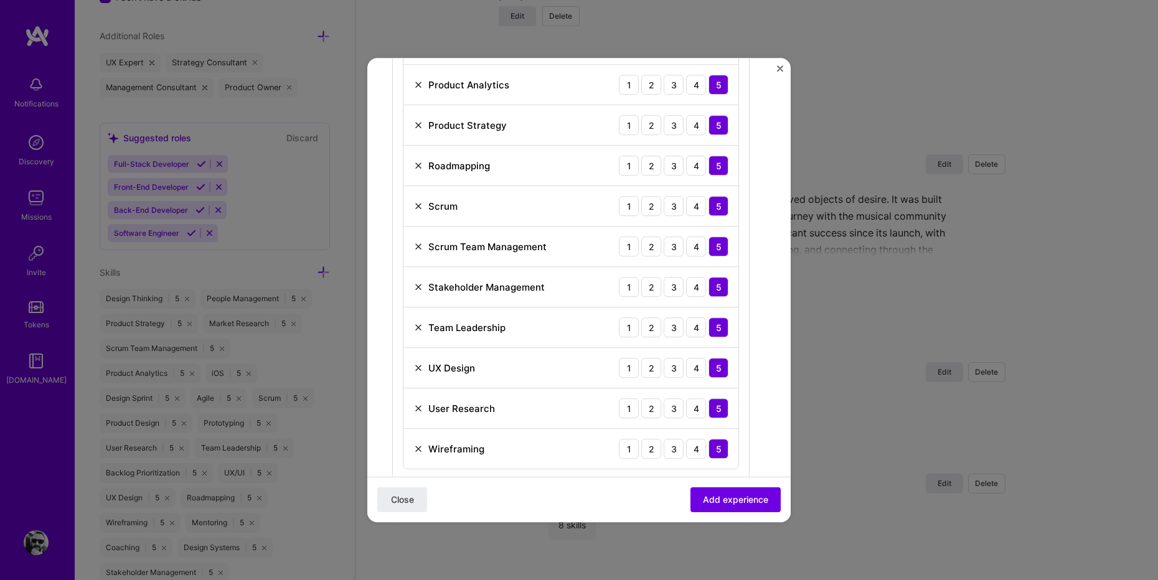
scroll to position [660, 0]
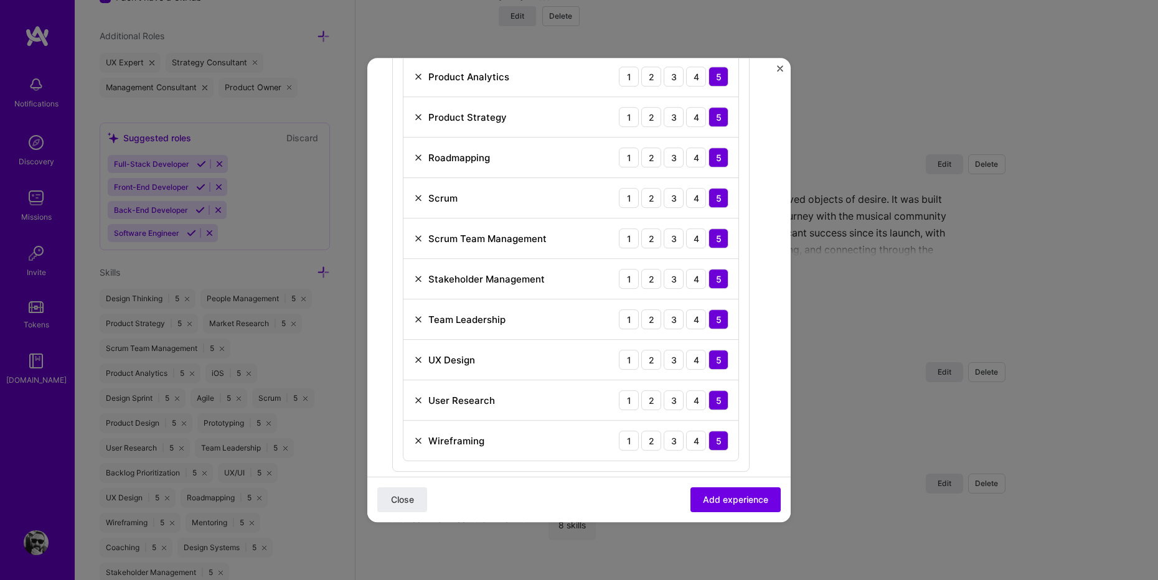
click at [416, 359] on img at bounding box center [418, 360] width 10 height 10
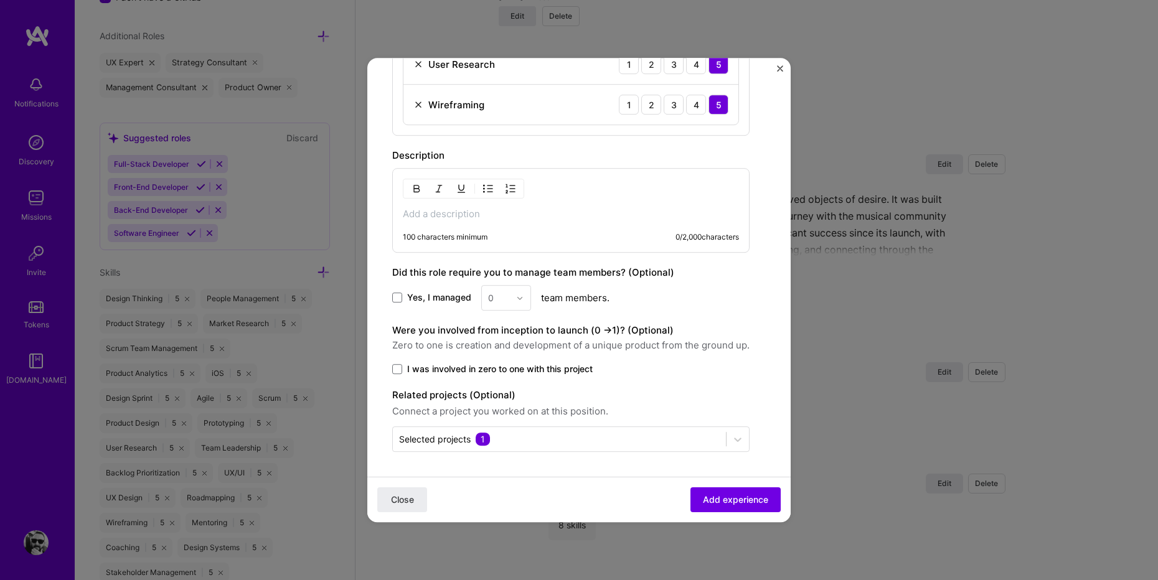
scroll to position [947, 0]
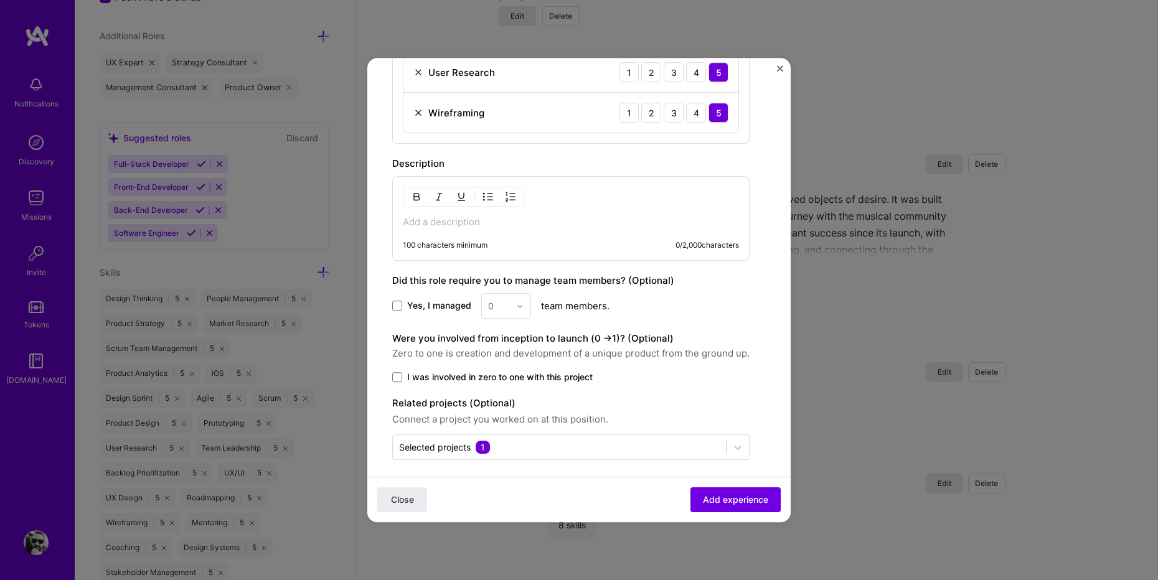
click at [489, 222] on p at bounding box center [571, 222] width 336 height 12
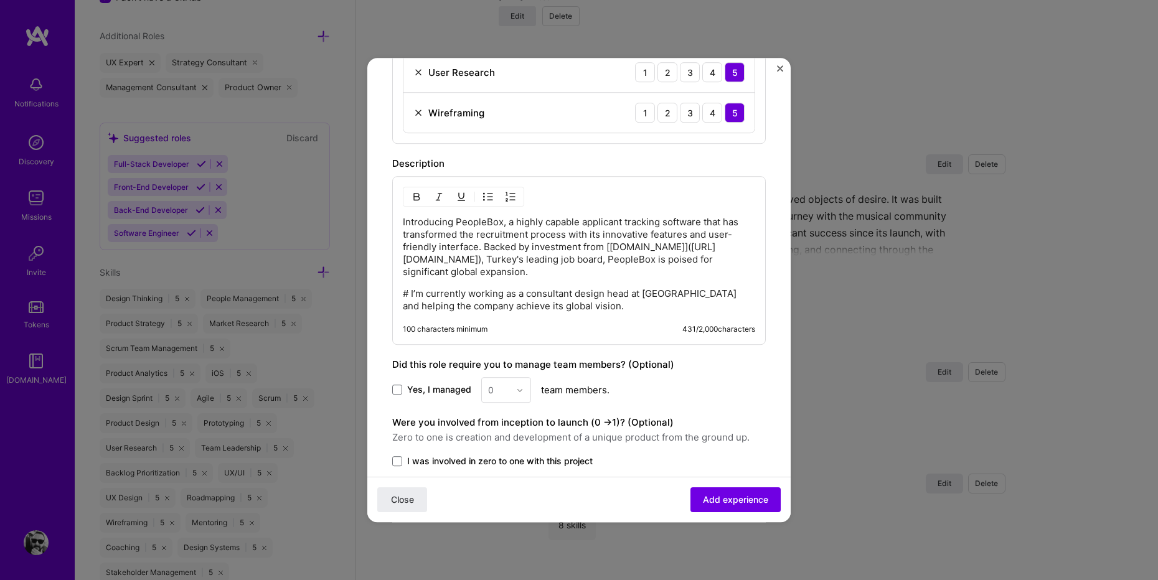
click at [546, 288] on p "# I’m currently working as a consultant design head at [GEOGRAPHIC_DATA] and he…" at bounding box center [579, 300] width 352 height 25
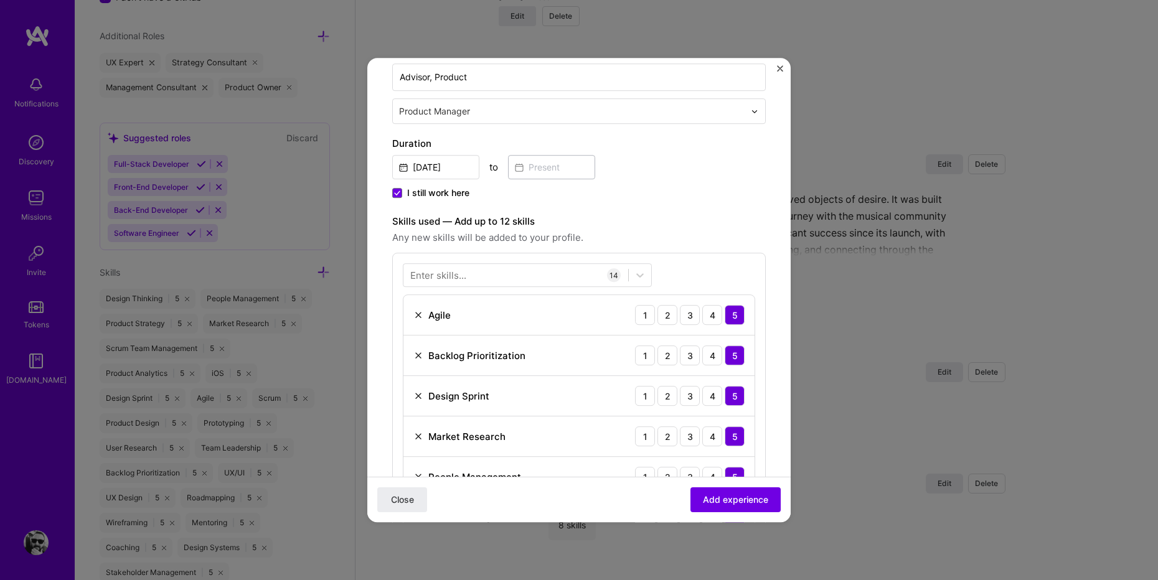
scroll to position [0, 0]
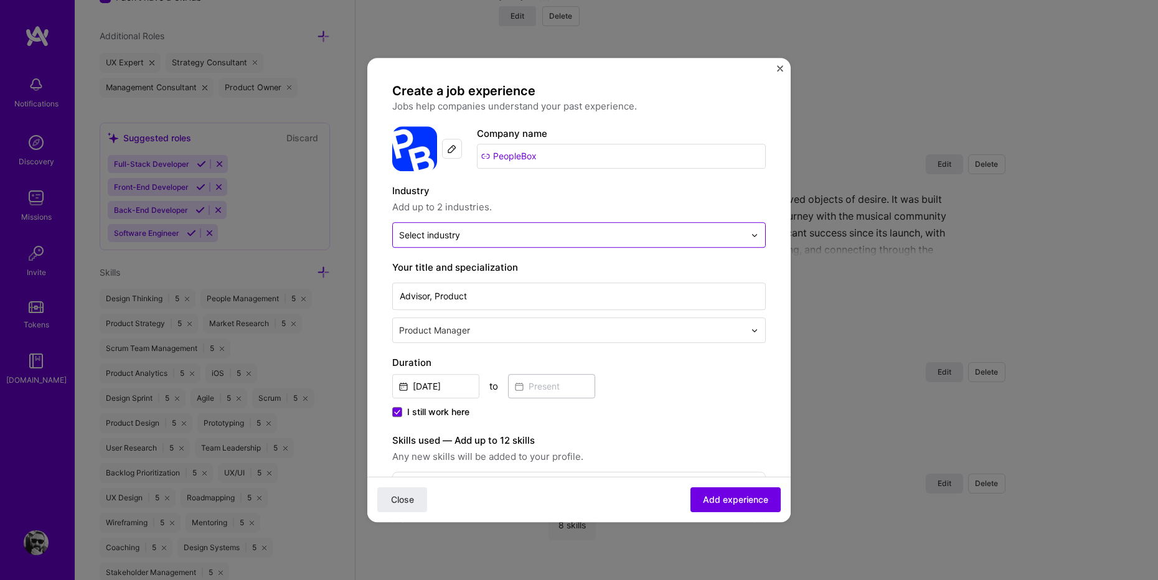
click at [499, 233] on input "text" at bounding box center [571, 234] width 345 height 13
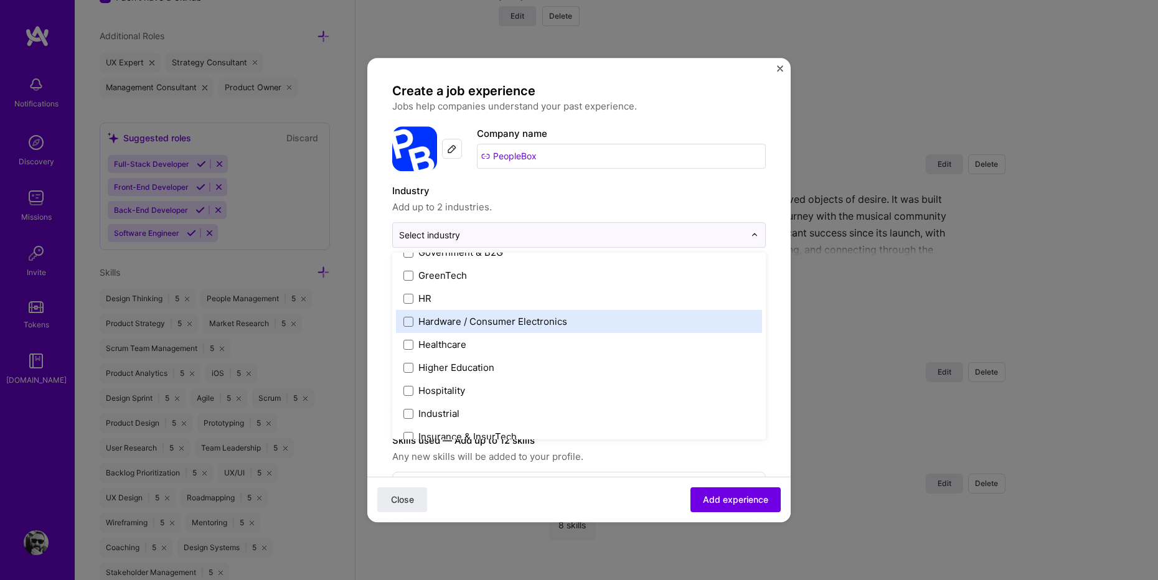
scroll to position [1505, 0]
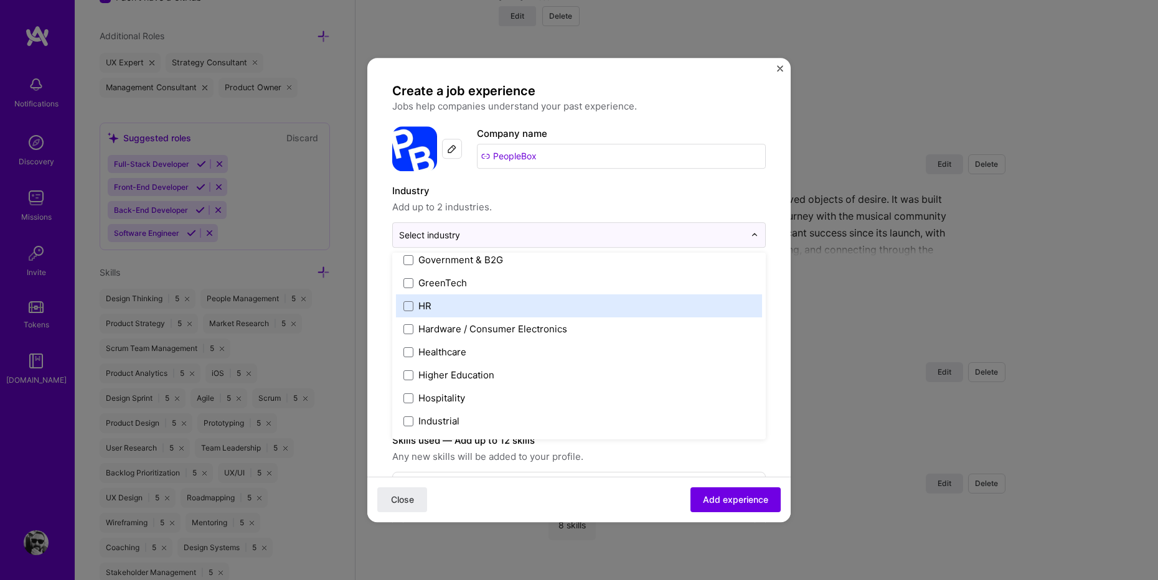
click at [496, 308] on label "HR" at bounding box center [578, 305] width 351 height 13
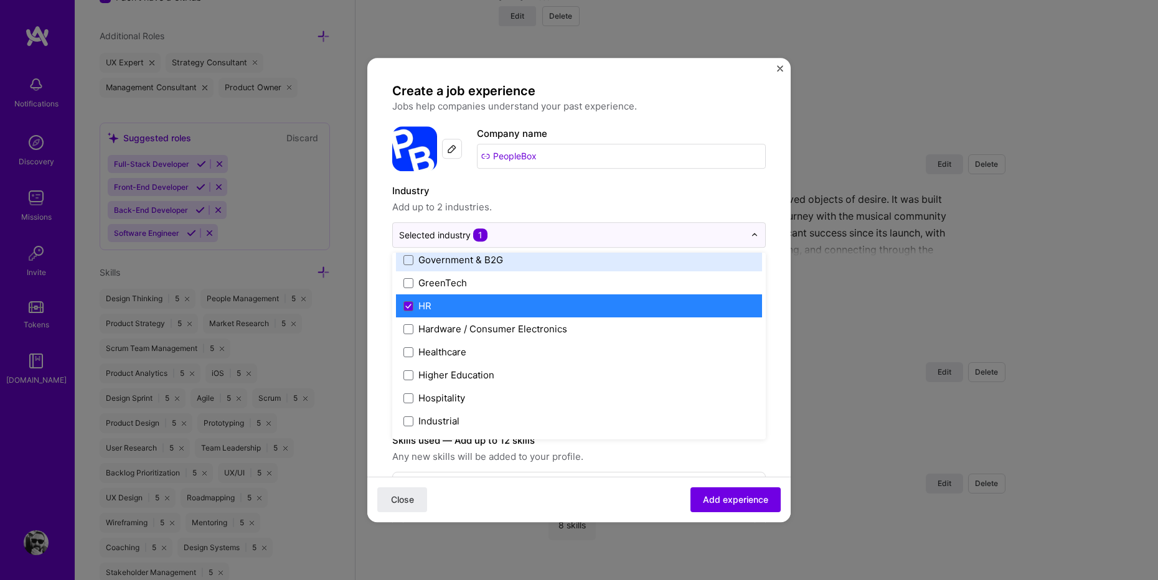
click at [567, 202] on span "Add up to 2 industries." at bounding box center [578, 207] width 373 height 15
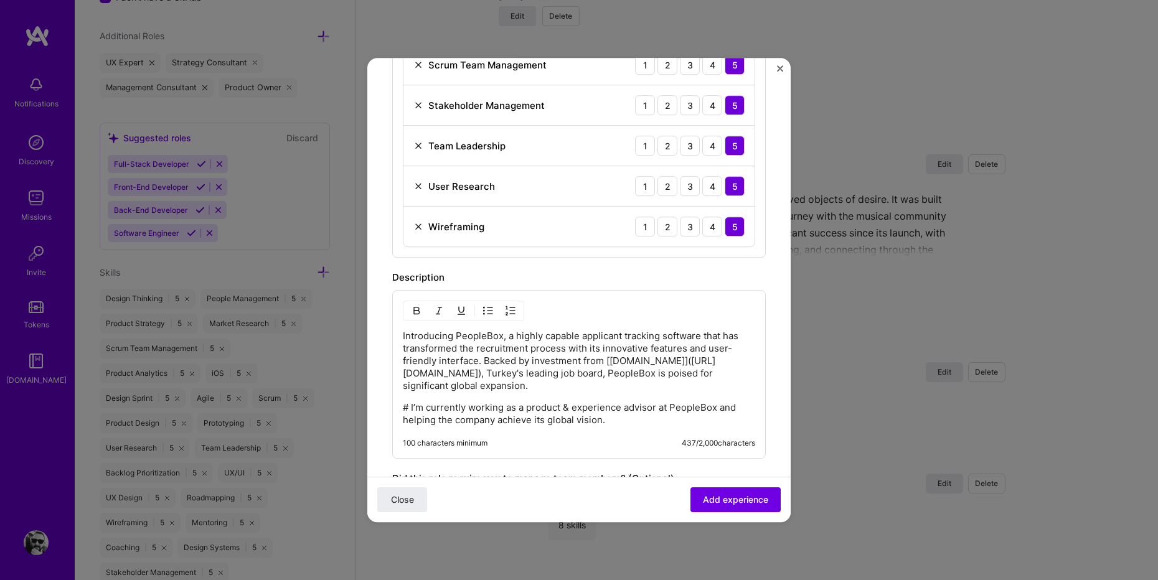
scroll to position [1027, 0]
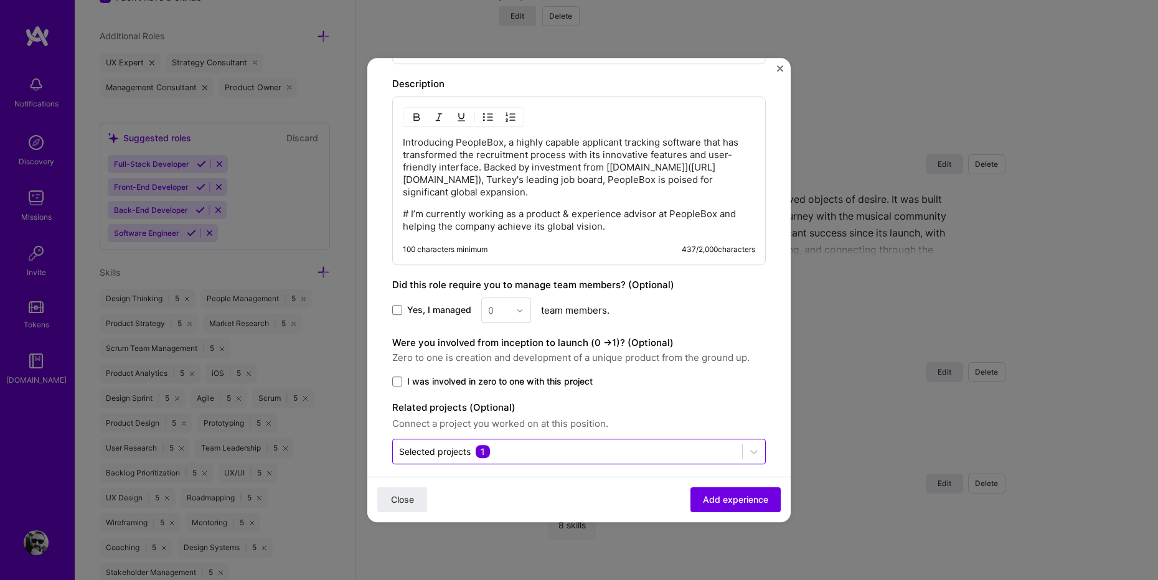
click at [649, 445] on input "text" at bounding box center [567, 451] width 337 height 13
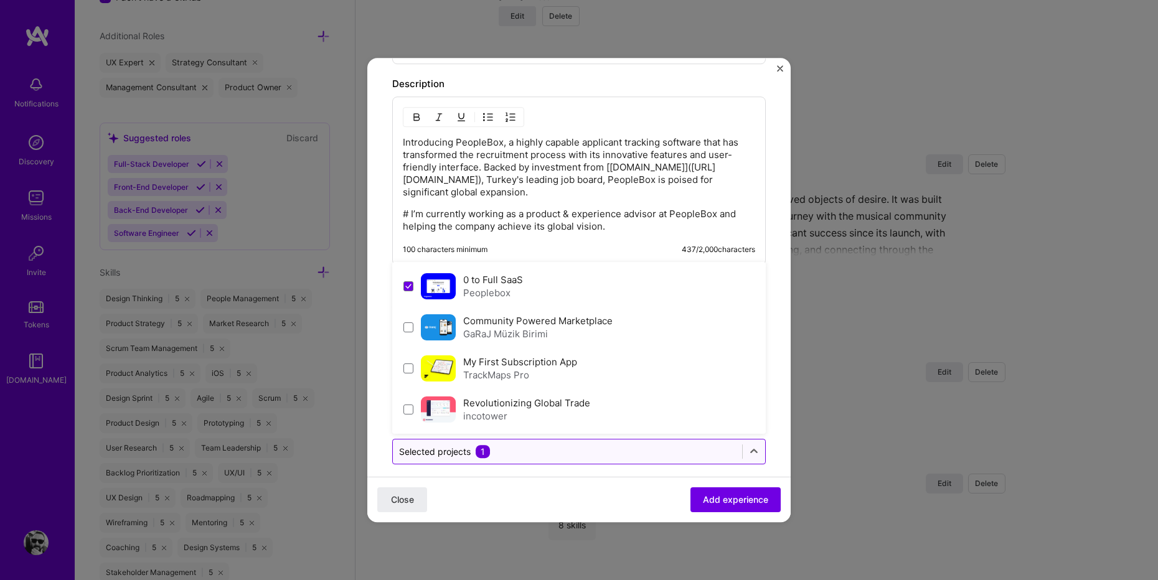
click at [649, 445] on input "text" at bounding box center [567, 451] width 337 height 13
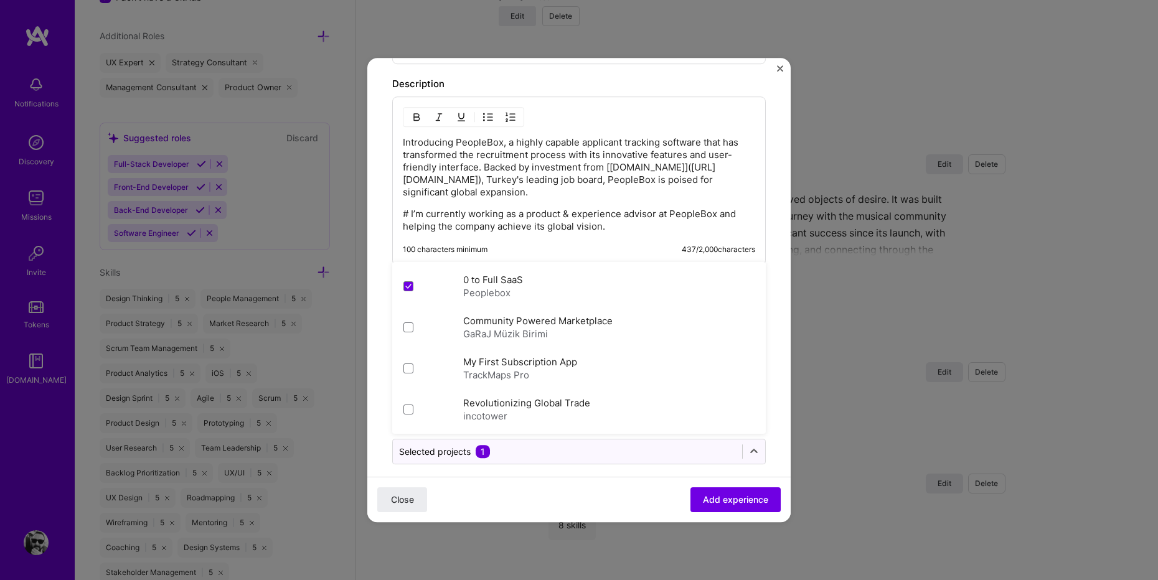
click at [625, 477] on div "Close Add experience" at bounding box center [578, 499] width 423 height 45
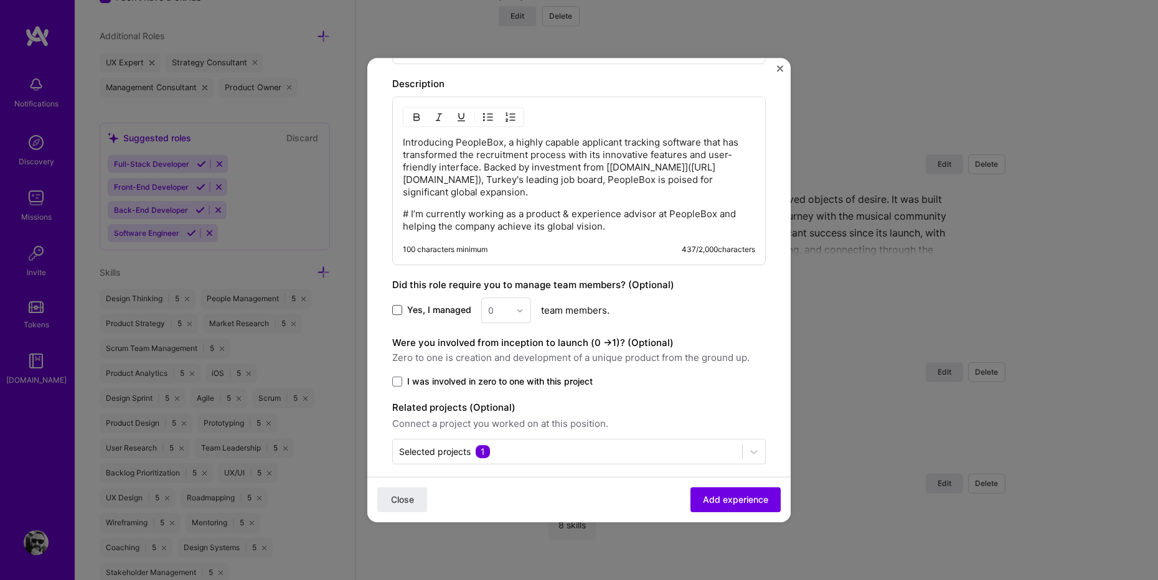
click at [399, 306] on span at bounding box center [397, 311] width 10 height 10
click at [0, 0] on input "Yes, I managed" at bounding box center [0, 0] width 0 height 0
click at [503, 304] on input "text" at bounding box center [499, 310] width 22 height 13
click at [508, 480] on div "20" at bounding box center [506, 491] width 42 height 23
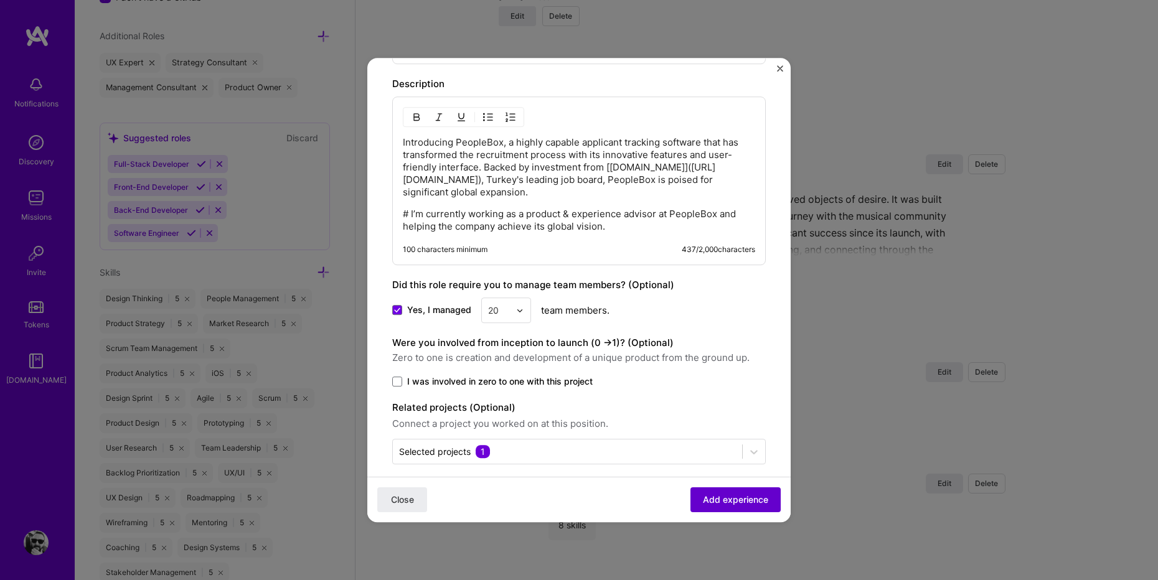
click at [748, 501] on span "Add experience" at bounding box center [735, 500] width 65 height 12
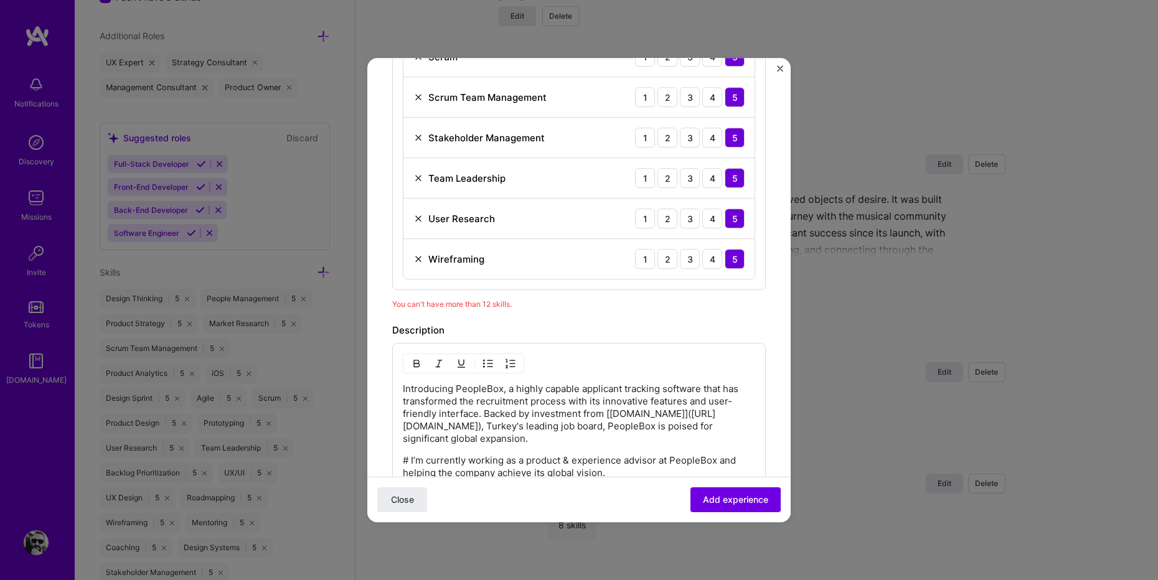
scroll to position [678, 0]
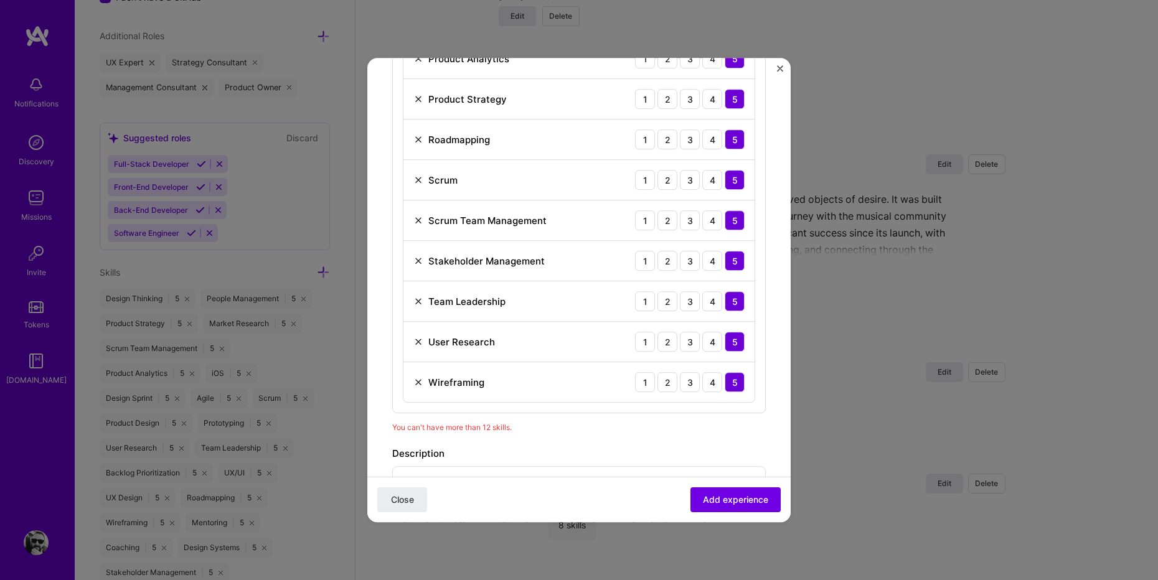
click at [420, 382] on img at bounding box center [418, 382] width 10 height 10
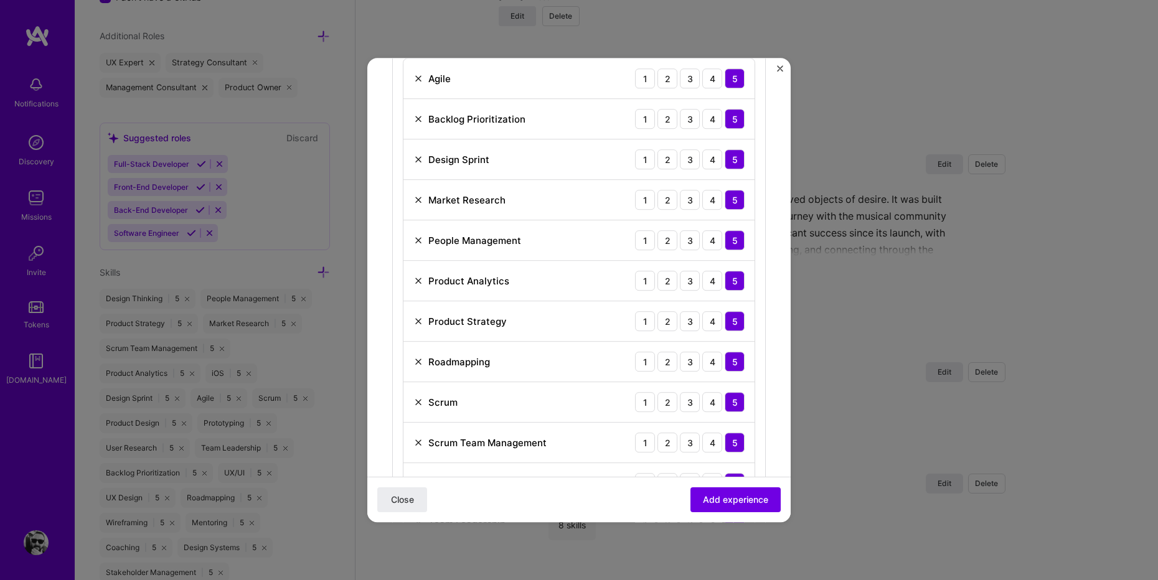
scroll to position [377, 0]
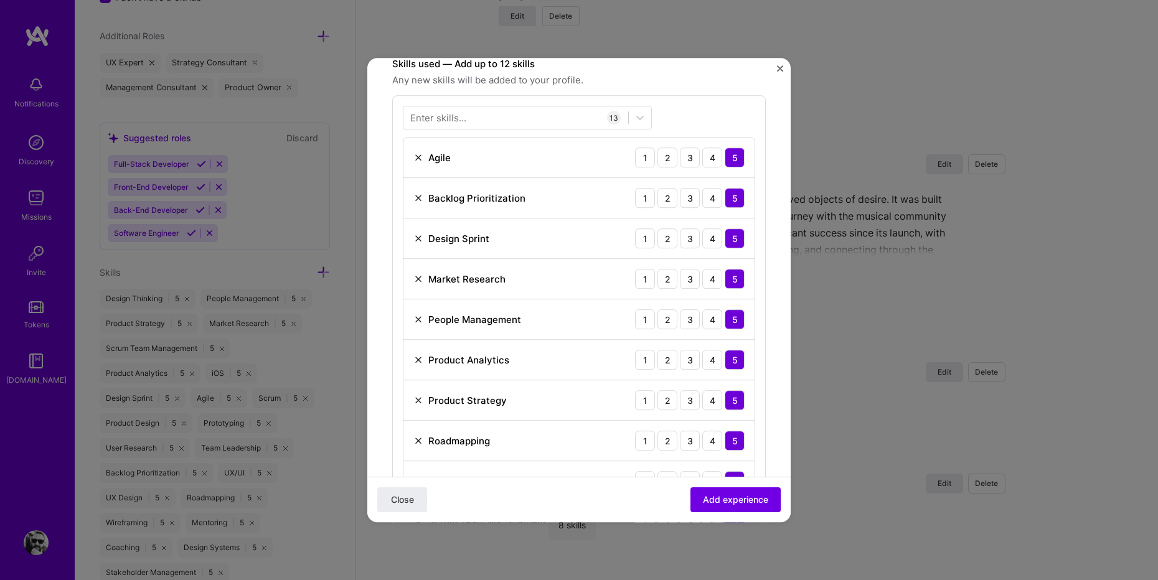
click at [421, 238] on img at bounding box center [418, 238] width 10 height 10
click at [735, 500] on span "Add experience" at bounding box center [735, 500] width 65 height 12
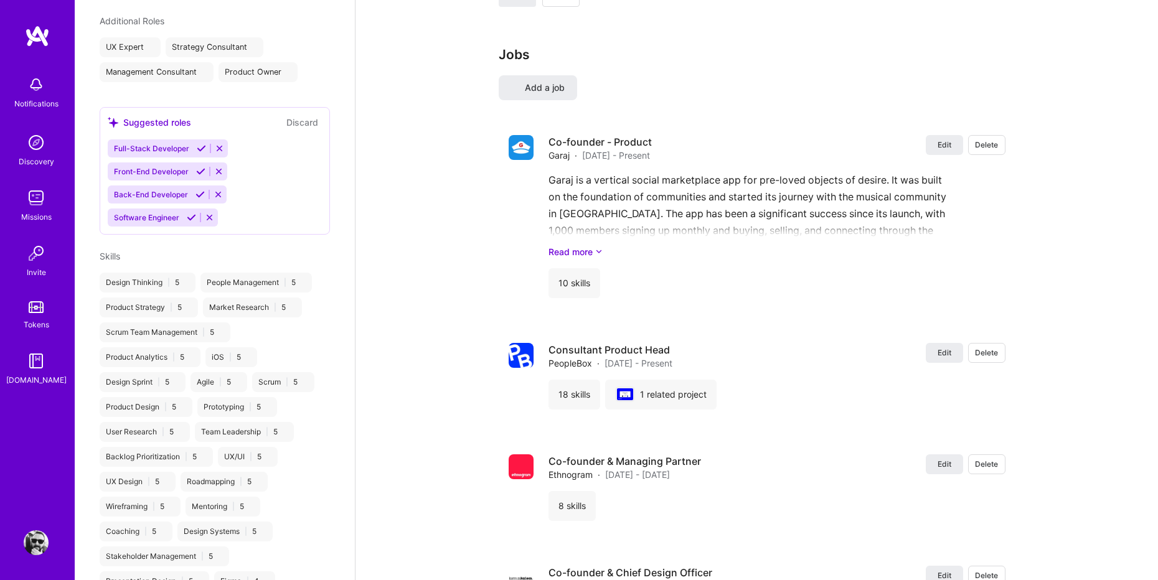
select select "TR"
select select "Right Now"
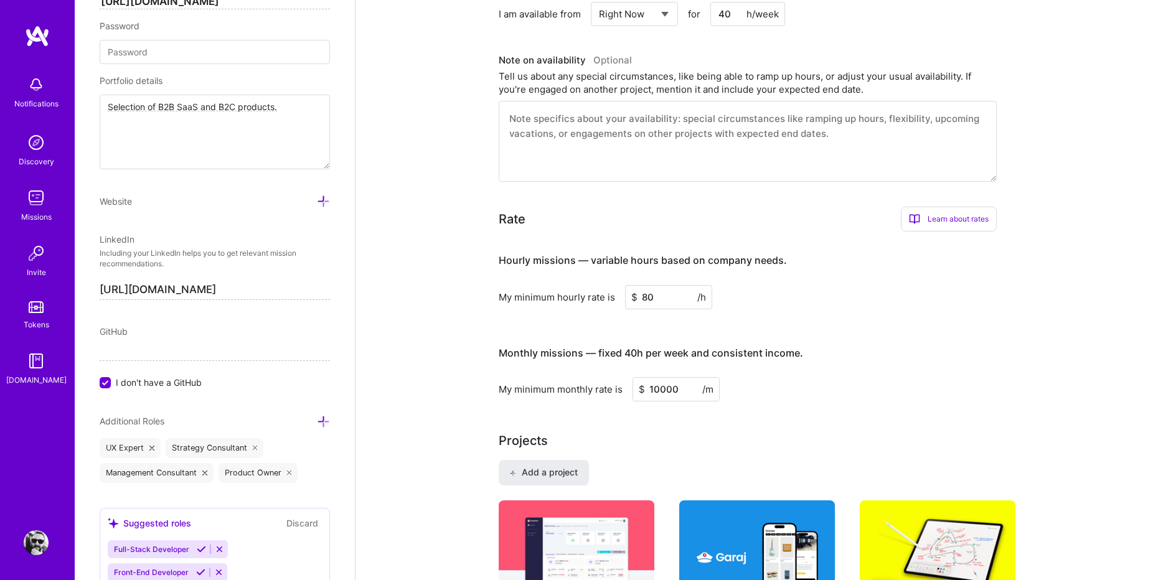
scroll to position [847, 0]
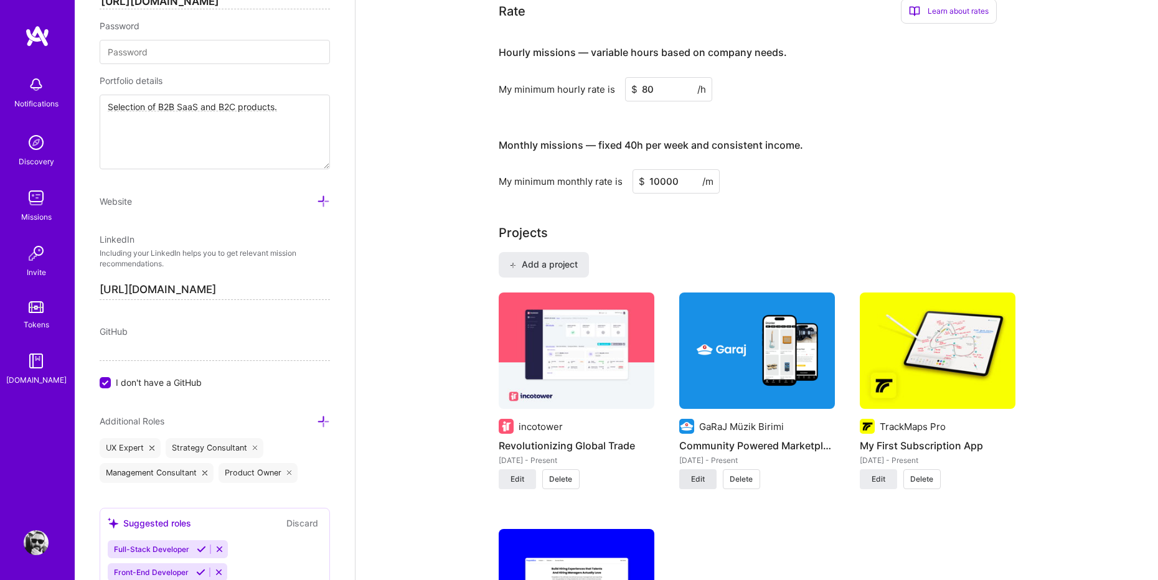
click at [699, 474] on span "Edit" at bounding box center [698, 479] width 14 height 11
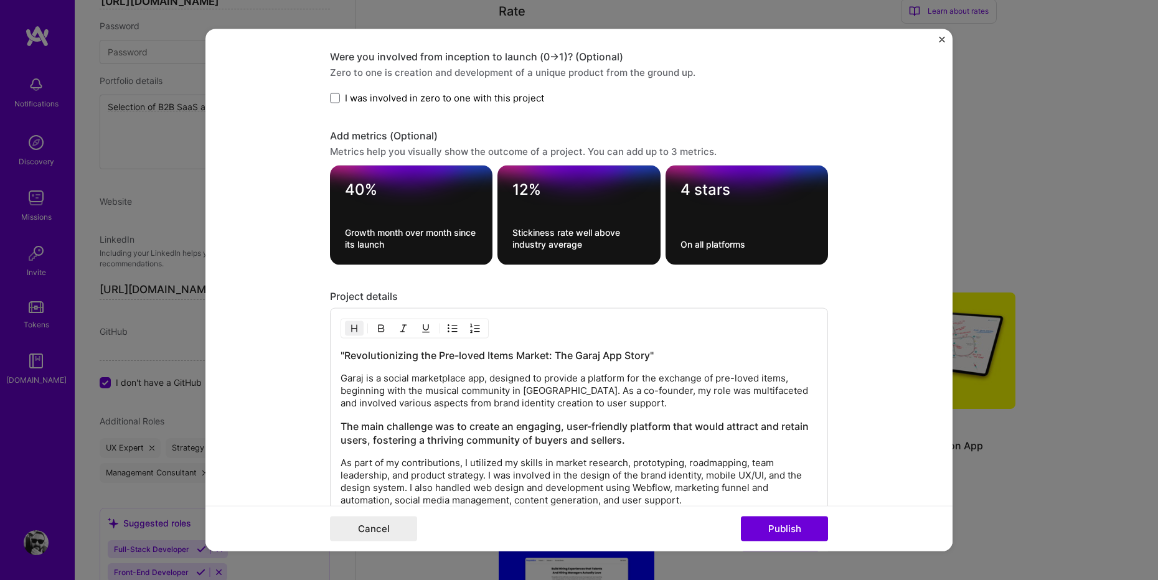
scroll to position [1260, 0]
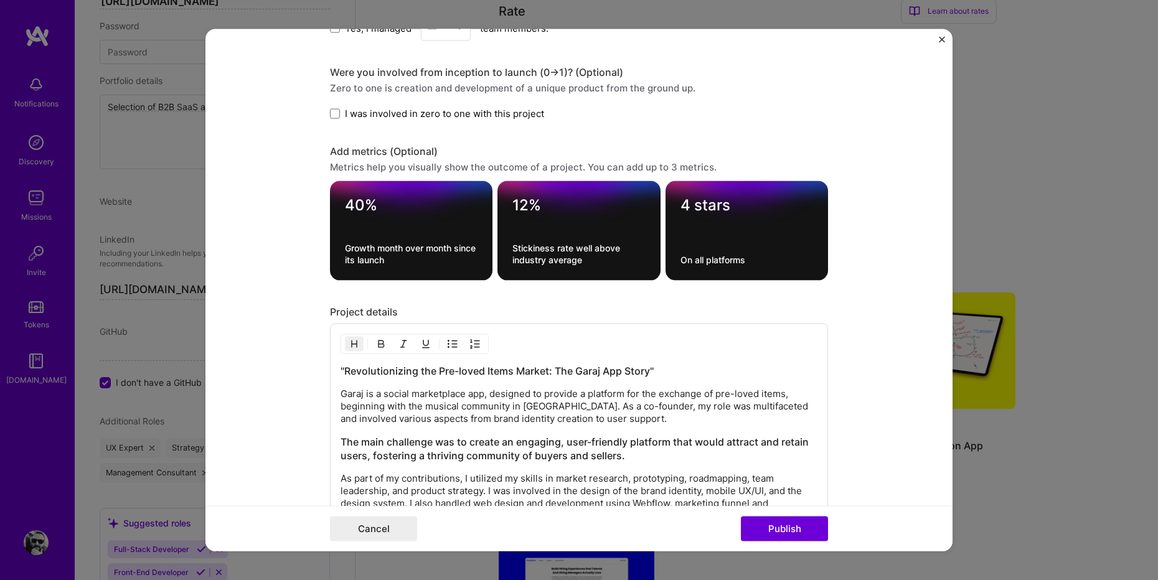
drag, startPoint x: 508, startPoint y: 115, endPoint x: 515, endPoint y: 115, distance: 6.3
click at [508, 115] on span "I was involved in zero to one with this project" at bounding box center [444, 113] width 199 height 13
click at [0, 0] on input "I was involved in zero to one with this project" at bounding box center [0, 0] width 0 height 0
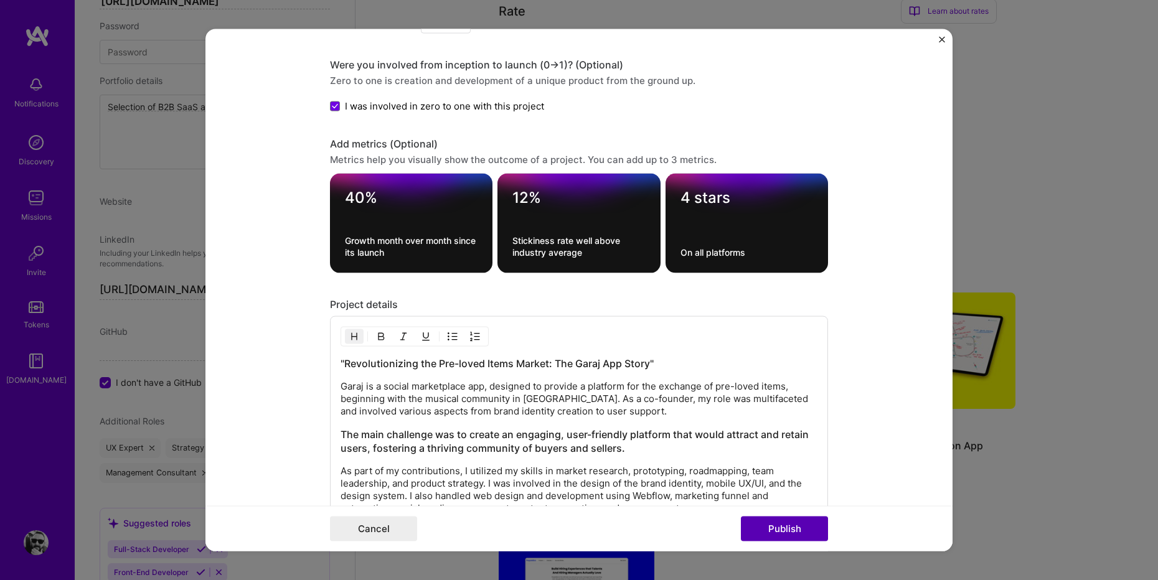
click at [803, 523] on button "Publish" at bounding box center [784, 528] width 87 height 25
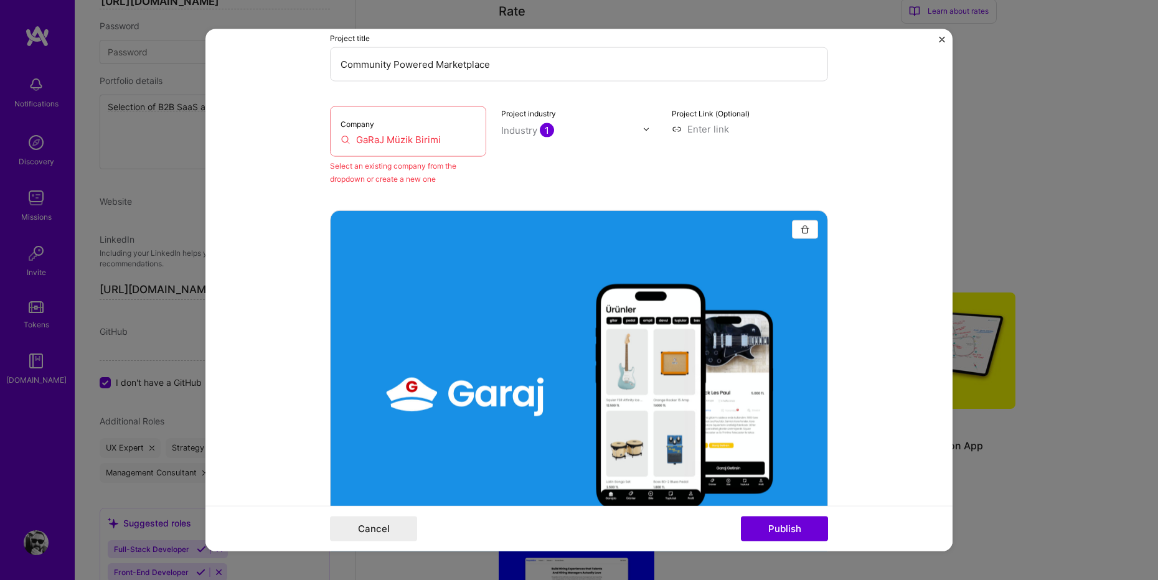
scroll to position [25, 0]
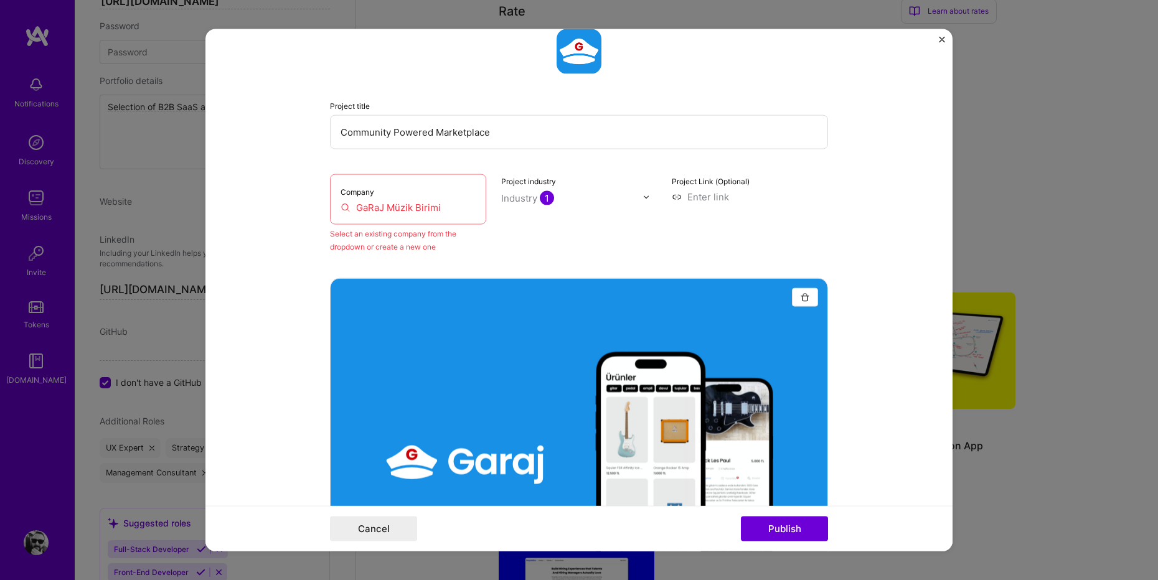
click at [424, 207] on input "GaRaJ Müzik Birimi" at bounding box center [407, 207] width 135 height 13
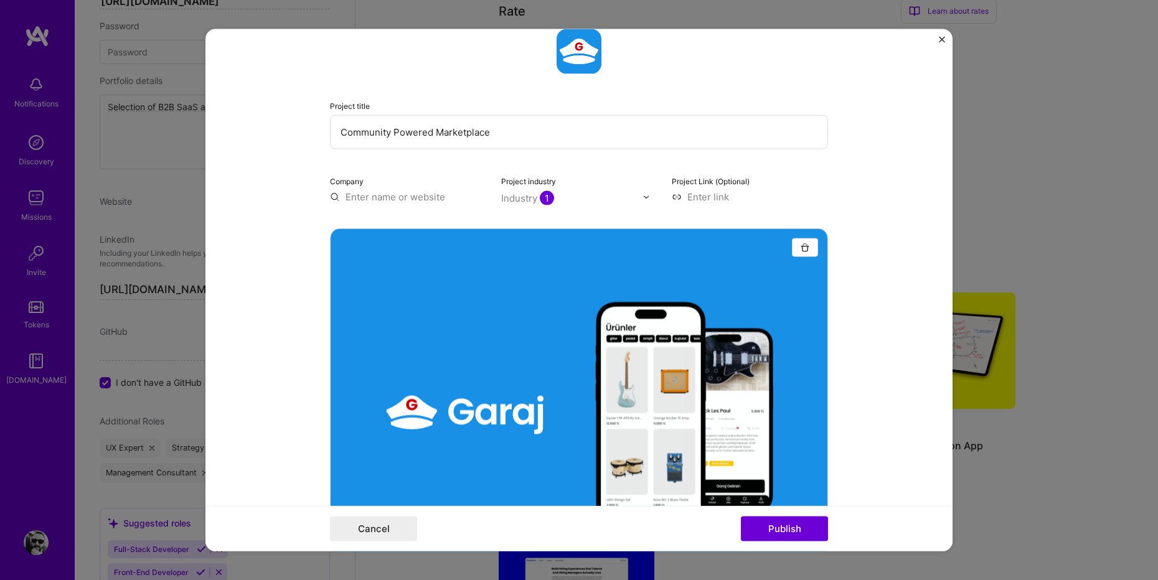
type input "g"
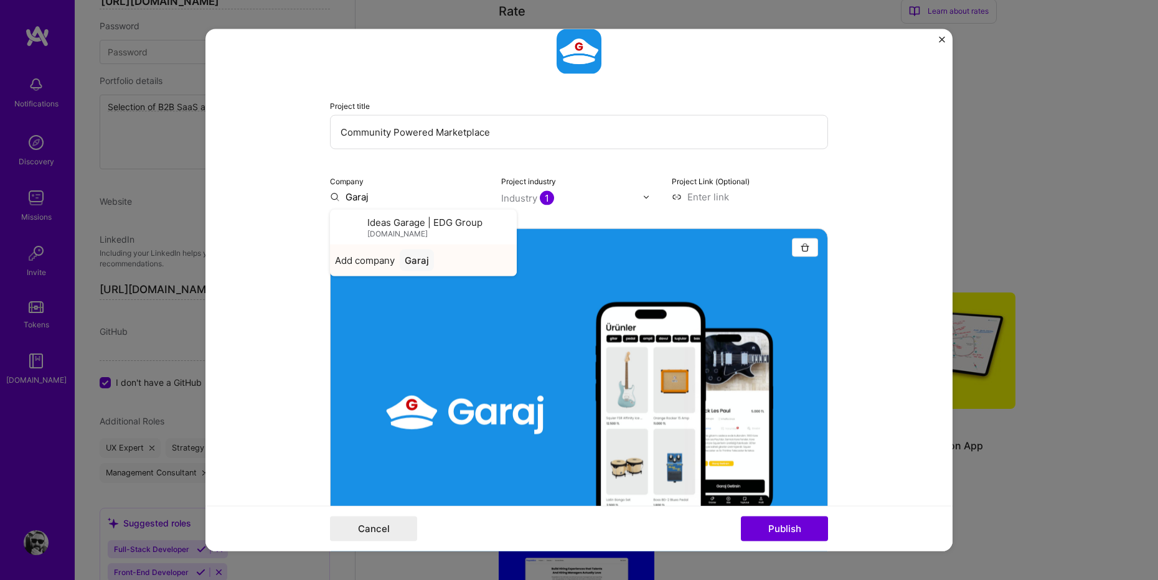
type input "Garaj"
click at [414, 264] on div "Garaj" at bounding box center [417, 261] width 34 height 22
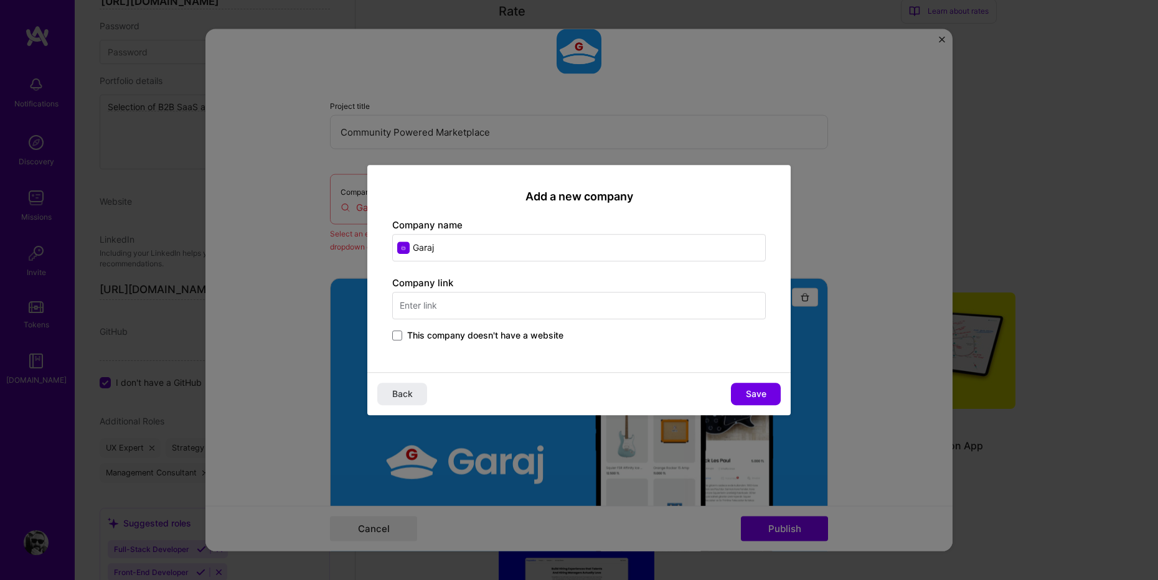
click at [471, 307] on input "text" at bounding box center [578, 305] width 373 height 27
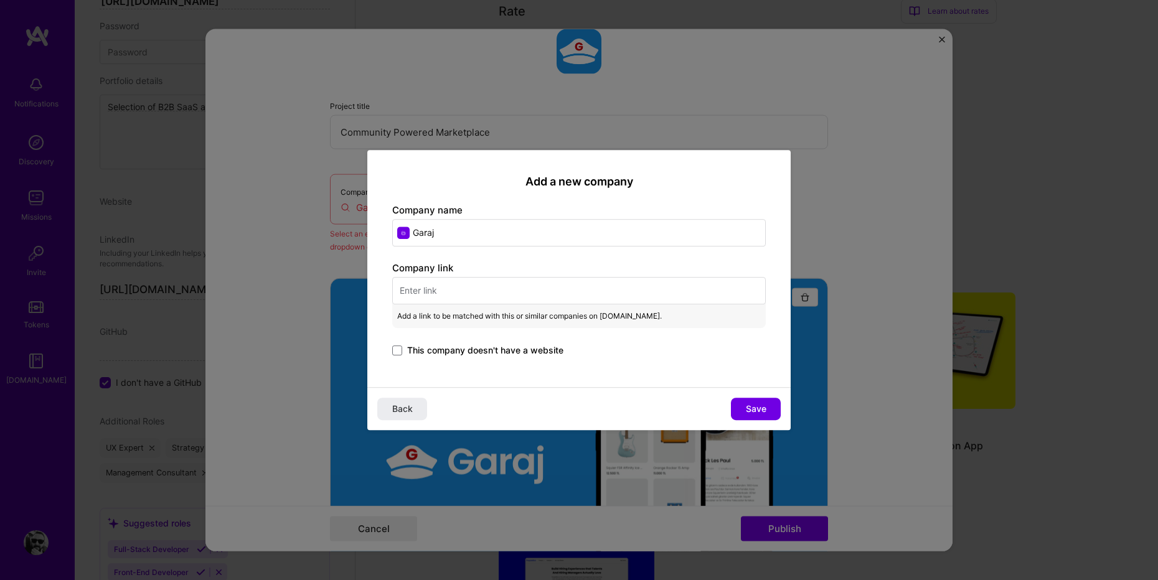
paste input "Introducing PeopleBox, a highly capable applicant tracking software that has tr…"
type input "Introducing PeopleBox, a highly capable applicant tracking software that has tr…"
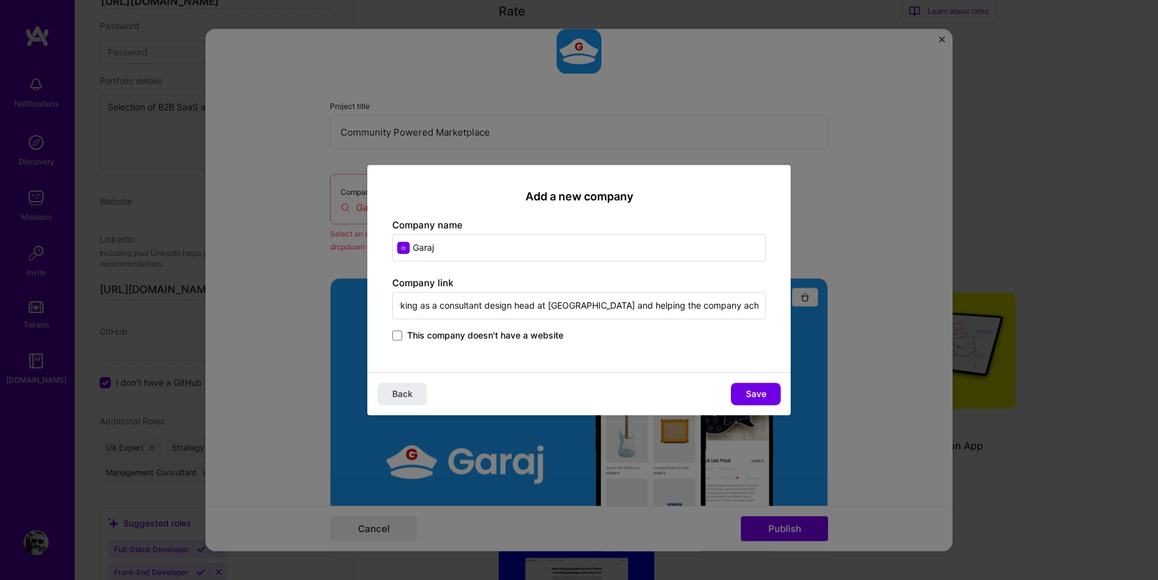
scroll to position [0, 0]
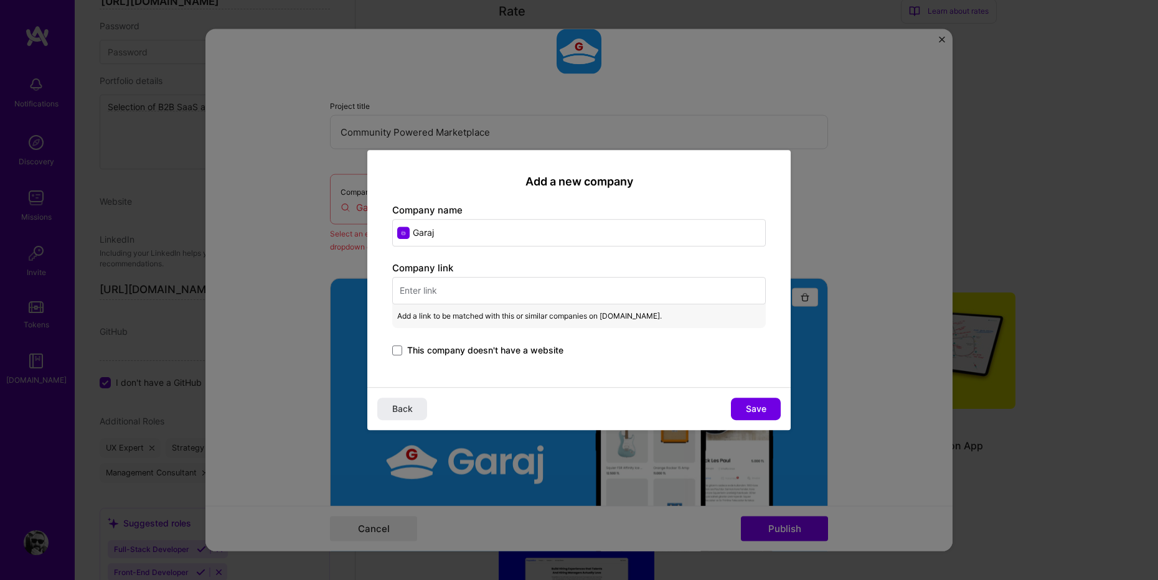
paste input "[URL][DOMAIN_NAME]"
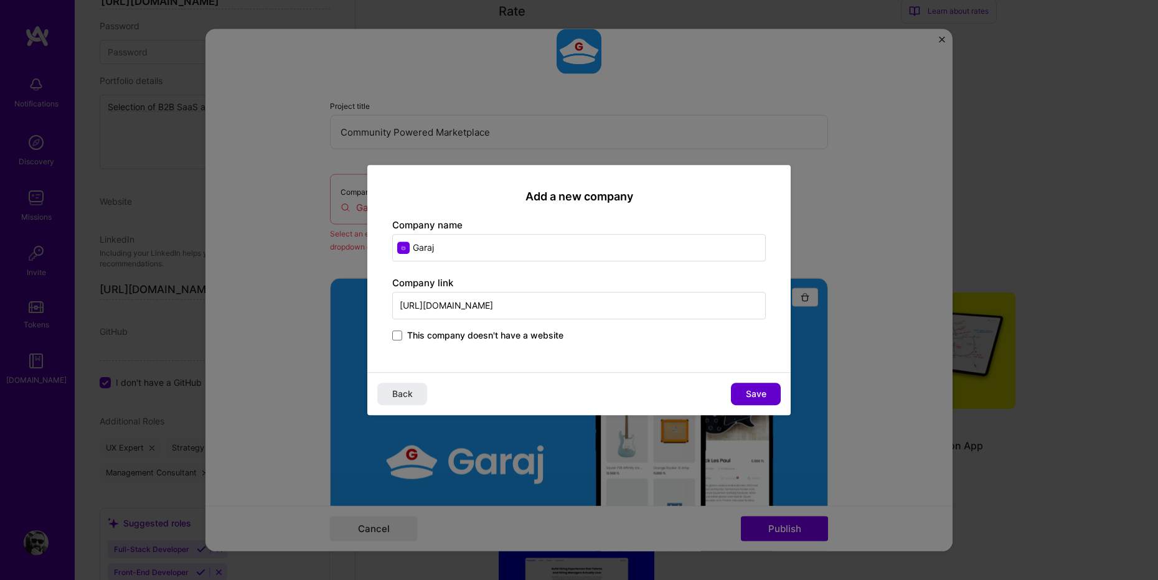
type input "[URL][DOMAIN_NAME]"
click at [757, 398] on span "Save" at bounding box center [756, 394] width 21 height 12
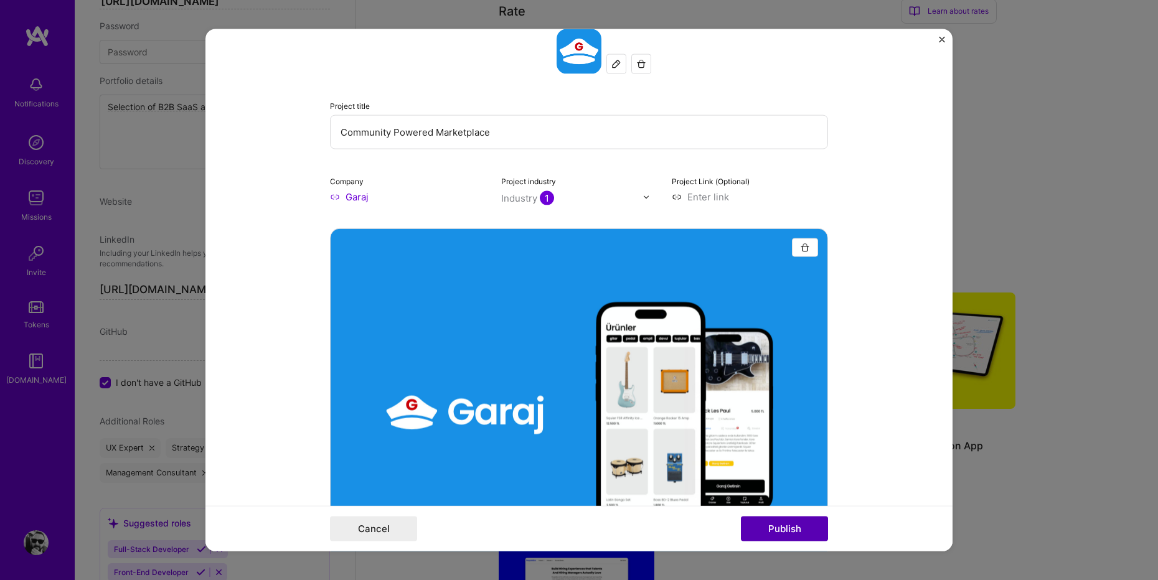
click at [788, 527] on button "Publish" at bounding box center [784, 528] width 87 height 25
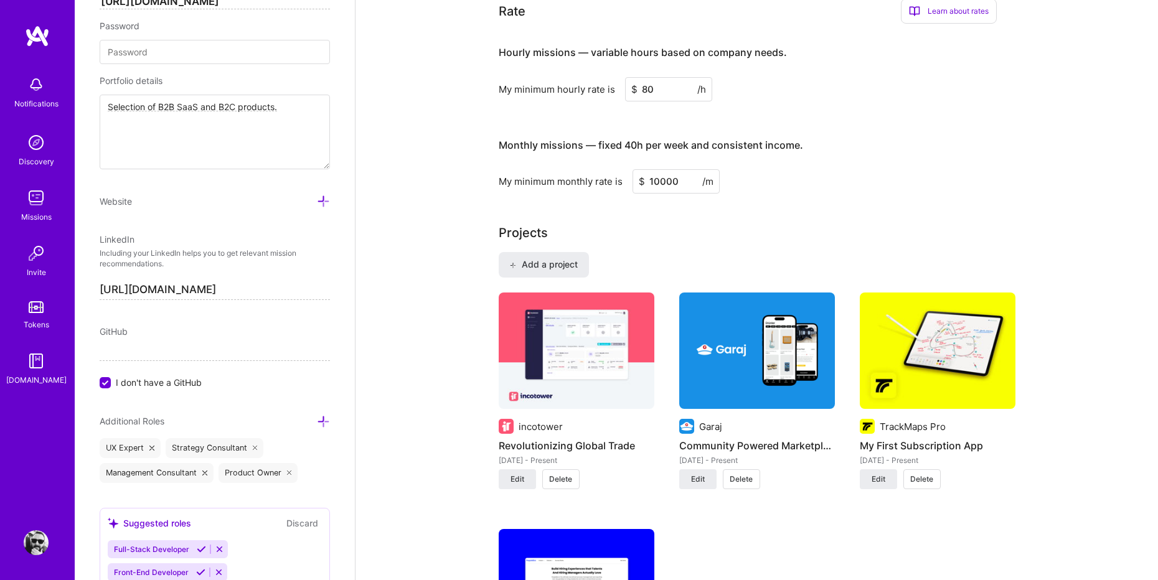
click at [950, 367] on img at bounding box center [937, 351] width 156 height 117
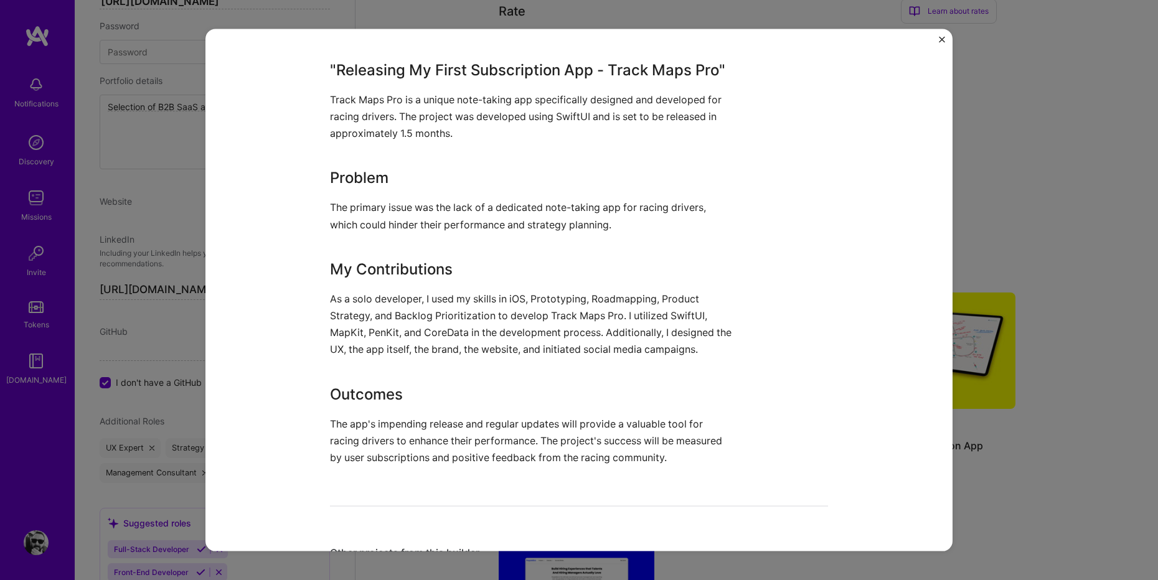
scroll to position [1210, 0]
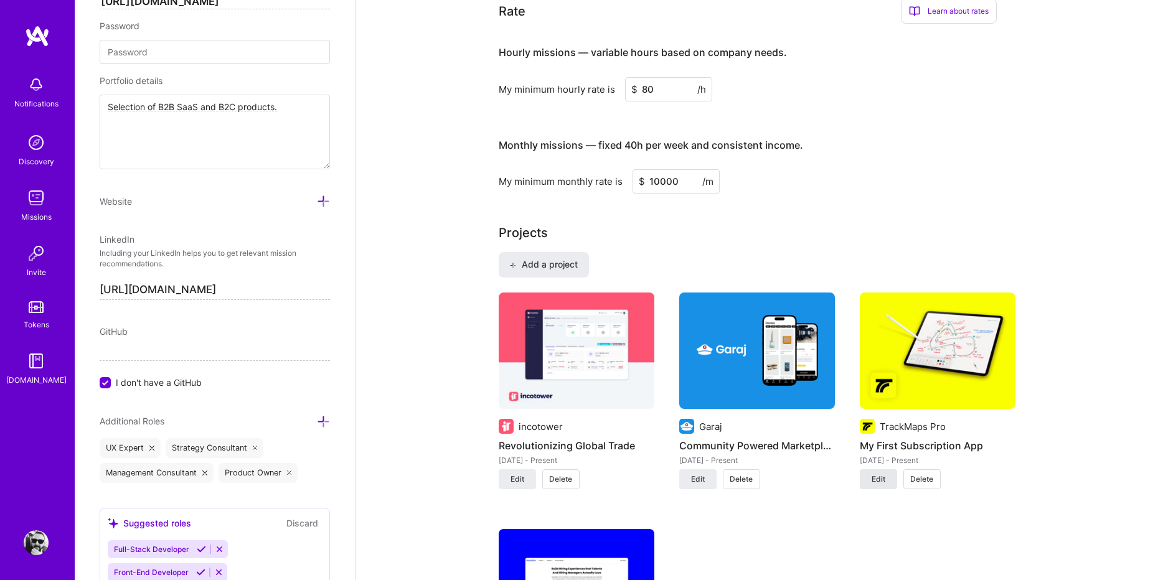
click at [875, 471] on button "Edit" at bounding box center [877, 479] width 37 height 20
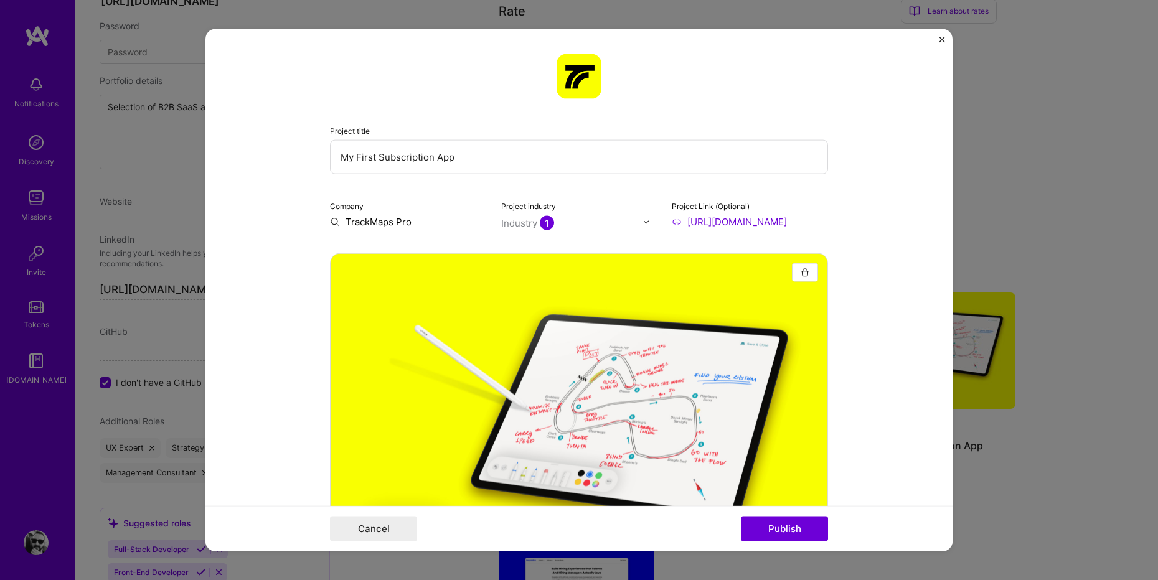
click at [405, 155] on input "My First Subscription App" at bounding box center [579, 157] width 498 height 34
click at [405, 154] on input "My First Subscription App" at bounding box center [579, 157] width 498 height 34
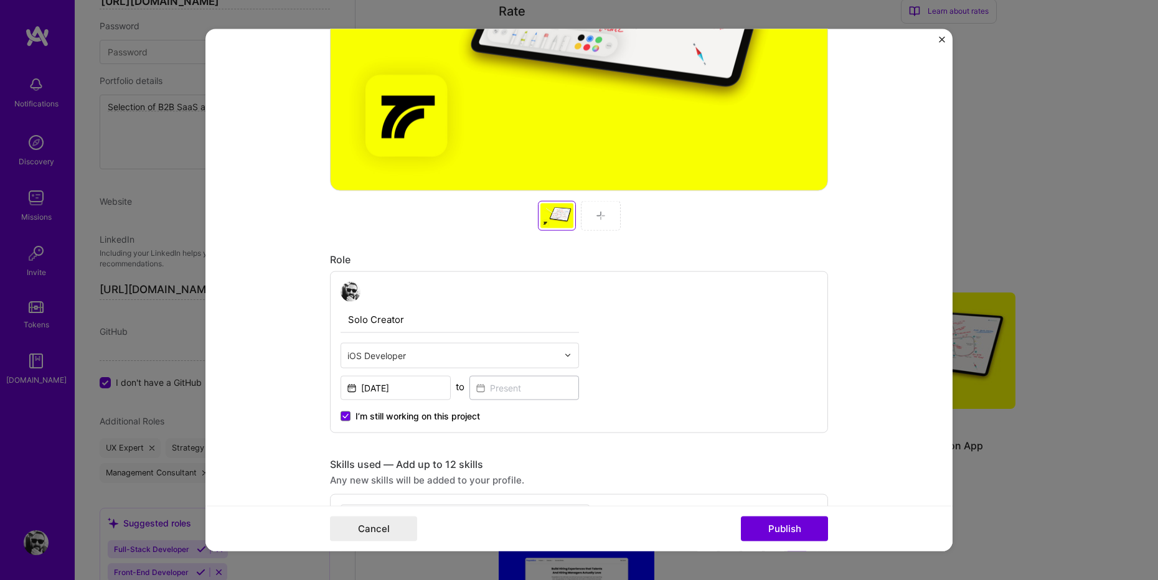
scroll to position [612, 0]
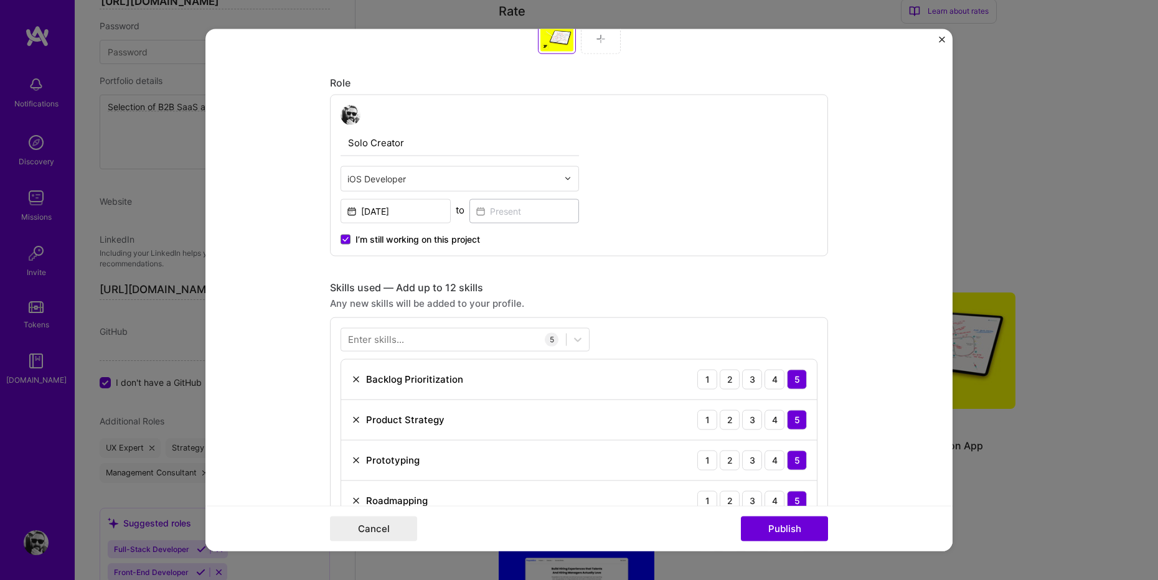
type input "TrackMaps Pro iPad App"
click at [469, 147] on input "Solo Creator" at bounding box center [459, 143] width 238 height 26
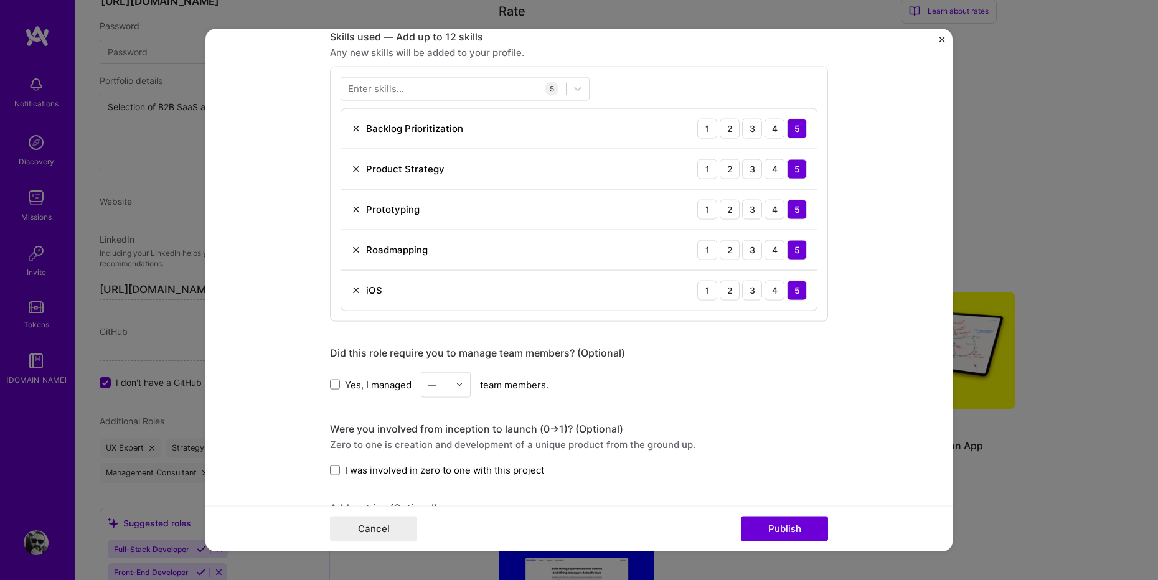
scroll to position [922, 0]
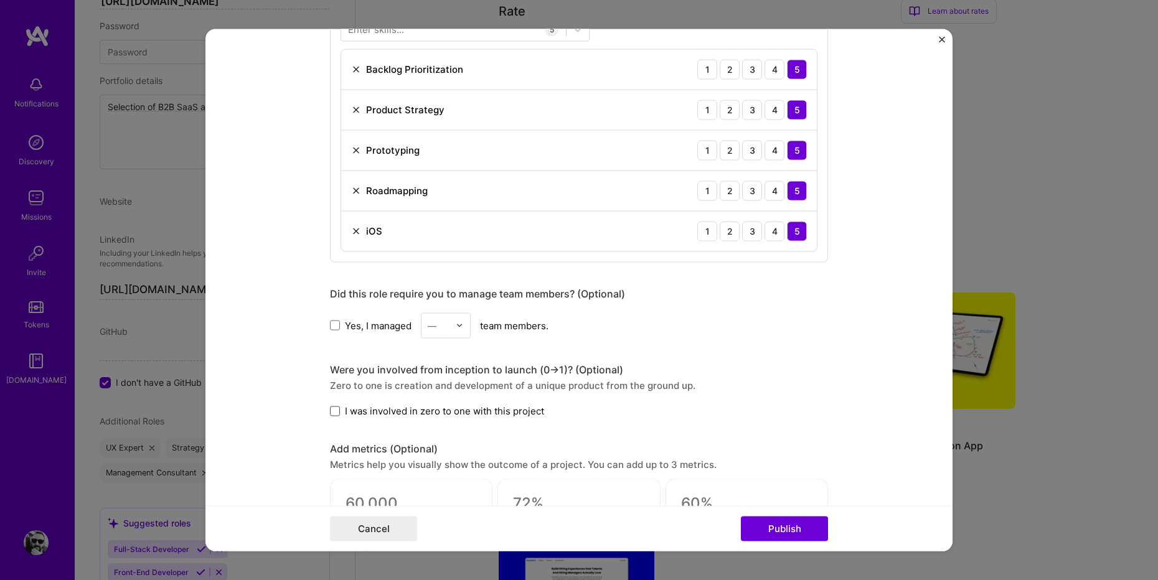
click at [336, 410] on span at bounding box center [335, 411] width 10 height 10
click at [0, 0] on input "I was involved in zero to one with this project" at bounding box center [0, 0] width 0 height 0
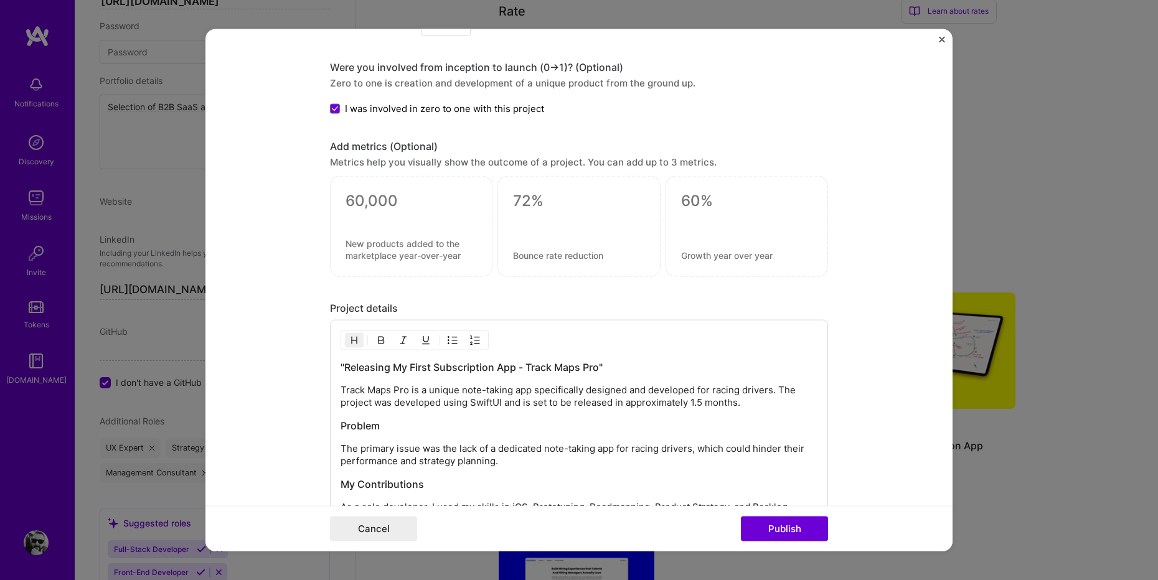
scroll to position [1255, 0]
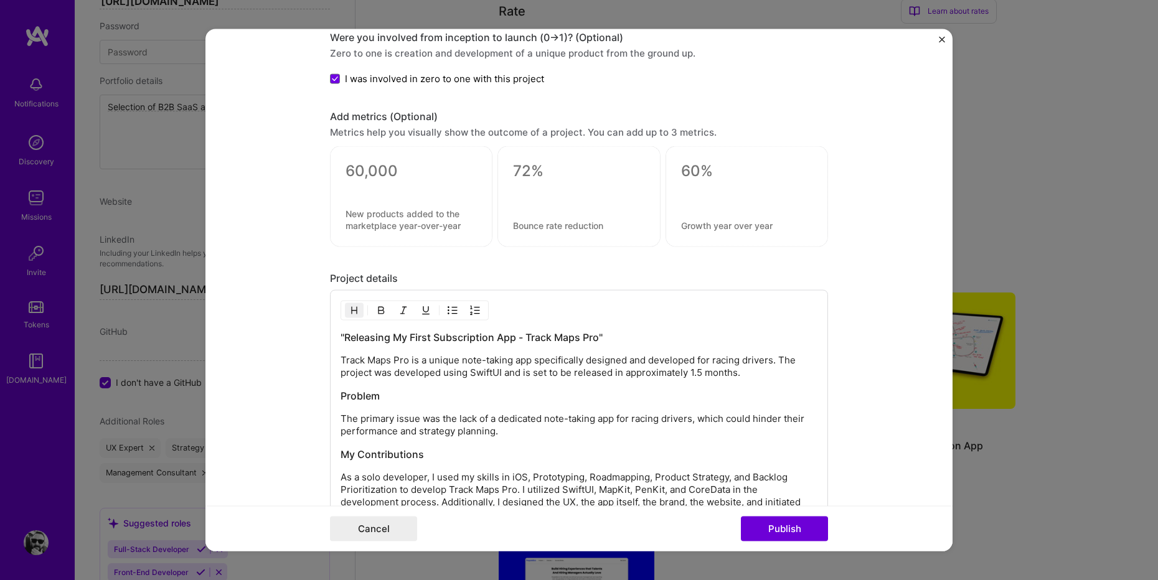
click at [528, 335] on h3 ""Releasing My First Subscription App - Track Maps Pro"" at bounding box center [578, 337] width 477 height 14
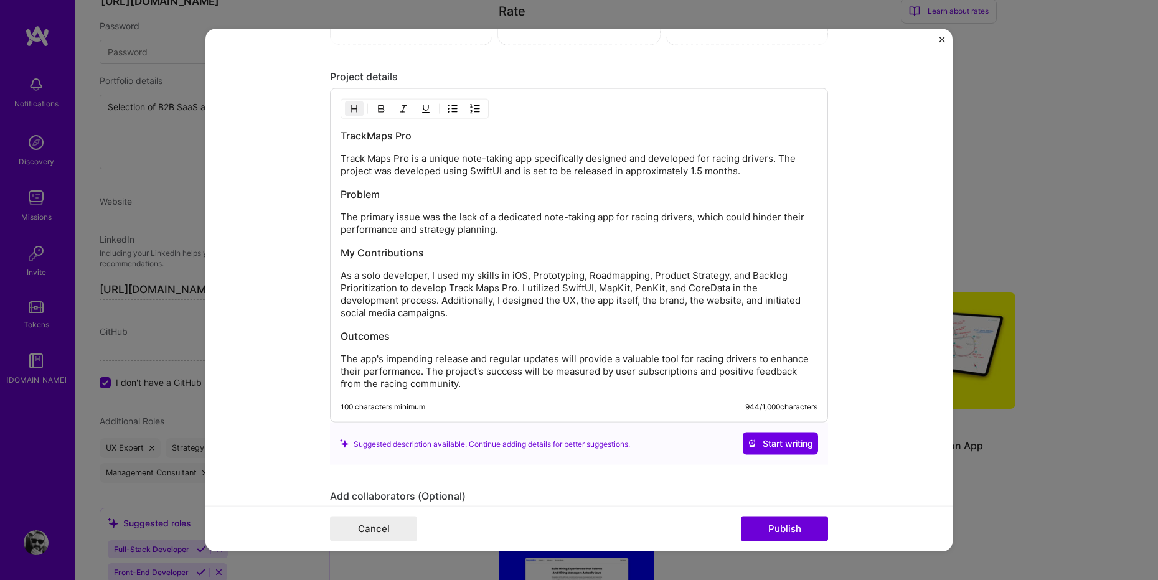
scroll to position [1449, 0]
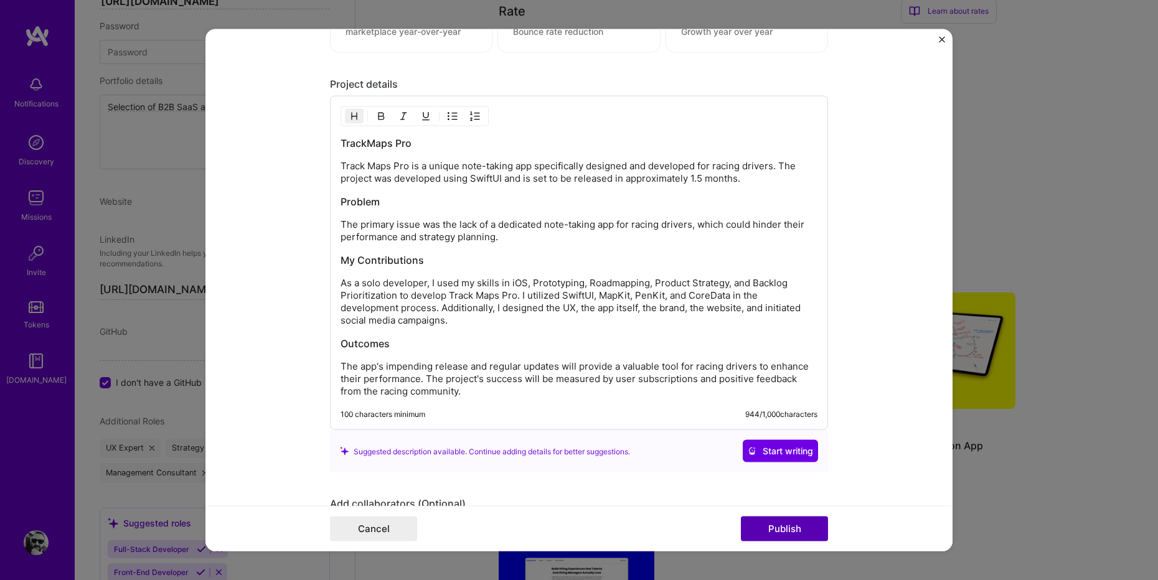
click at [790, 526] on button "Publish" at bounding box center [784, 528] width 87 height 25
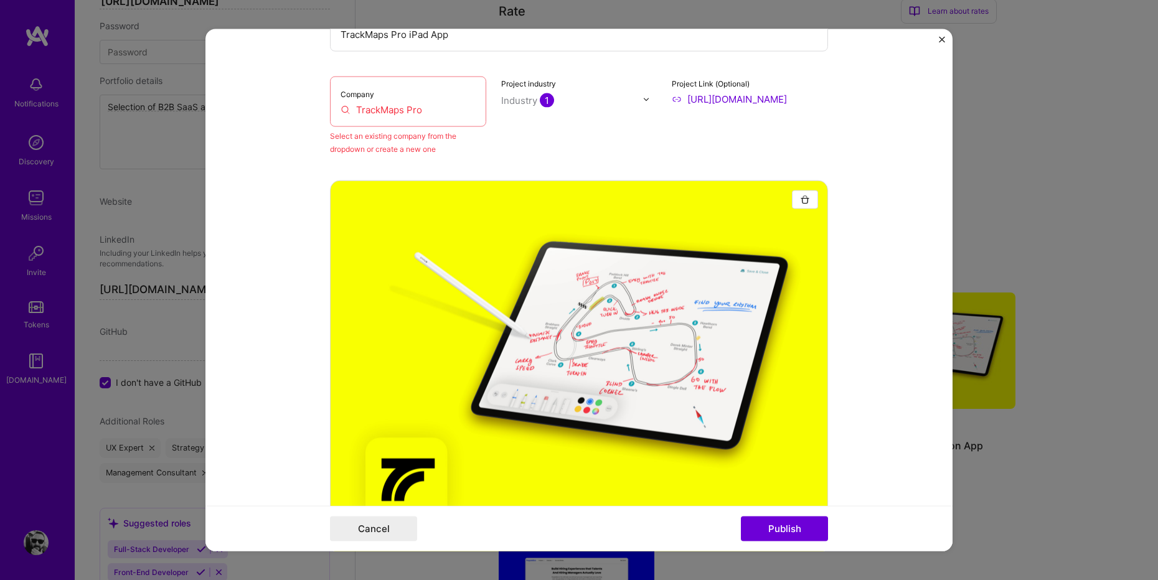
scroll to position [25, 0]
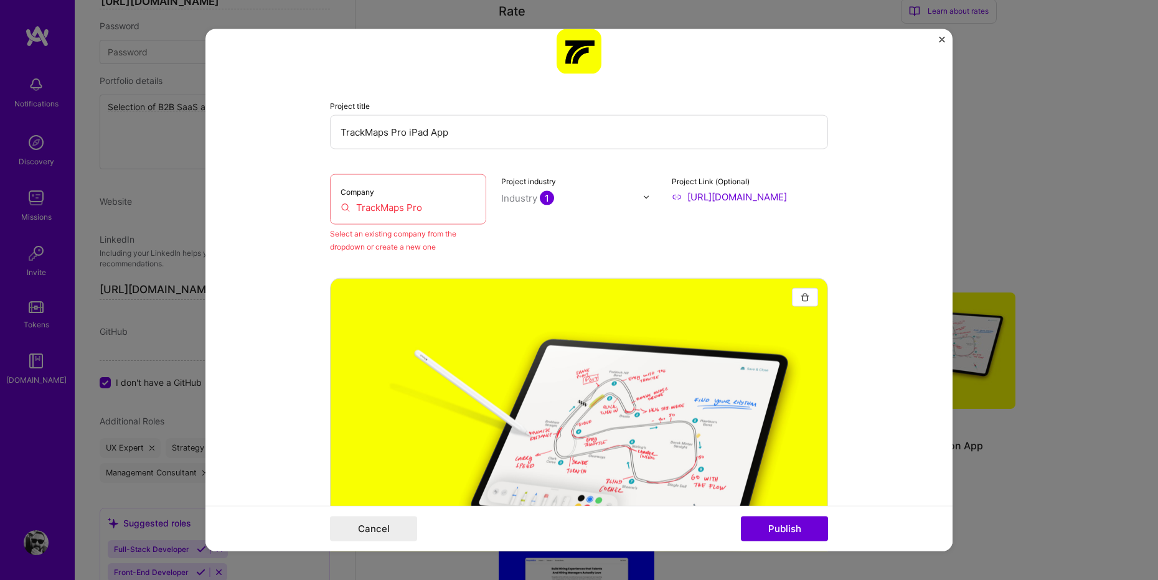
click at [429, 209] on input "TrackMaps Pro" at bounding box center [407, 207] width 135 height 13
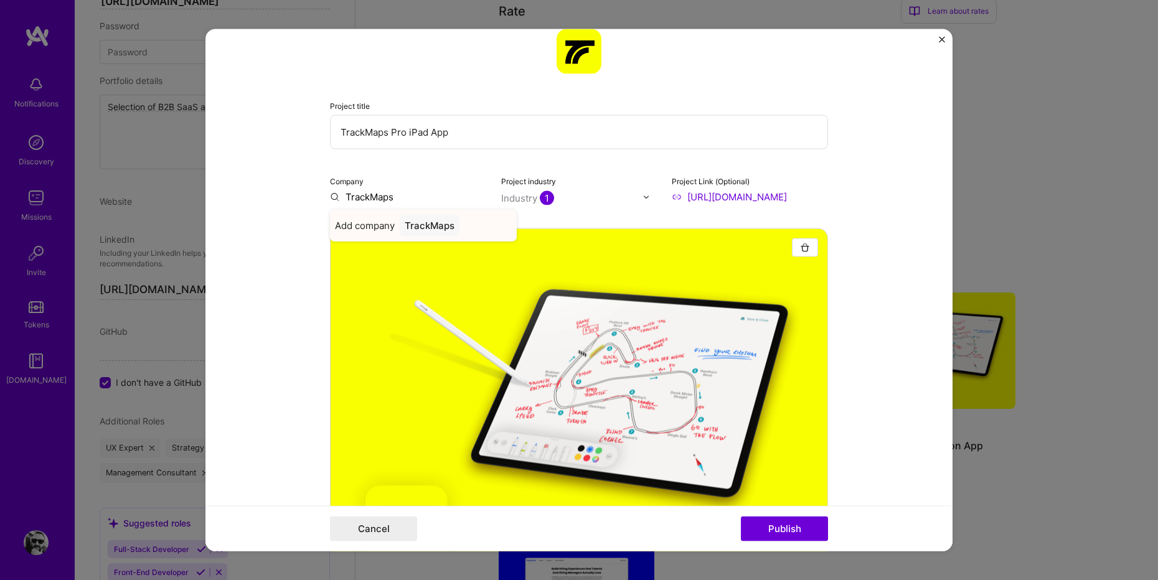
type input "TrackMaps"
click at [438, 225] on div "TrackMaps" at bounding box center [430, 226] width 60 height 22
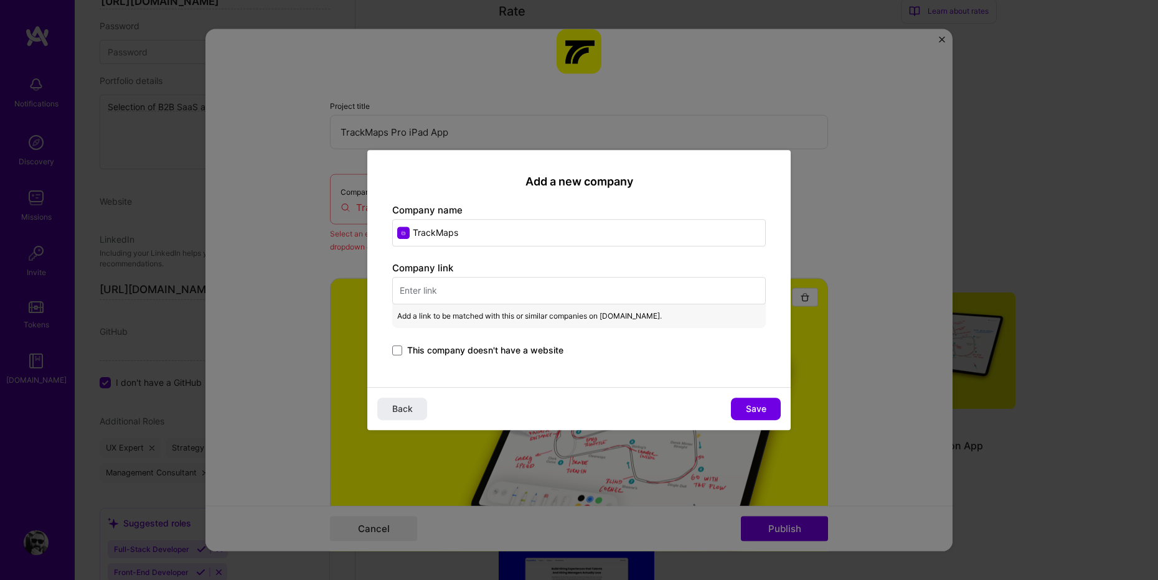
click at [445, 287] on input "text" at bounding box center [578, 290] width 373 height 27
paste input "[URL][DOMAIN_NAME]"
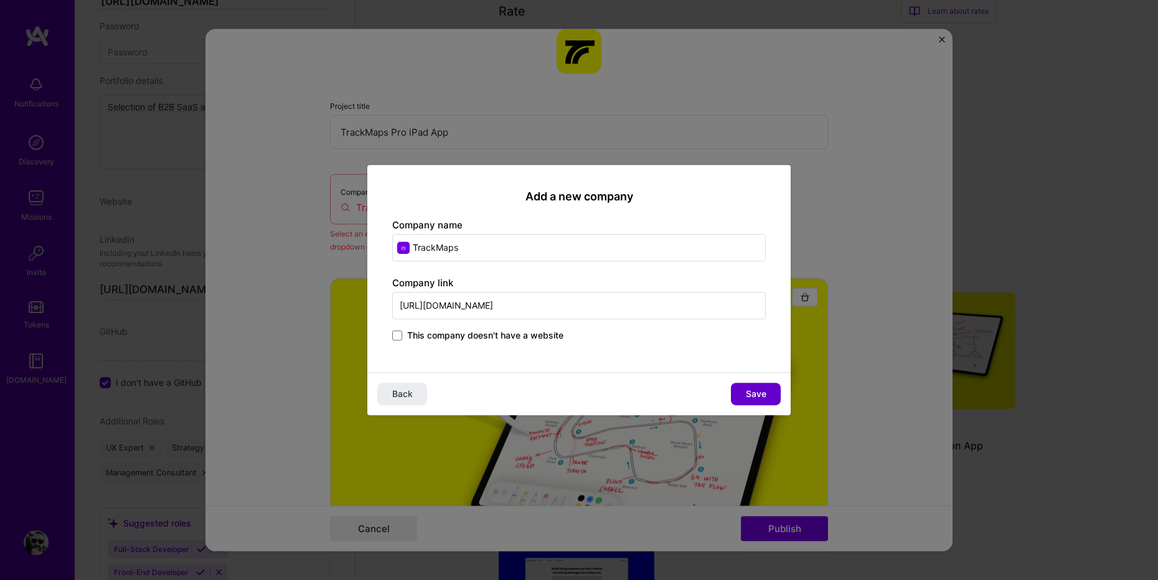
type input "[URL][DOMAIN_NAME]"
click at [763, 388] on span "Save" at bounding box center [756, 394] width 21 height 12
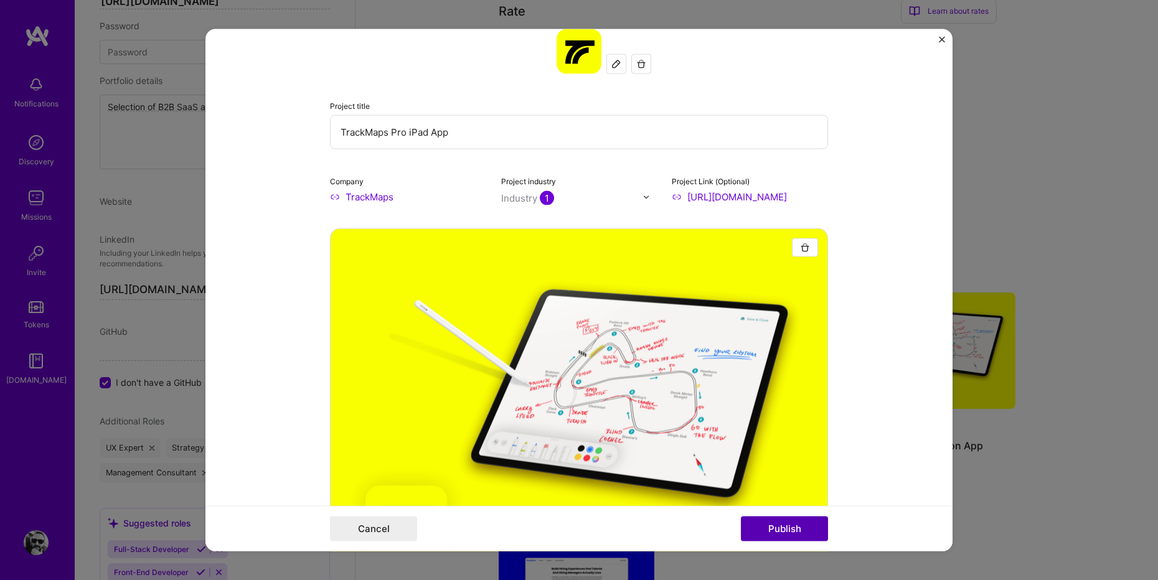
click at [797, 521] on button "Publish" at bounding box center [784, 528] width 87 height 25
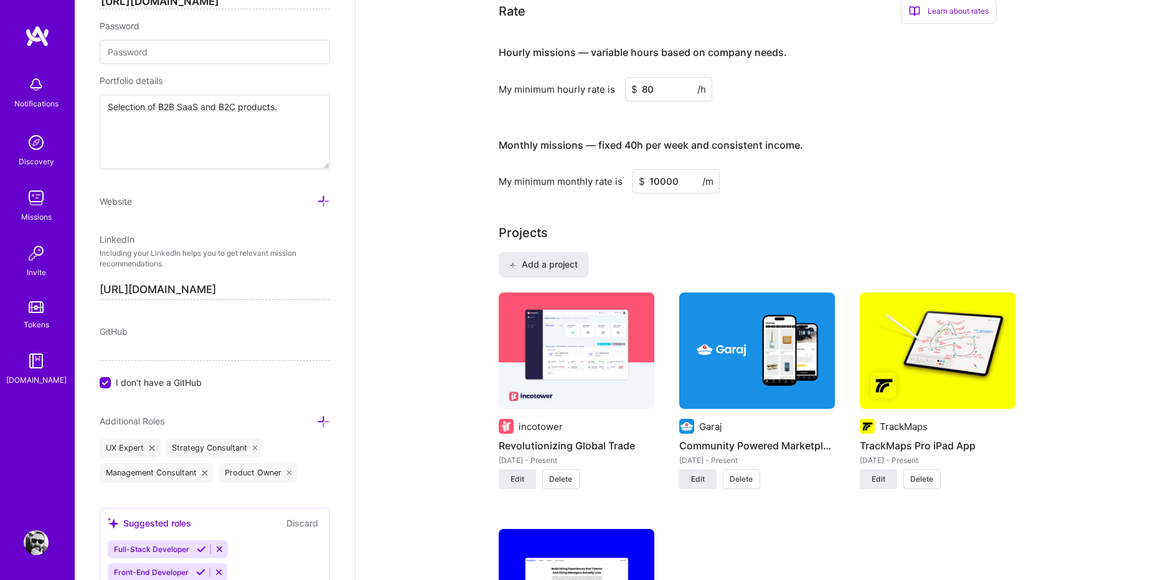
click at [584, 368] on img at bounding box center [577, 351] width 156 height 117
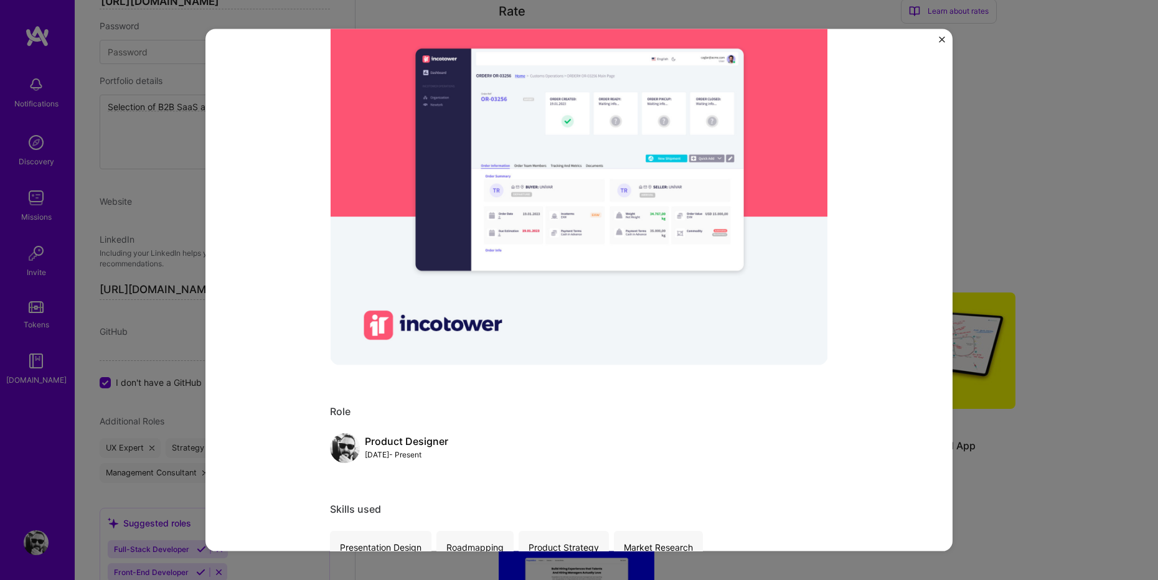
scroll to position [171, 0]
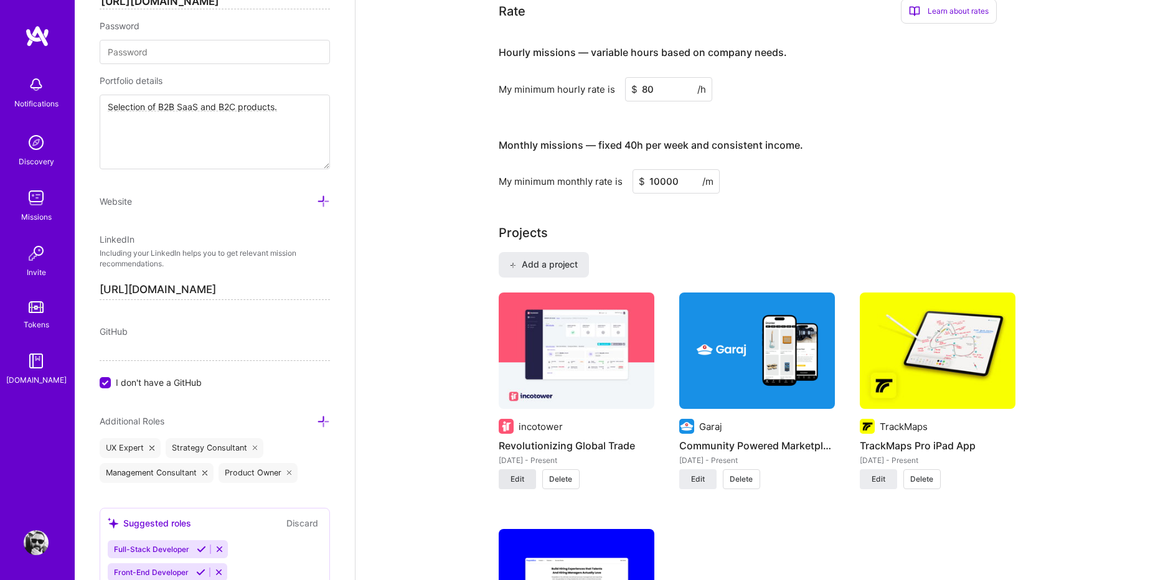
click at [518, 474] on span "Edit" at bounding box center [517, 479] width 14 height 11
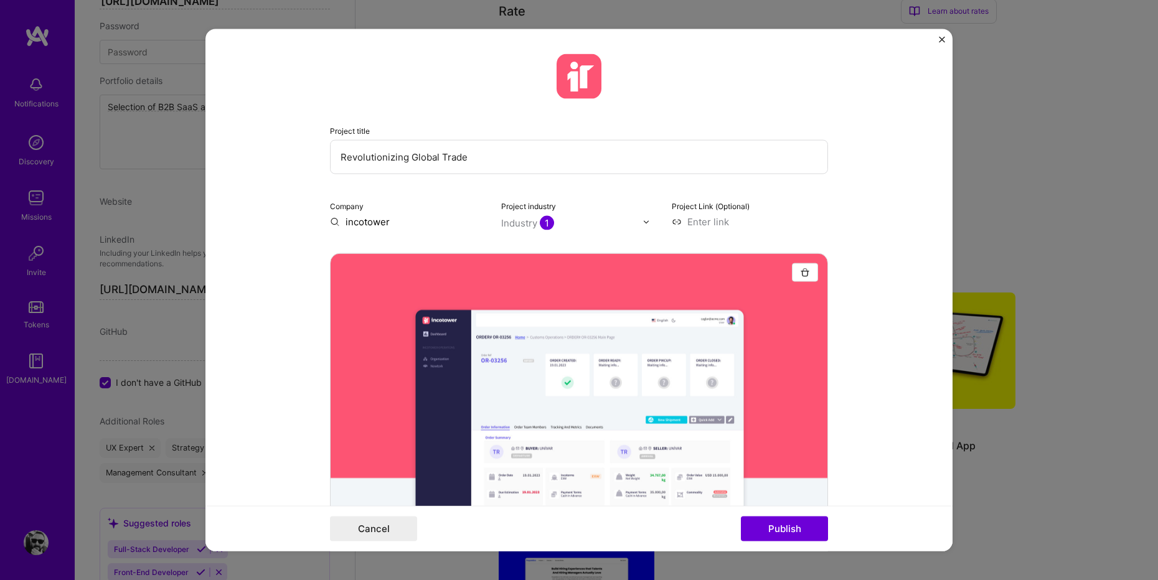
click at [378, 221] on input "incotower" at bounding box center [408, 221] width 156 height 13
click at [378, 220] on input "incotower" at bounding box center [408, 221] width 156 height 13
click at [378, 221] on input "text" at bounding box center [408, 221] width 156 height 13
type input "incotower"
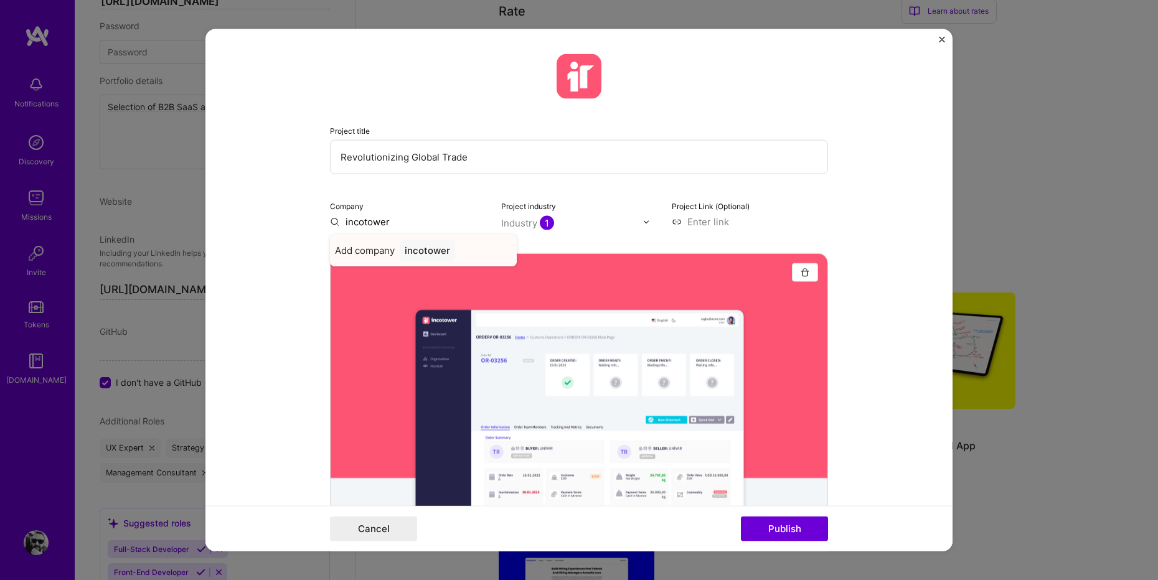
click at [422, 250] on div "incotower" at bounding box center [427, 251] width 55 height 22
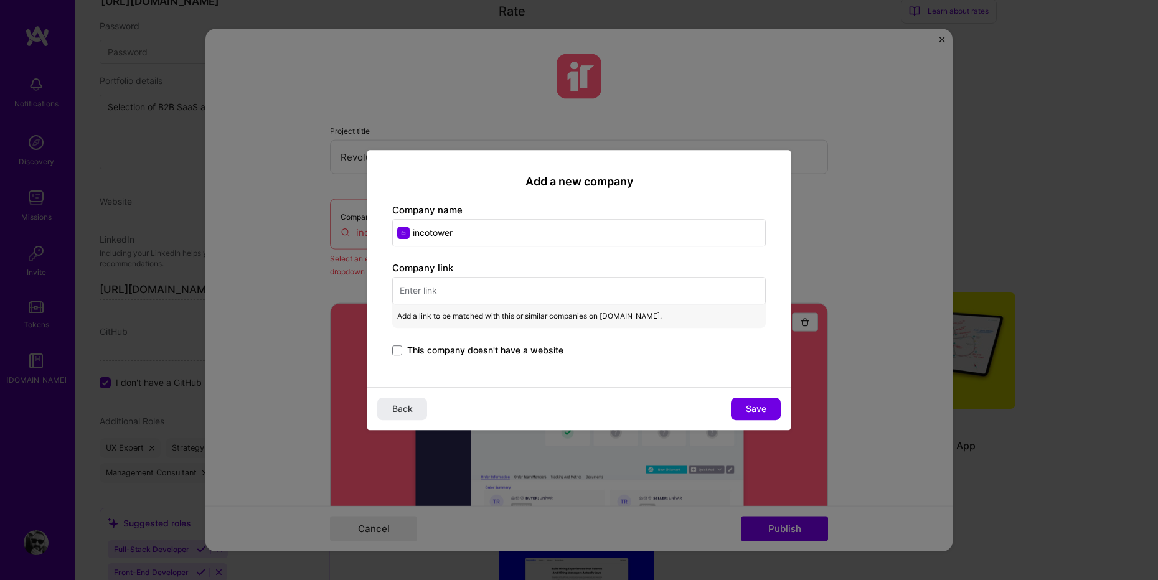
click at [431, 287] on input "text" at bounding box center [578, 290] width 373 height 27
paste input "[URL][DOMAIN_NAME]"
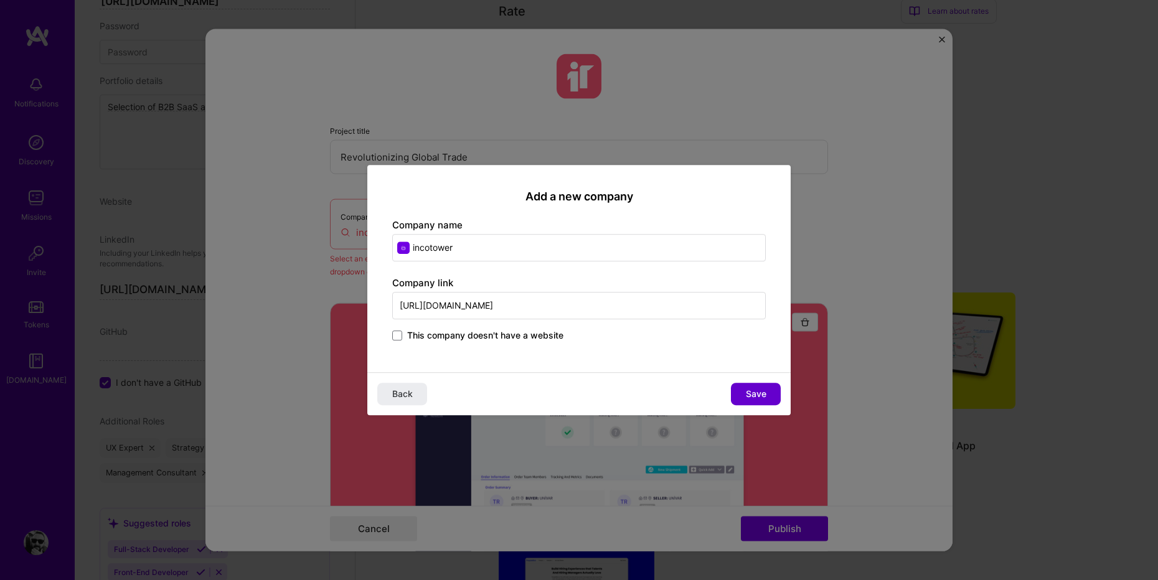
type input "[URL][DOMAIN_NAME]"
click at [762, 391] on span "Save" at bounding box center [756, 394] width 21 height 12
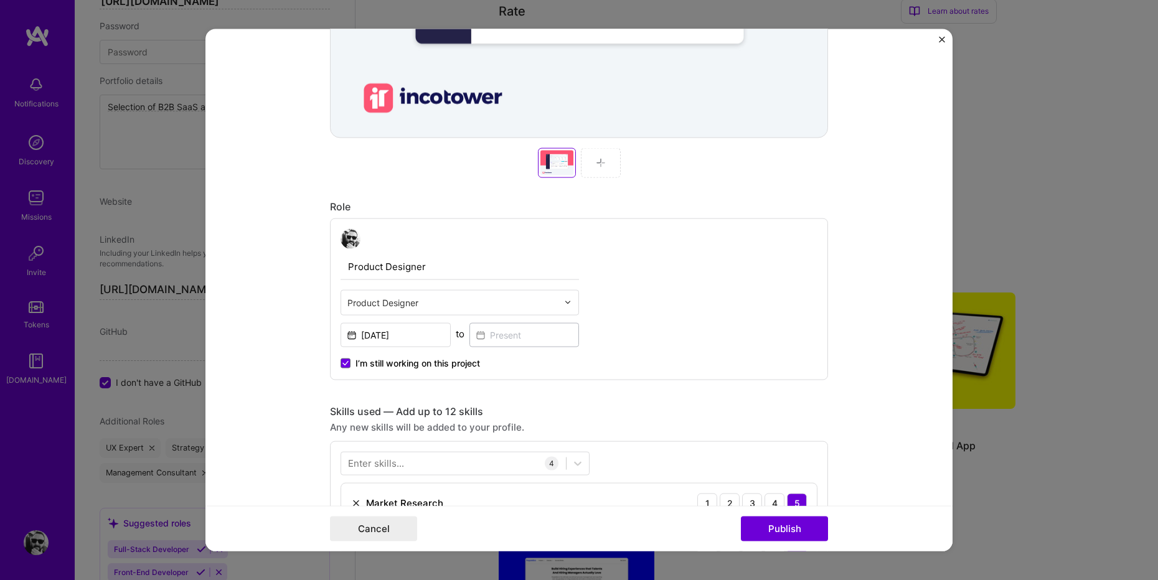
scroll to position [535, 0]
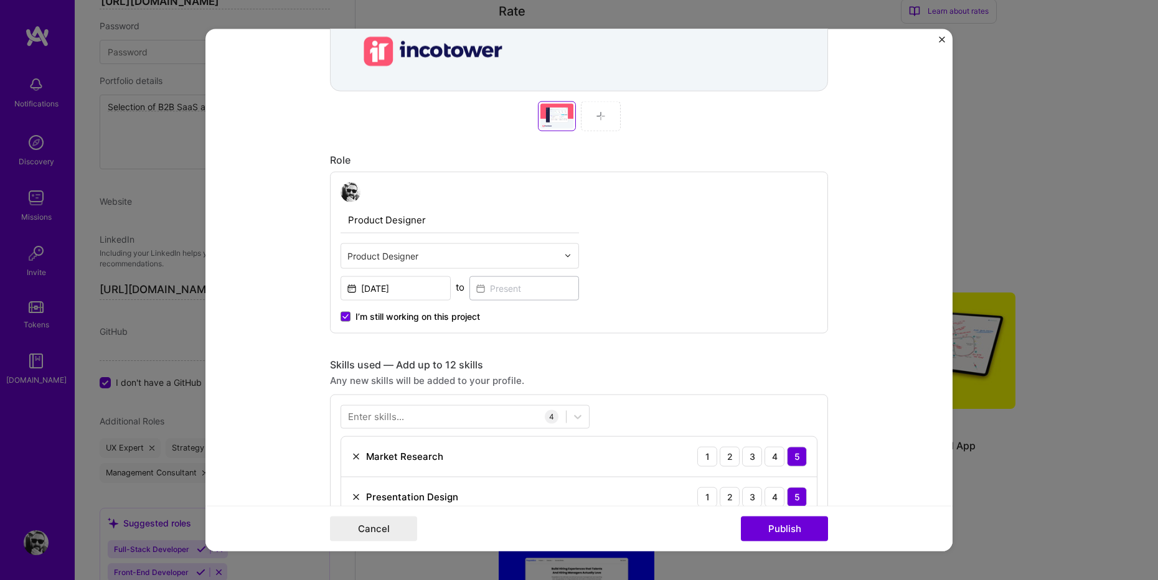
click at [454, 224] on input "Product Designer" at bounding box center [459, 220] width 238 height 26
type input "Advisor, Product & Experience"
click at [471, 255] on input "text" at bounding box center [452, 256] width 210 height 13
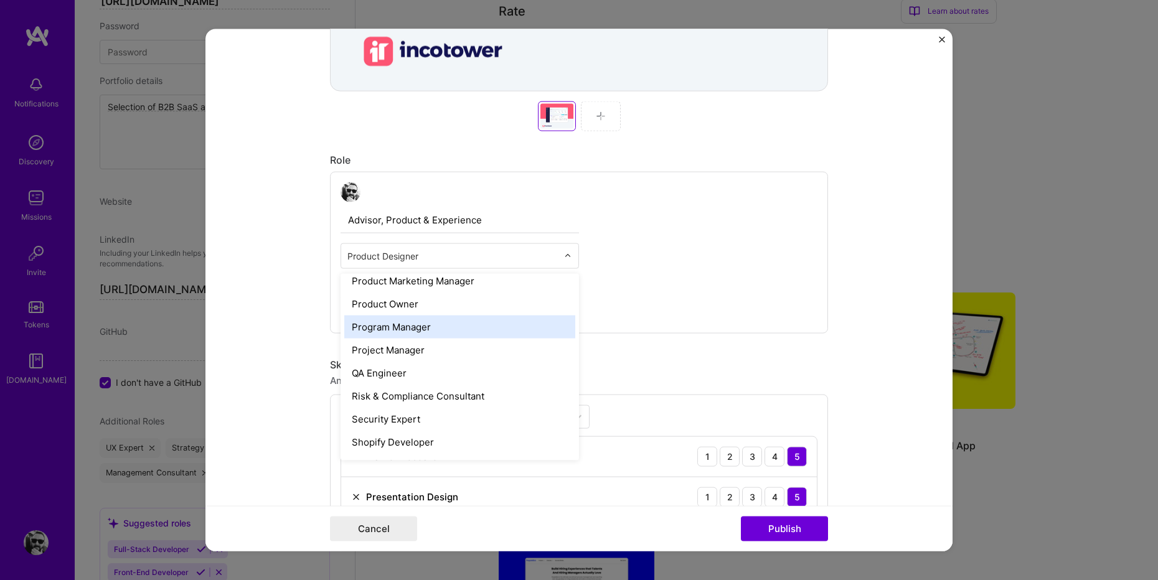
scroll to position [1151, 0]
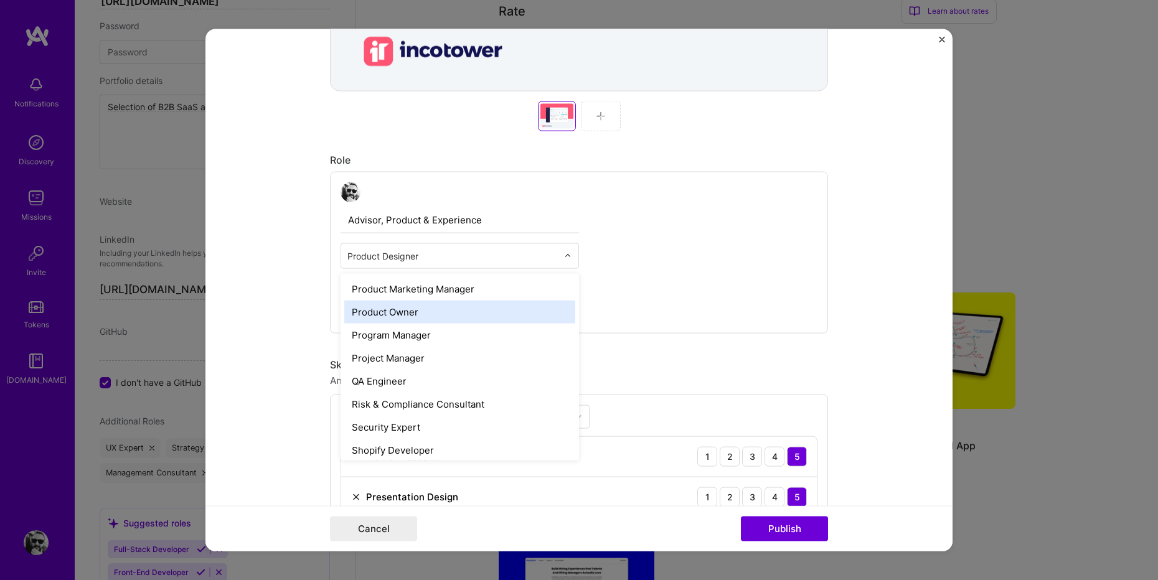
click at [464, 310] on div "Product Owner" at bounding box center [459, 312] width 231 height 23
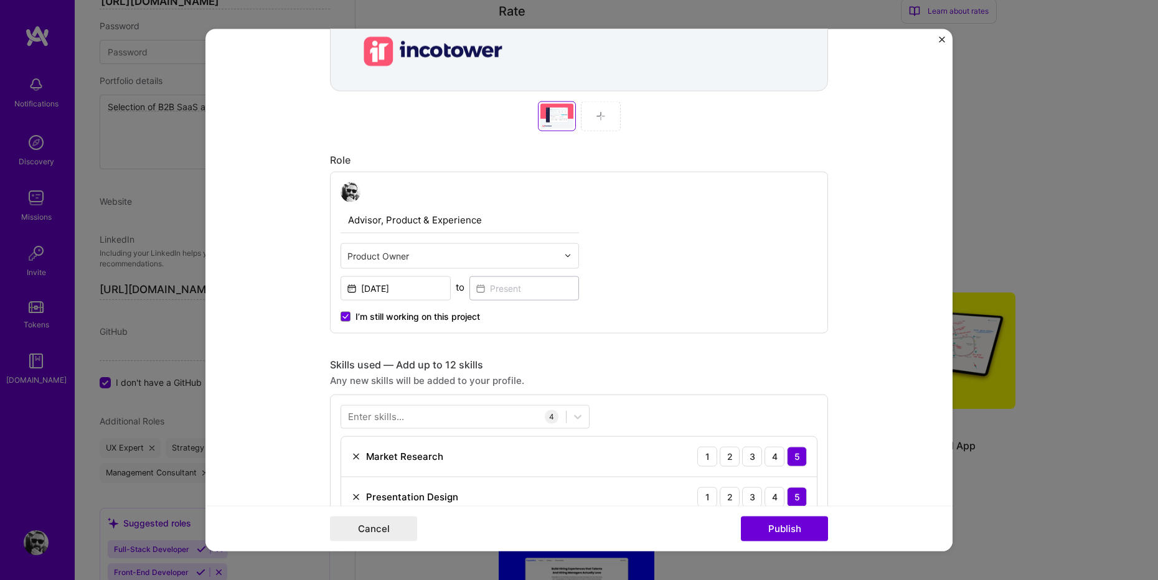
click at [481, 261] on input "text" at bounding box center [452, 256] width 210 height 13
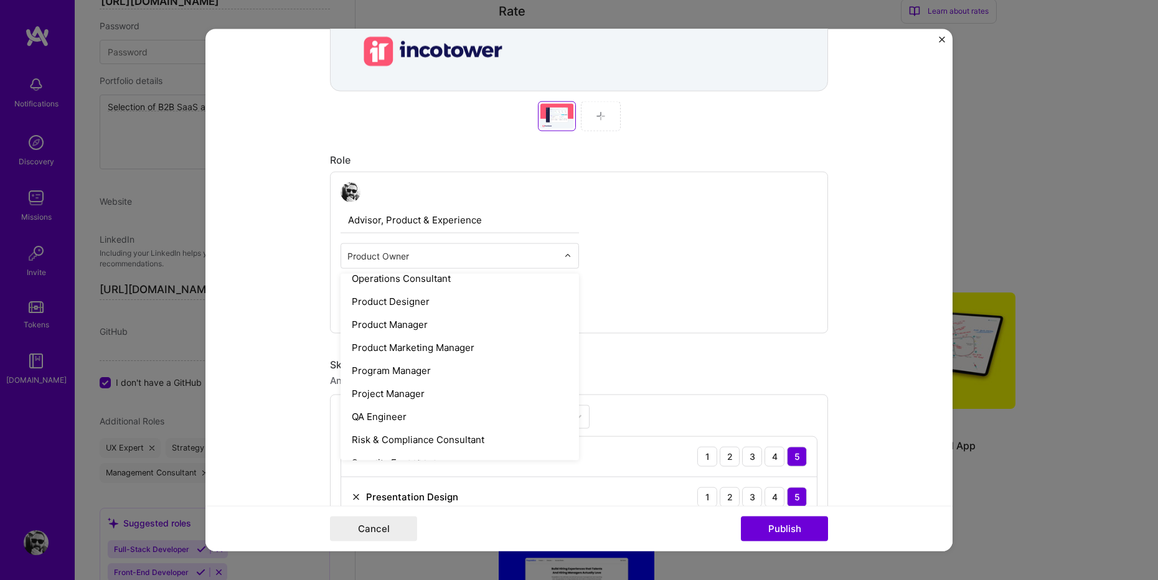
scroll to position [1044, 0]
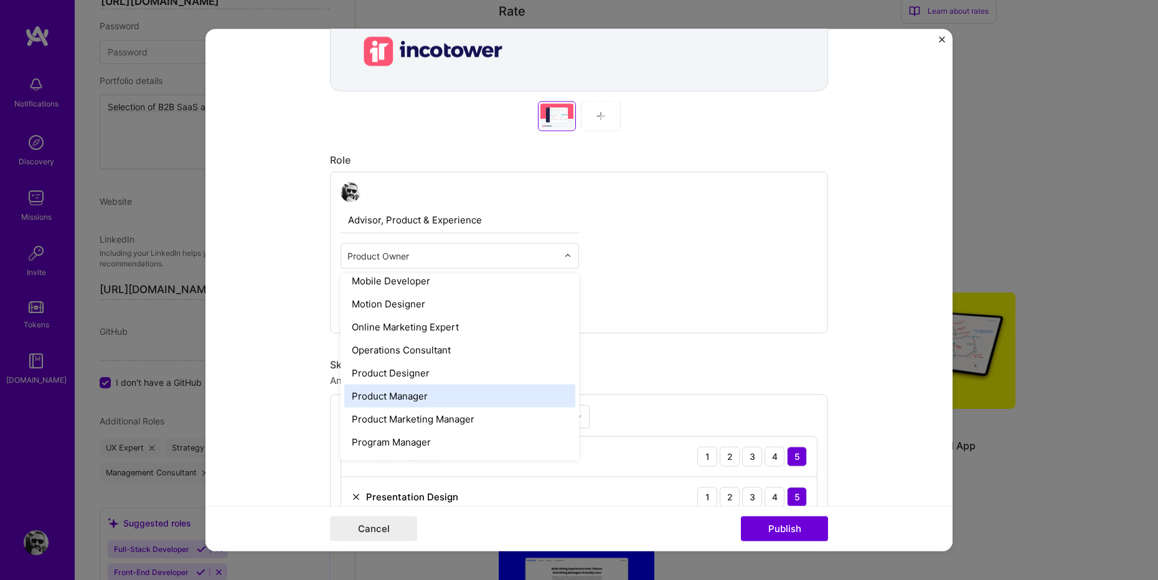
click at [458, 391] on div "Product Manager" at bounding box center [459, 396] width 231 height 23
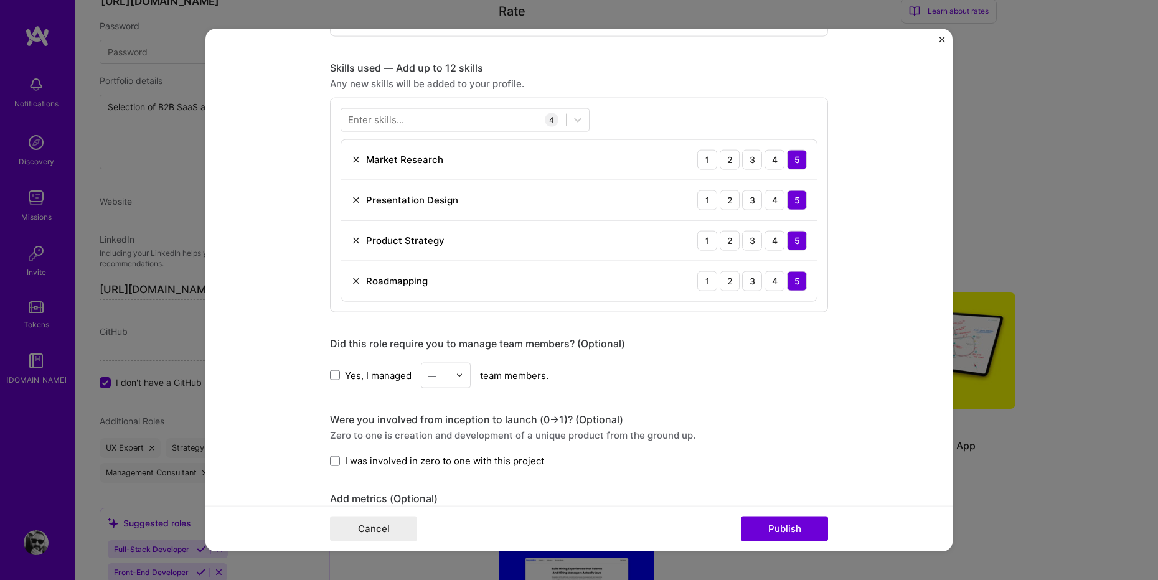
scroll to position [947, 0]
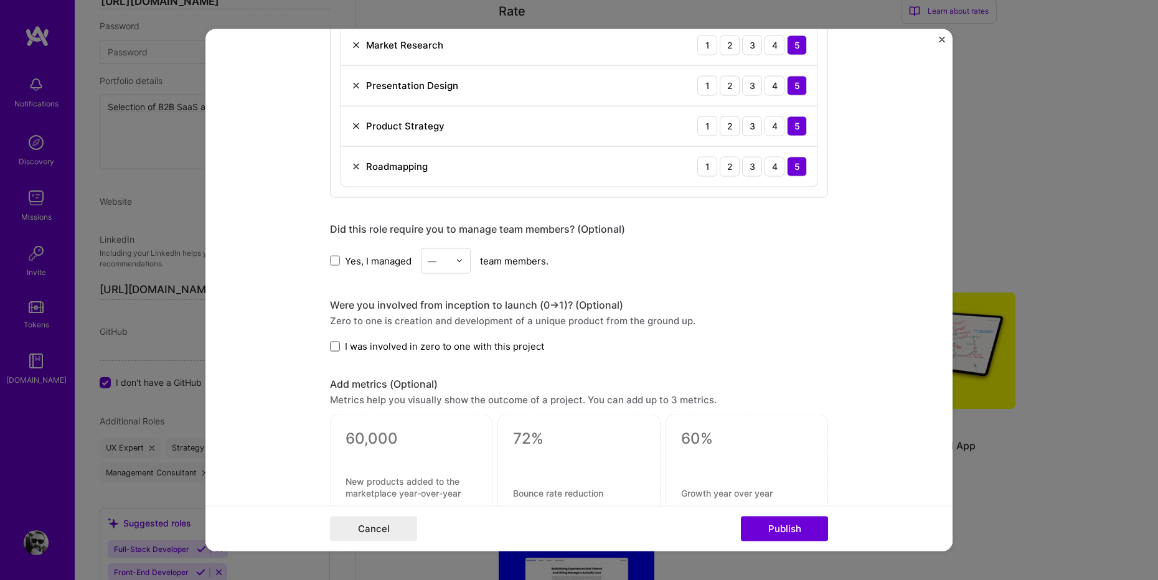
click at [332, 344] on span at bounding box center [335, 346] width 10 height 10
click at [0, 0] on input "I was involved in zero to one with this project" at bounding box center [0, 0] width 0 height 0
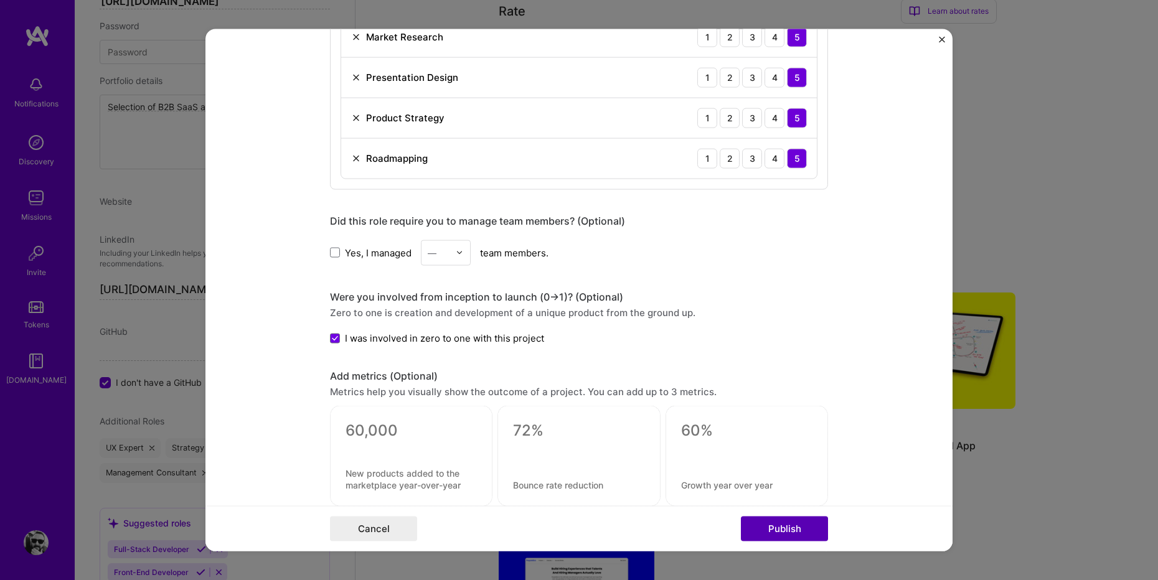
click at [797, 530] on button "Publish" at bounding box center [784, 528] width 87 height 25
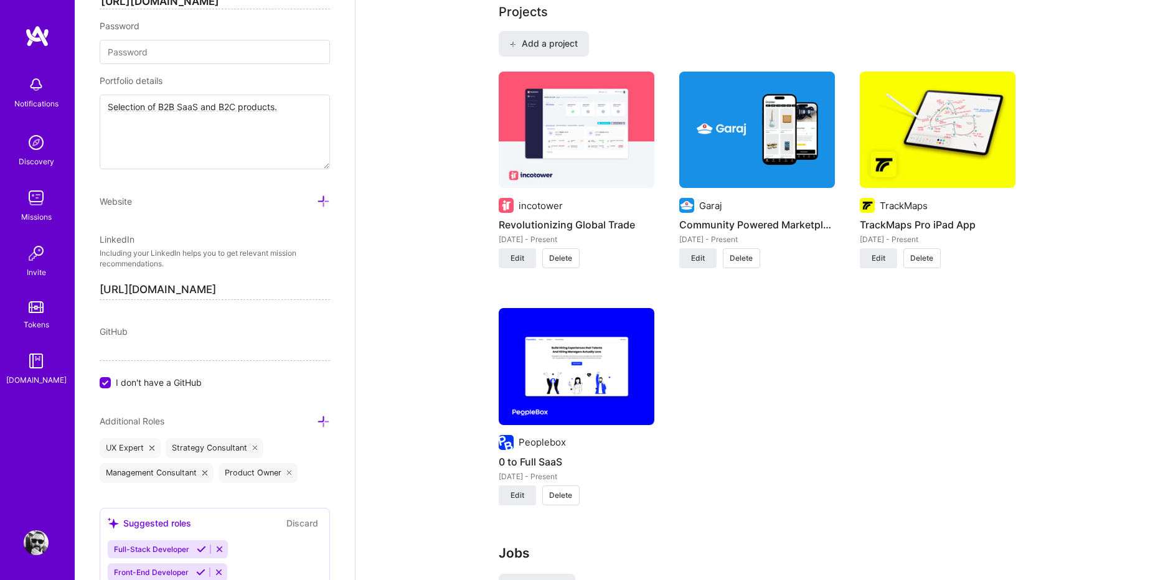
scroll to position [1076, 0]
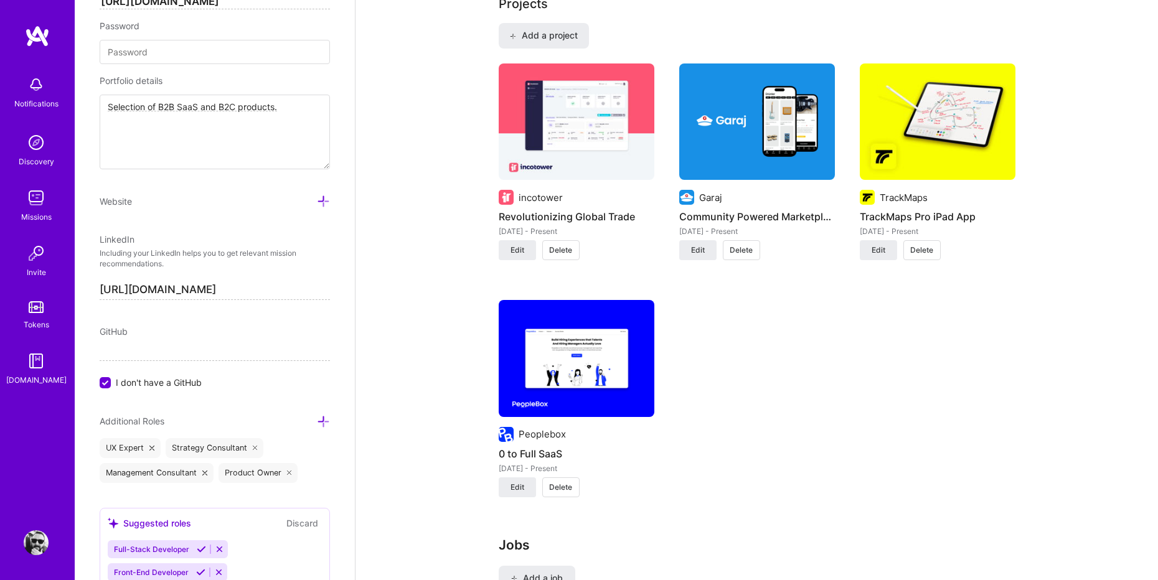
click at [614, 376] on img at bounding box center [577, 358] width 156 height 117
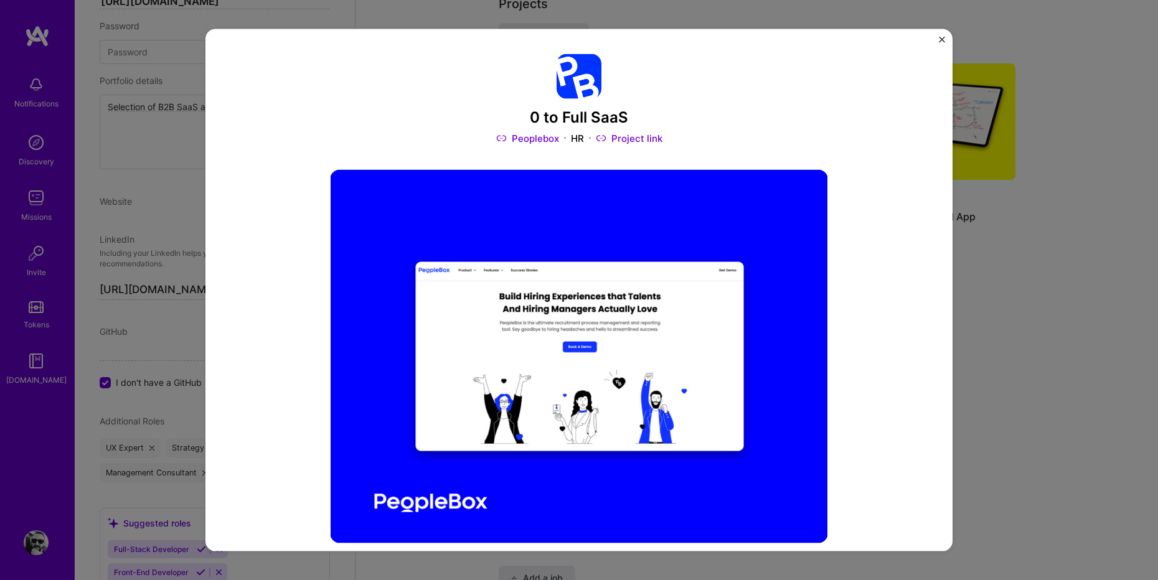
click at [1051, 478] on div "0 to Full SaaS Peoplebox HR Project link Role Consultant Design Head [DATE] - P…" at bounding box center [579, 290] width 1158 height 580
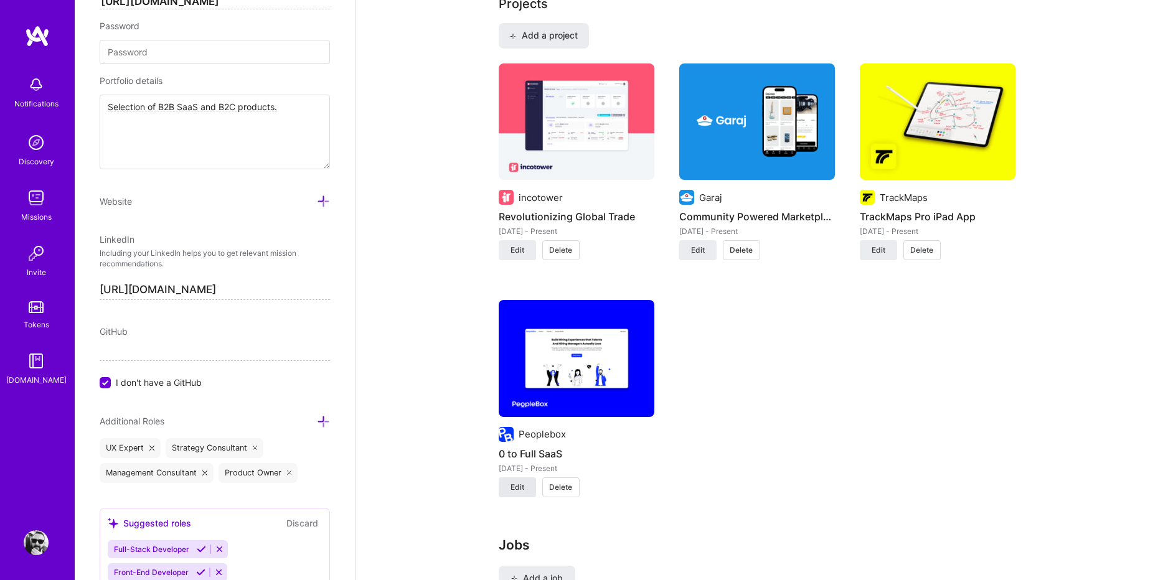
click at [508, 477] on button "Edit" at bounding box center [517, 487] width 37 height 20
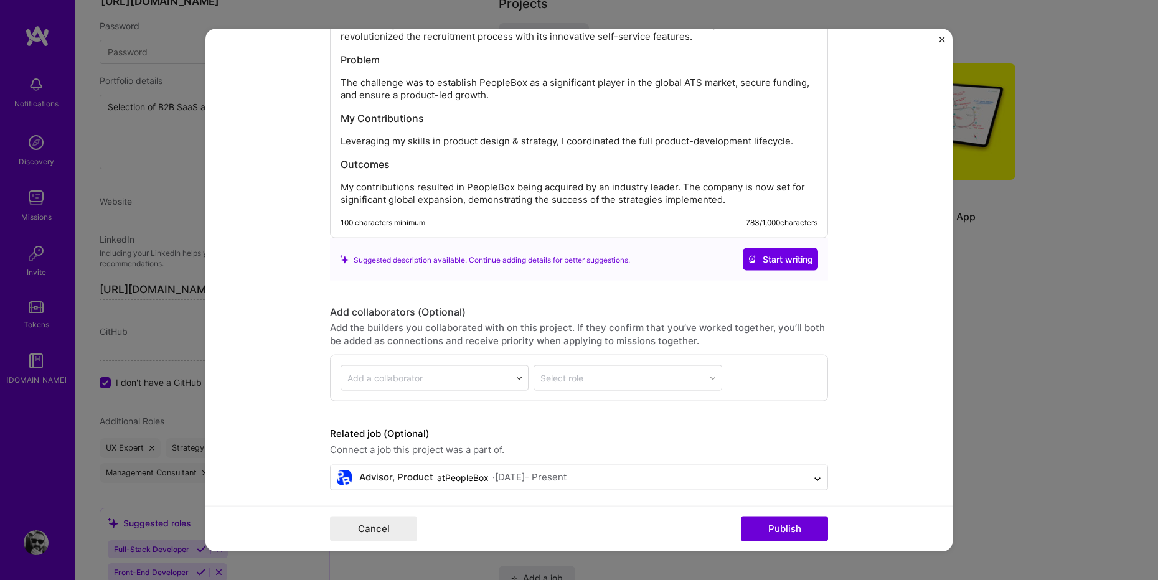
scroll to position [1651, 0]
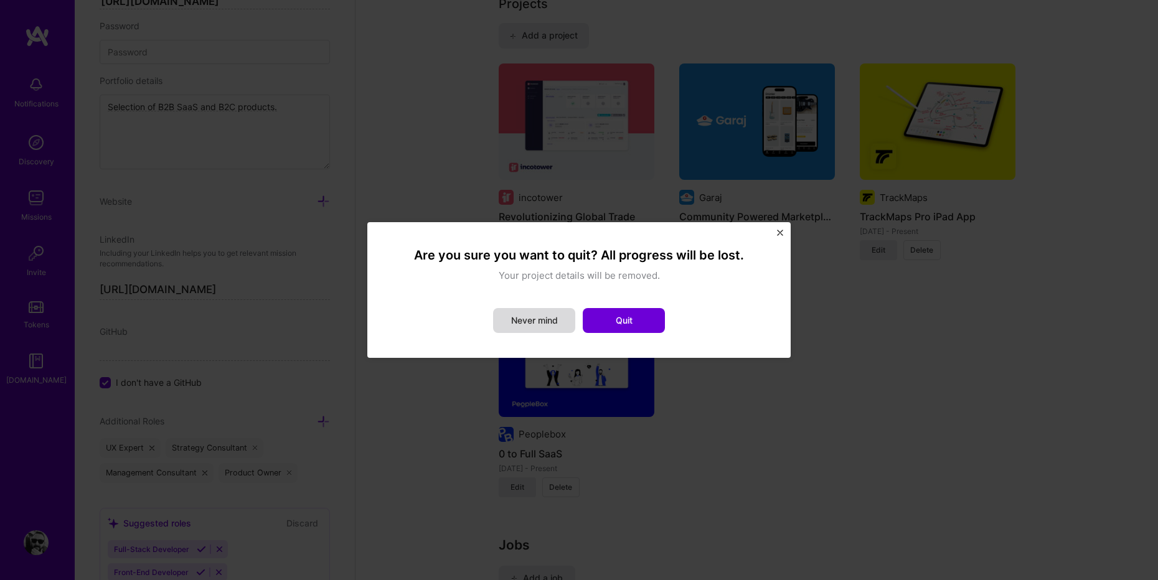
click at [545, 320] on button "Never mind" at bounding box center [534, 320] width 82 height 25
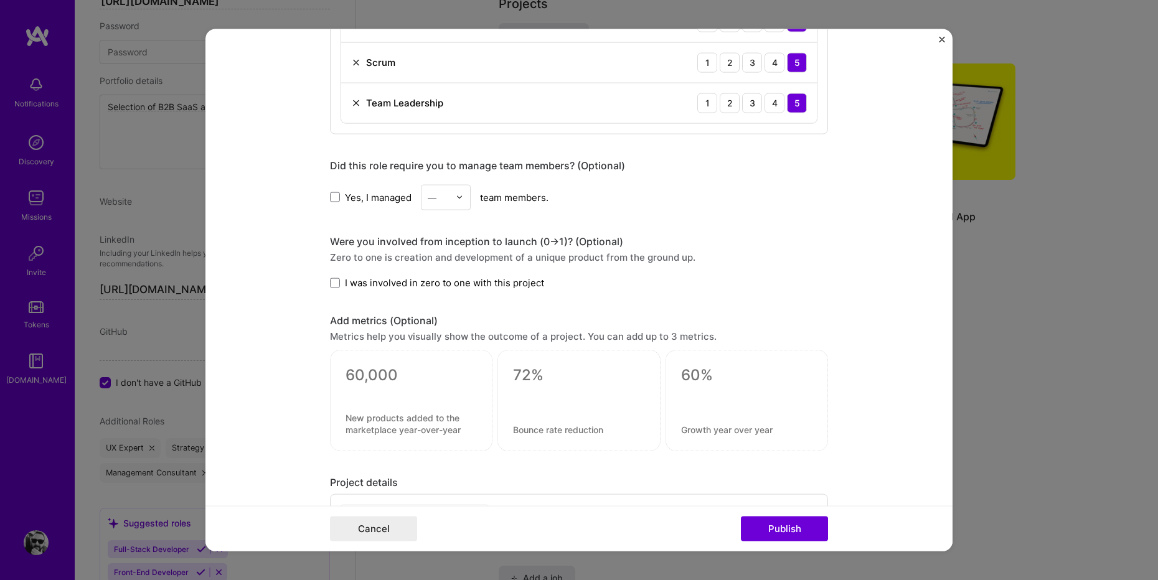
scroll to position [1170, 0]
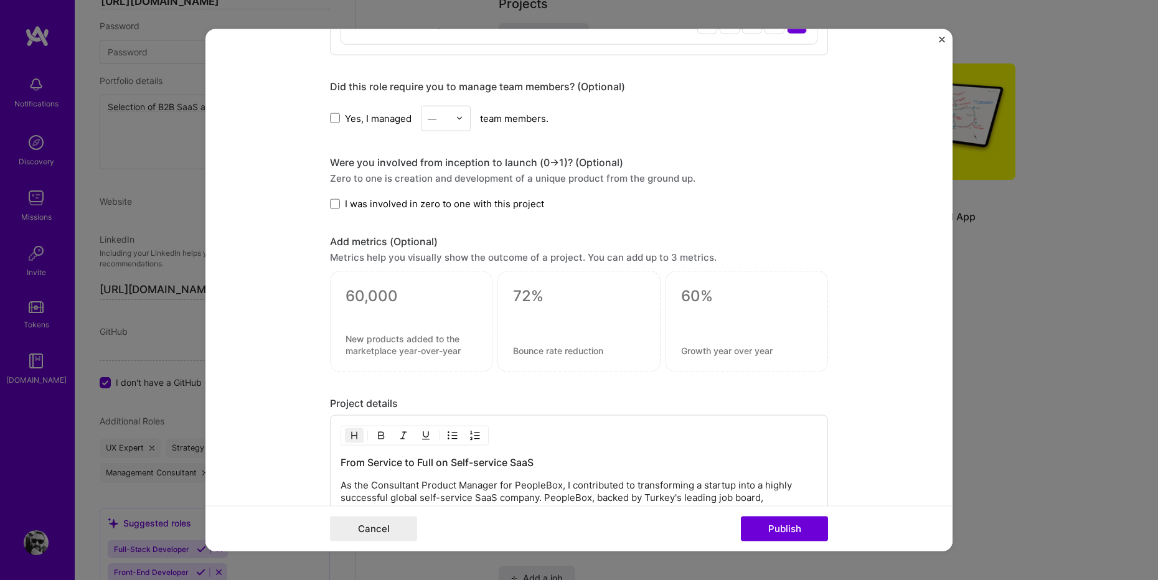
click at [411, 207] on span "I was involved in zero to one with this project" at bounding box center [444, 203] width 199 height 13
click at [0, 0] on input "I was involved in zero to one with this project" at bounding box center [0, 0] width 0 height 0
click at [777, 523] on button "Publish" at bounding box center [784, 528] width 87 height 25
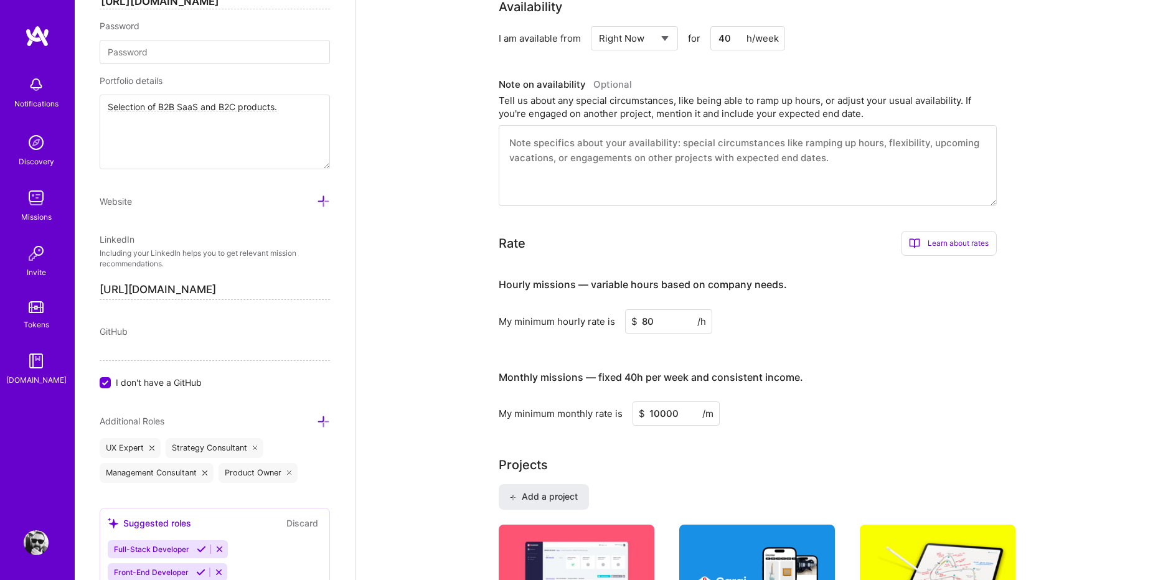
scroll to position [0, 0]
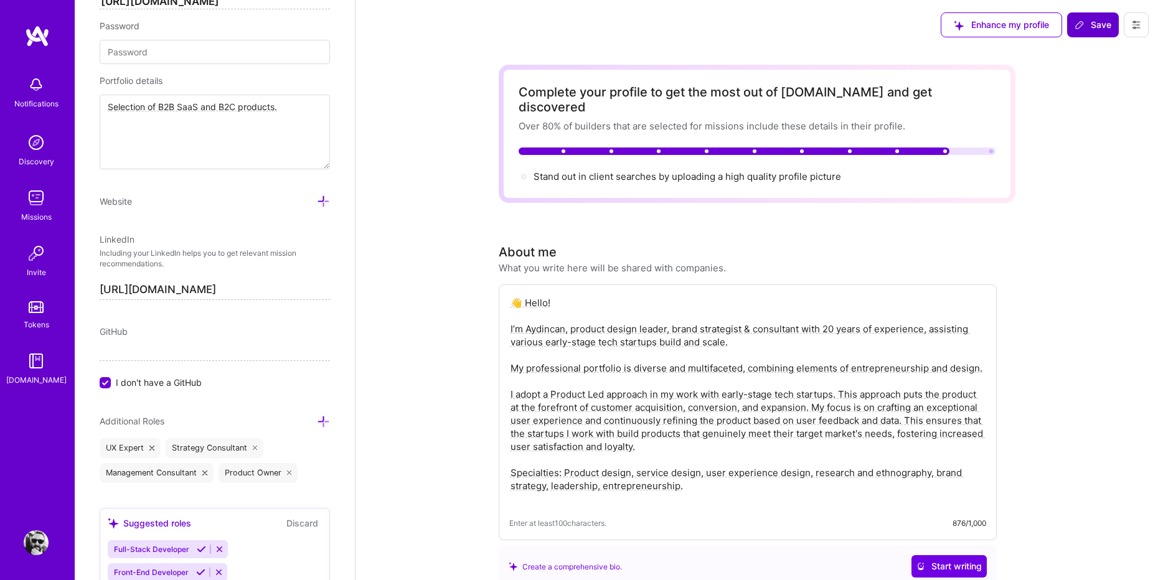
click at [1079, 20] on icon at bounding box center [1079, 25] width 10 height 10
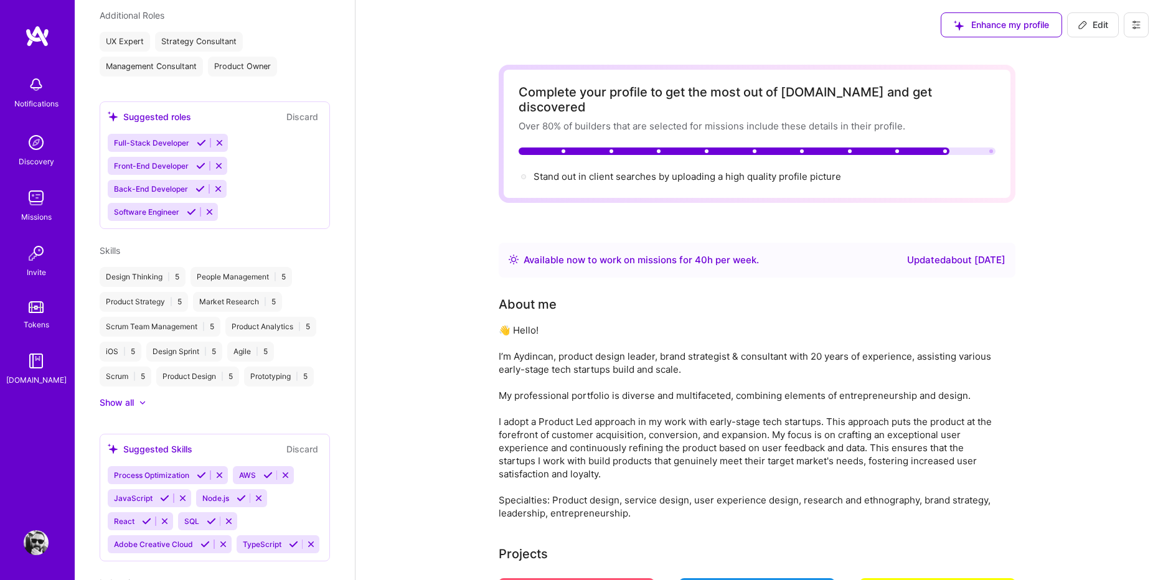
scroll to position [579, 0]
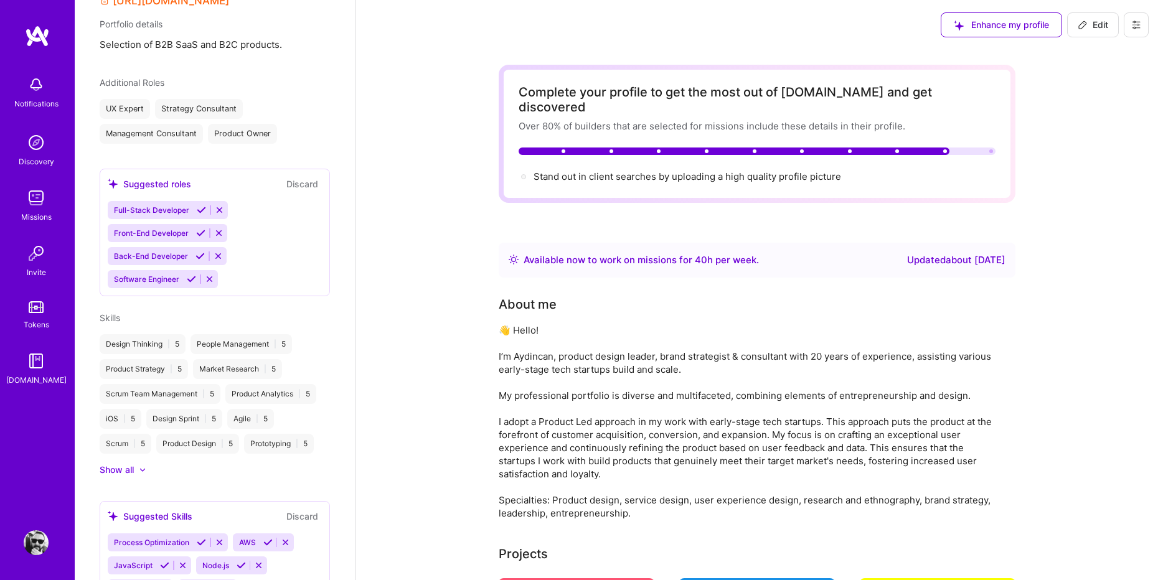
click at [989, 149] on div at bounding box center [991, 151] width 4 height 4
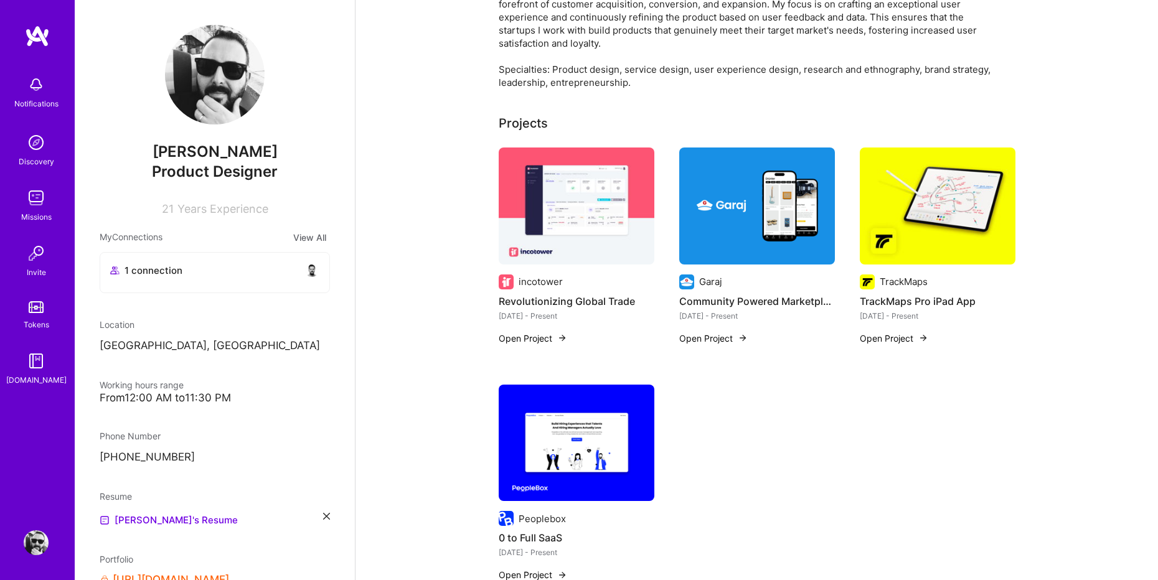
scroll to position [7, 0]
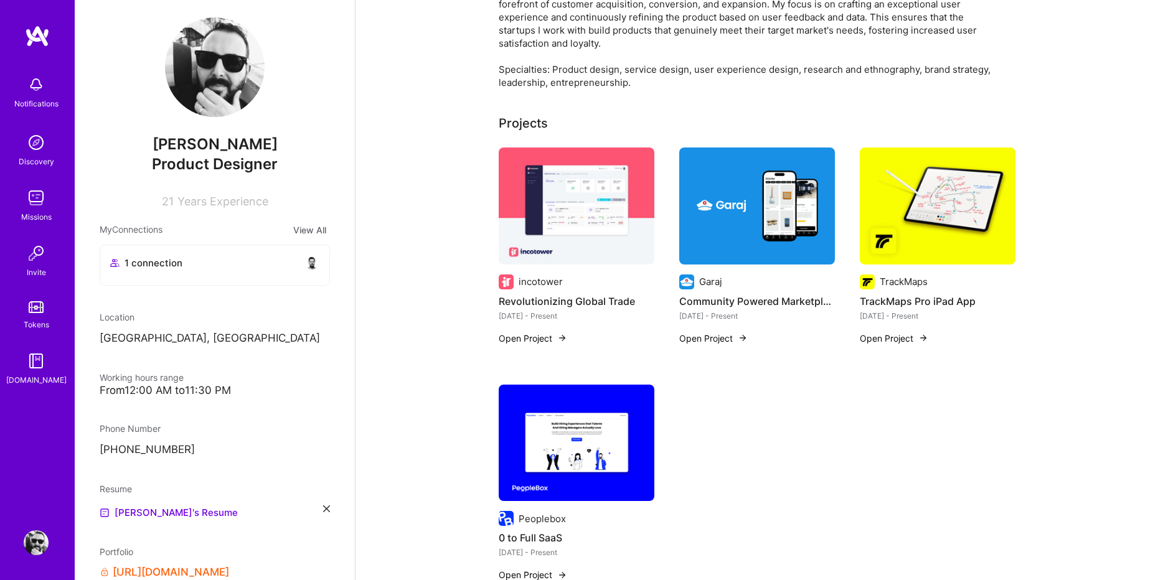
click at [230, 77] on img at bounding box center [215, 67] width 100 height 100
click at [400, 119] on div "Complete your profile to get the most out of [DOMAIN_NAME] and get discovered O…" at bounding box center [756, 462] width 802 height 1686
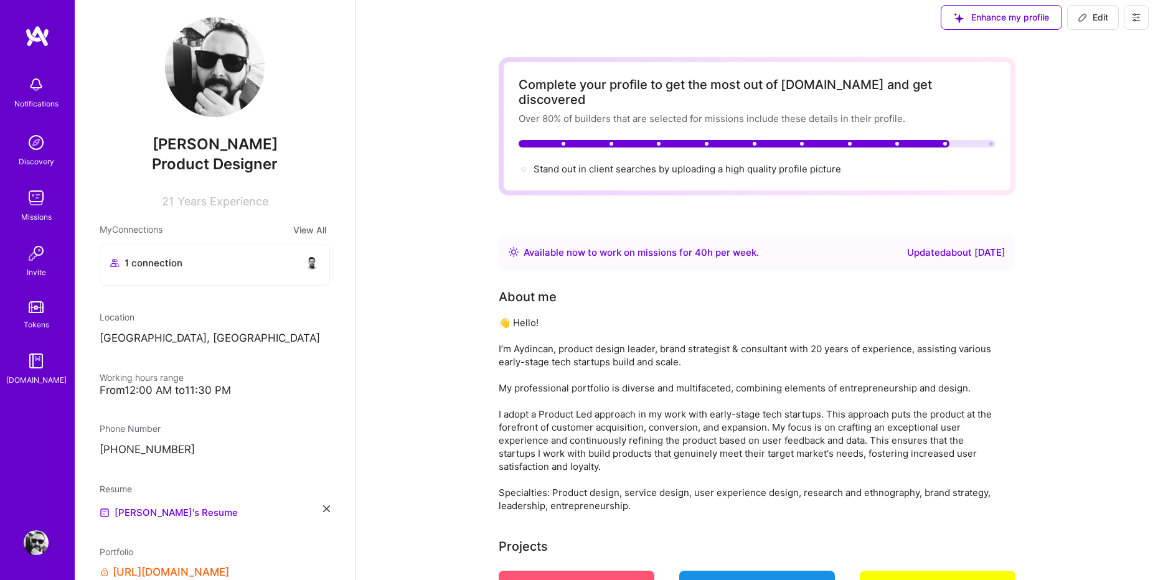
scroll to position [0, 0]
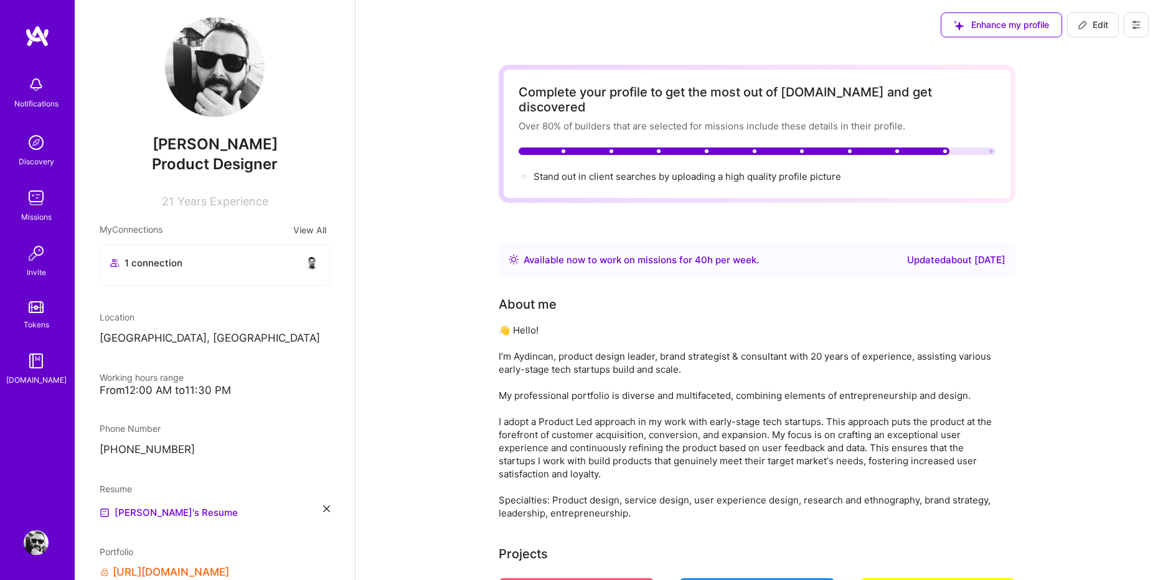
click at [1094, 22] on span "Edit" at bounding box center [1092, 25] width 30 height 12
select select "TR"
select select "Right Now"
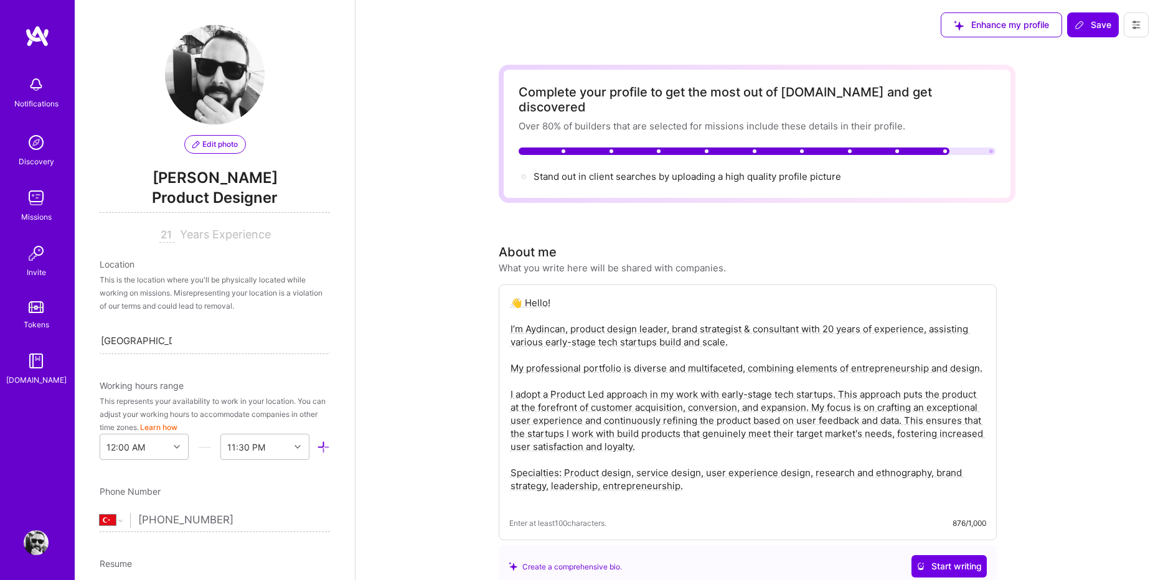
click at [213, 144] on span "Edit photo" at bounding box center [214, 144] width 45 height 11
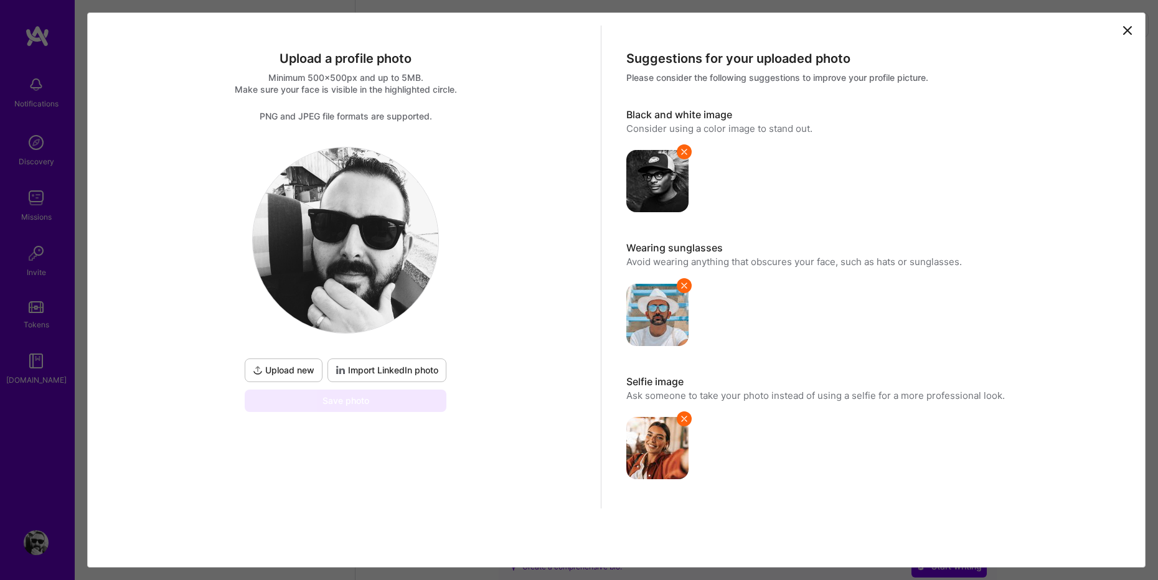
click at [303, 365] on span "Upload new" at bounding box center [284, 370] width 62 height 12
click at [299, 375] on span "Upload new" at bounding box center [284, 370] width 62 height 12
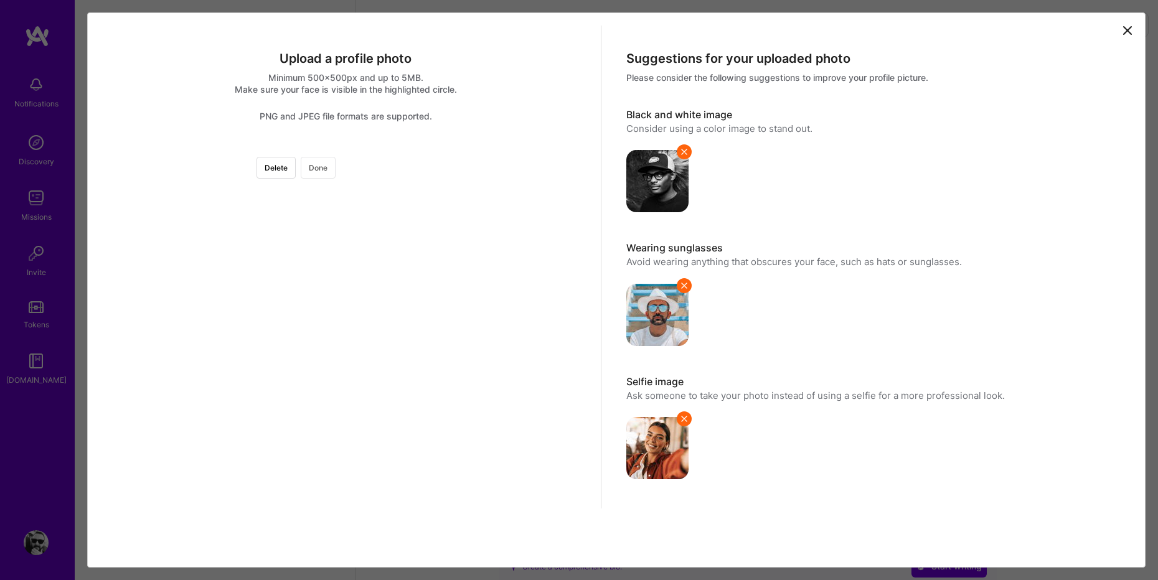
click at [335, 170] on button "Done" at bounding box center [318, 168] width 35 height 22
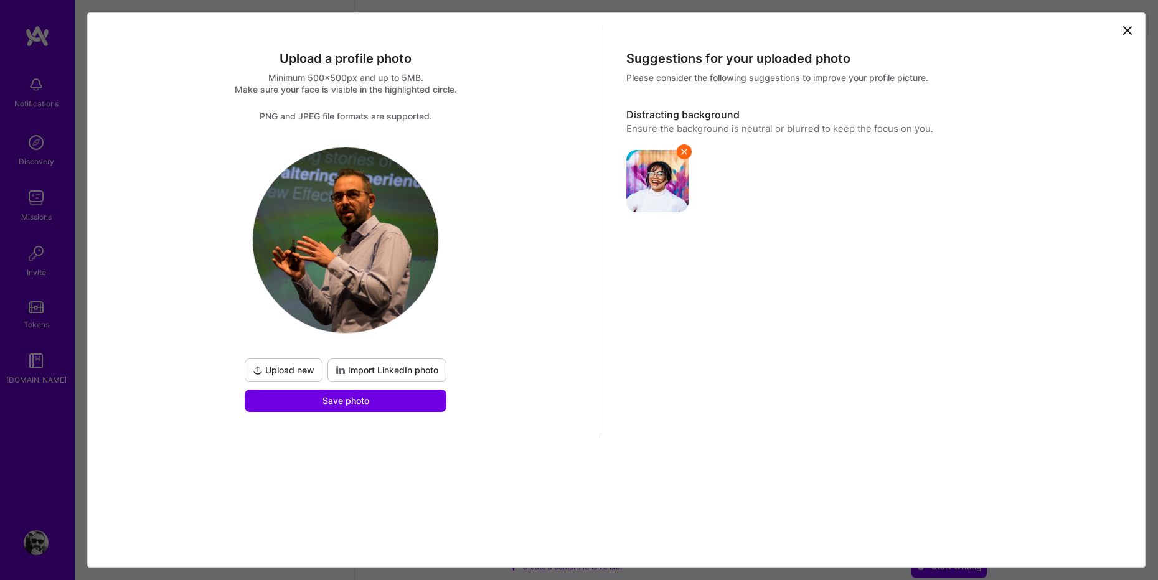
click at [294, 375] on span "Upload new" at bounding box center [284, 370] width 62 height 12
click at [1039, 287] on div "Suggestions for your uploaded photo Please consider the following suggestions t…" at bounding box center [871, 244] width 541 height 436
click at [307, 372] on span "Upload new" at bounding box center [284, 370] width 62 height 12
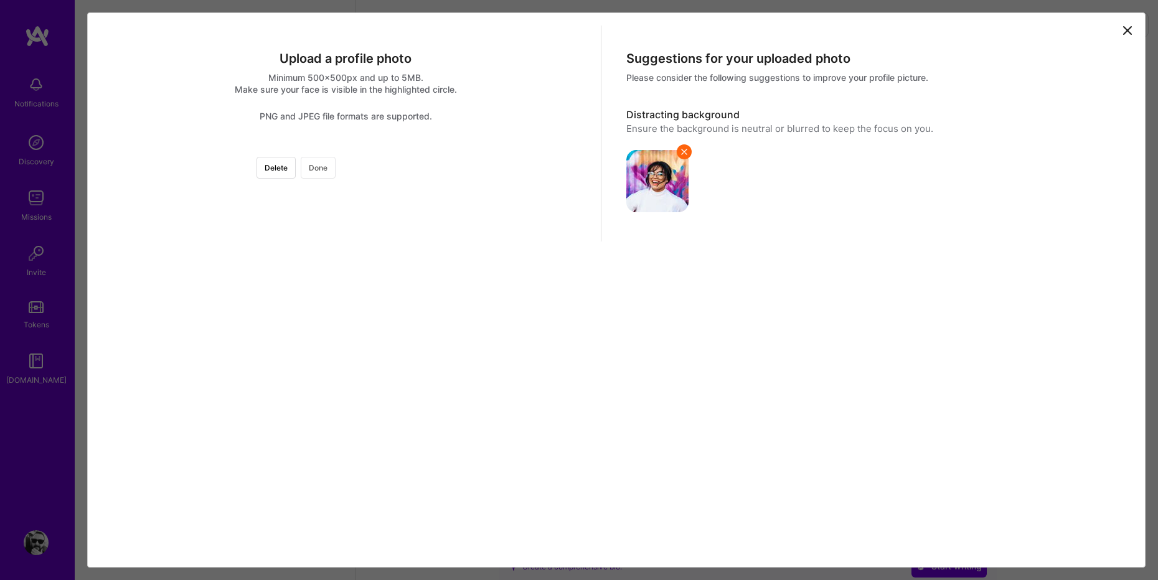
click at [335, 170] on button "Done" at bounding box center [318, 168] width 35 height 22
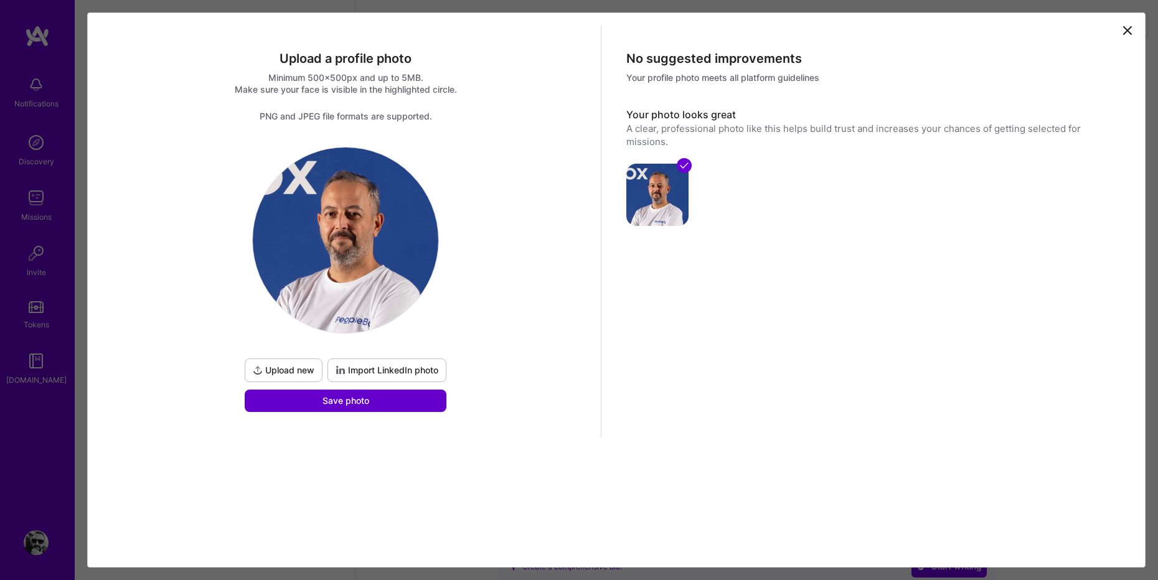
click at [402, 402] on button "Save photo" at bounding box center [346, 401] width 202 height 22
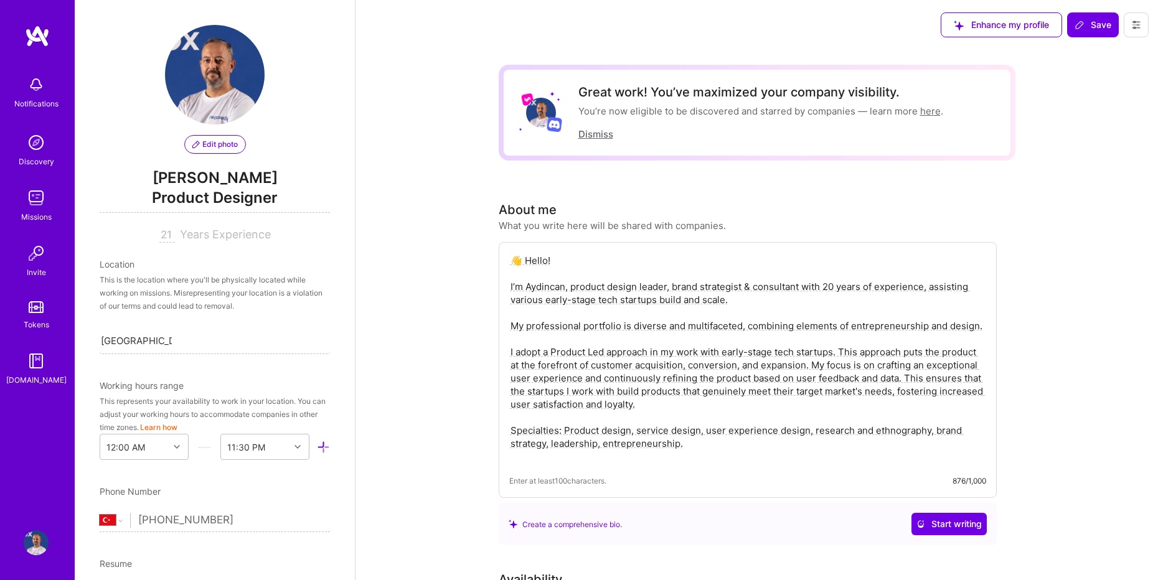
click at [602, 136] on button "Dismiss" at bounding box center [595, 134] width 35 height 13
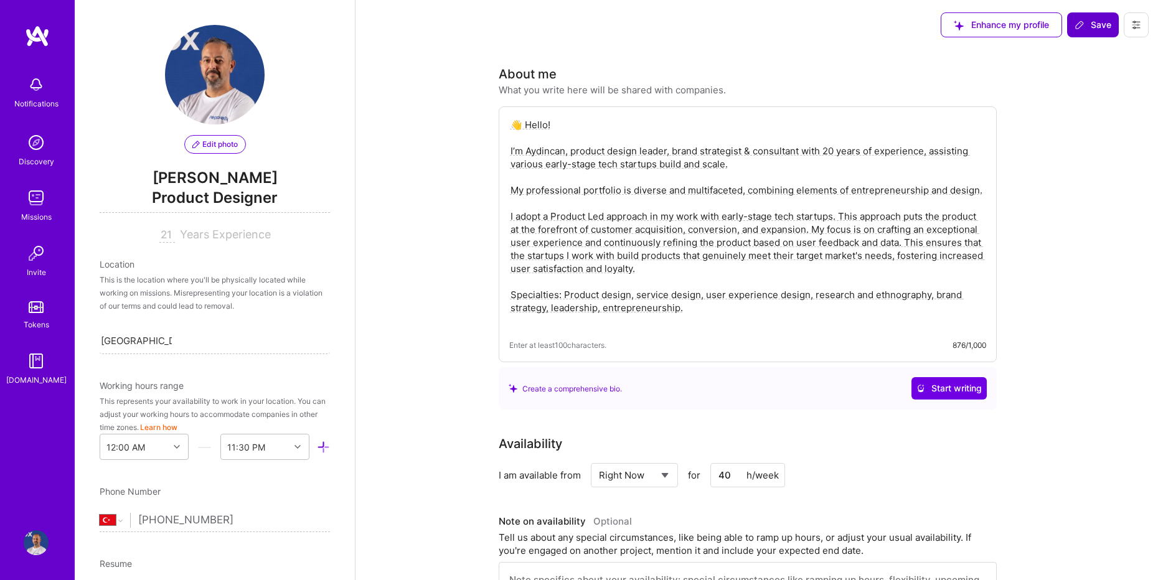
click at [1101, 33] on button "Save" at bounding box center [1093, 24] width 52 height 25
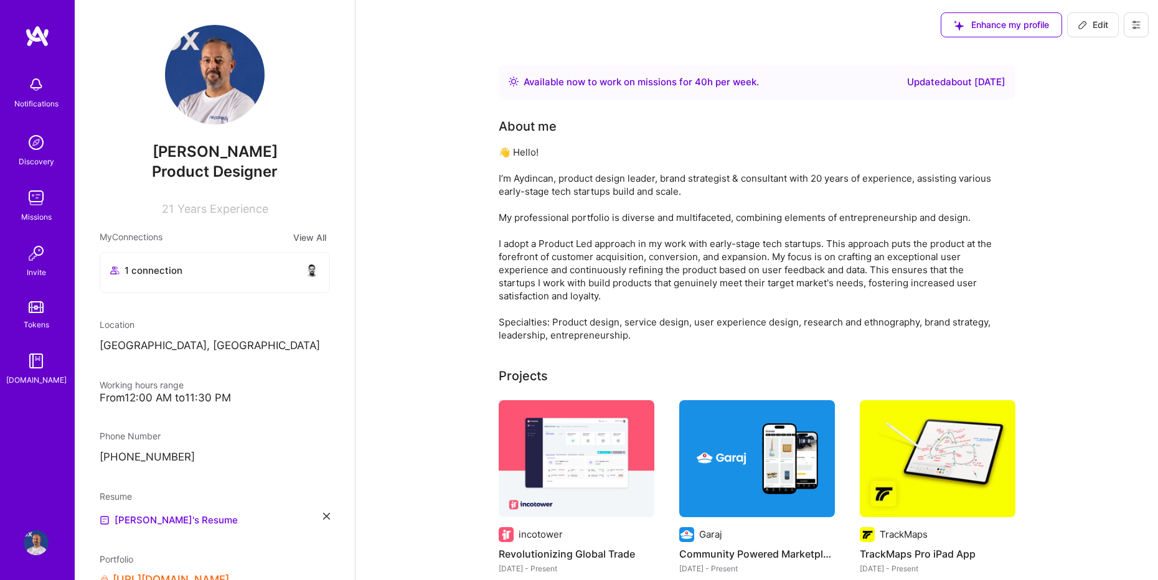
click at [1087, 23] on icon at bounding box center [1082, 25] width 10 height 10
select select "TR"
select select "Right Now"
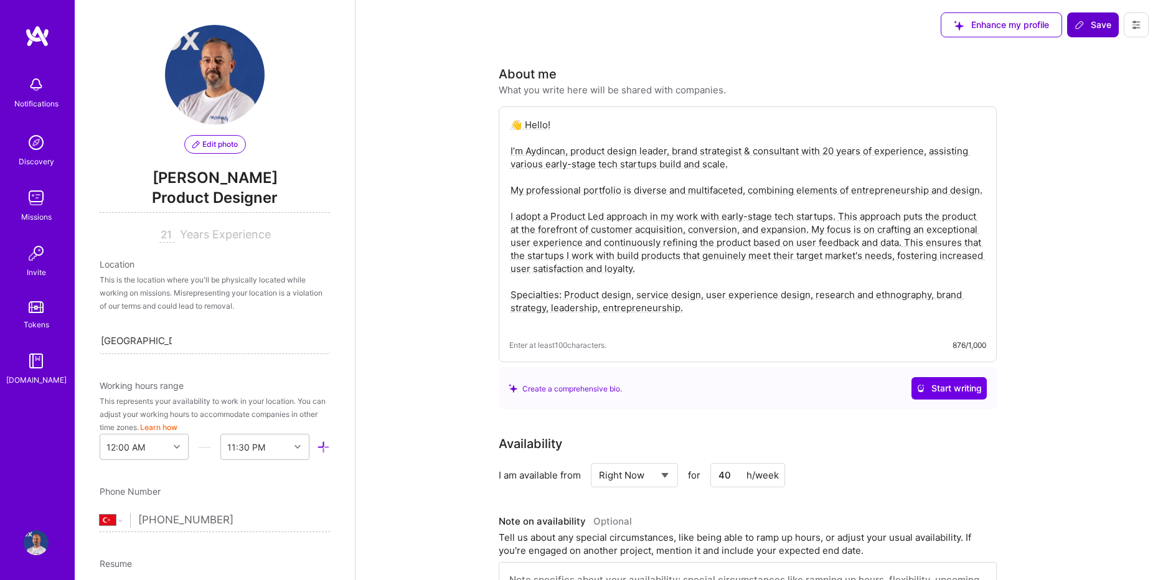
scroll to position [63, 0]
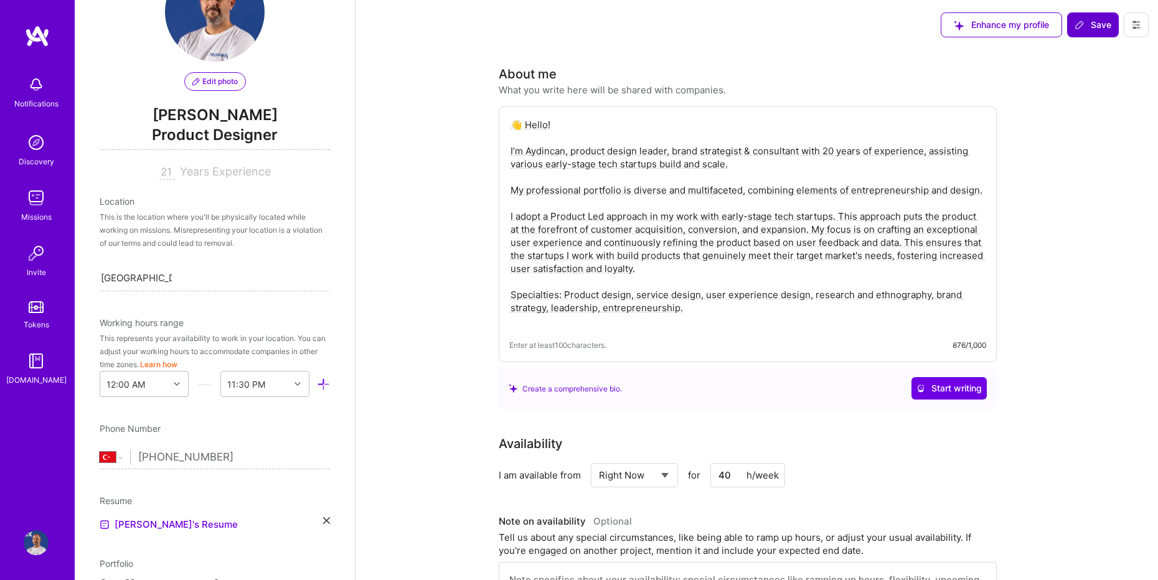
click at [253, 134] on span "Product Designer" at bounding box center [215, 137] width 230 height 26
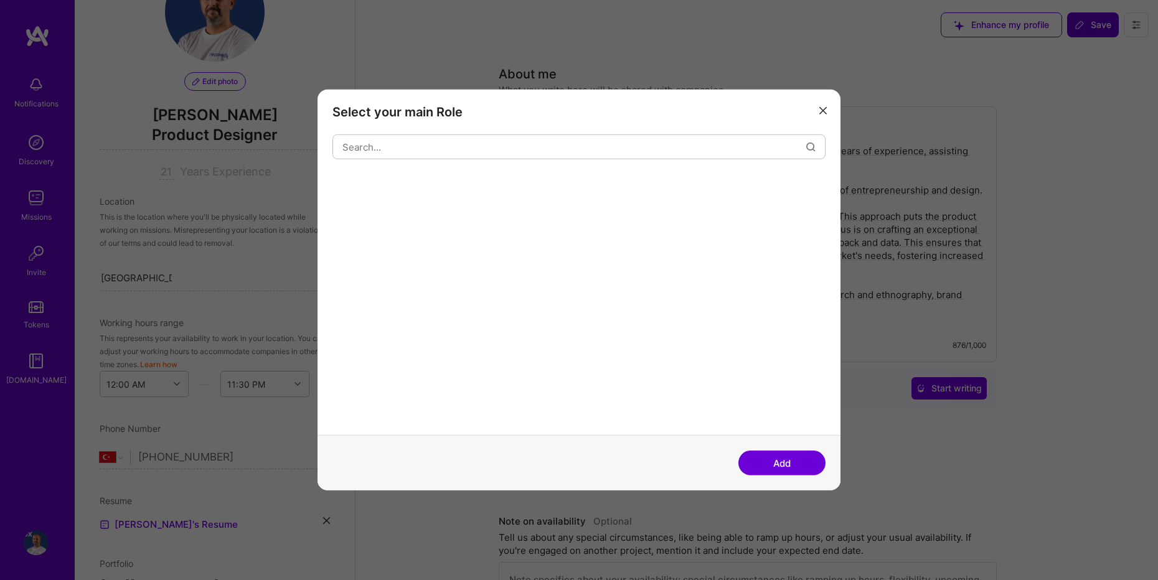
click at [253, 134] on div "Select your main Role Add" at bounding box center [579, 290] width 1158 height 580
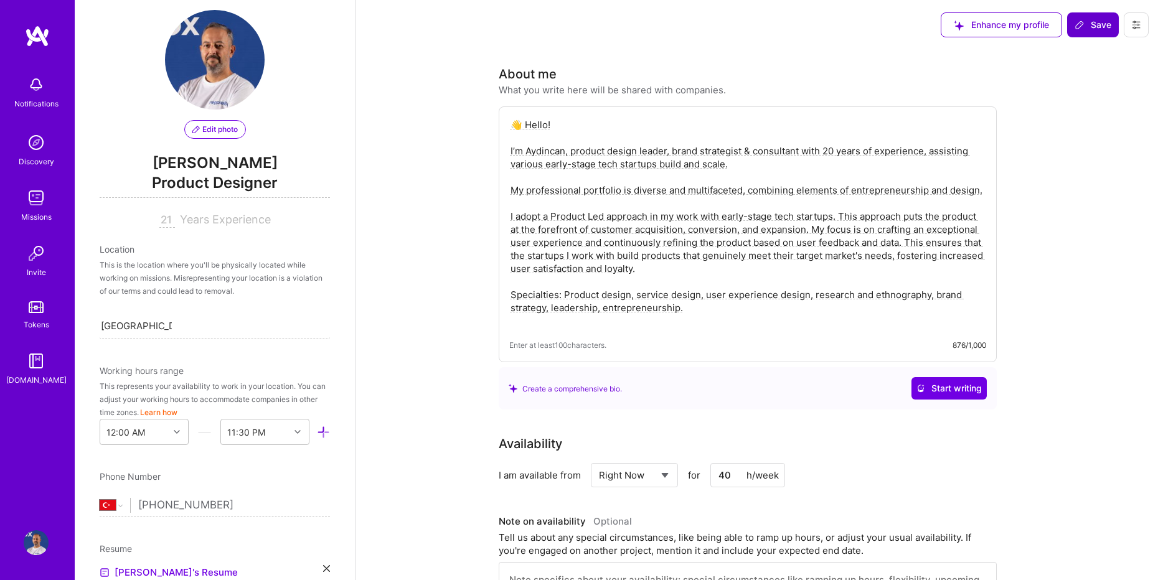
scroll to position [0, 0]
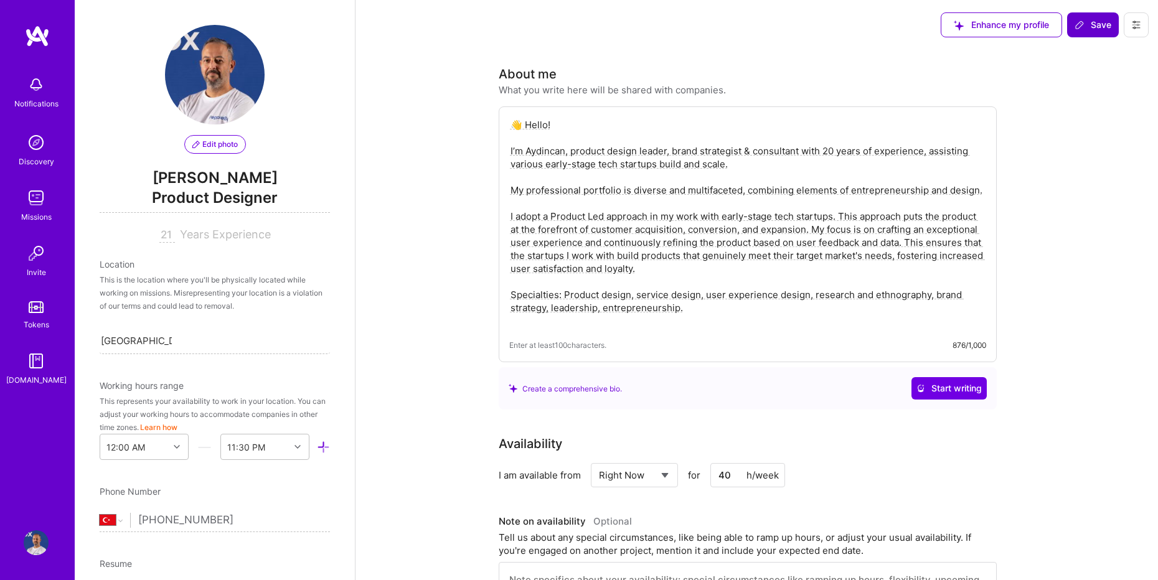
click at [236, 198] on span "Product Designer" at bounding box center [215, 200] width 230 height 26
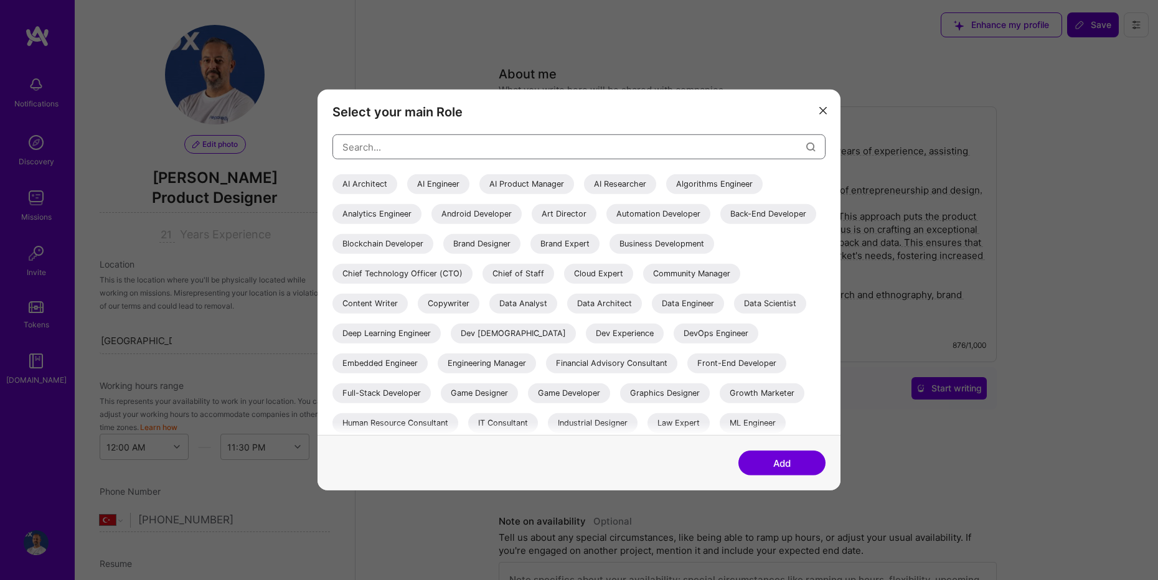
click at [617, 157] on input "modal" at bounding box center [574, 147] width 464 height 32
type input "p"
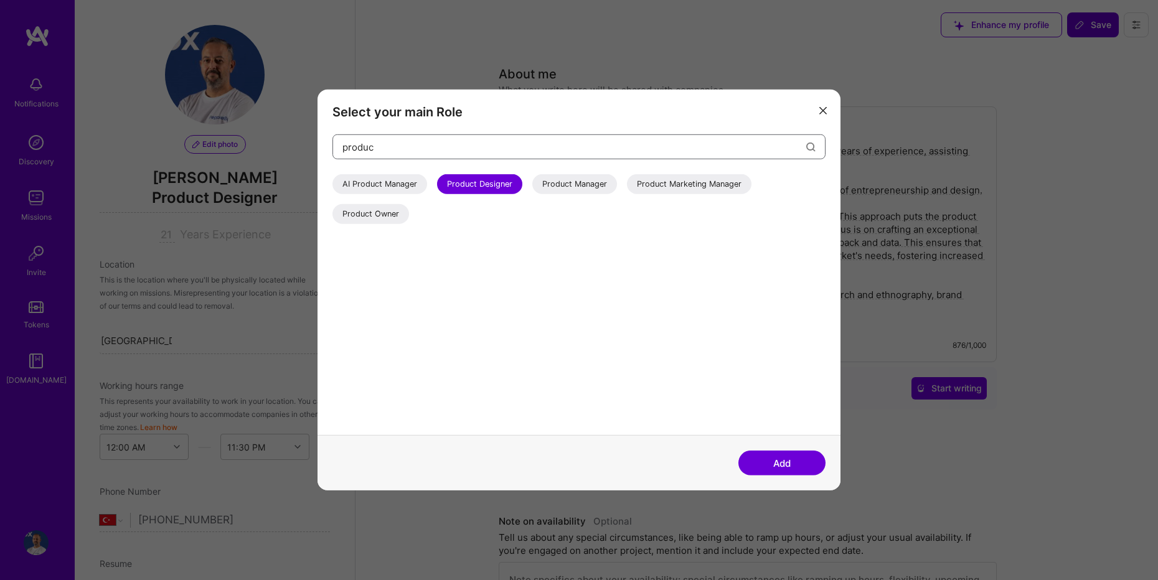
type input "produc"
click at [573, 187] on div "Product Manager" at bounding box center [574, 184] width 85 height 20
drag, startPoint x: 769, startPoint y: 463, endPoint x: 736, endPoint y: 436, distance: 42.5
click at [769, 463] on button "Add" at bounding box center [781, 463] width 87 height 25
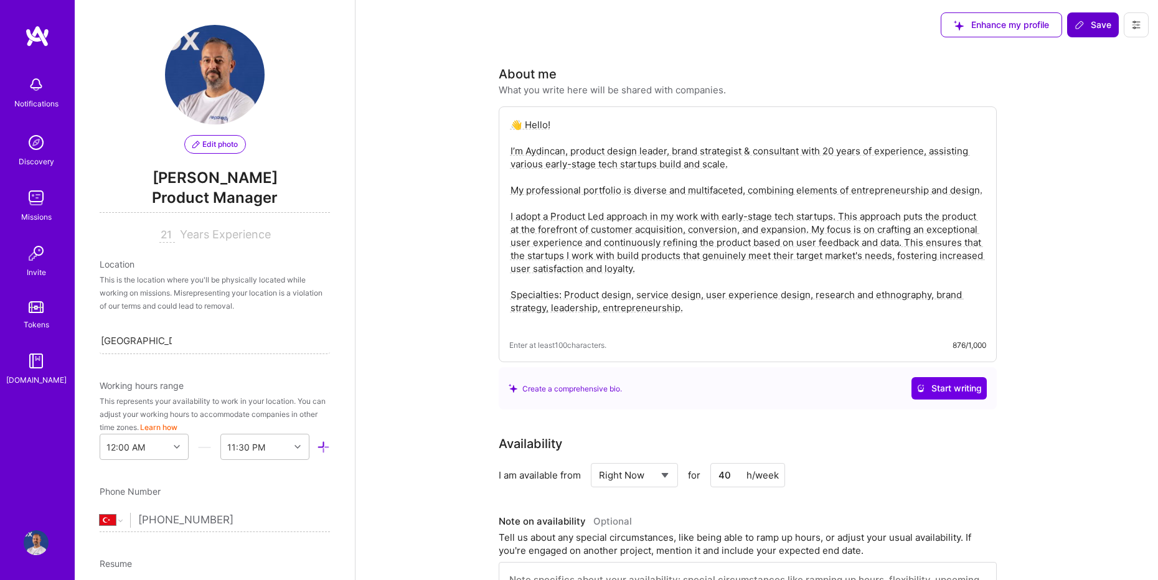
scroll to position [7, 0]
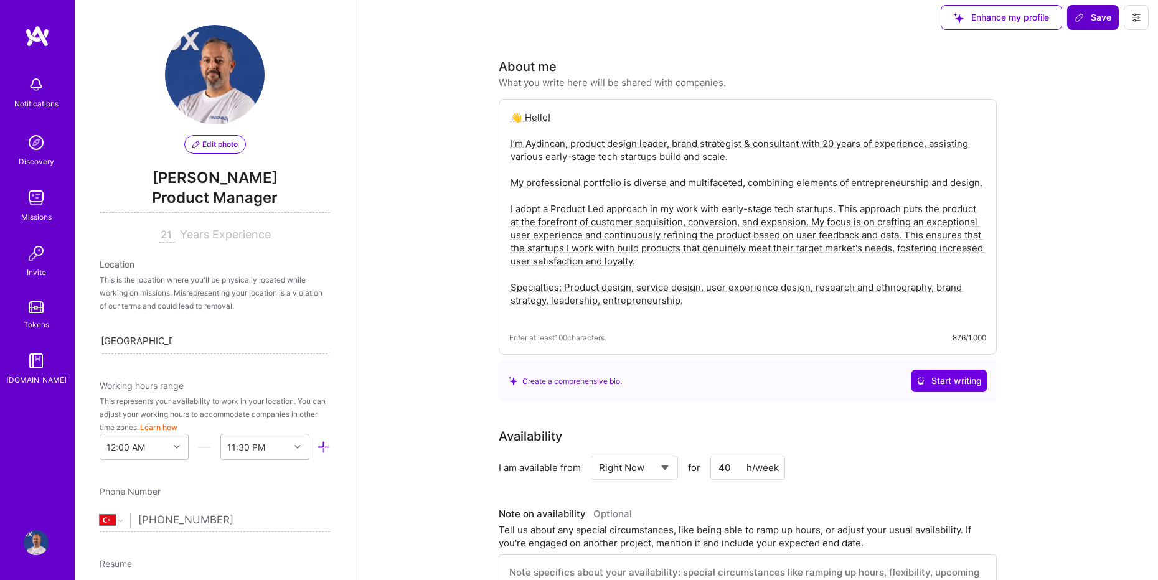
click at [210, 232] on span "Years Experience" at bounding box center [225, 234] width 91 height 13
click at [152, 288] on div "This is the location where you'll be physically located while working on missio…" at bounding box center [215, 292] width 230 height 39
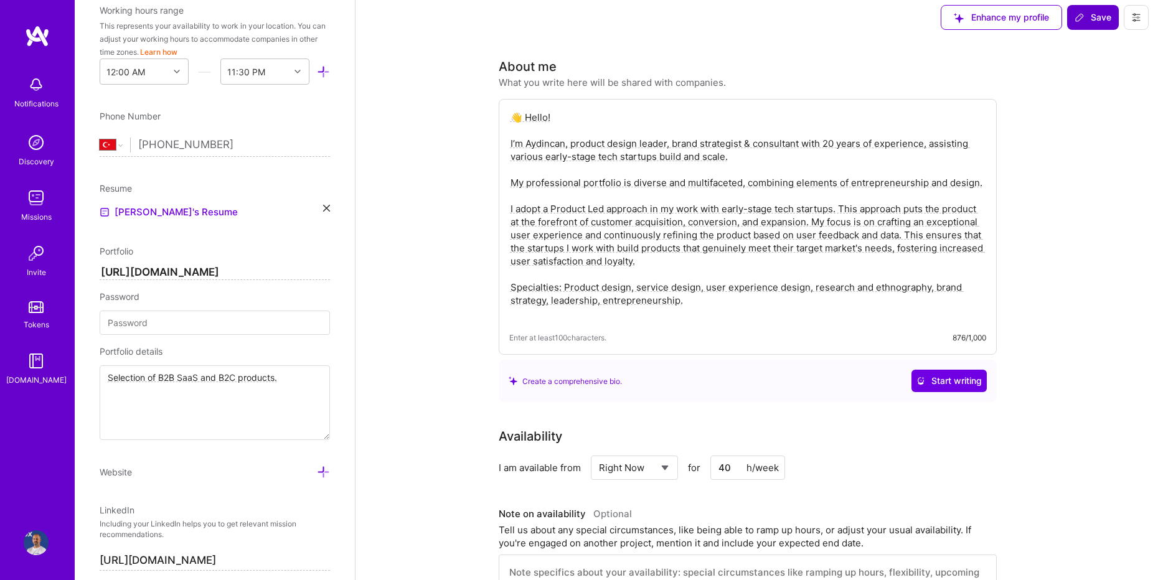
scroll to position [383, 0]
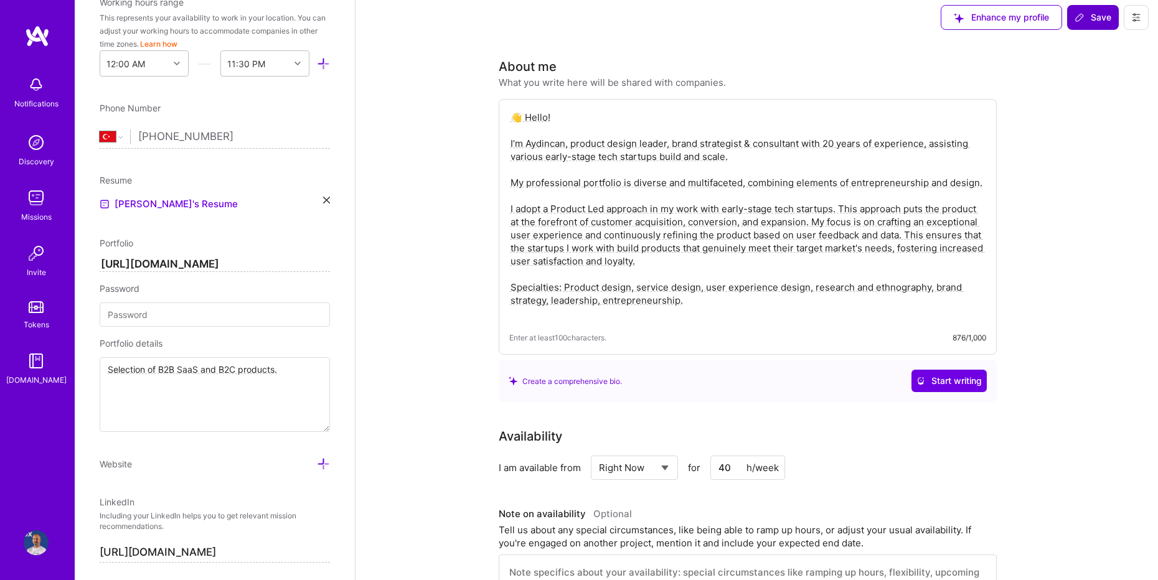
click at [210, 262] on input "[URL][DOMAIN_NAME]" at bounding box center [215, 264] width 230 height 15
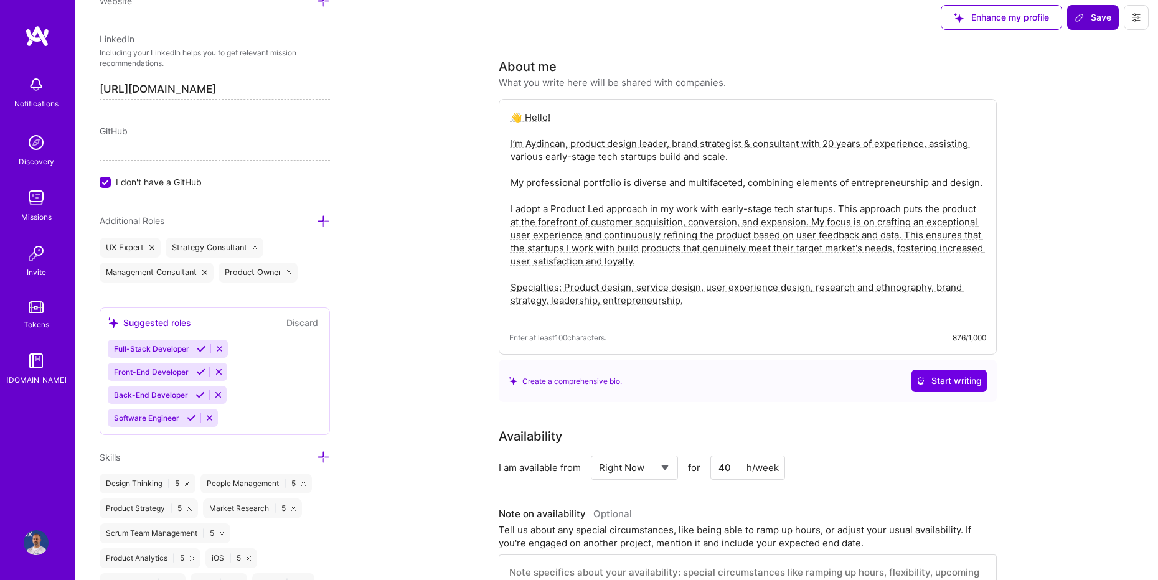
scroll to position [910, 0]
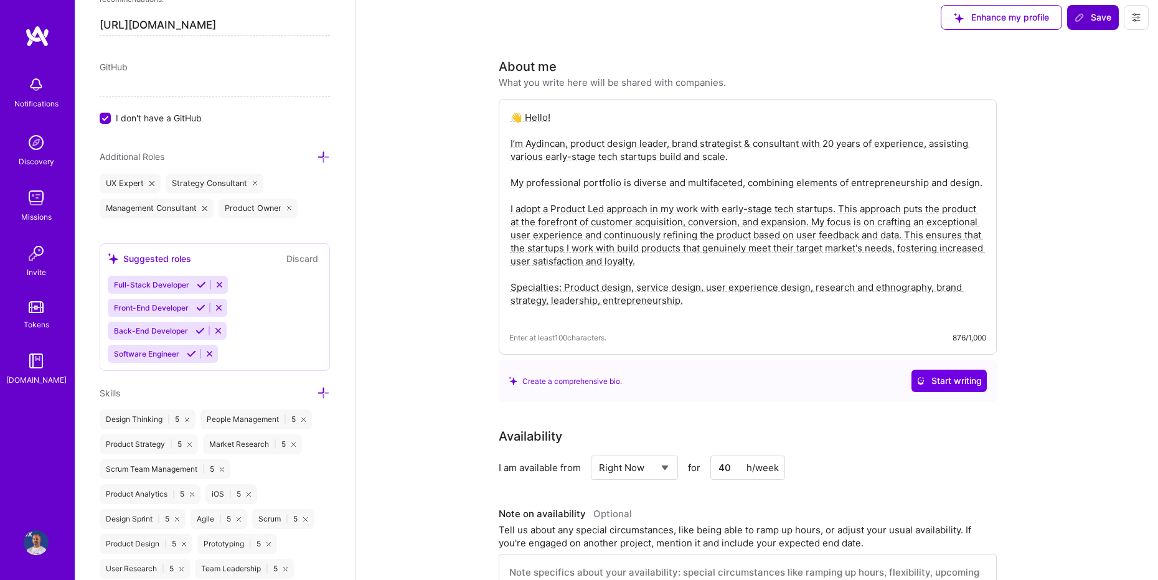
click at [1083, 24] on button "Save" at bounding box center [1093, 17] width 52 height 25
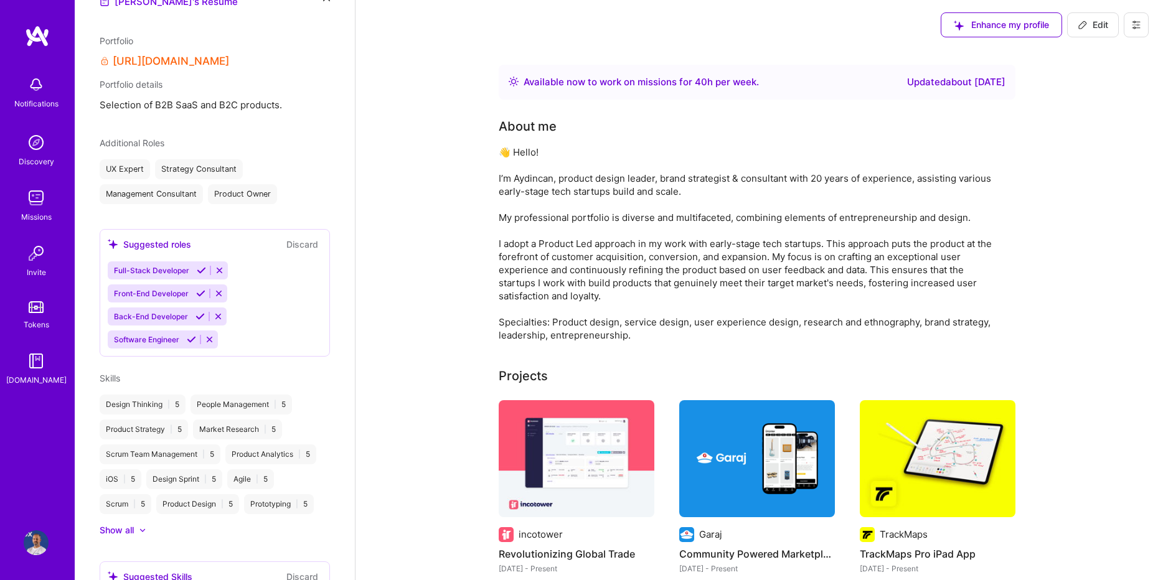
scroll to position [7, 0]
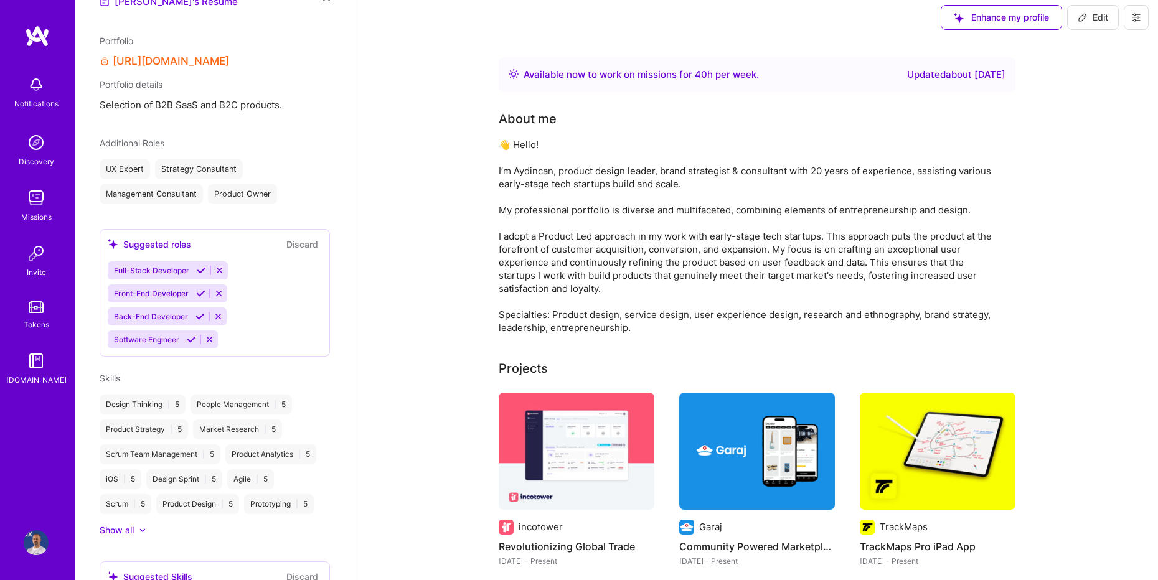
click at [39, 37] on img at bounding box center [37, 36] width 25 height 22
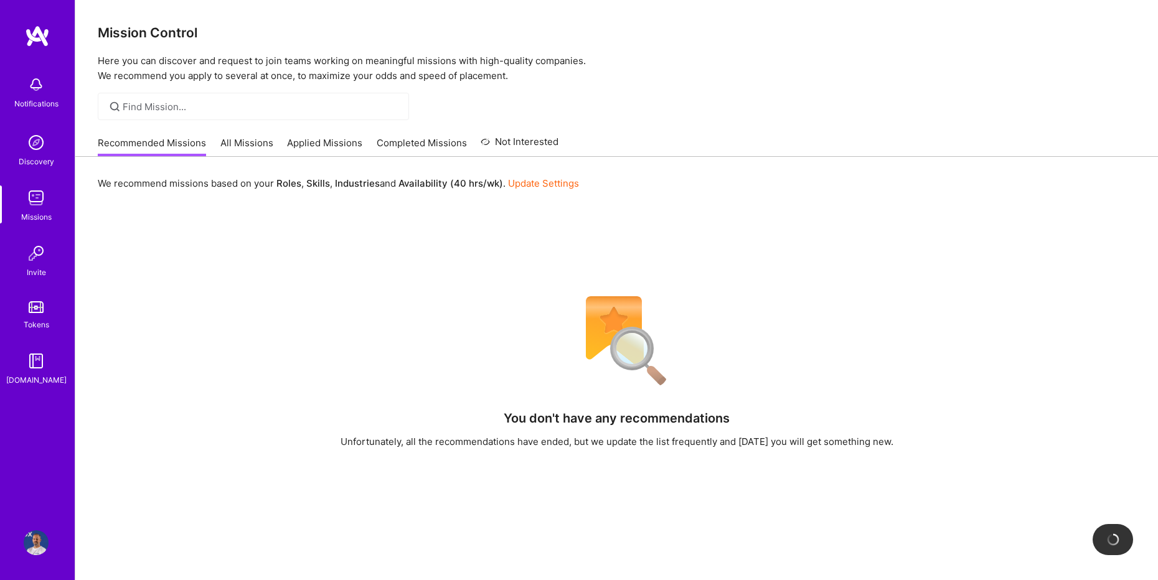
click at [254, 146] on link "All Missions" at bounding box center [246, 146] width 53 height 21
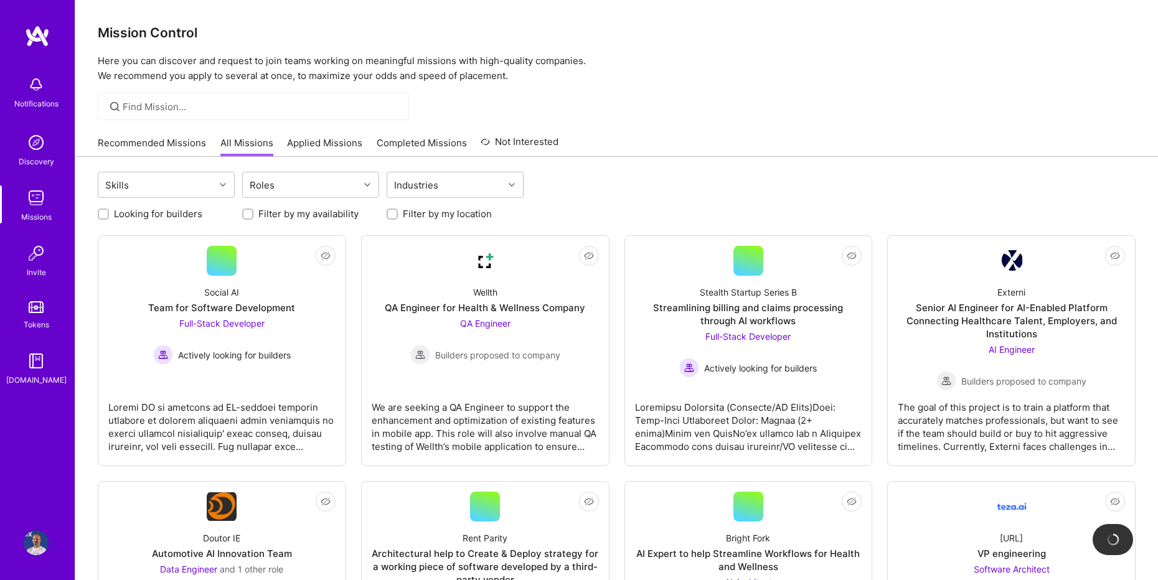
click at [434, 143] on link "Completed Missions" at bounding box center [422, 146] width 90 height 21
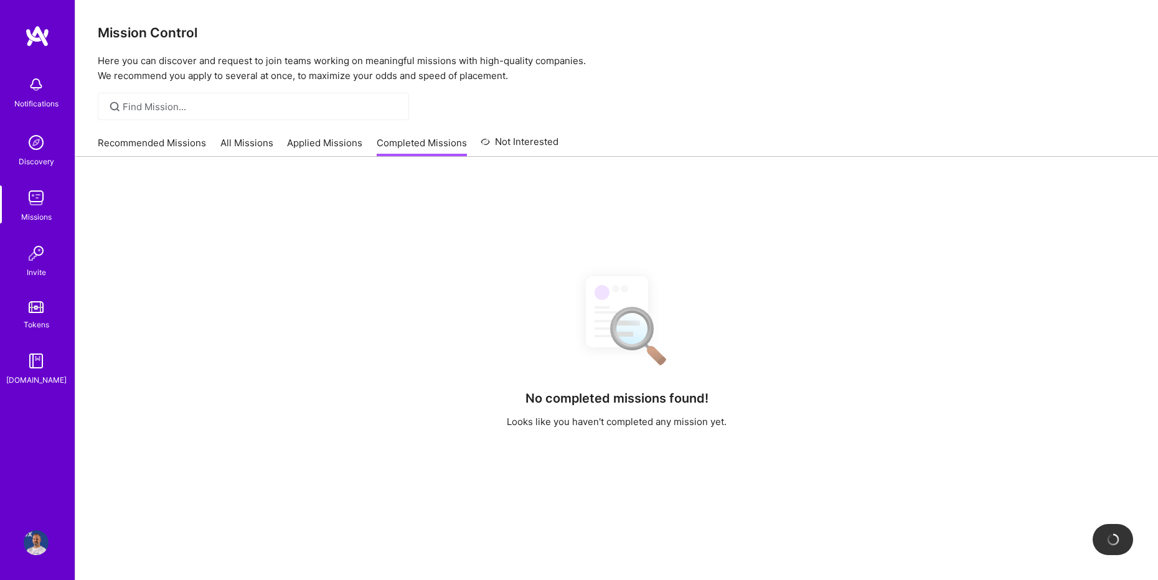
click at [532, 141] on link "Not Interested" at bounding box center [519, 145] width 78 height 22
click at [329, 143] on link "Applied Missions" at bounding box center [324, 146] width 75 height 21
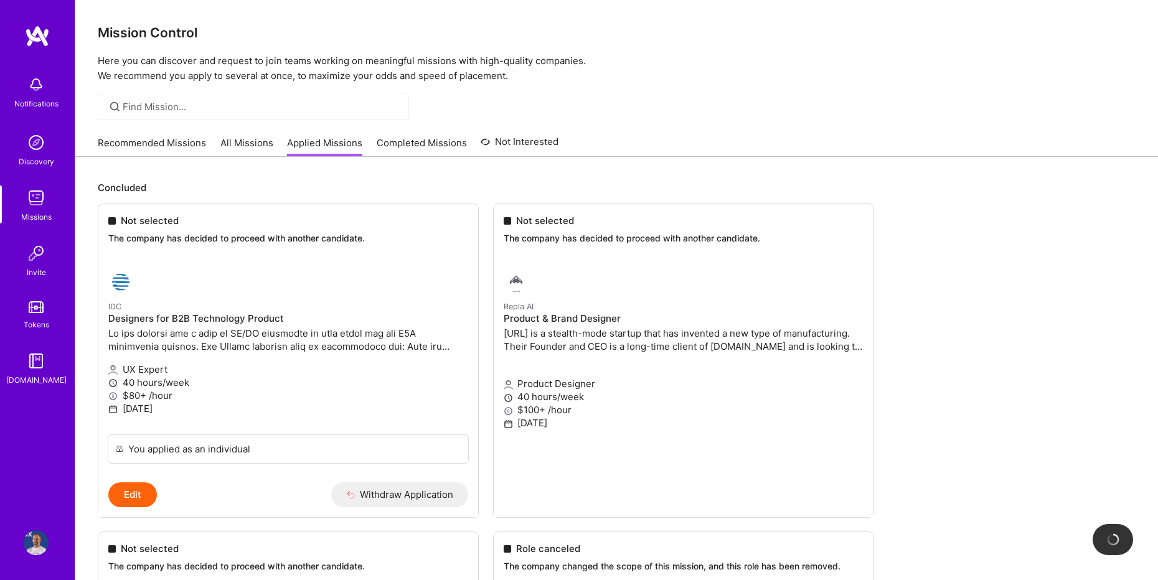
scroll to position [8, 0]
